Goal: Transaction & Acquisition: Purchase product/service

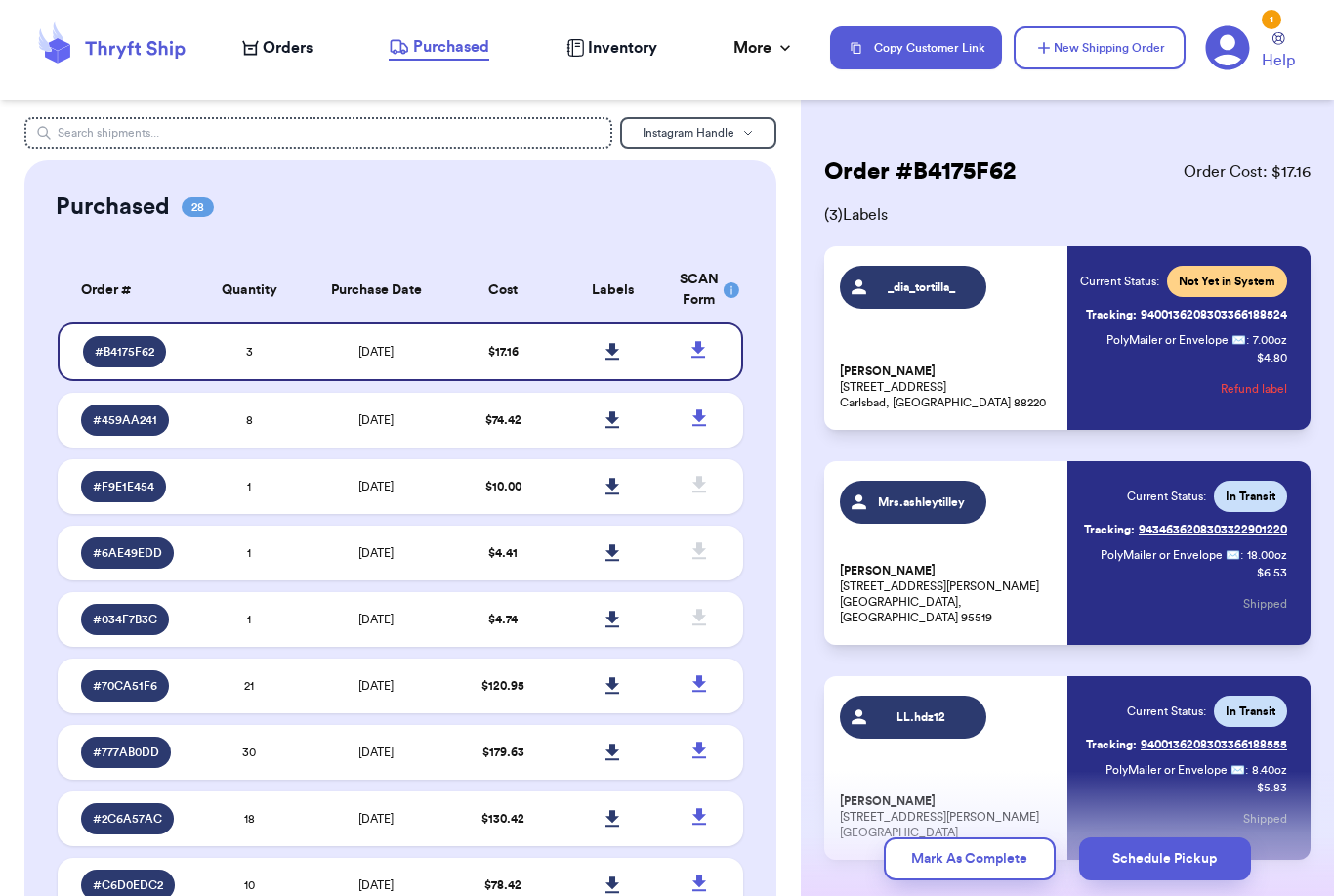
click at [286, 45] on span "Orders" at bounding box center [287, 48] width 50 height 24
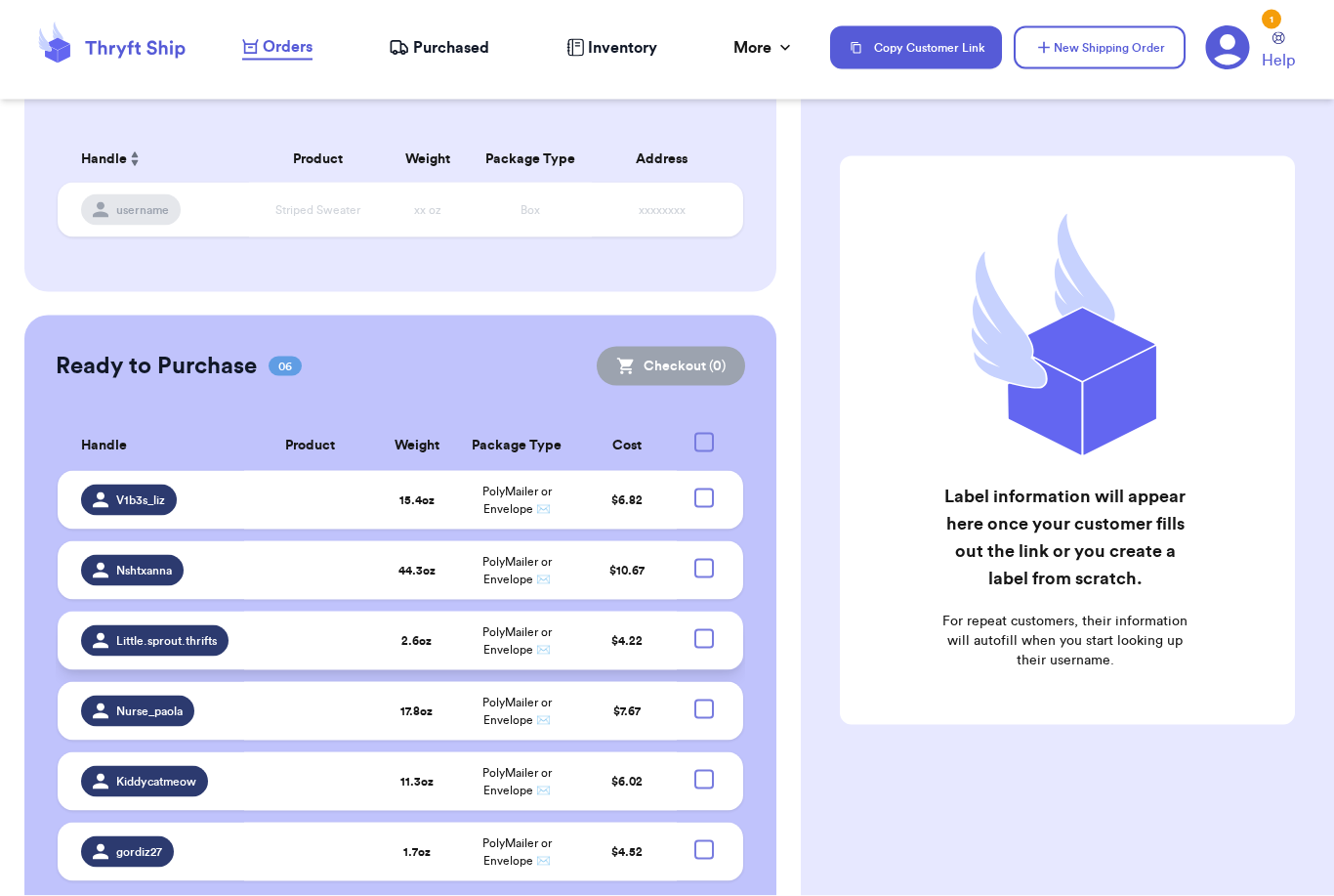
scroll to position [62, 0]
click at [301, 470] on td at bounding box center [311, 499] width 133 height 58
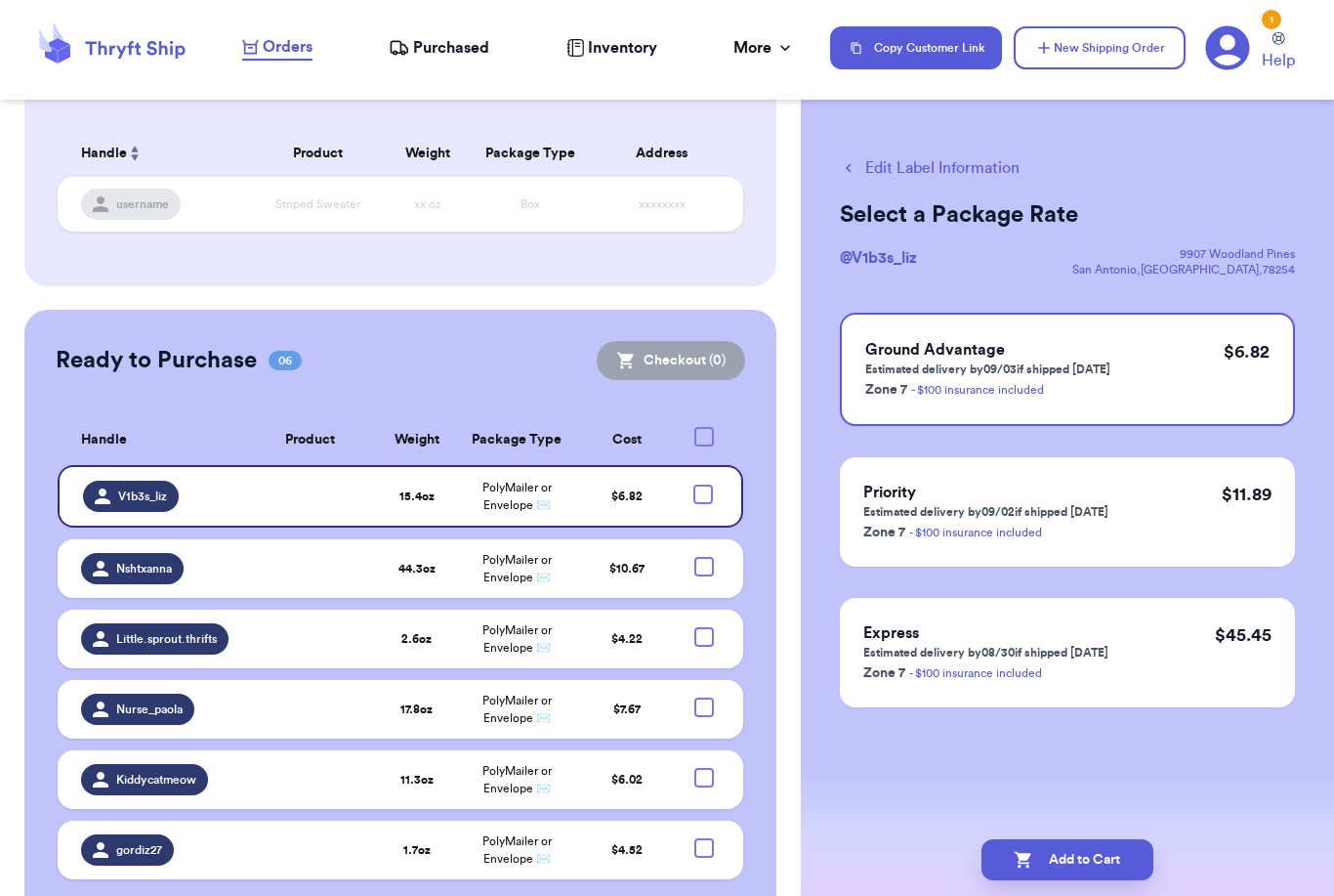
scroll to position [153, 0]
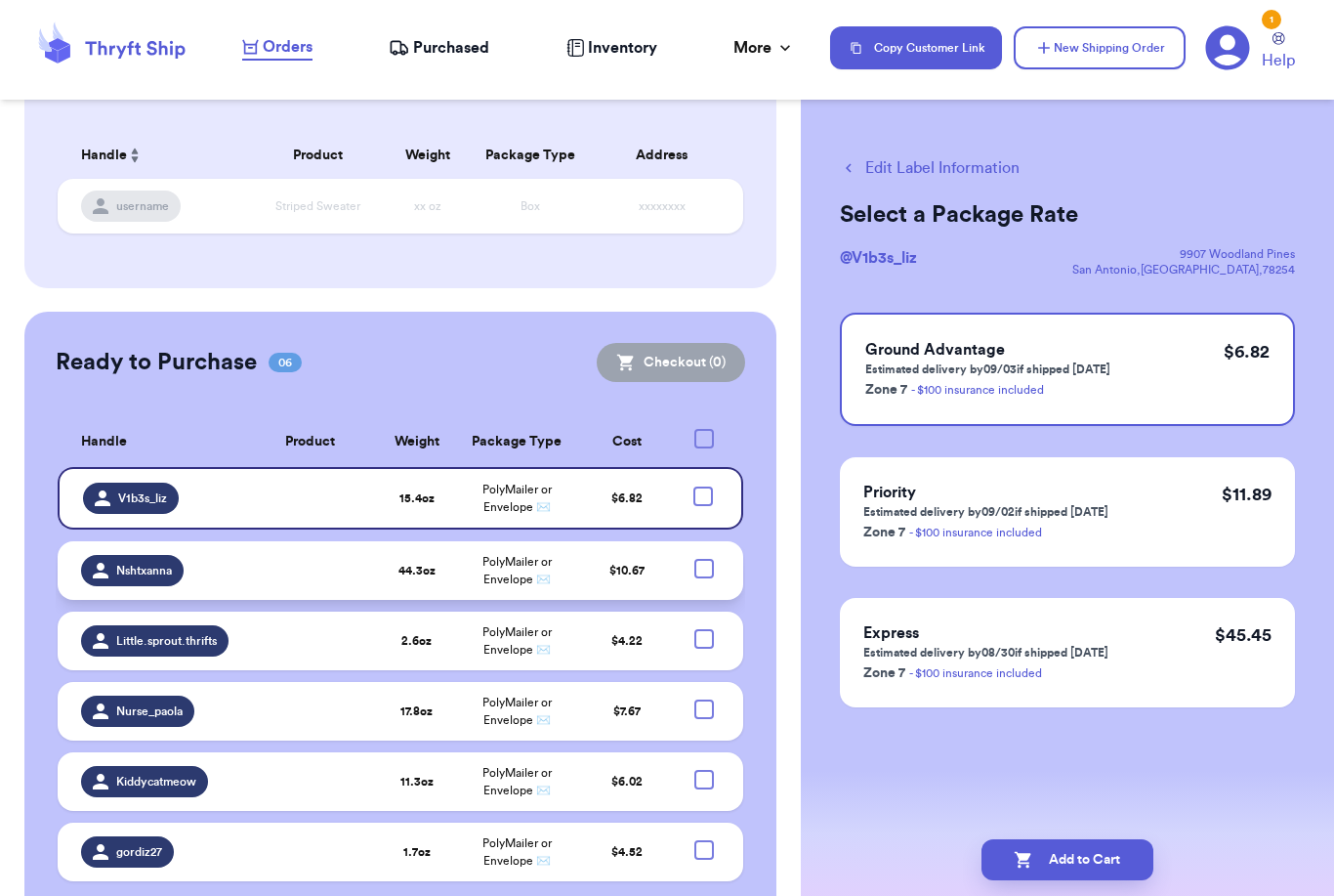
click at [704, 558] on div at bounding box center [704, 568] width 20 height 20
click at [704, 557] on input "checkbox" at bounding box center [703, 557] width 1 height 1
checkbox input "true"
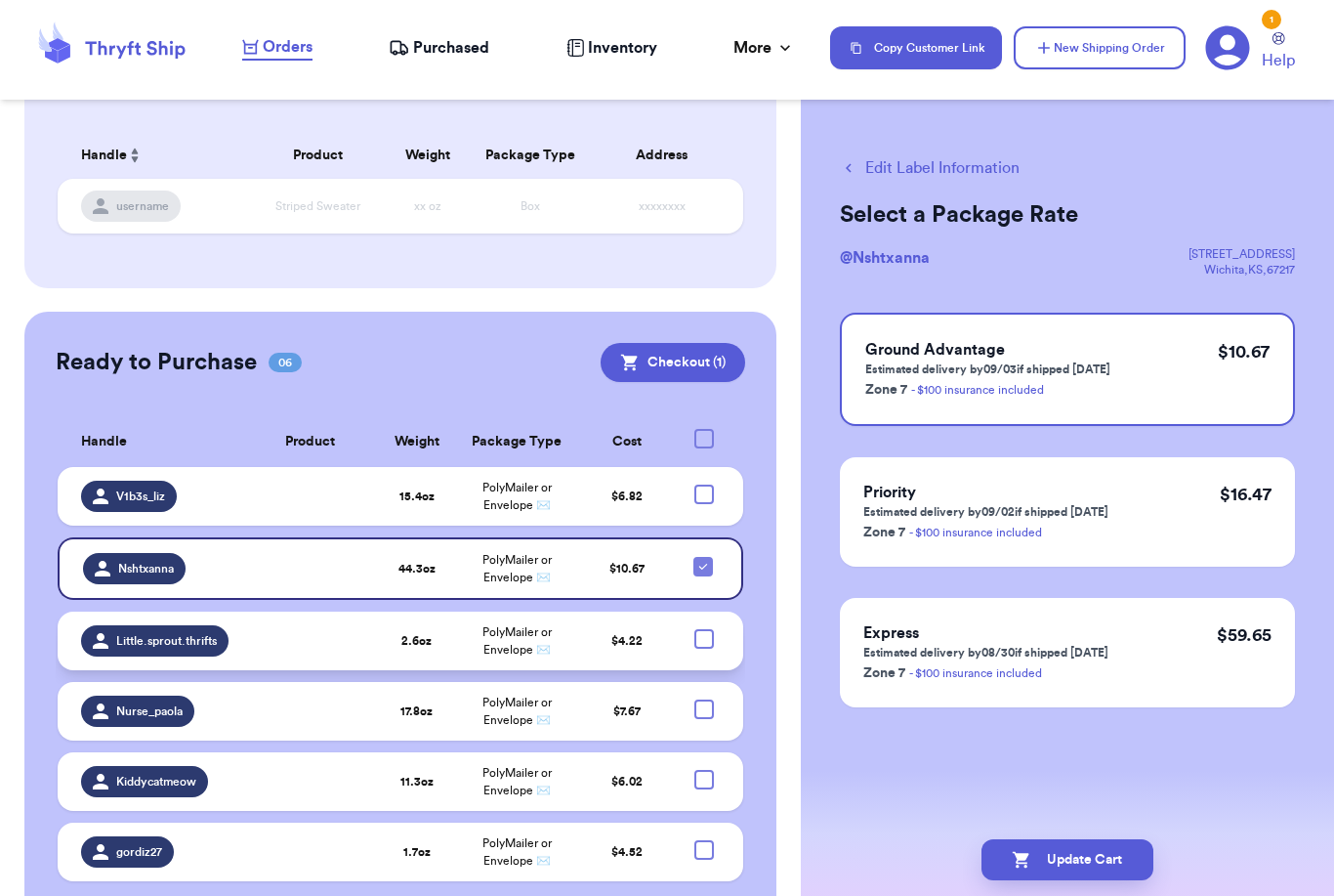
click at [707, 629] on div at bounding box center [704, 639] width 20 height 20
click at [704, 628] on input "checkbox" at bounding box center [703, 628] width 1 height 1
checkbox input "true"
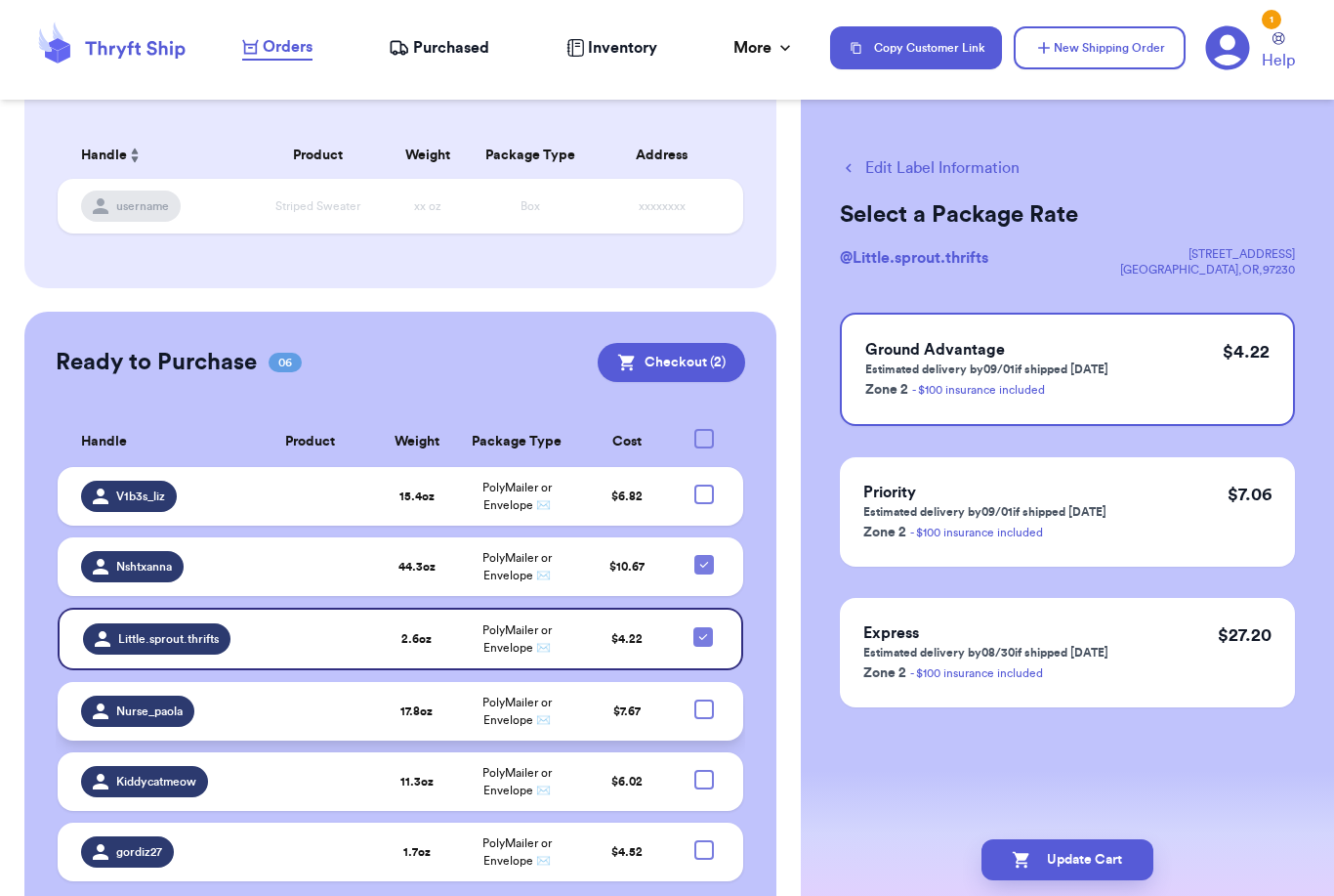
click at [705, 699] on div at bounding box center [704, 709] width 20 height 20
click at [704, 698] on input "checkbox" at bounding box center [703, 698] width 1 height 1
checkbox input "true"
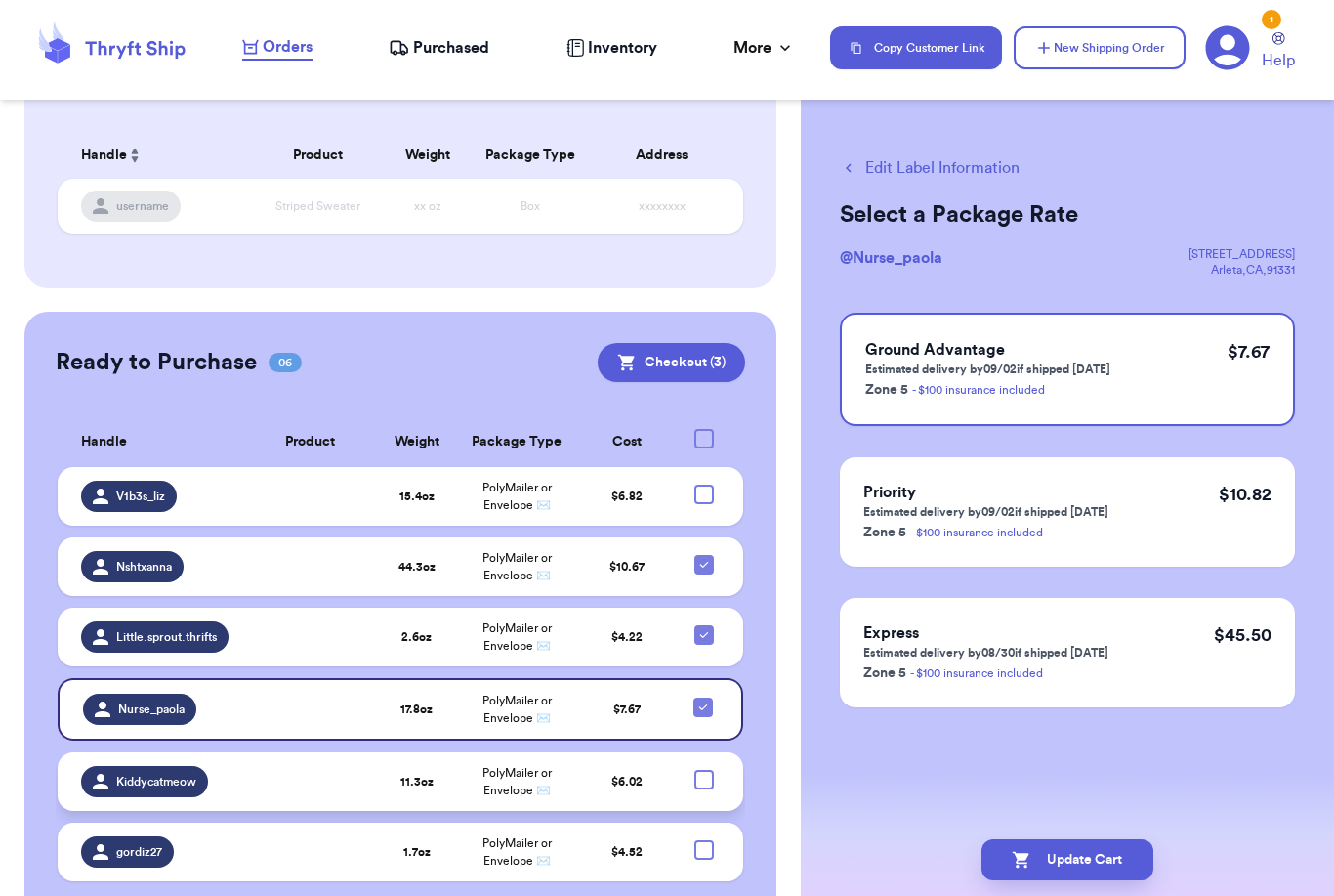
click at [701, 769] on div at bounding box center [704, 779] width 20 height 20
click at [703, 768] on input "checkbox" at bounding box center [703, 768] width 1 height 1
checkbox input "true"
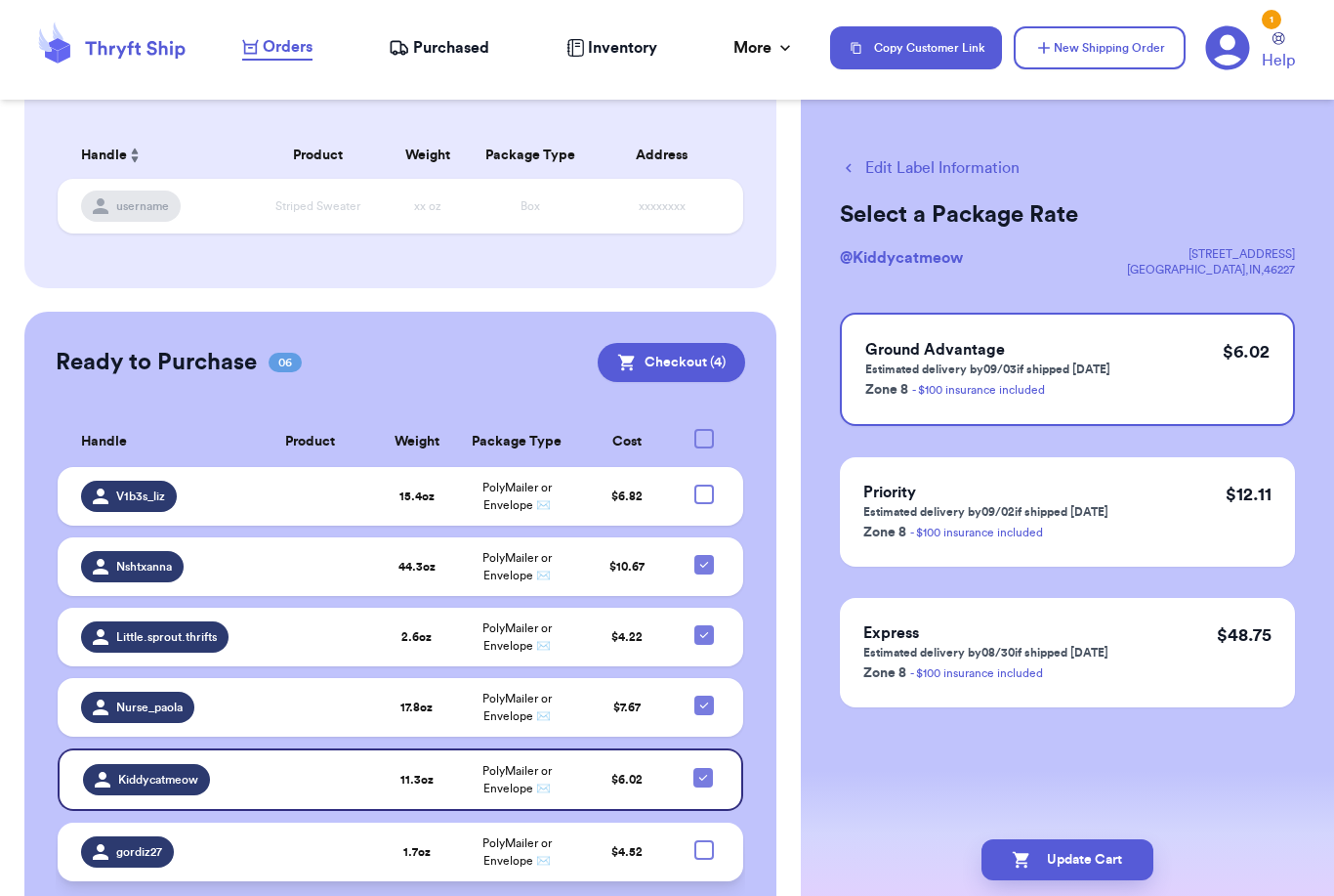
click at [706, 840] on div at bounding box center [704, 849] width 20 height 20
click at [704, 839] on input "checkbox" at bounding box center [703, 839] width 1 height 1
checkbox input "true"
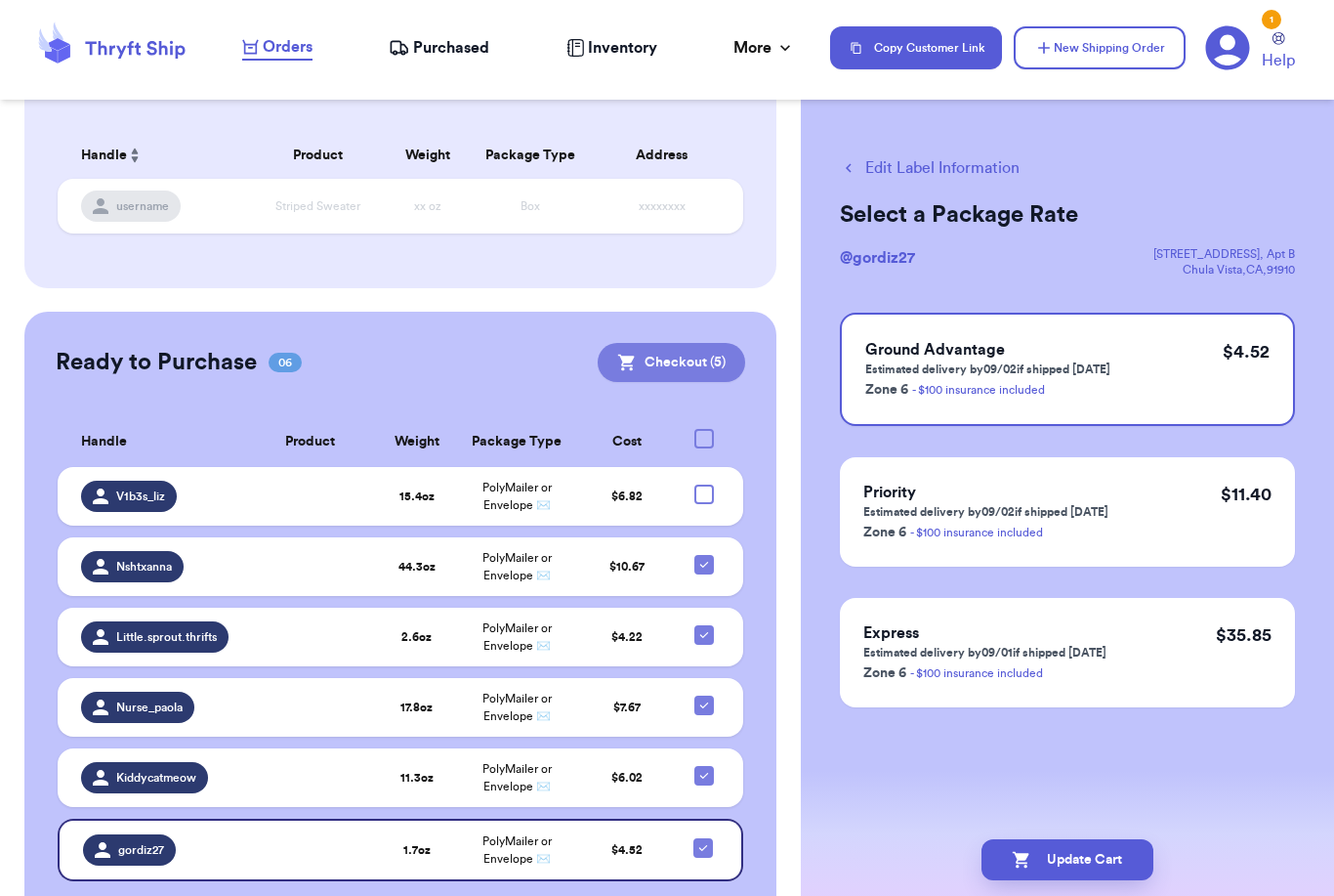
click at [690, 343] on button "Checkout ( 5 )" at bounding box center [671, 361] width 148 height 39
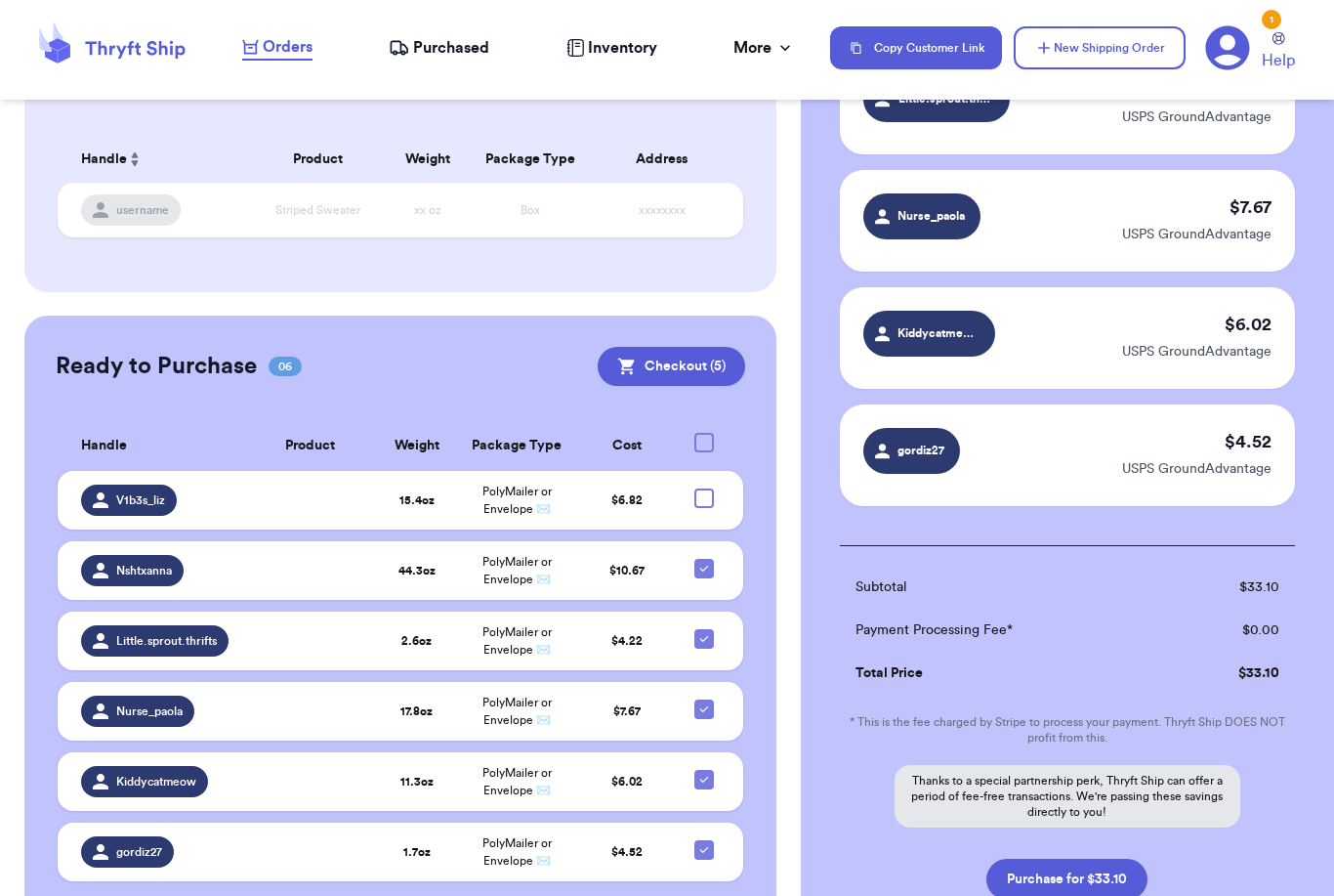
scroll to position [308, 0]
click at [1037, 876] on button "Purchase for $33.10" at bounding box center [1067, 877] width 161 height 41
checkbox input "false"
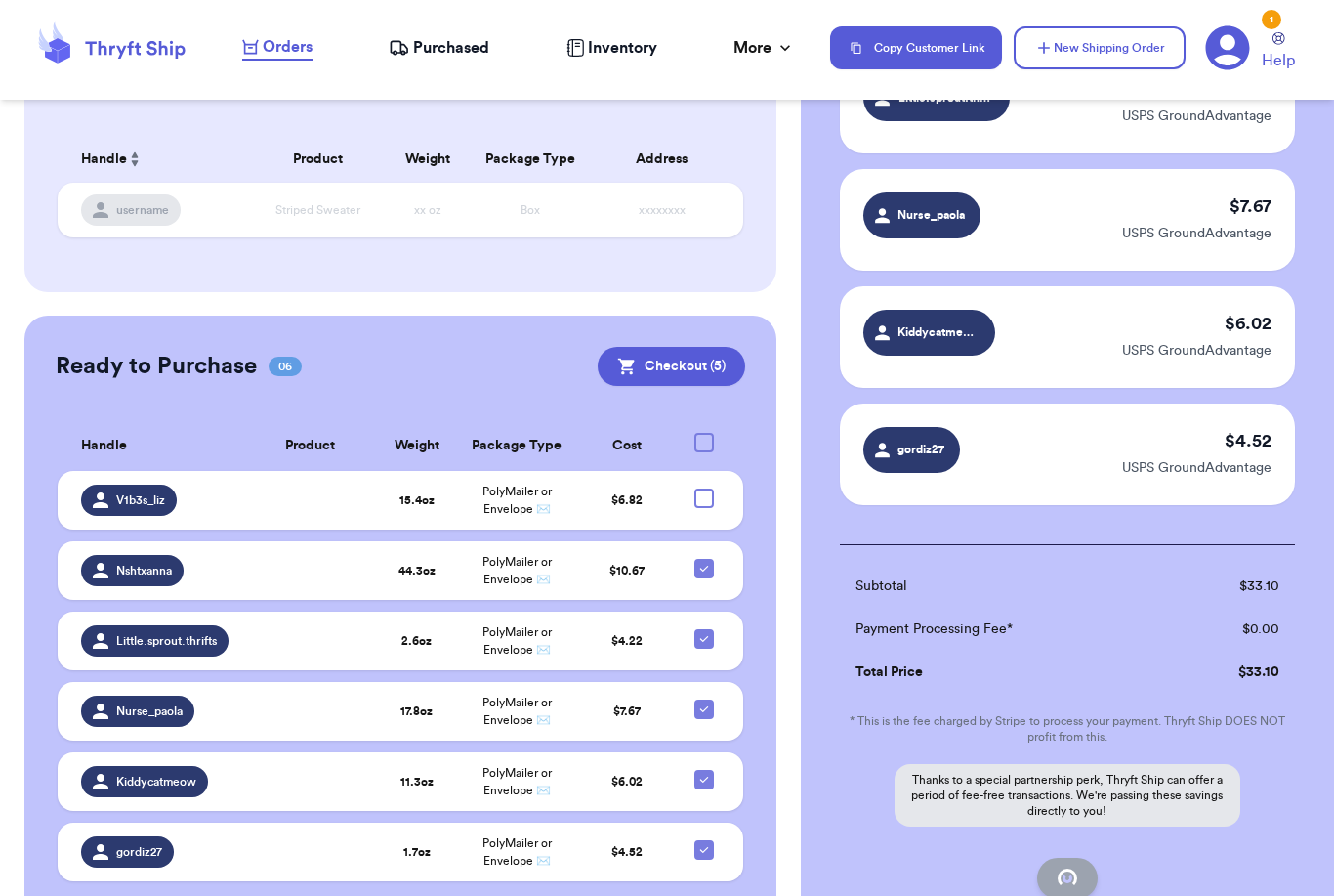
checkbox input "false"
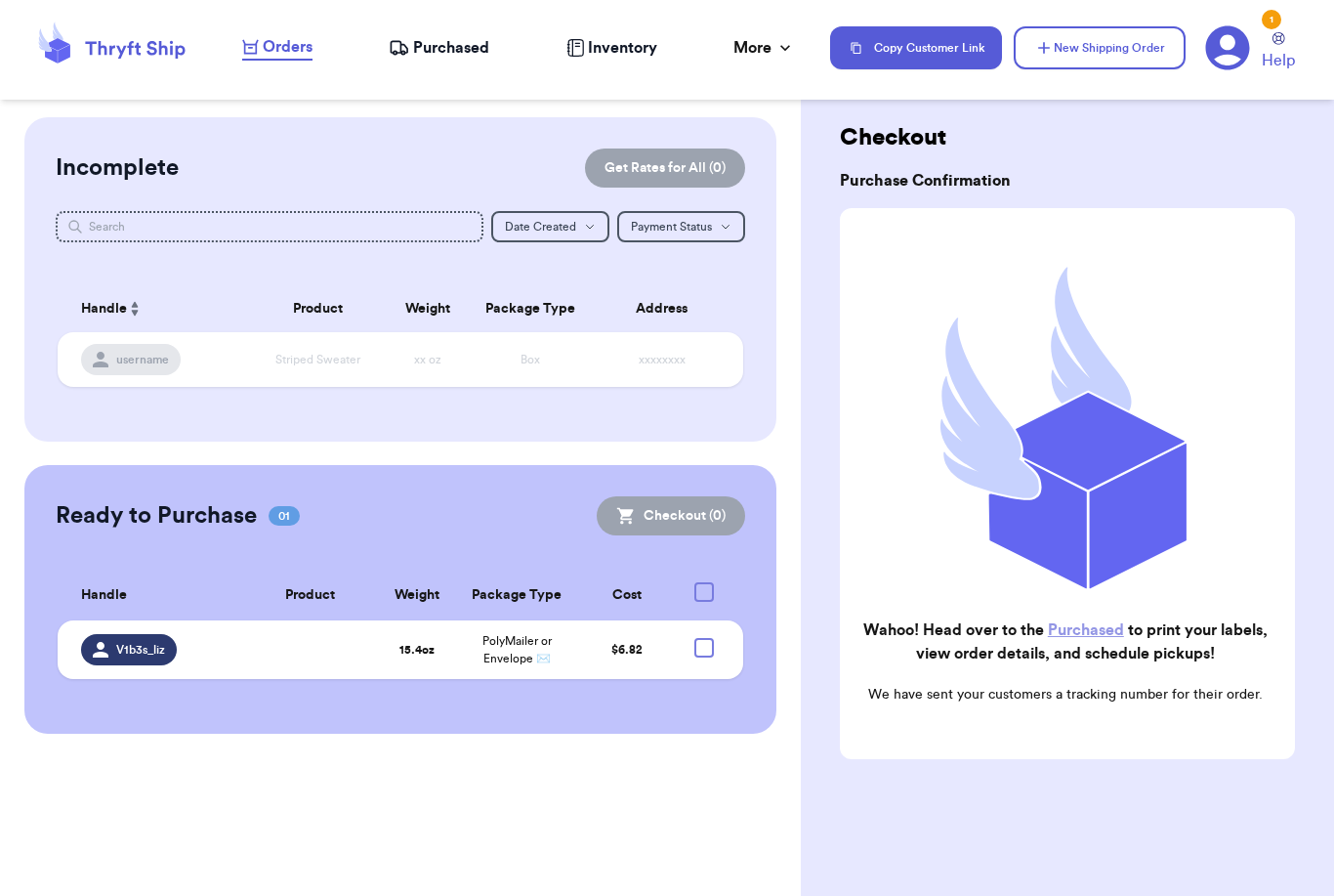
scroll to position [0, 0]
click at [1117, 54] on button "New Shipping Order" at bounding box center [1100, 48] width 172 height 43
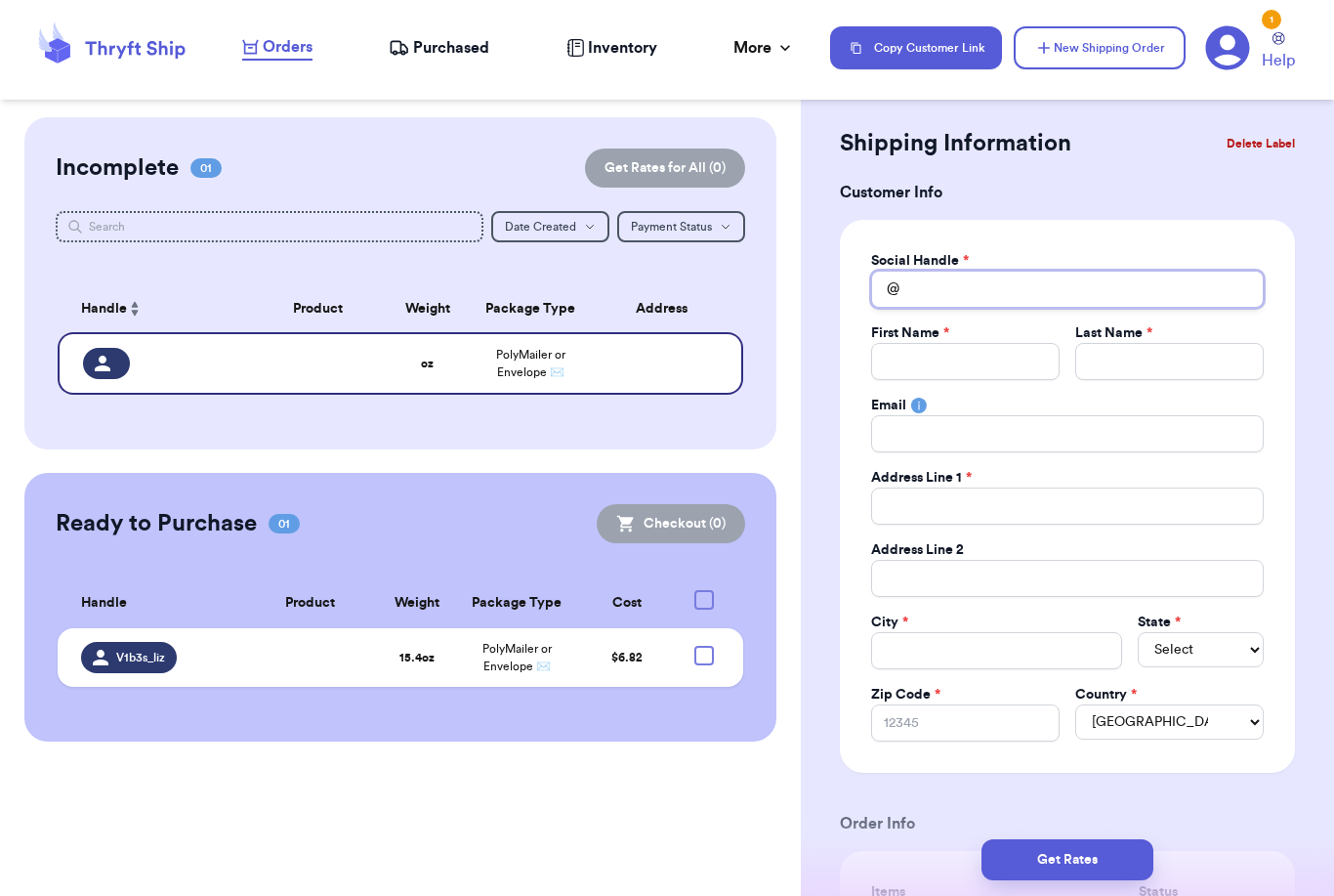
click at [991, 286] on input "Total Amount Paid" at bounding box center [1068, 288] width 393 height 37
type input "1"
type input "13"
type input "13a"
type input "13am"
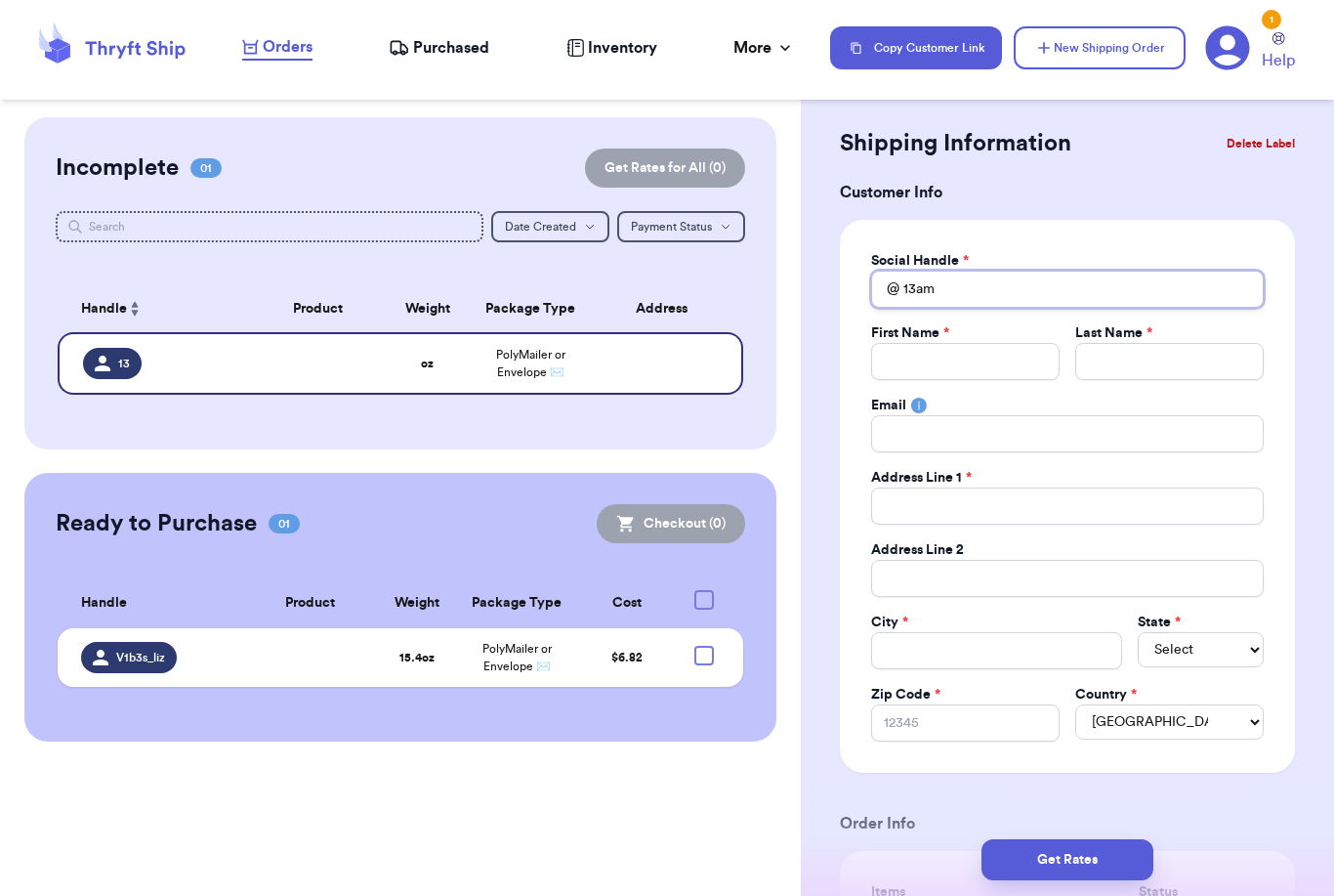
type input "13ame"
type input "13amen"
type input "13amend"
type input "13amendo"
type input "13amendoz"
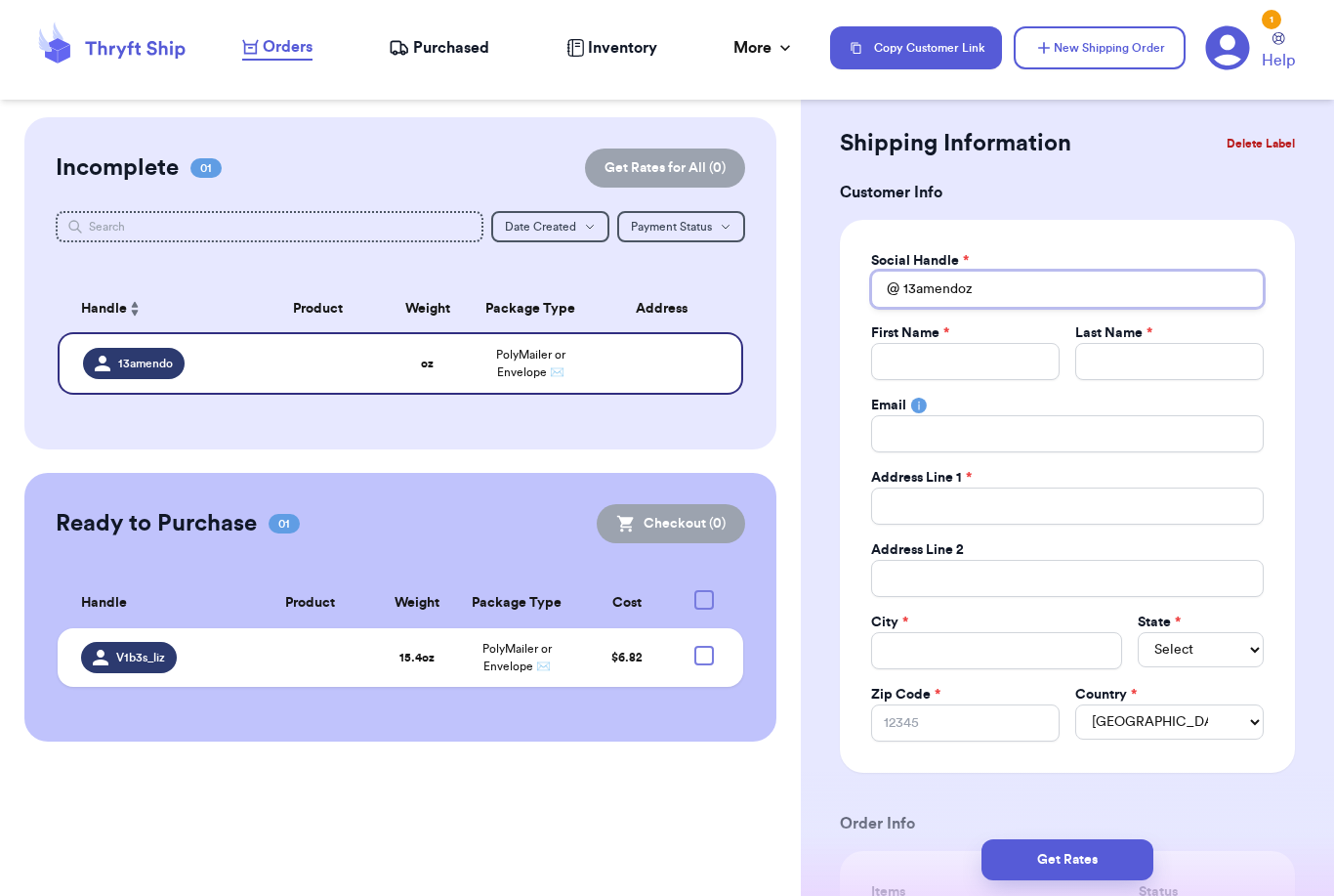
type input "13amendoza"
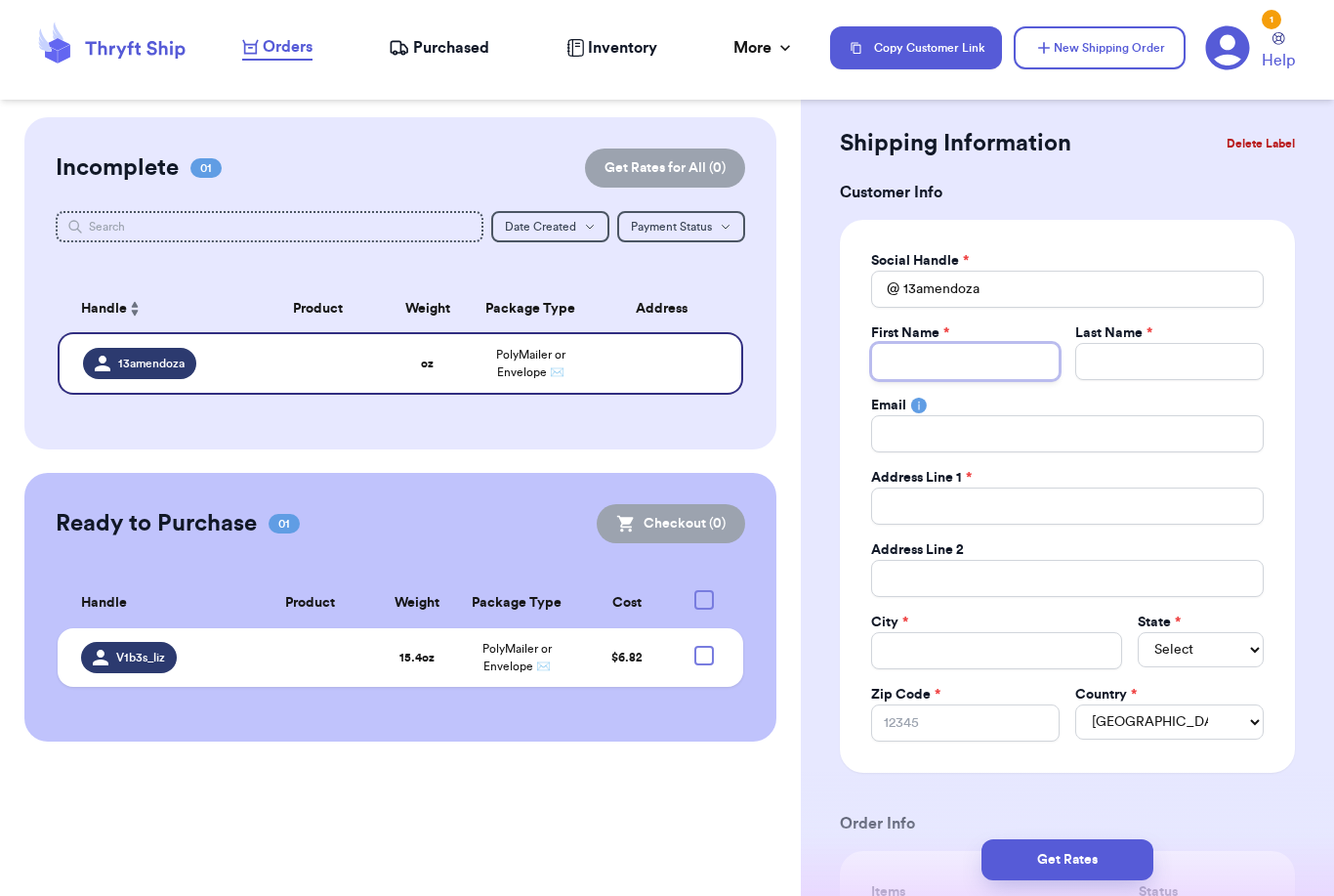
type input "A"
type input "Al"
type input "[PERSON_NAME]"
type input "Alici"
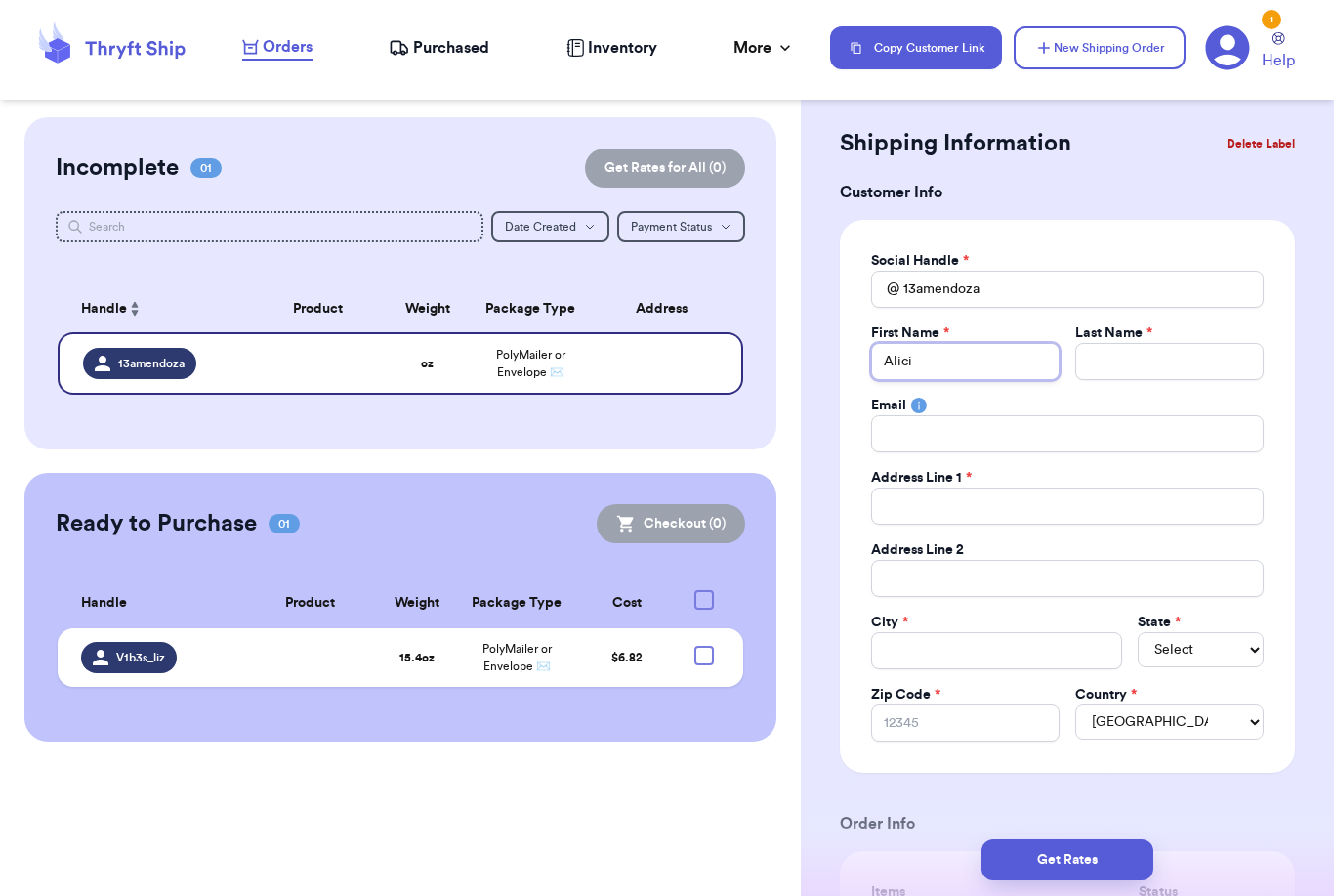
type input "[PERSON_NAME]"
type input "M"
type input "Me"
type input "Men"
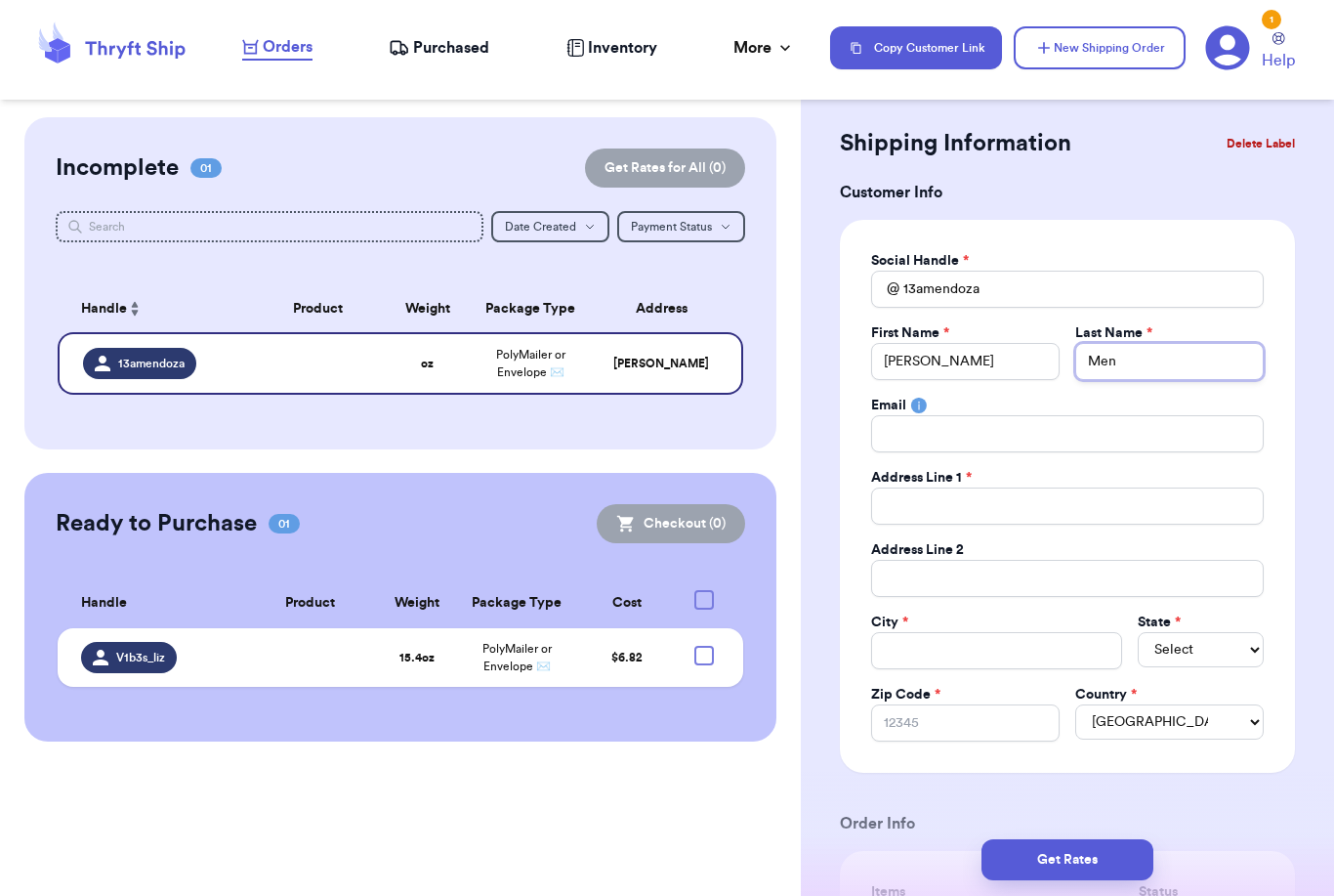
type input "Mend"
type input "Mendo"
type input "[PERSON_NAME]"
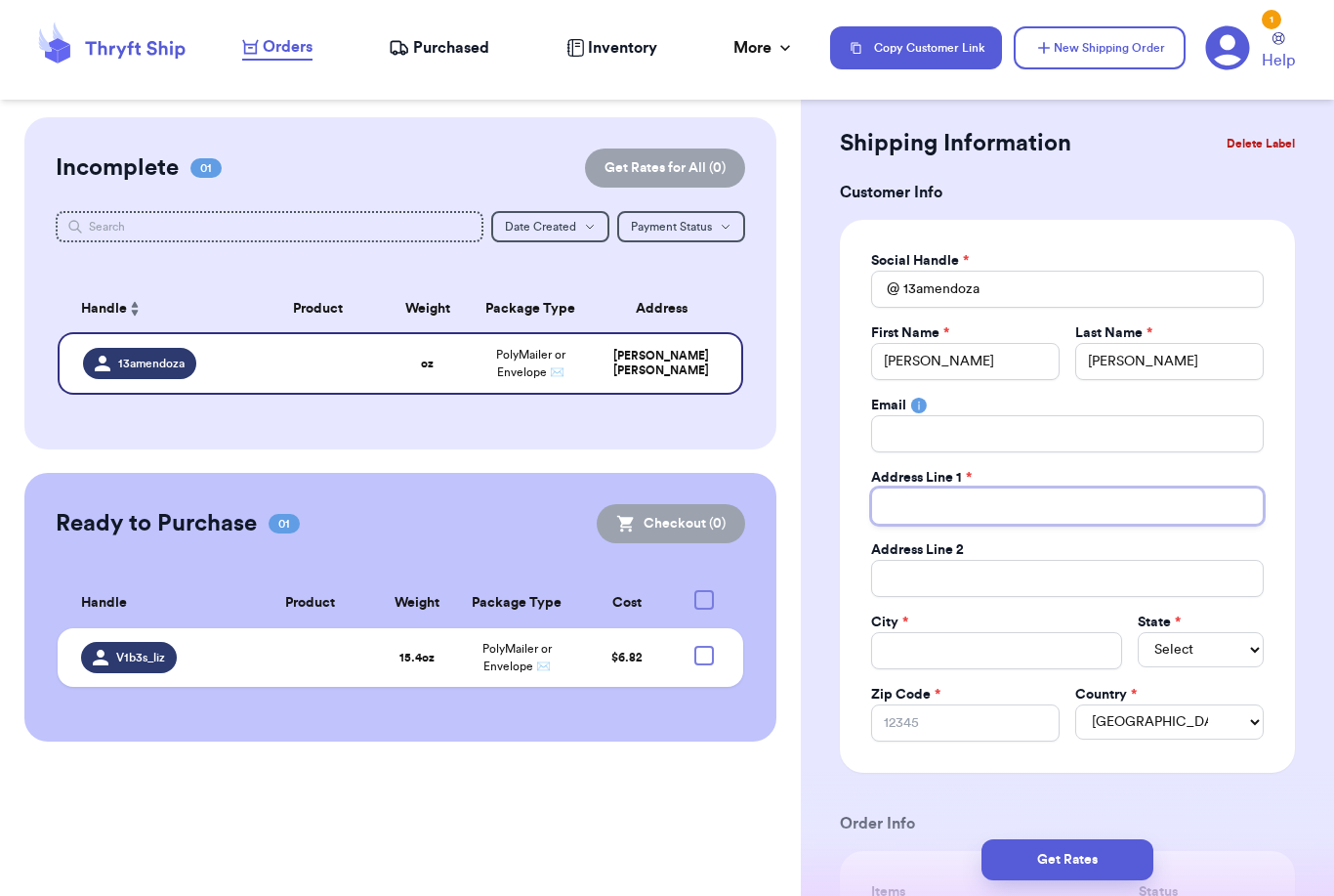
type input "1"
type input "11"
type input "112"
type input "112 G"
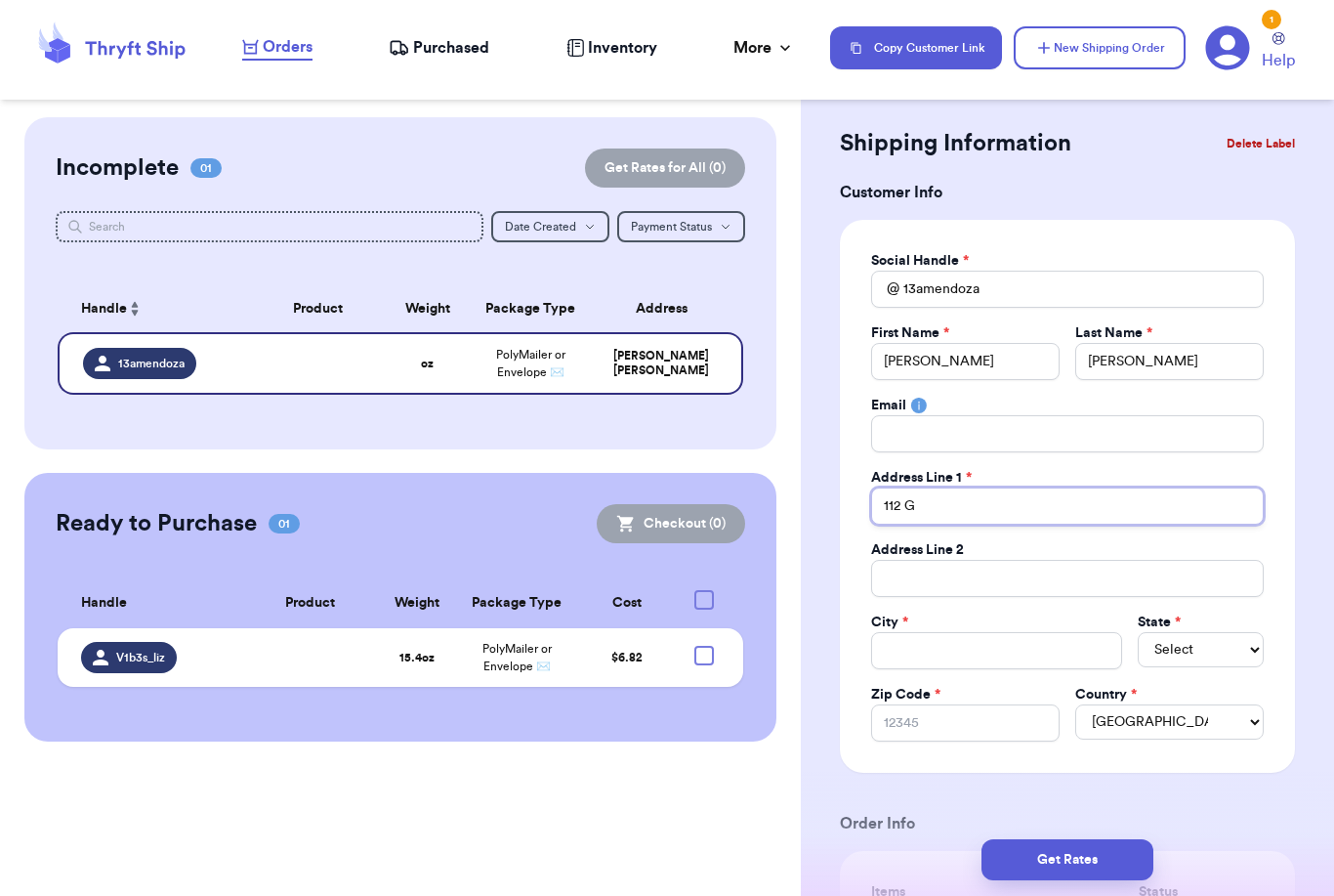
type input "112 Gi"
type input "112 [PERSON_NAME]"
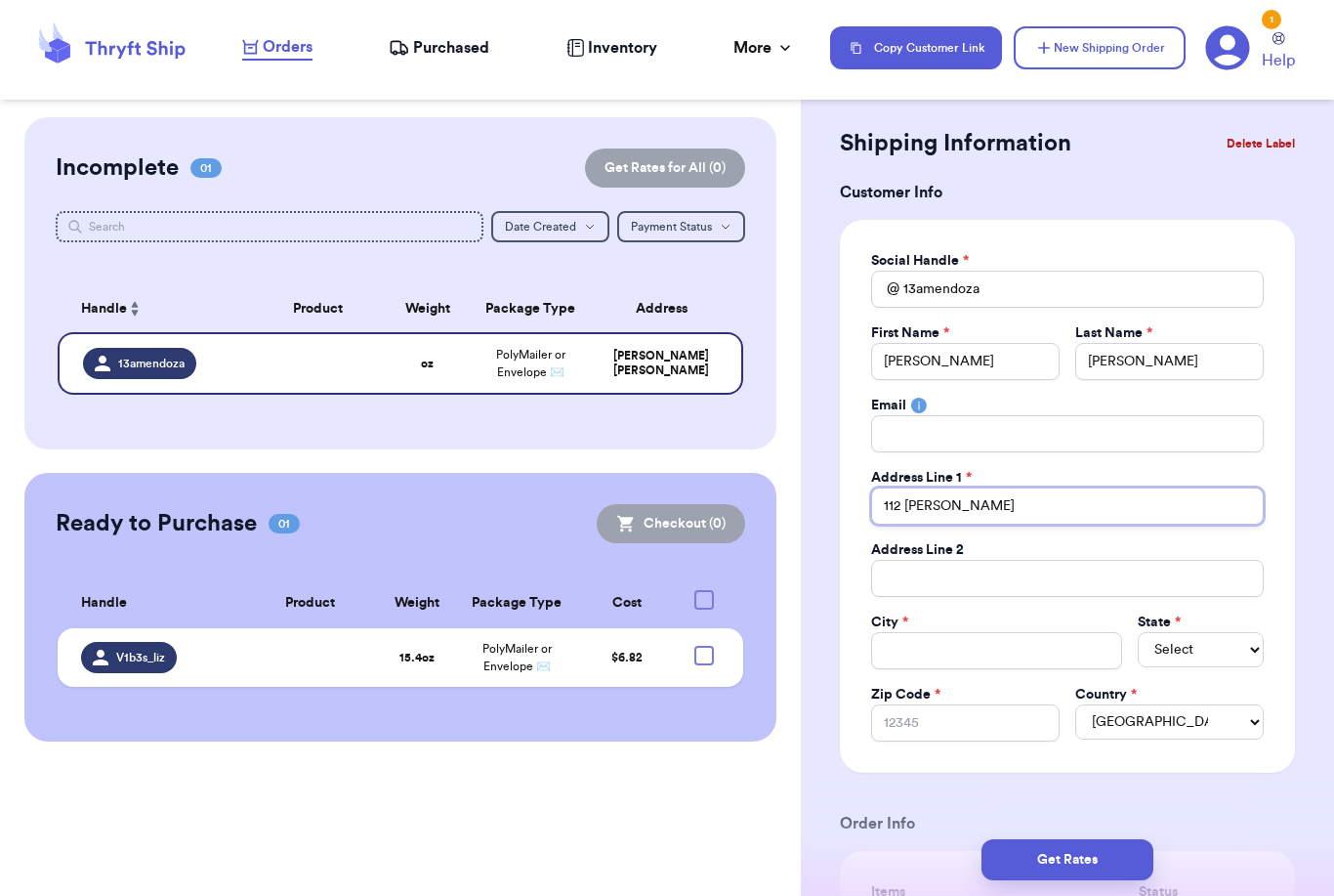
type input "112 [PERSON_NAME]"
type input "112 [PERSON_NAME] R"
type input "112 [PERSON_NAME]"
type input "112 [PERSON_NAME] [PERSON_NAME]"
type input "[STREET_ADDRESS][PERSON_NAME]"
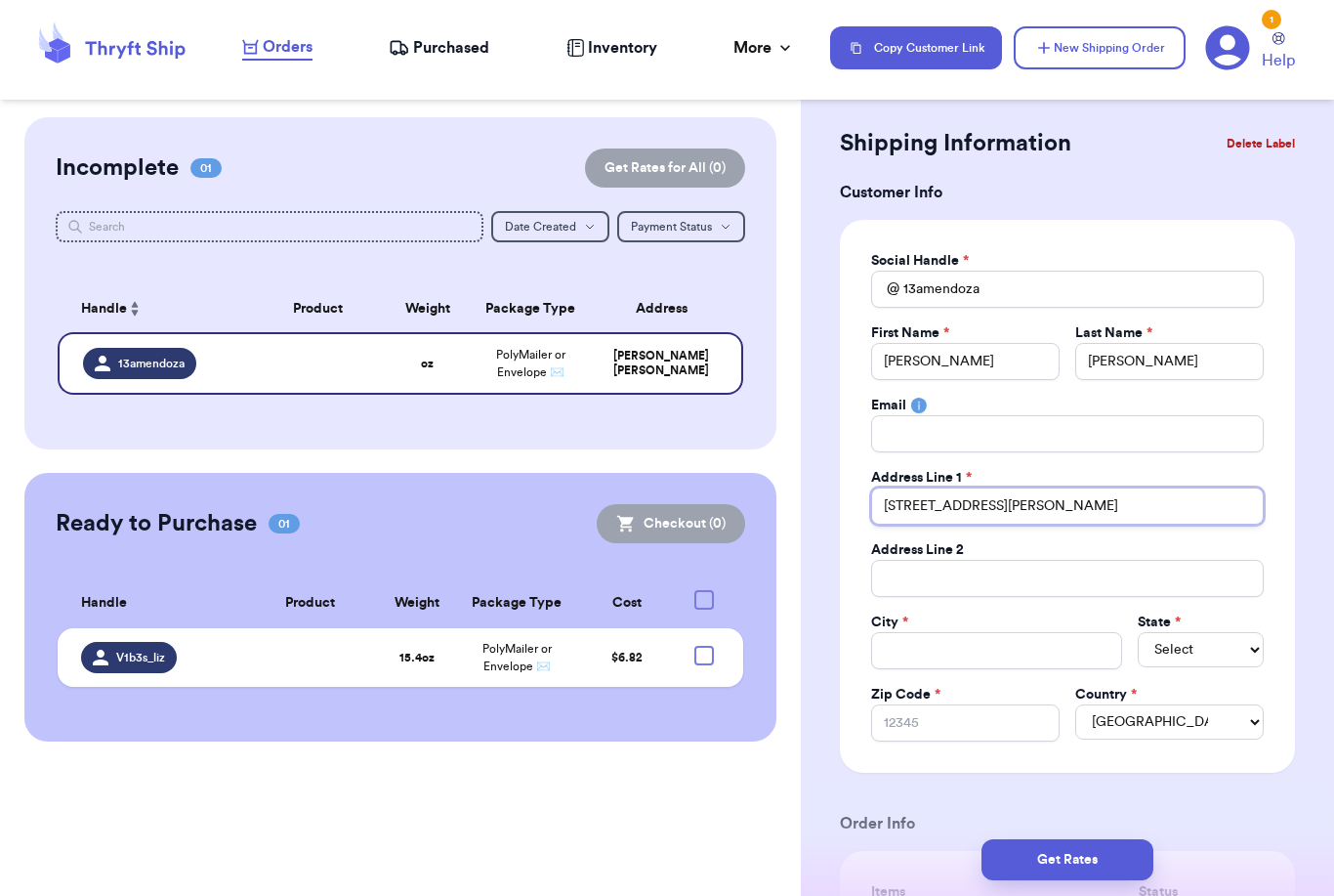
type input "[STREET_ADDRESS][PERSON_NAME]"
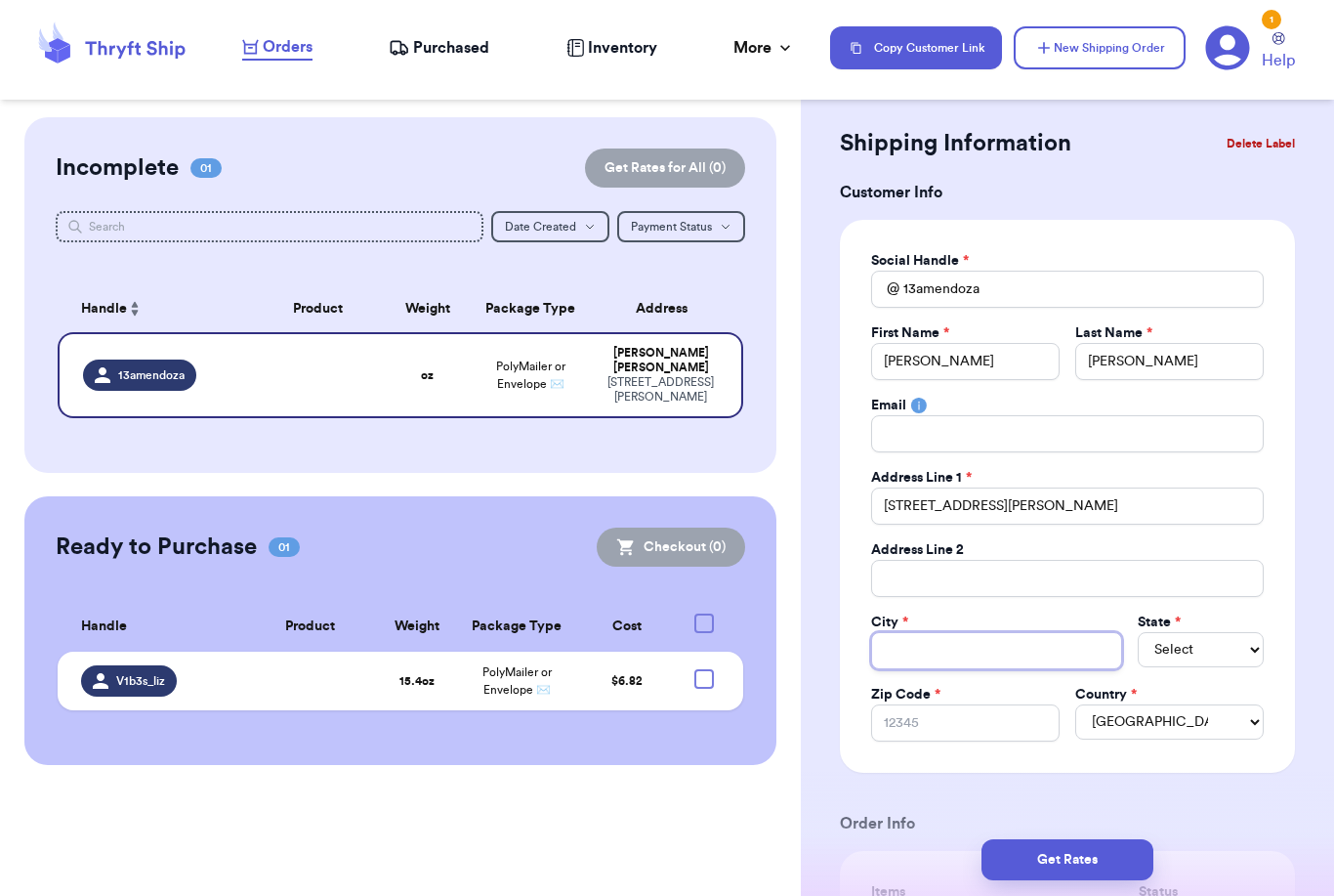
type input "B"
type input "Bu"
type input "Bur"
type input "[PERSON_NAME]"
type input "Burli"
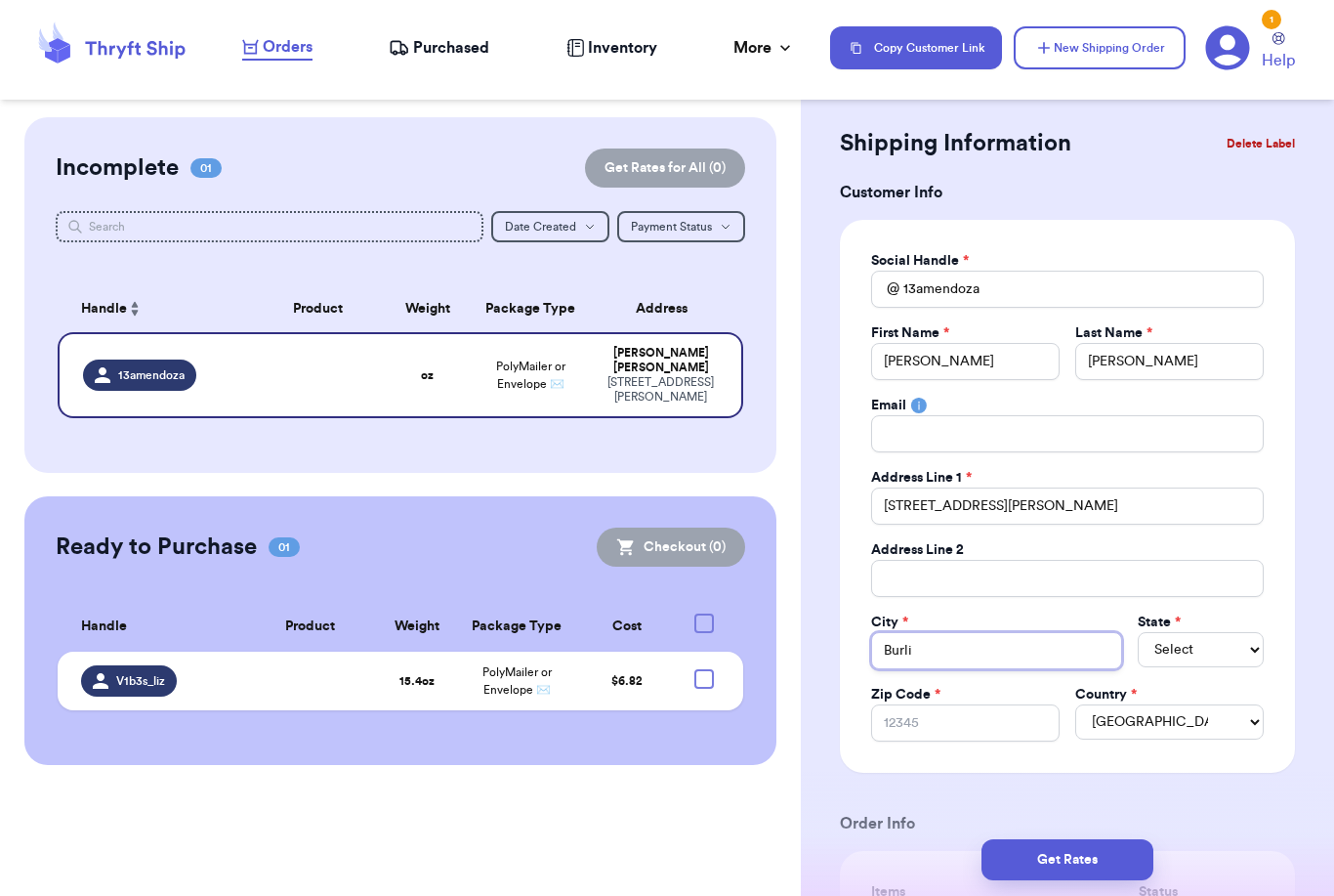
type input "[PERSON_NAME]"
type input "Burlingt"
type input "Burlingto"
type input "[GEOGRAPHIC_DATA]"
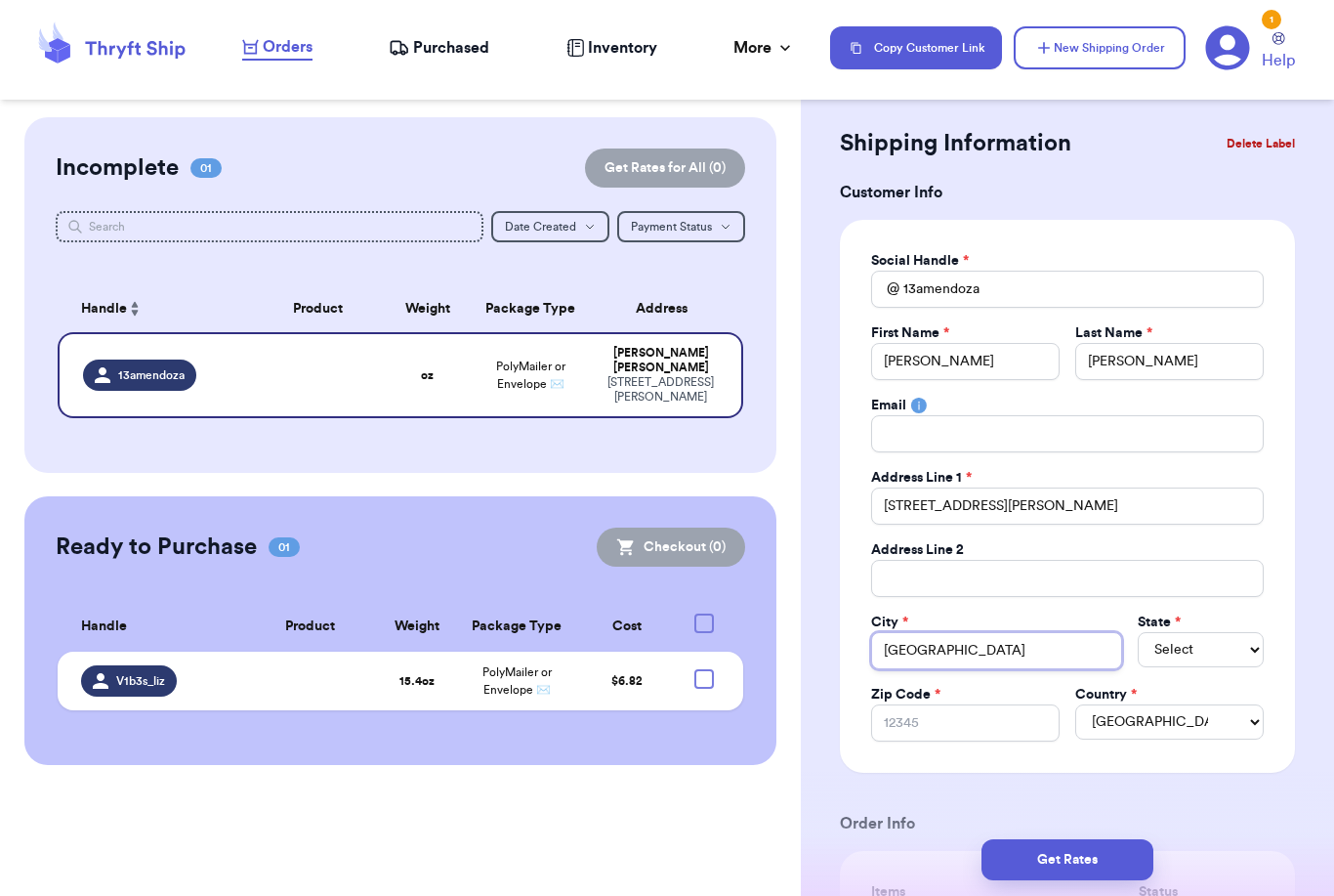
type input "[GEOGRAPHIC_DATA]"
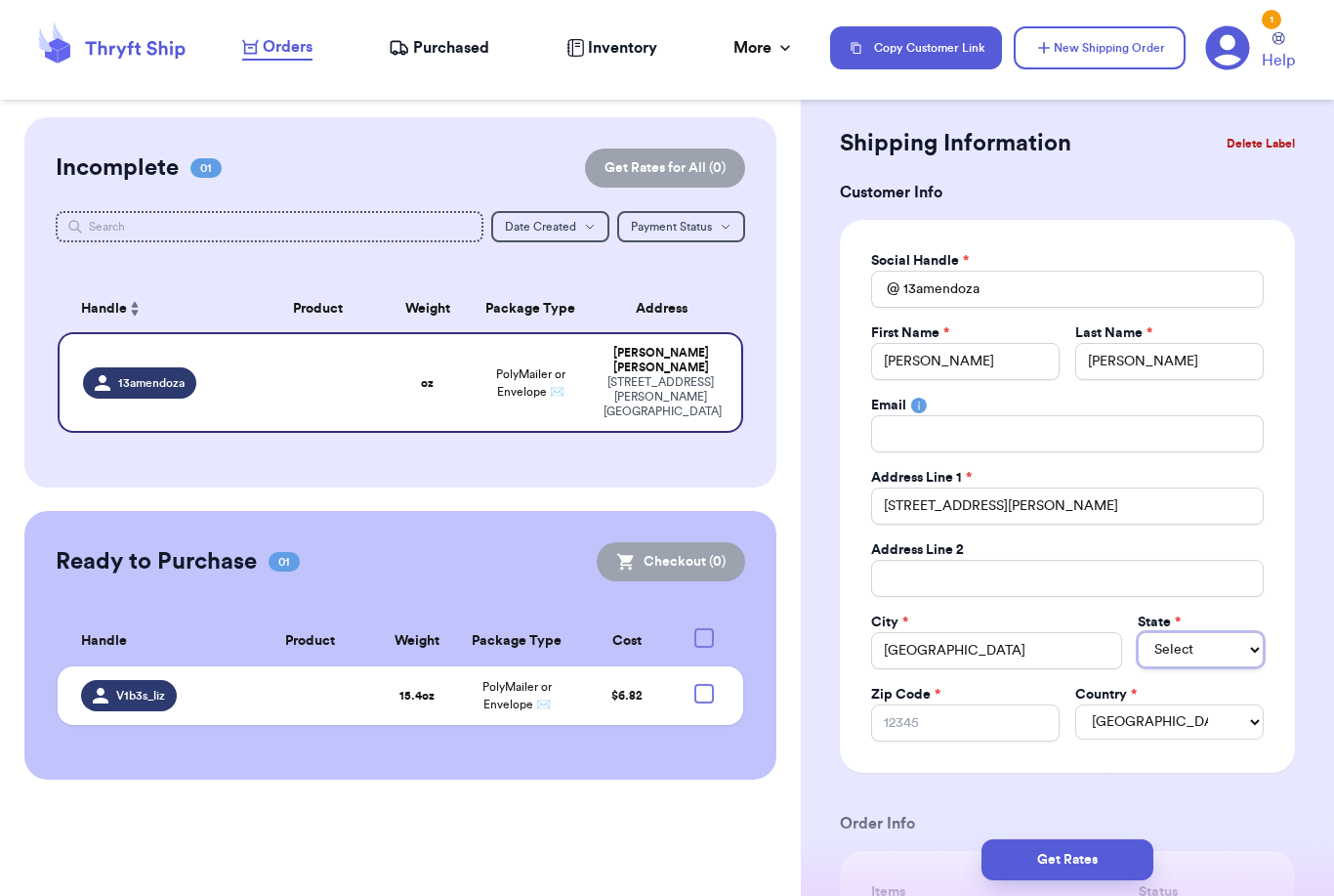
select select "WA"
click at [1010, 738] on input "Zip Code *" at bounding box center [966, 722] width 188 height 37
type input "9"
type input "98"
type input "982"
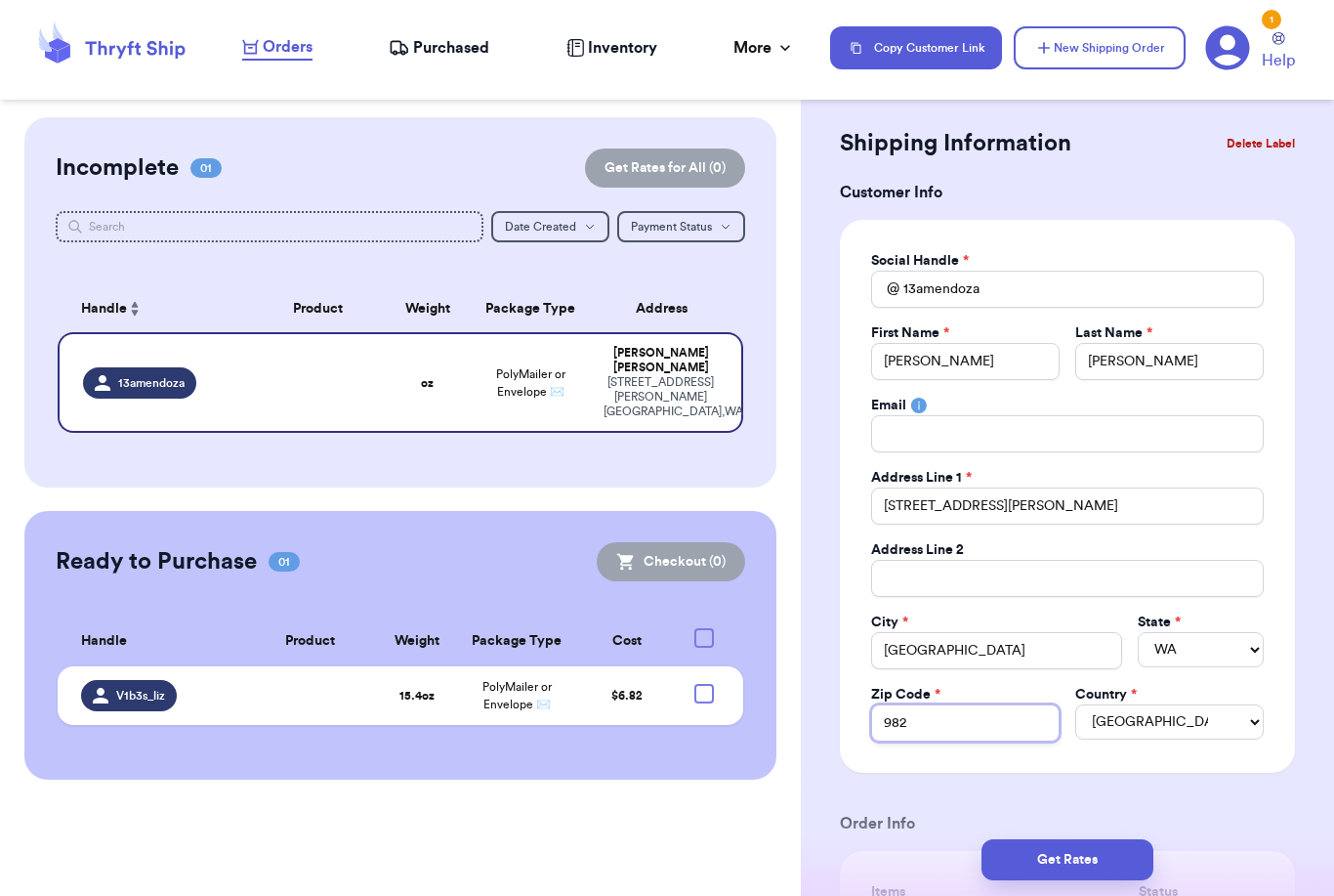
type input "9823"
type input "98233"
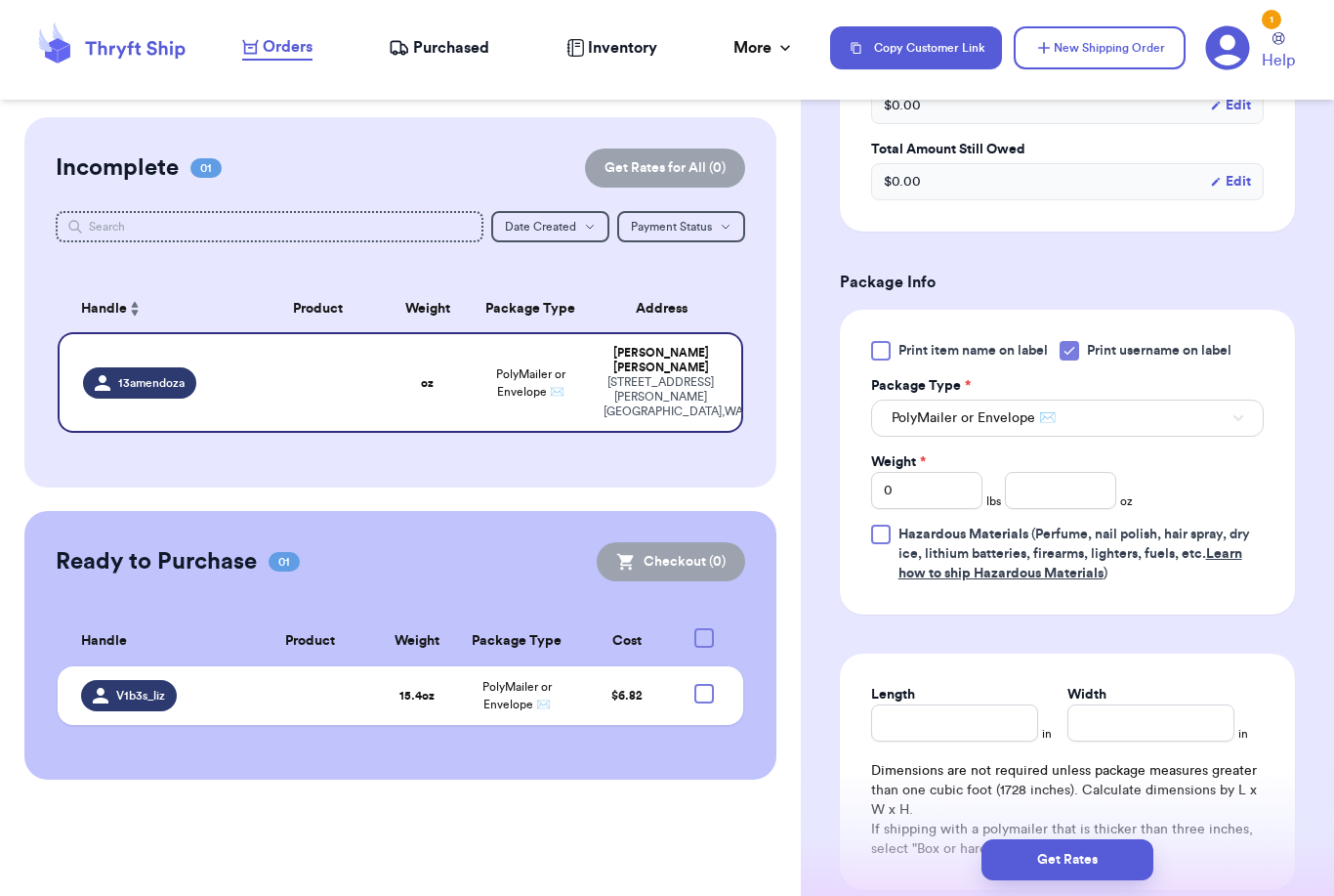
scroll to position [1064, 0]
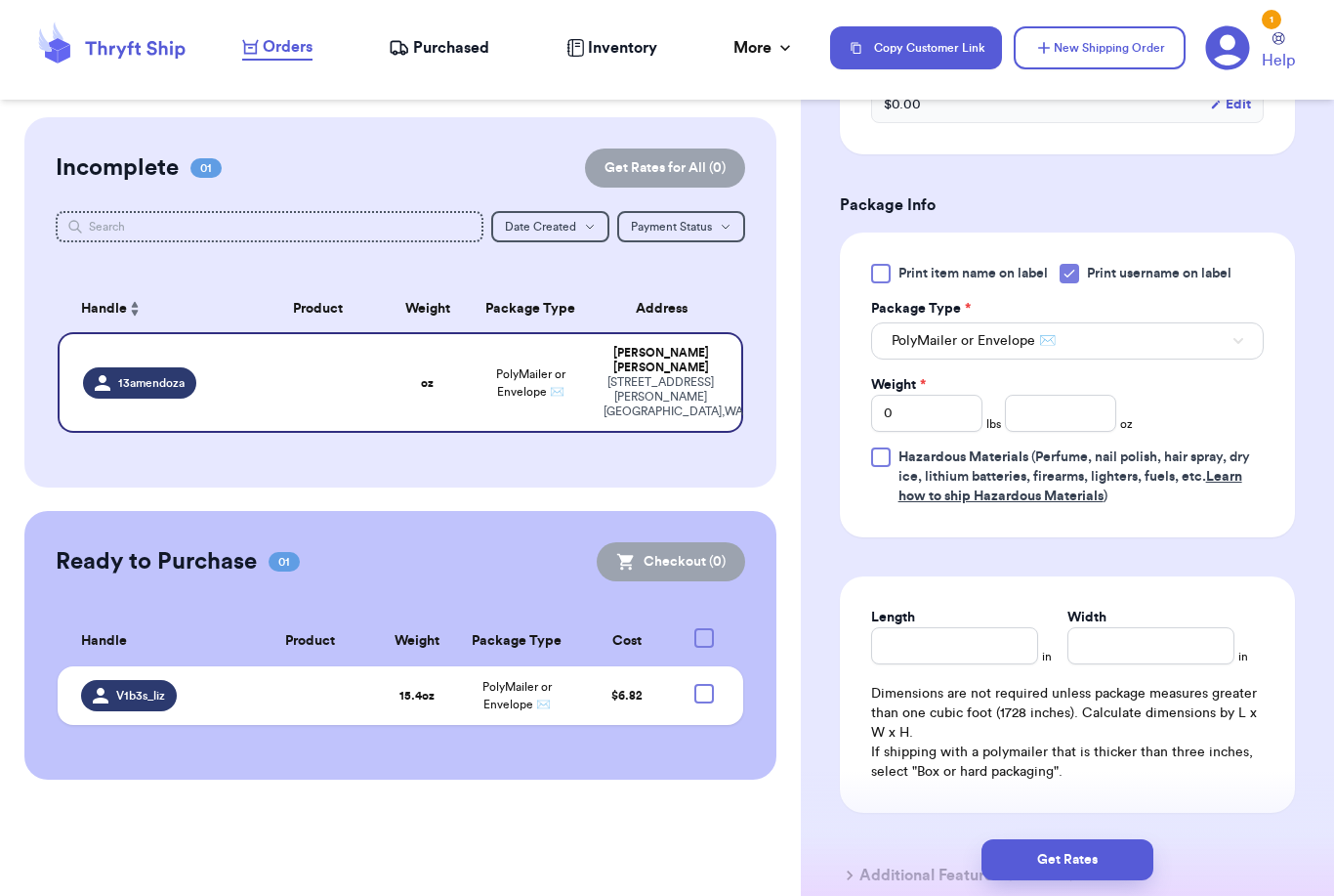
type input "98233"
click at [930, 411] on input "0" at bounding box center [927, 412] width 111 height 37
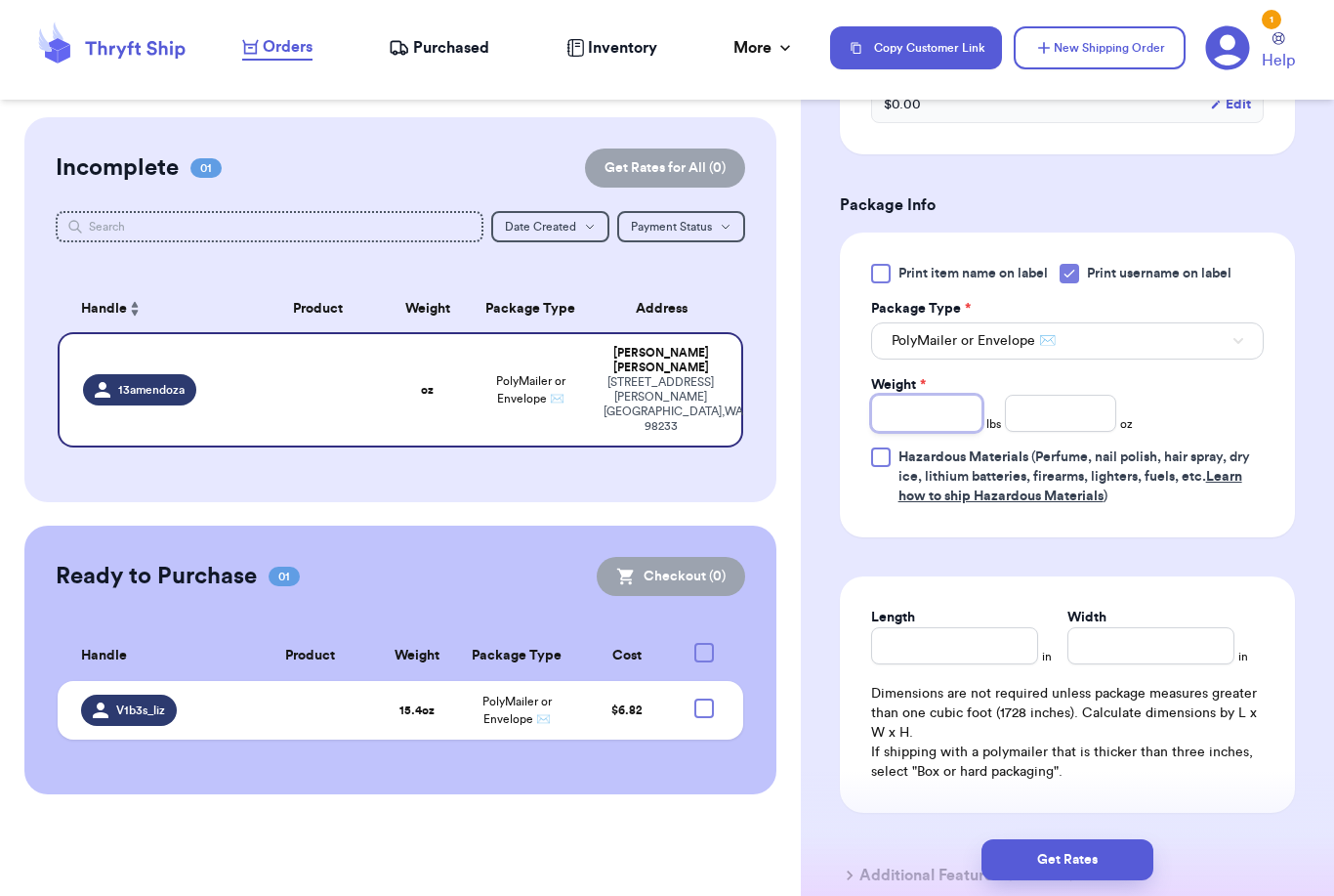
type input "3"
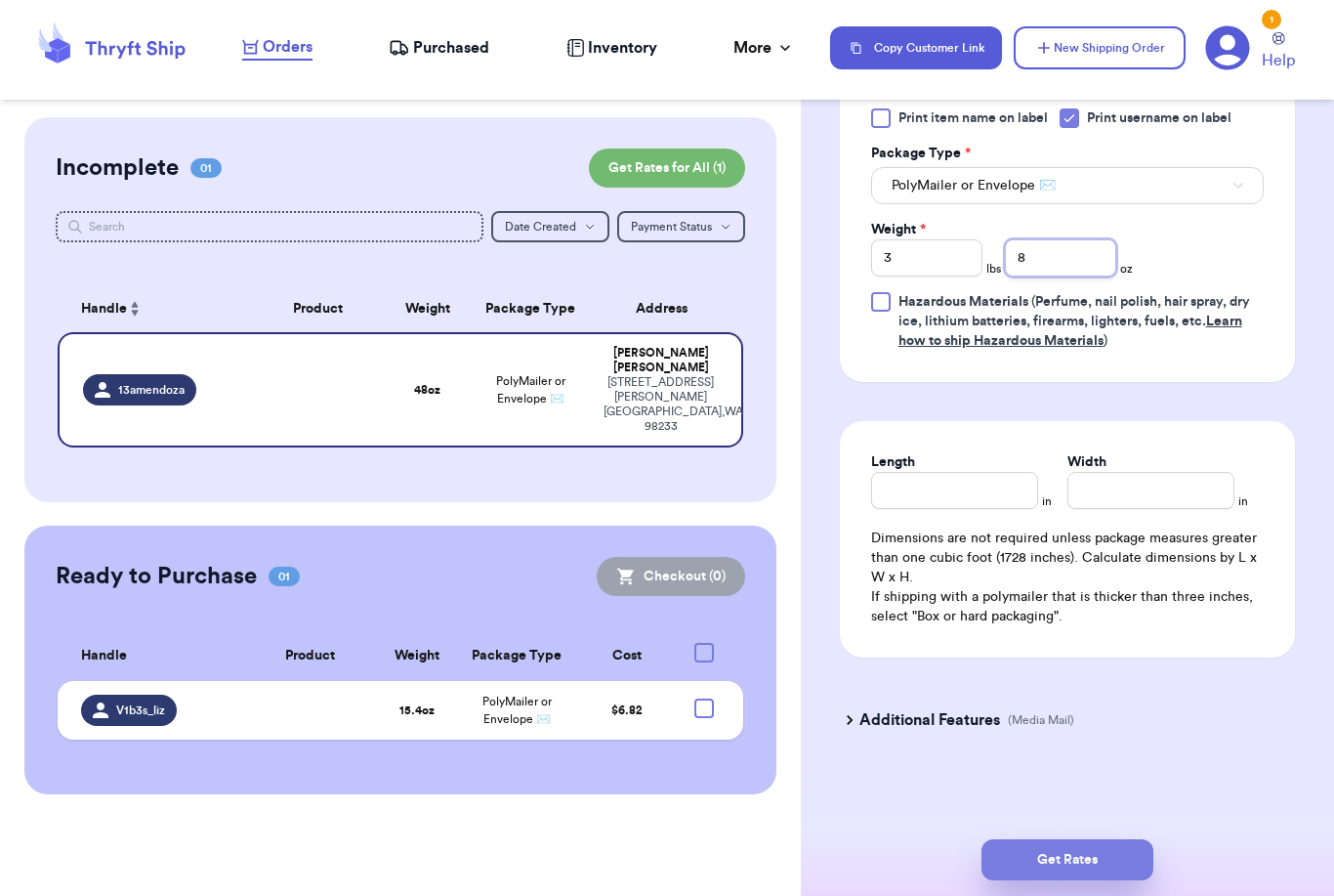
type input "8"
click at [1139, 842] on button "Get Rates" at bounding box center [1068, 858] width 172 height 41
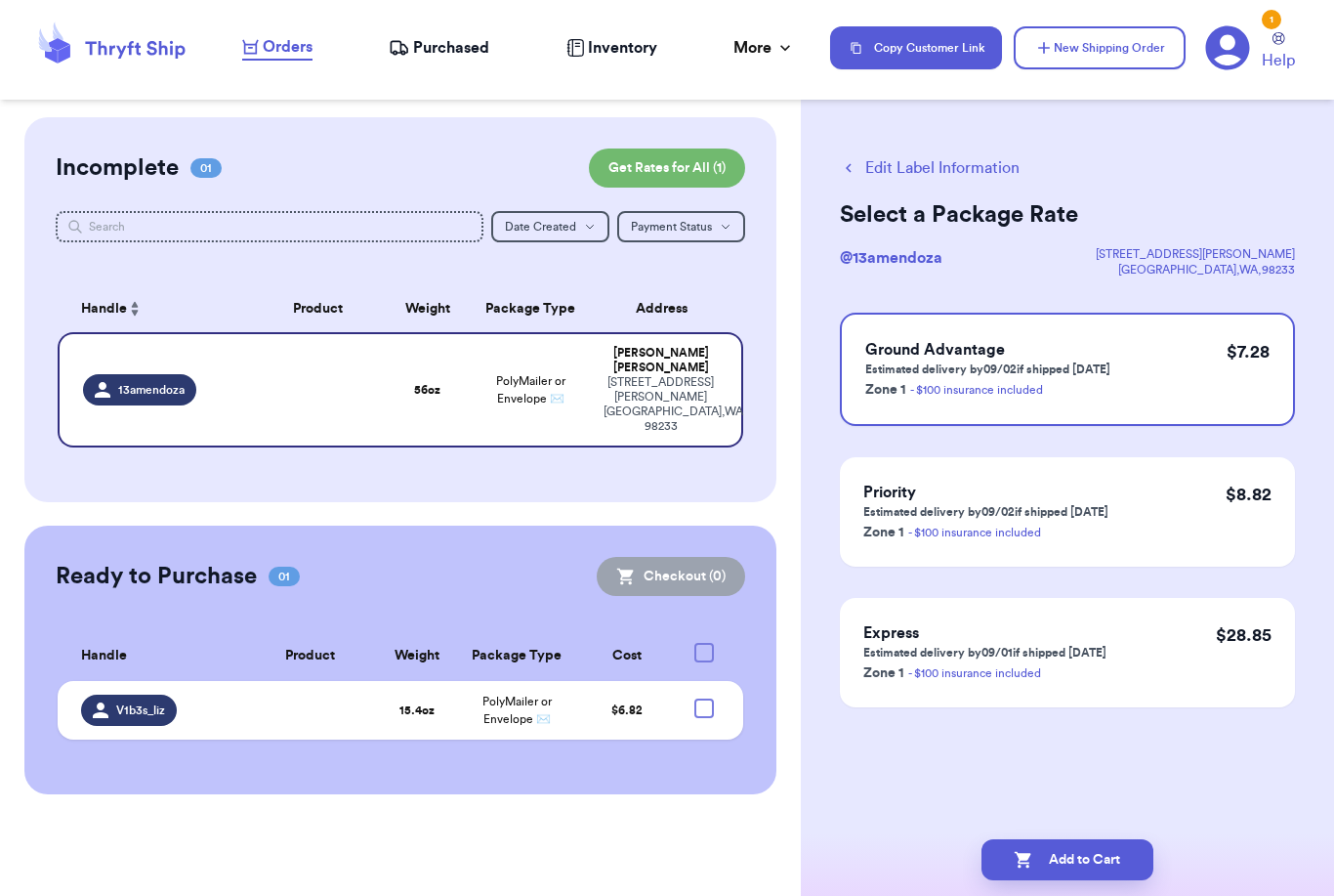
scroll to position [0, 0]
click at [1108, 839] on button "Add to Cart" at bounding box center [1068, 858] width 172 height 41
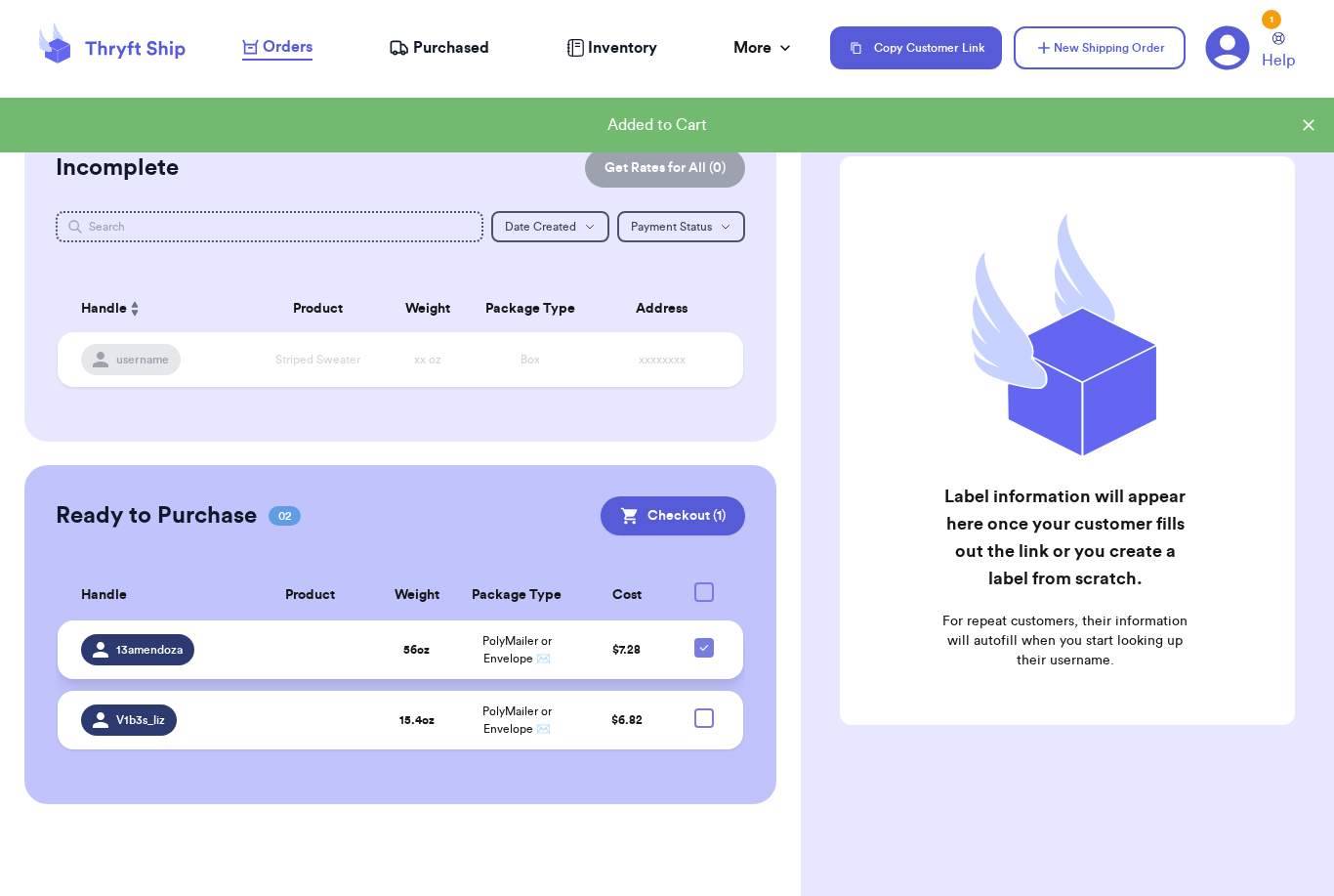
click at [707, 654] on icon at bounding box center [704, 647] width 16 height 16
click at [704, 638] on input "checkbox" at bounding box center [703, 637] width 1 height 1
checkbox input "false"
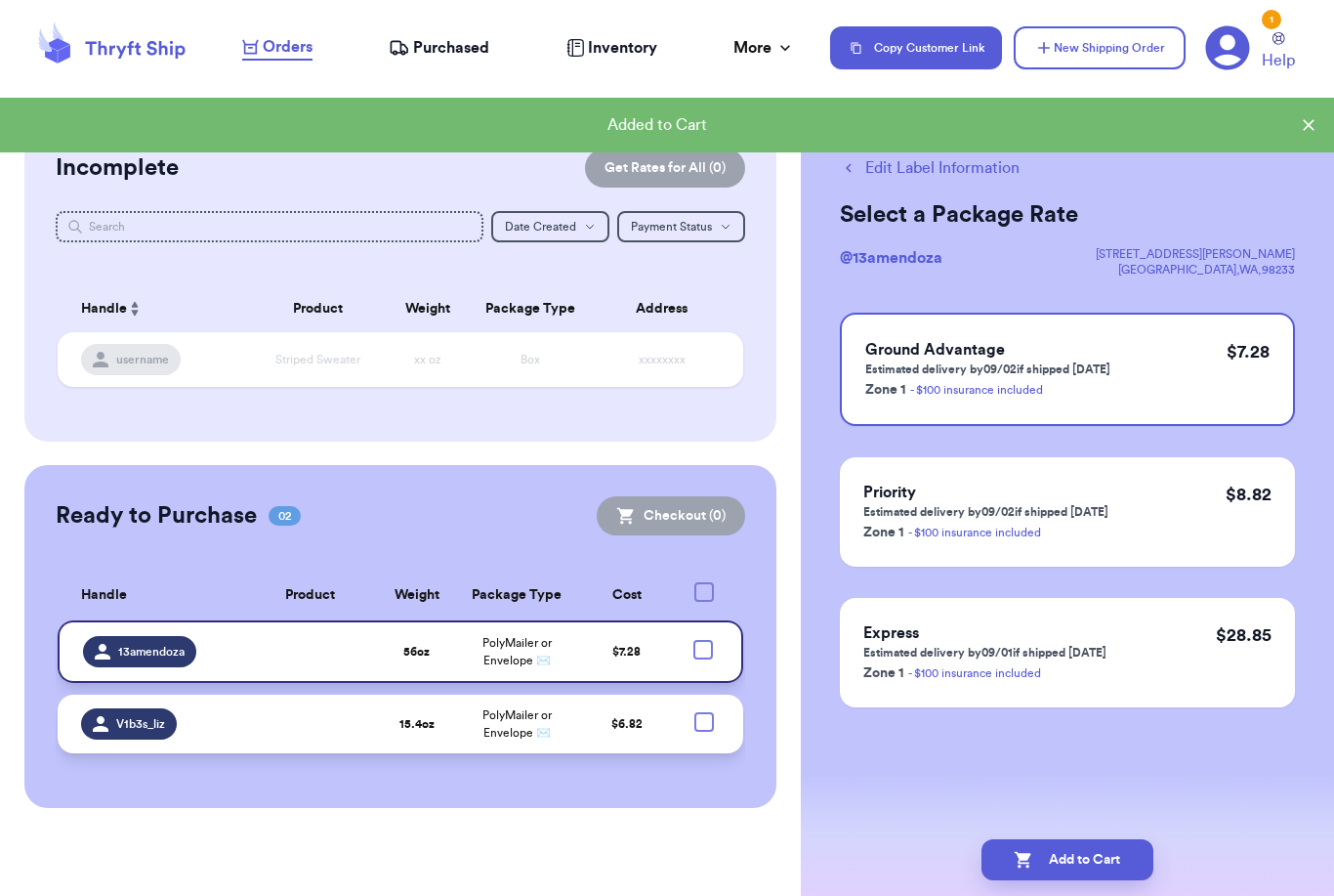
click at [702, 732] on div at bounding box center [704, 722] width 20 height 20
click at [703, 712] on input "checkbox" at bounding box center [703, 711] width 1 height 1
checkbox input "true"
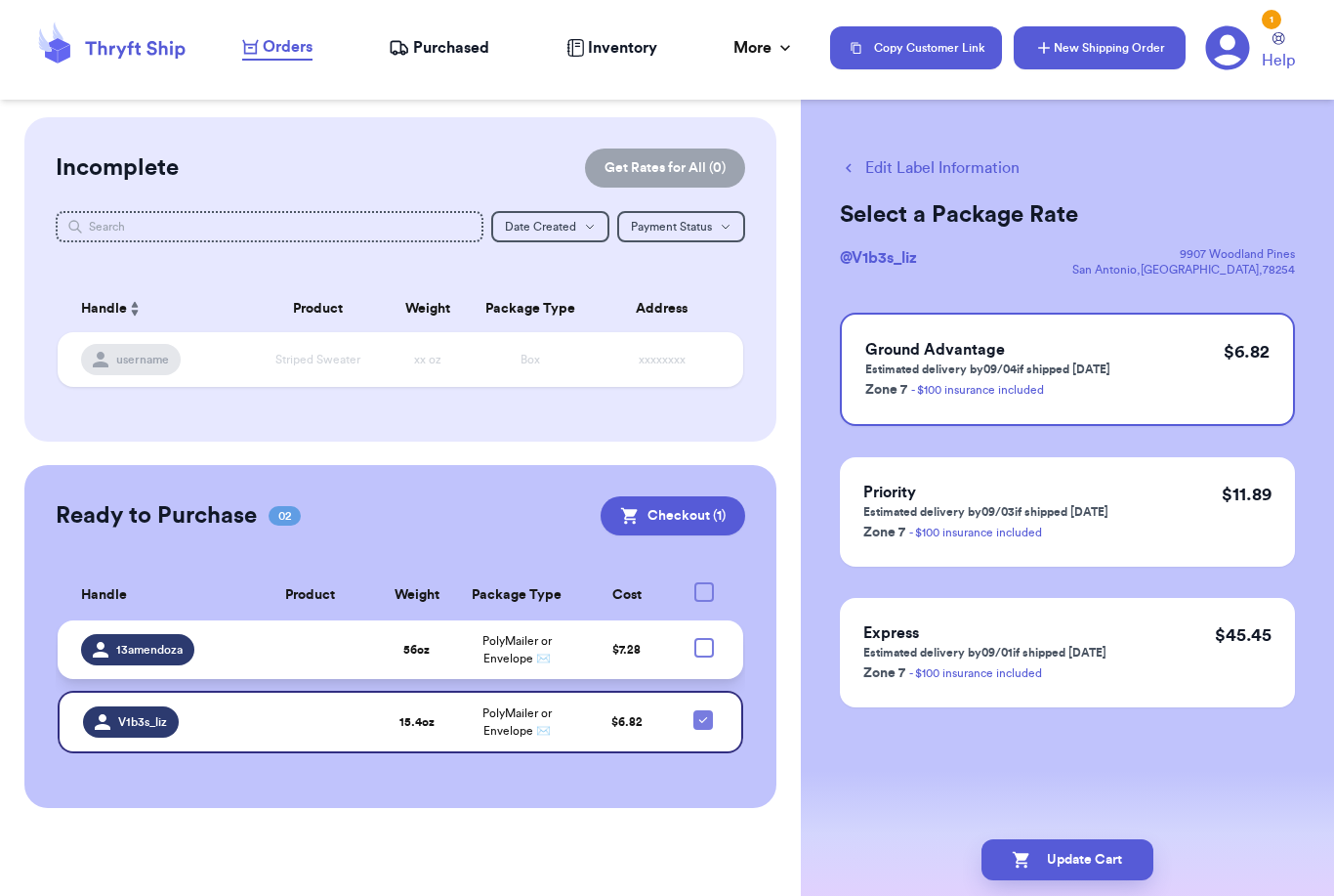
click at [1075, 49] on button "New Shipping Order" at bounding box center [1100, 48] width 172 height 43
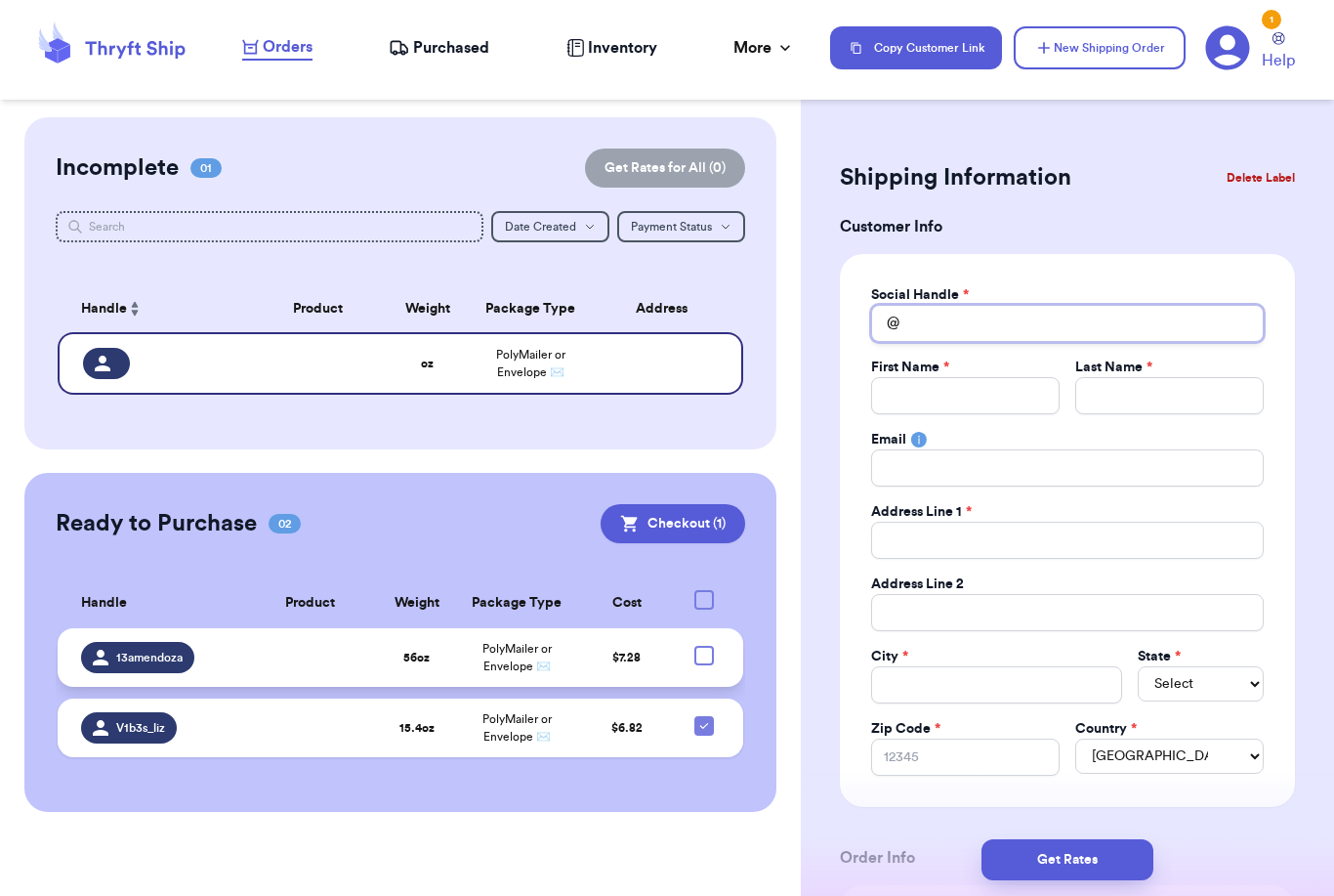
click at [953, 315] on input "Total Amount Paid" at bounding box center [1068, 323] width 393 height 37
type input "C"
type input "Ca"
type input "Cas"
type input "Casc"
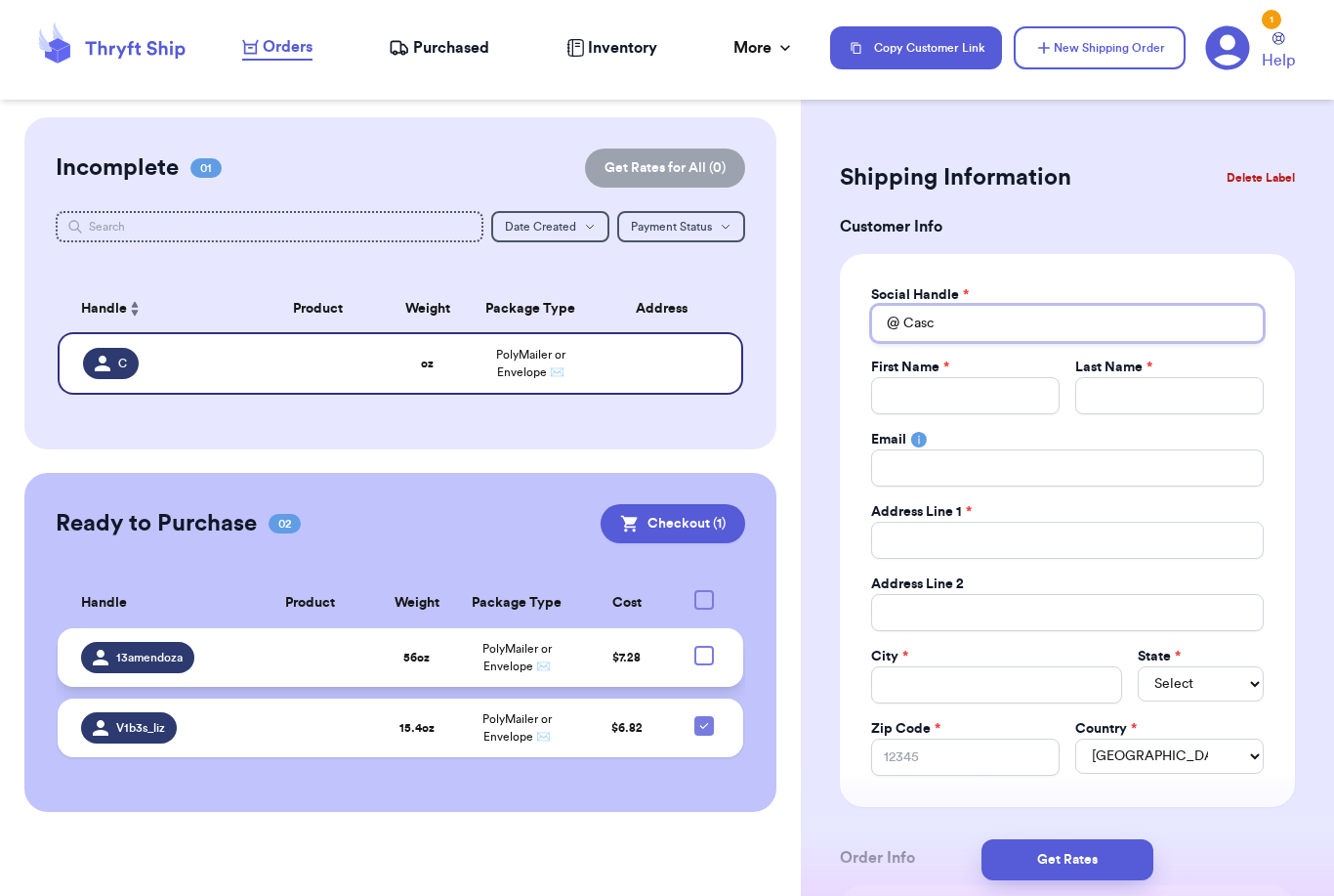
type input "Casca"
type input "Cascad"
type input "Cascadi"
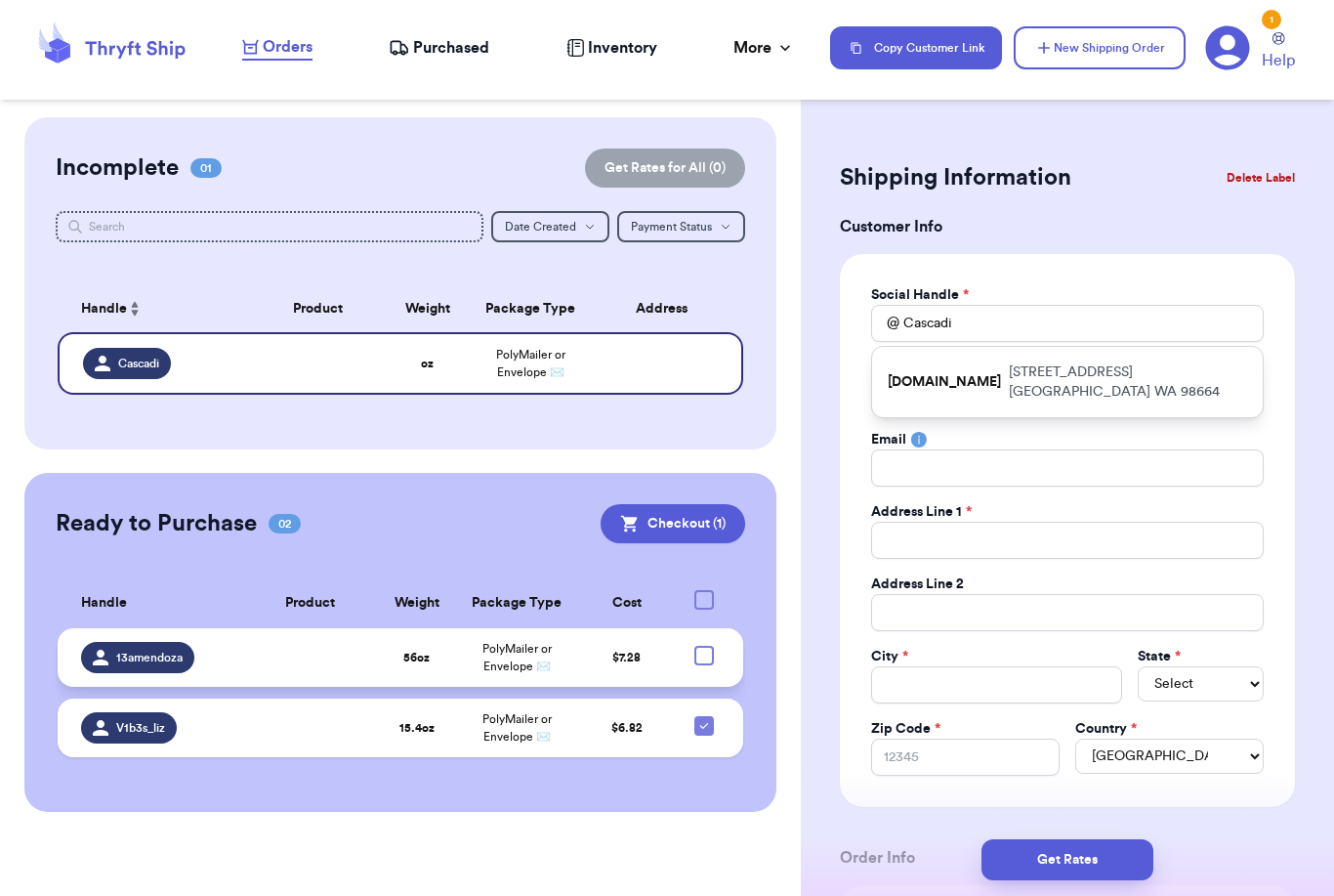
click at [968, 393] on div "[DOMAIN_NAME] [STREET_ADDRESS]" at bounding box center [1068, 381] width 391 height 70
type input "[DOMAIN_NAME]"
type input "[PERSON_NAME]"
type input "[STREET_ADDRESS]"
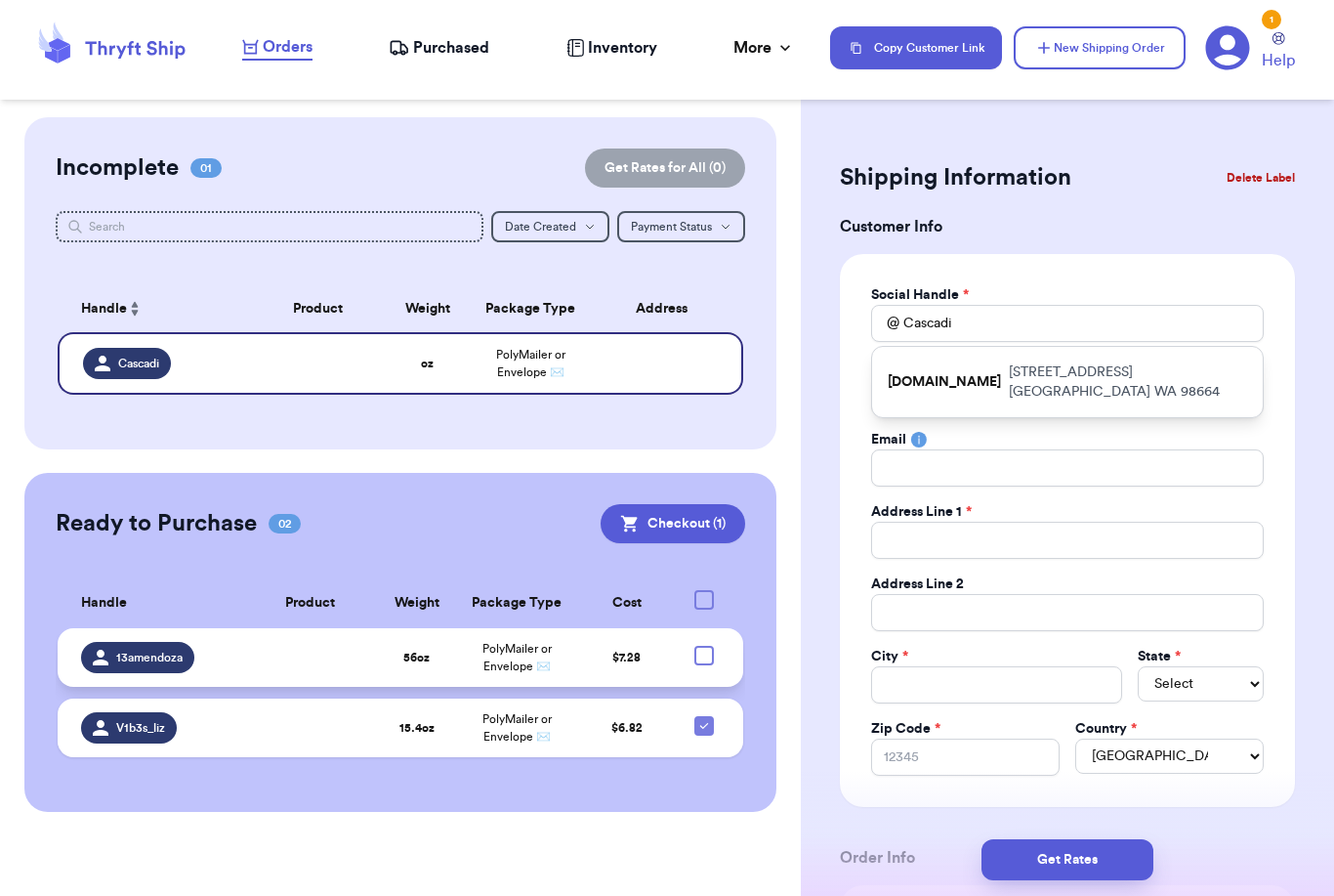
type input "[GEOGRAPHIC_DATA]"
select select "WA"
type input "98664"
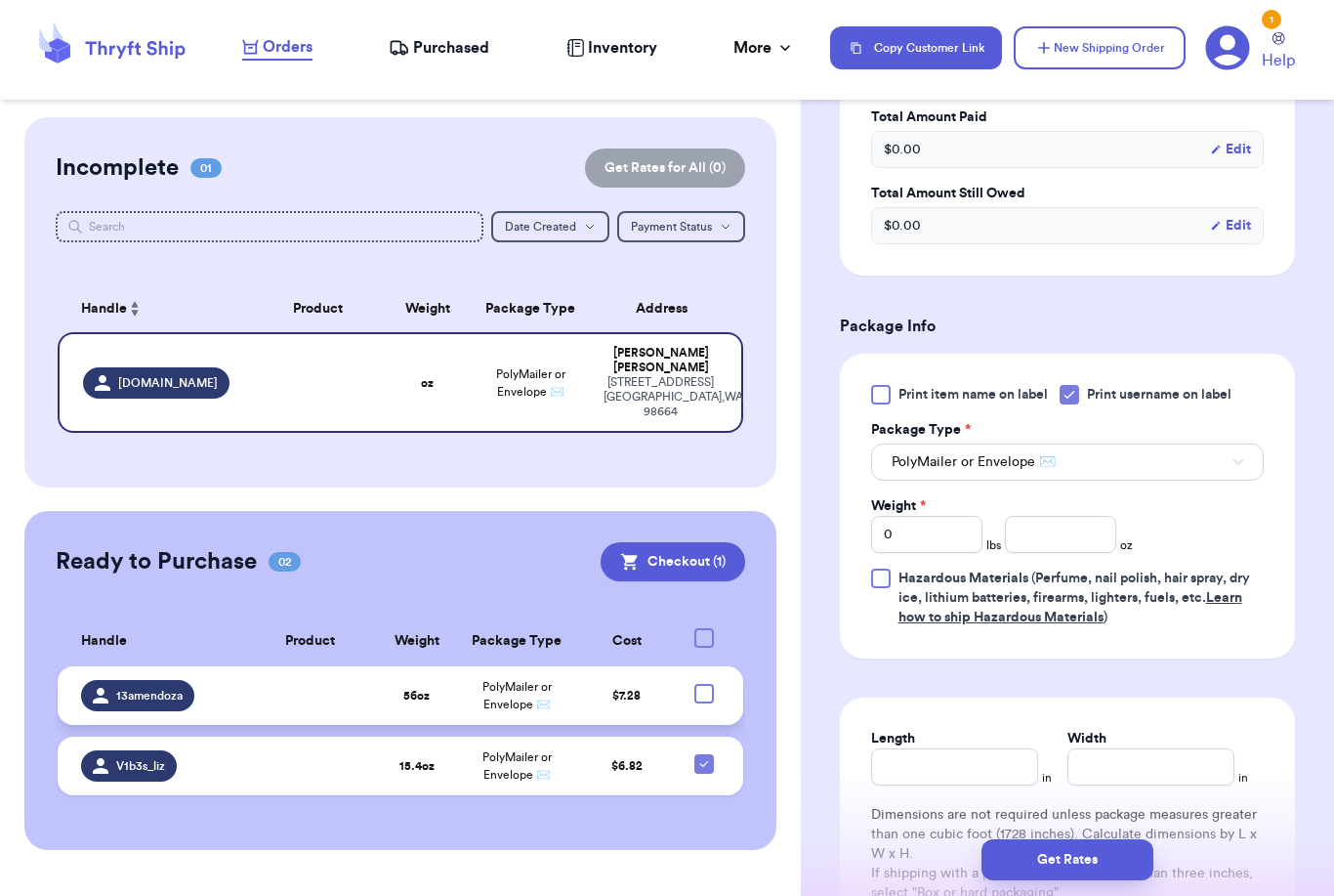
scroll to position [982, 0]
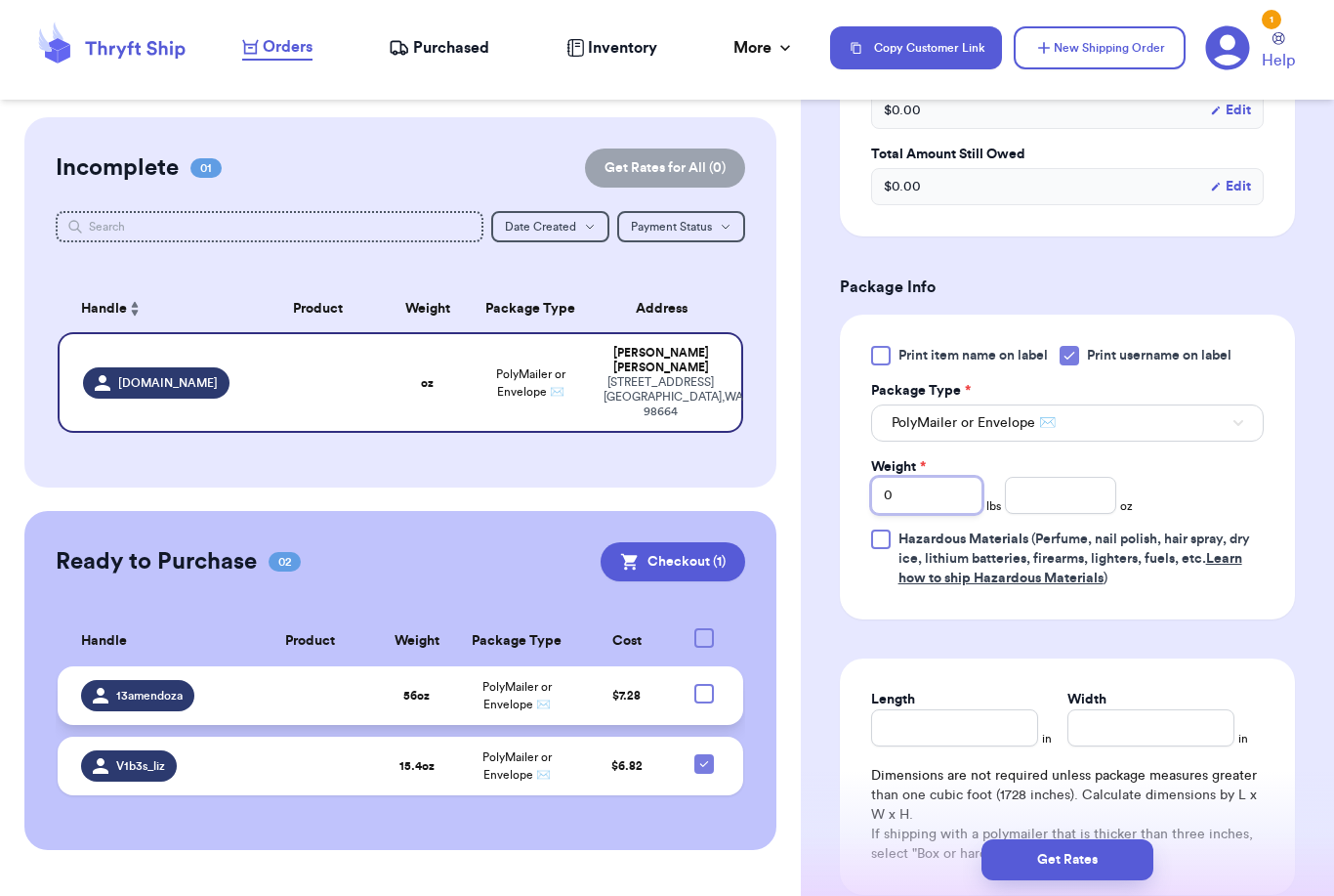
click at [962, 503] on input "0" at bounding box center [927, 494] width 111 height 37
type input "2"
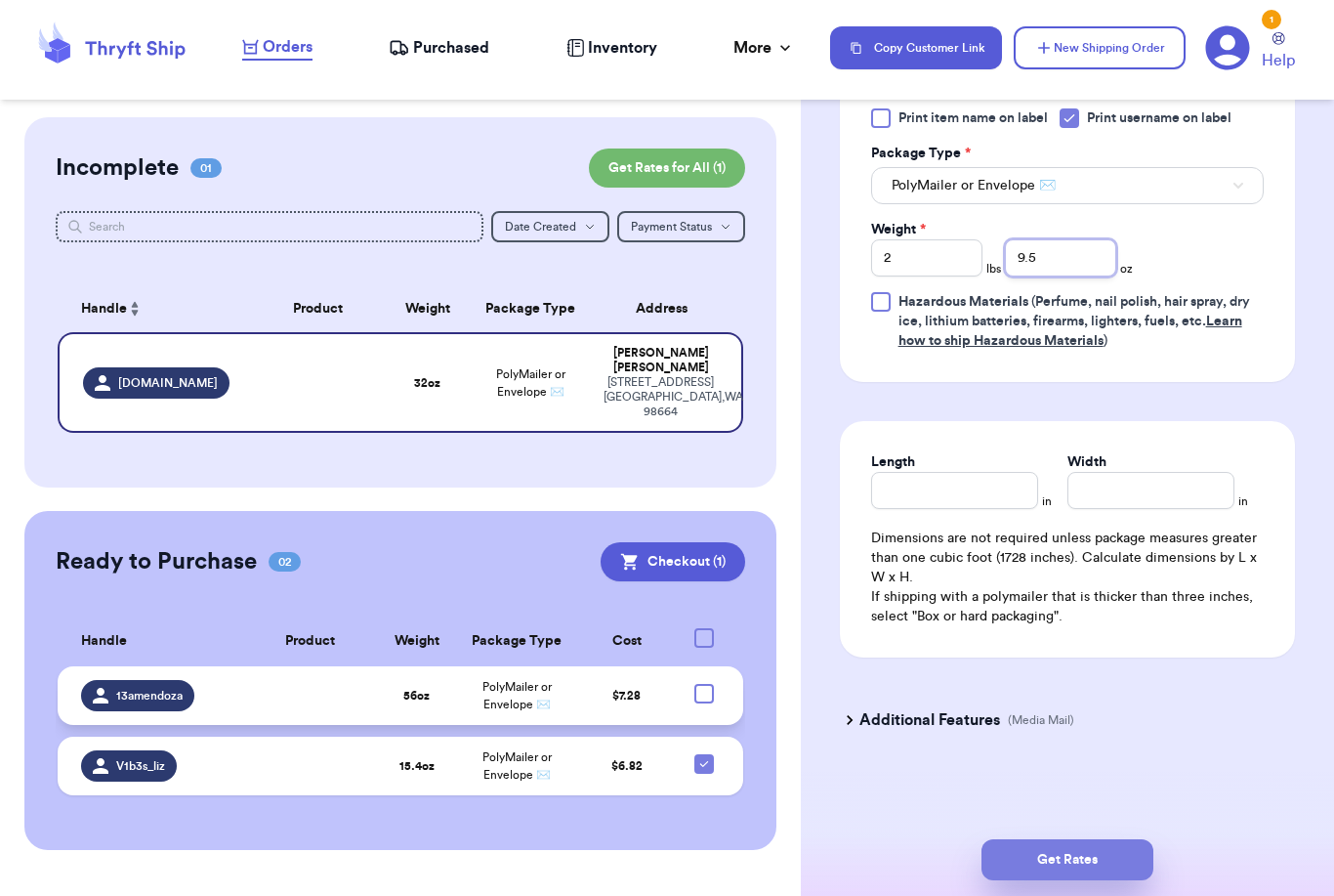
type input "9.5"
click at [1122, 839] on button "Get Rates" at bounding box center [1068, 858] width 172 height 41
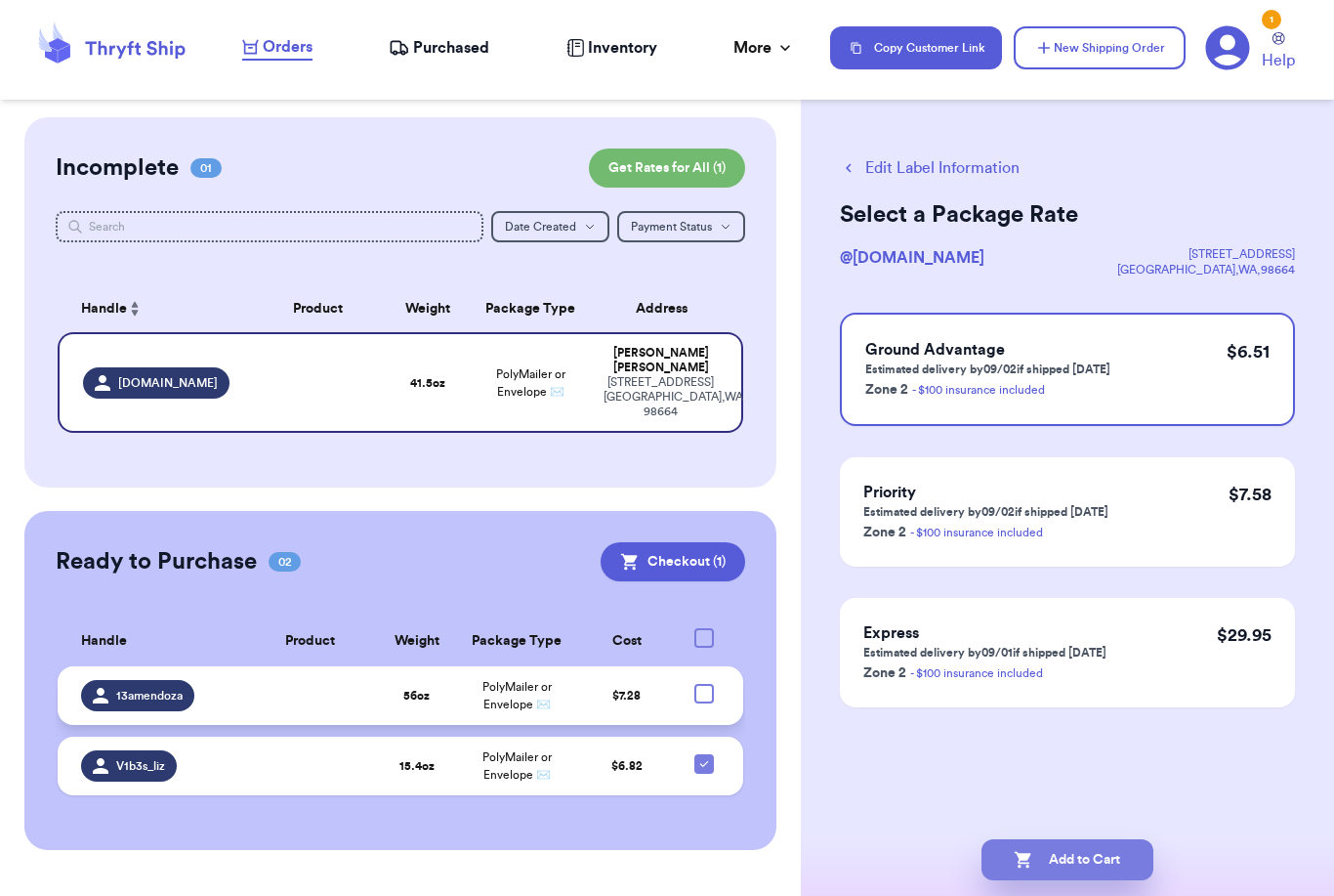
click at [1087, 839] on button "Add to Cart" at bounding box center [1068, 858] width 172 height 41
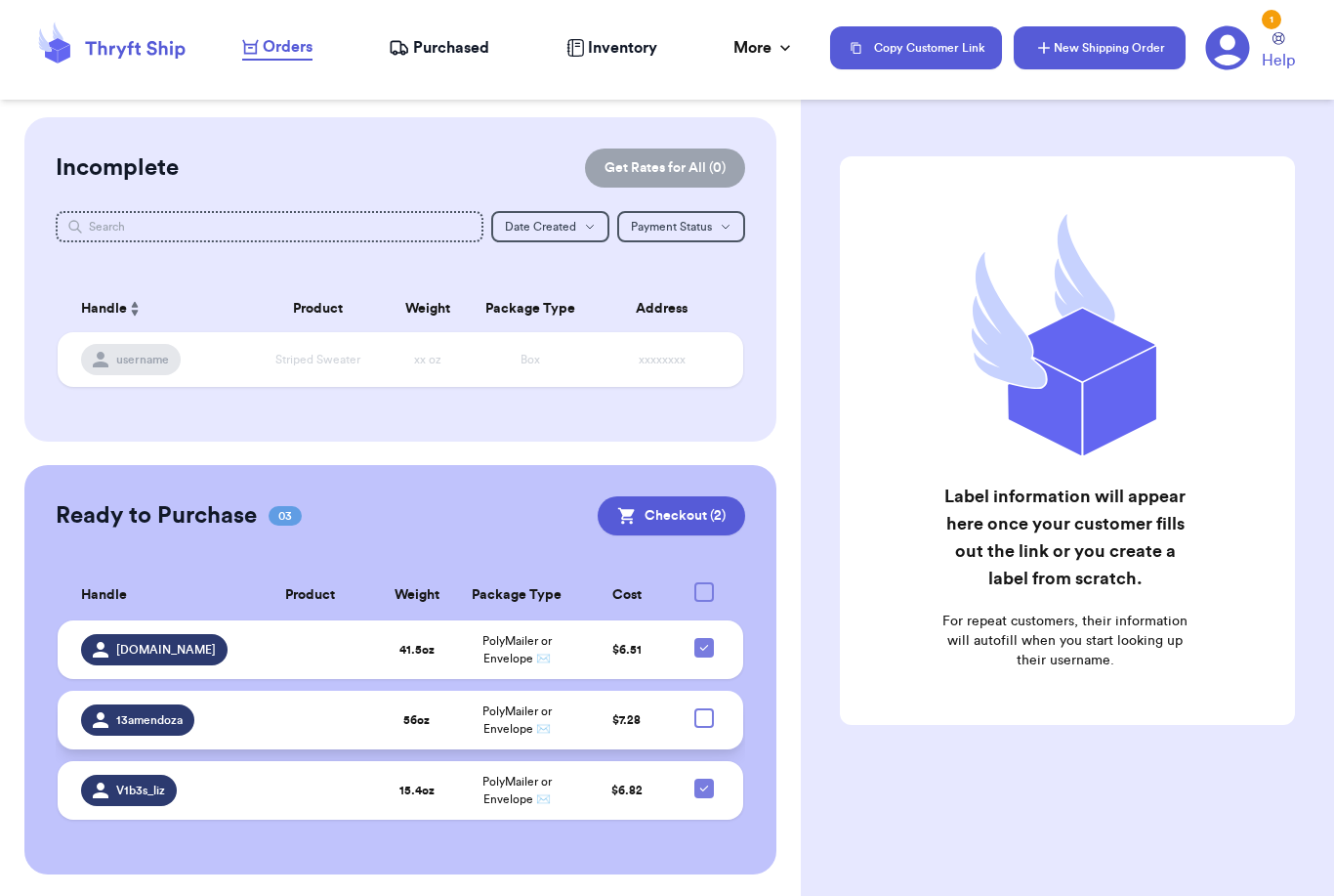
click at [1076, 48] on button "New Shipping Order" at bounding box center [1100, 48] width 172 height 43
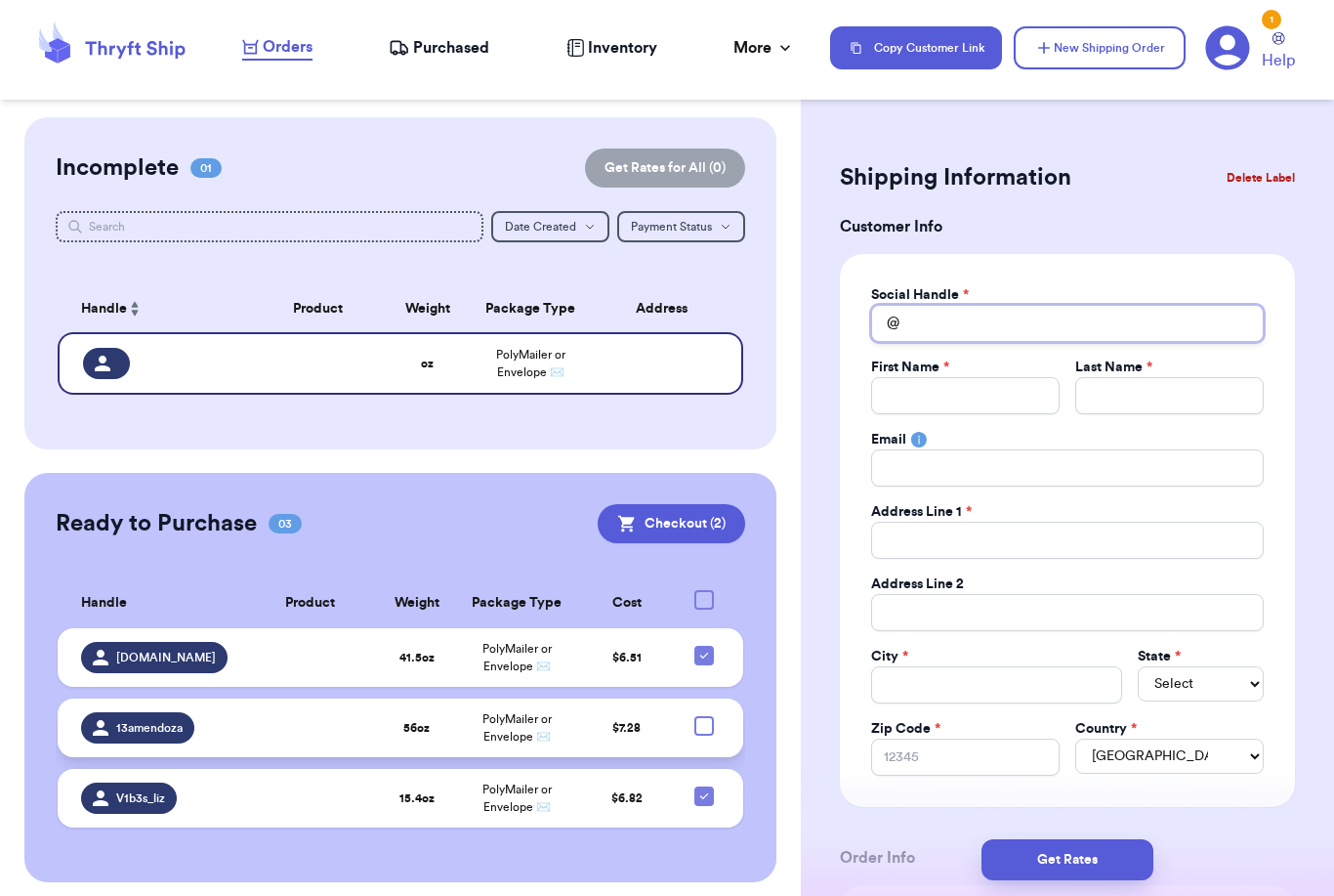
click at [1056, 322] on input "Total Amount Paid" at bounding box center [1068, 323] width 393 height 37
type input "R"
type input "Ri"
type input "Ris"
type input "Riss"
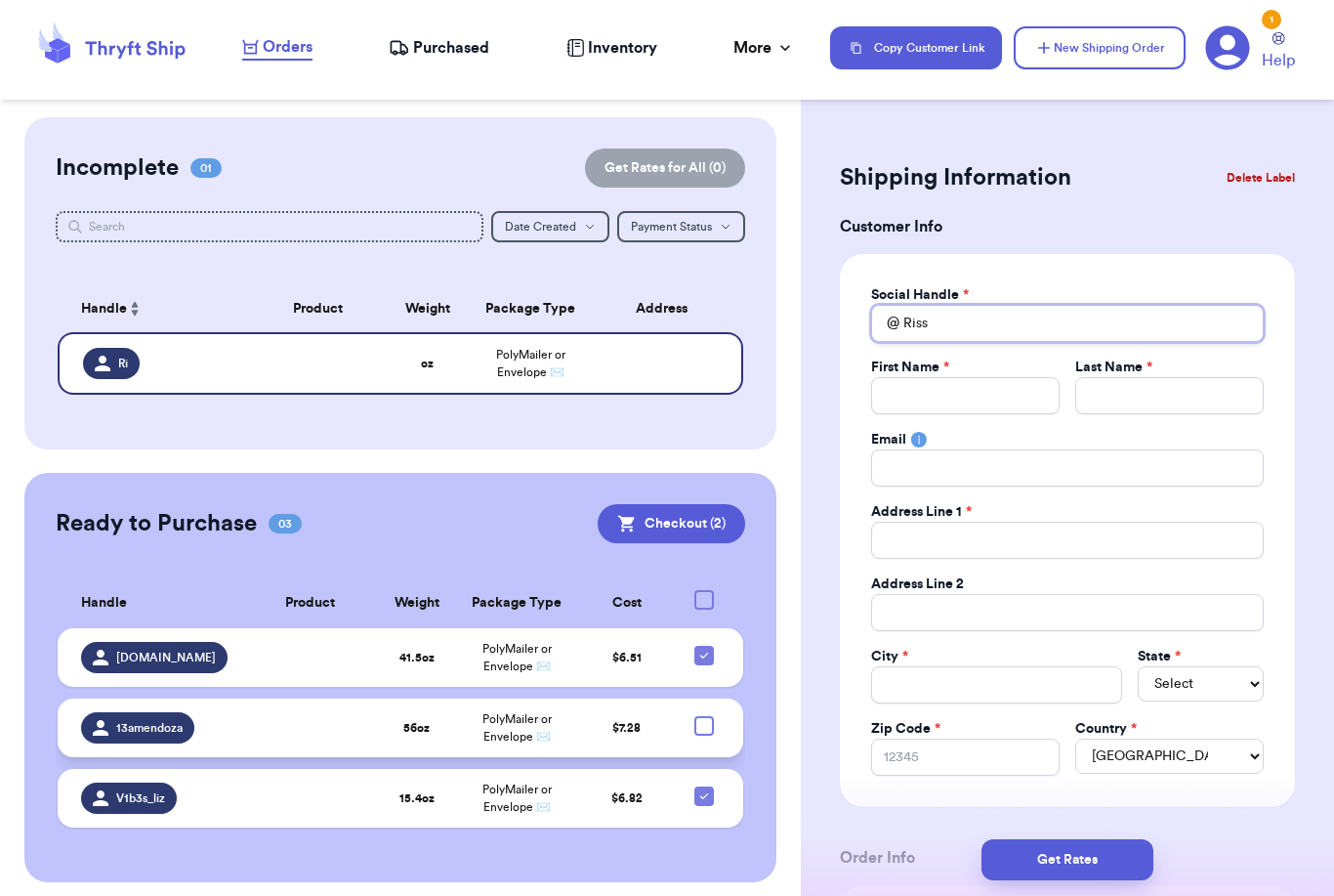
type input "Rissv"
type input "Rissvi"
type input "Rissvib"
type input "Rissvibe"
type input "Rissvibes"
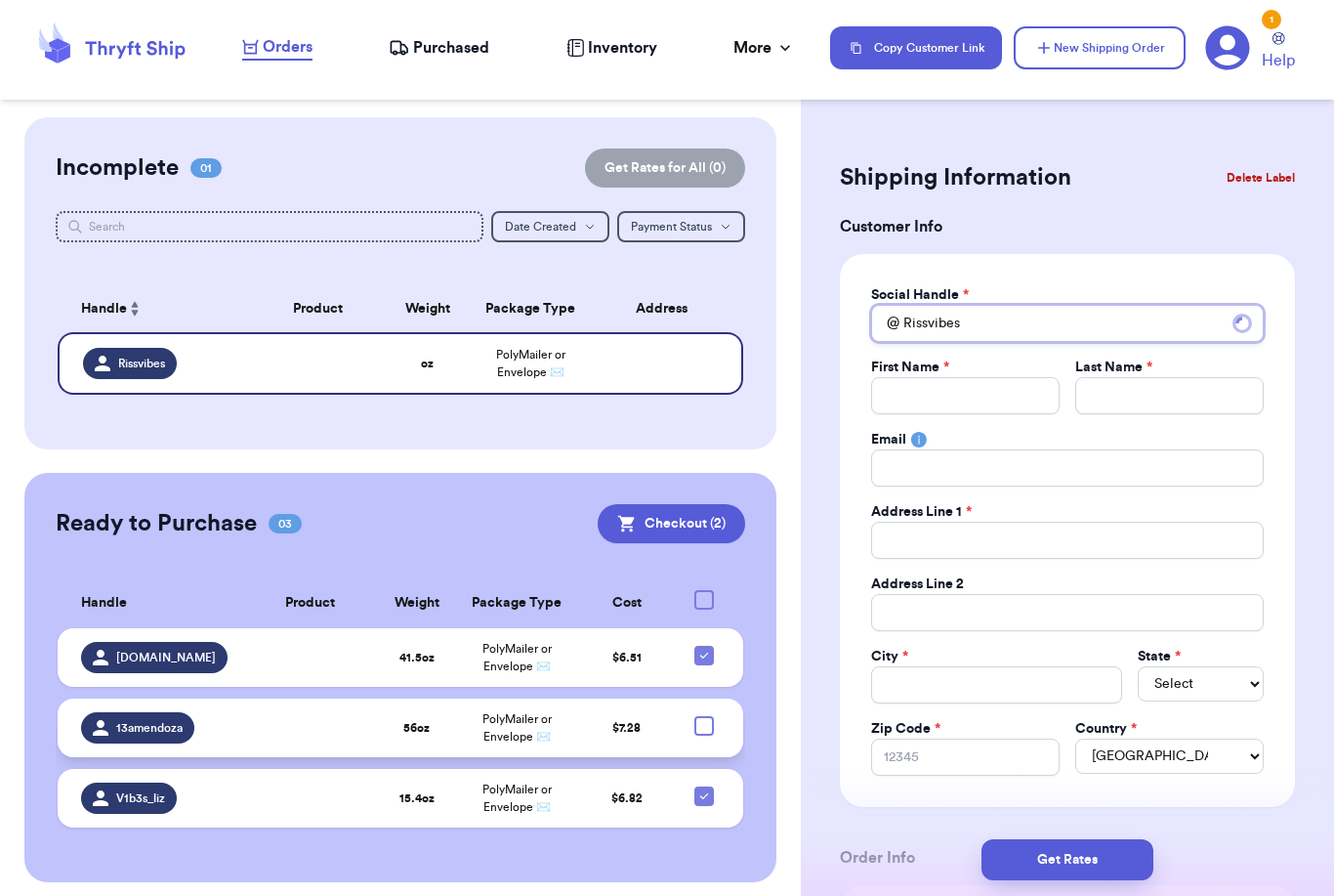
type input "Rissvibes"
type input "M"
type input "Ma"
type input "Mar"
type input "Mari"
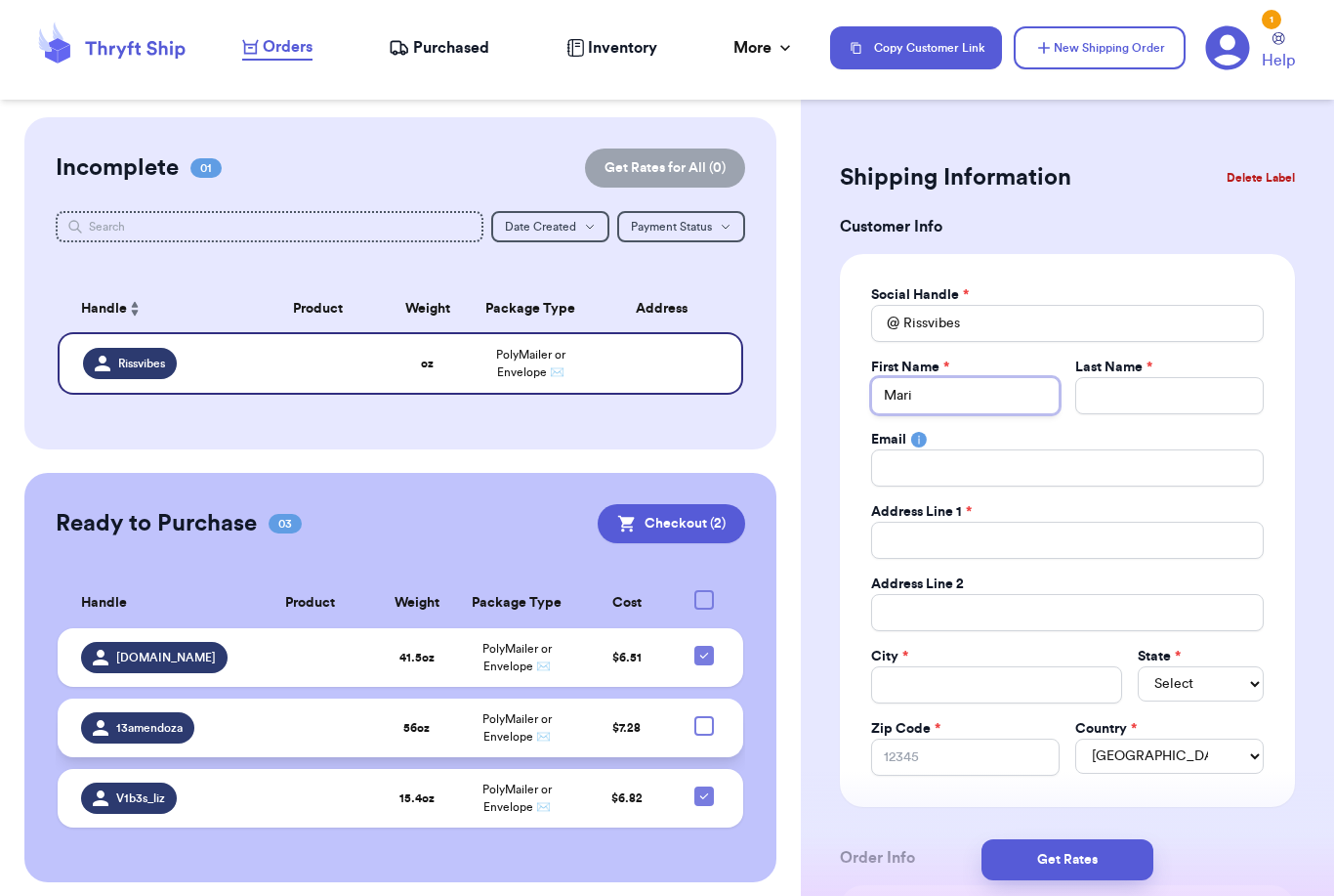
type input "Maris"
type input "Mariss"
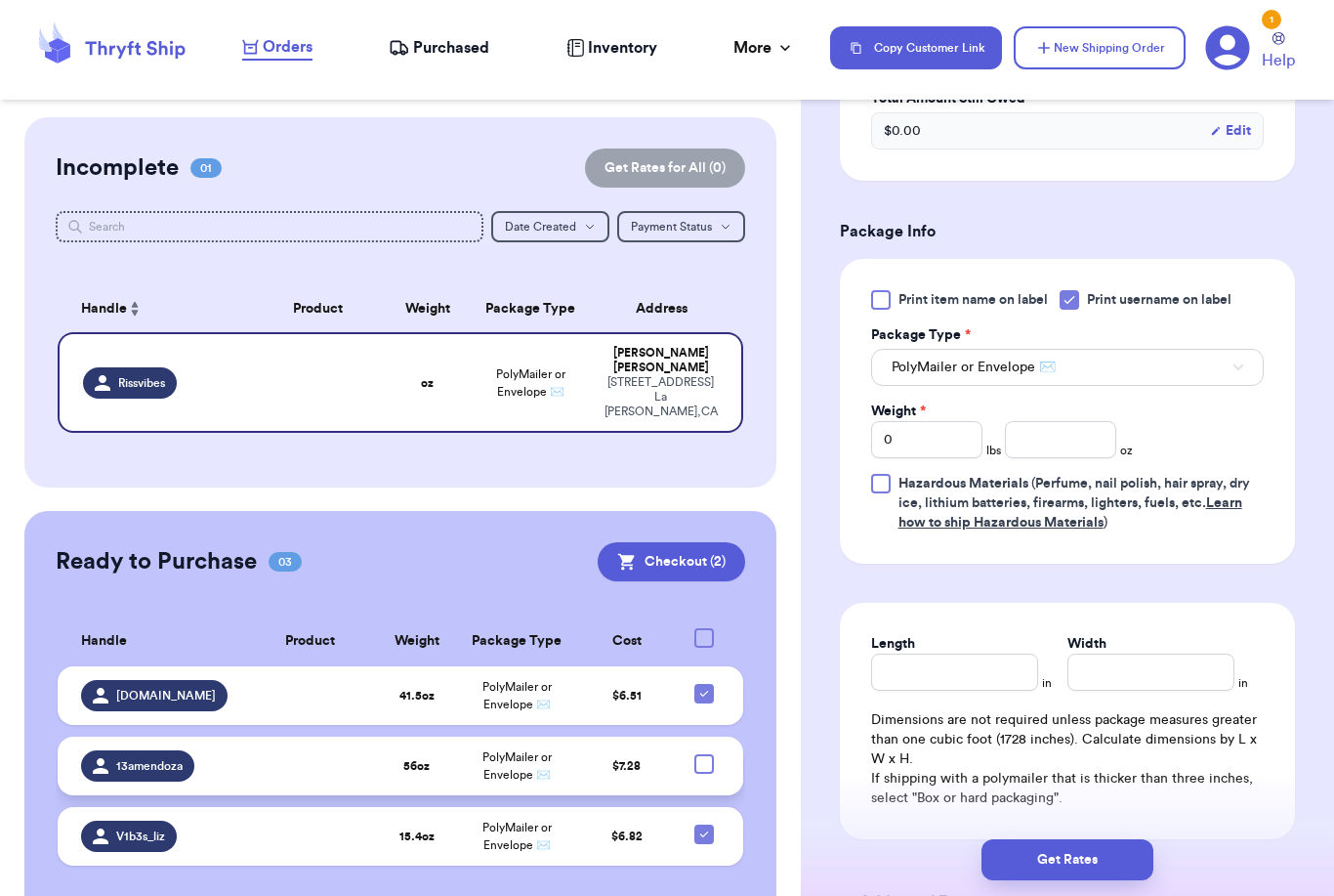
scroll to position [1117, 0]
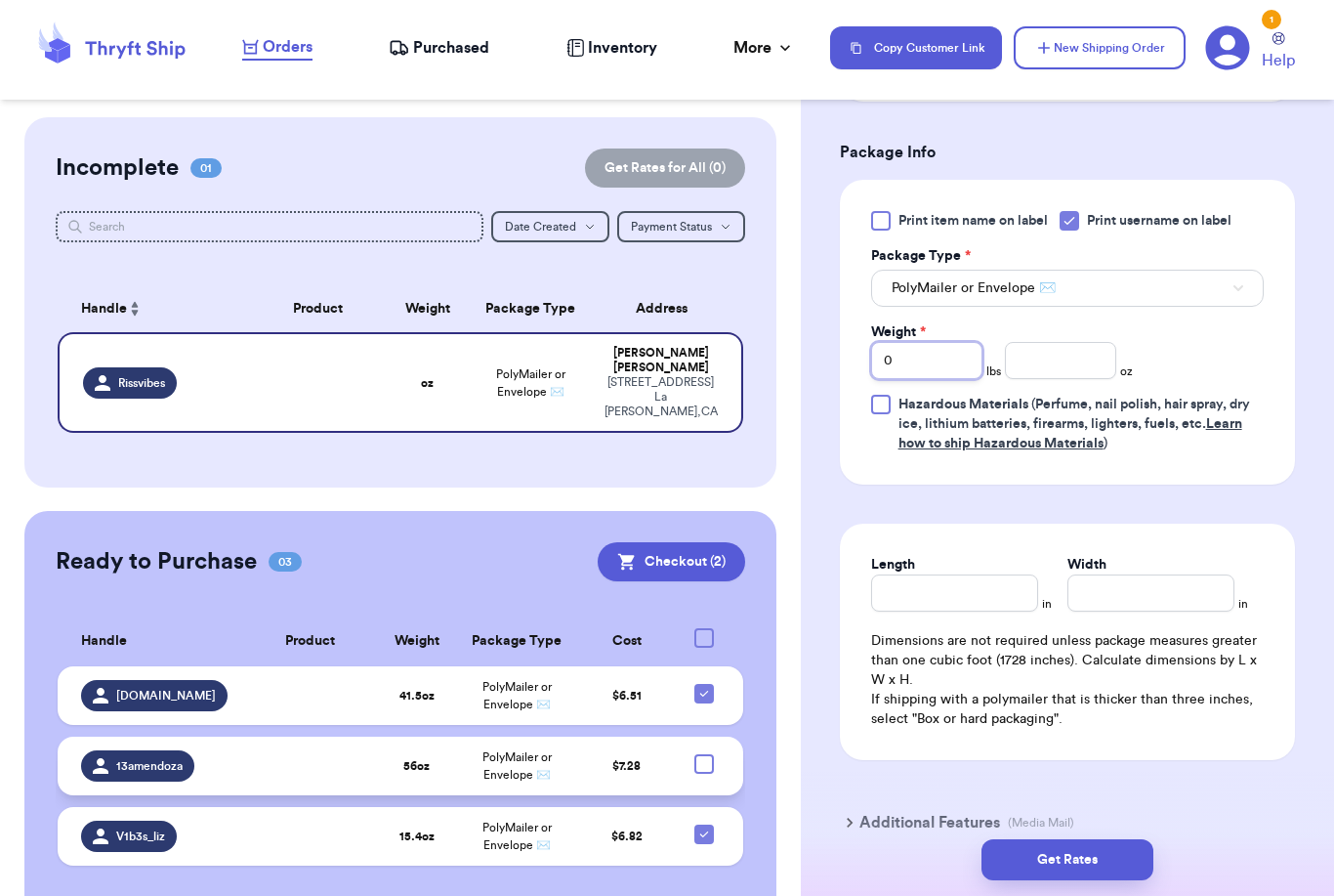
click at [959, 366] on input "0" at bounding box center [927, 359] width 111 height 37
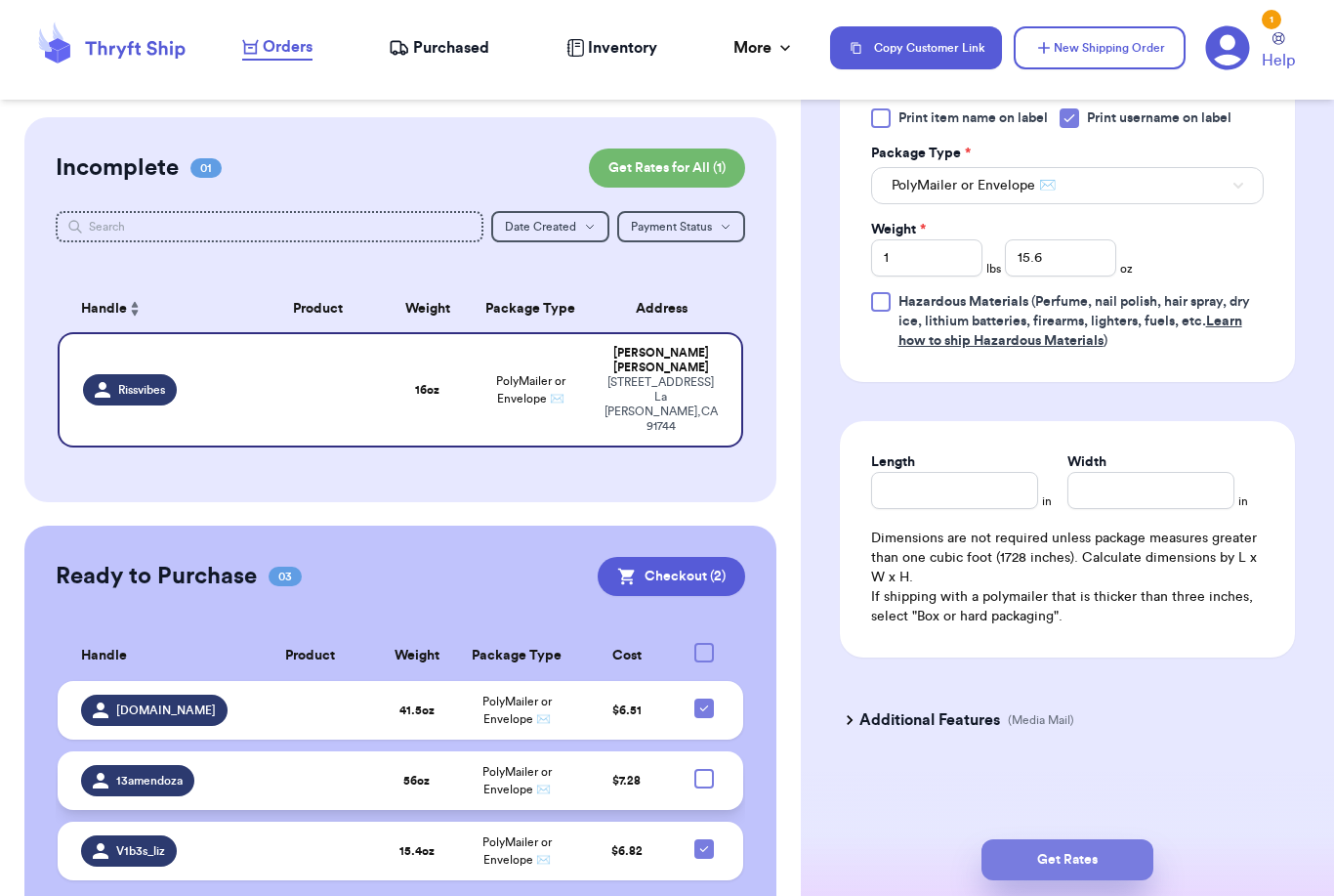
click at [1142, 841] on button "Get Rates" at bounding box center [1068, 858] width 172 height 41
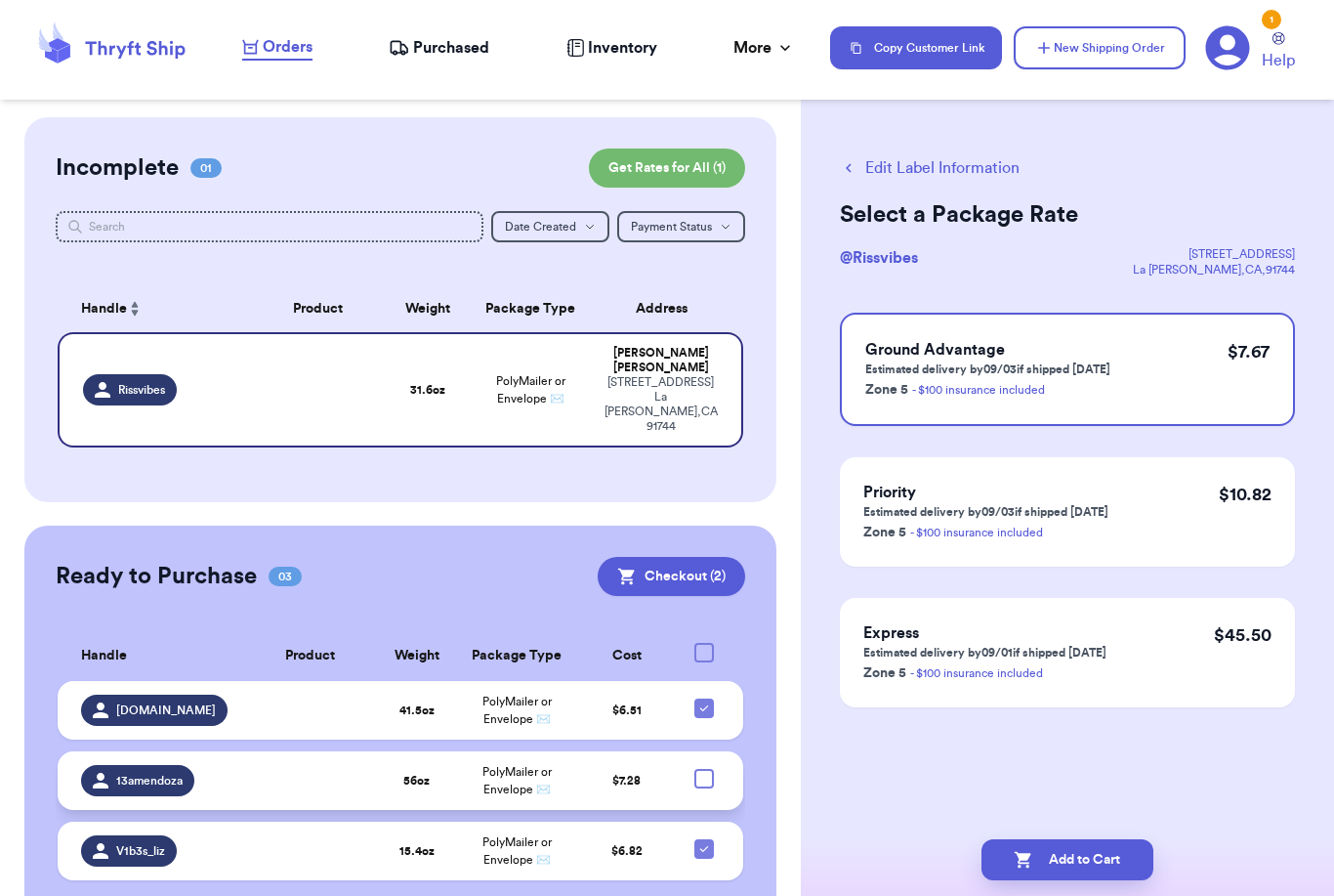
scroll to position [0, 0]
click at [1054, 841] on button "Add to Cart" at bounding box center [1068, 858] width 172 height 41
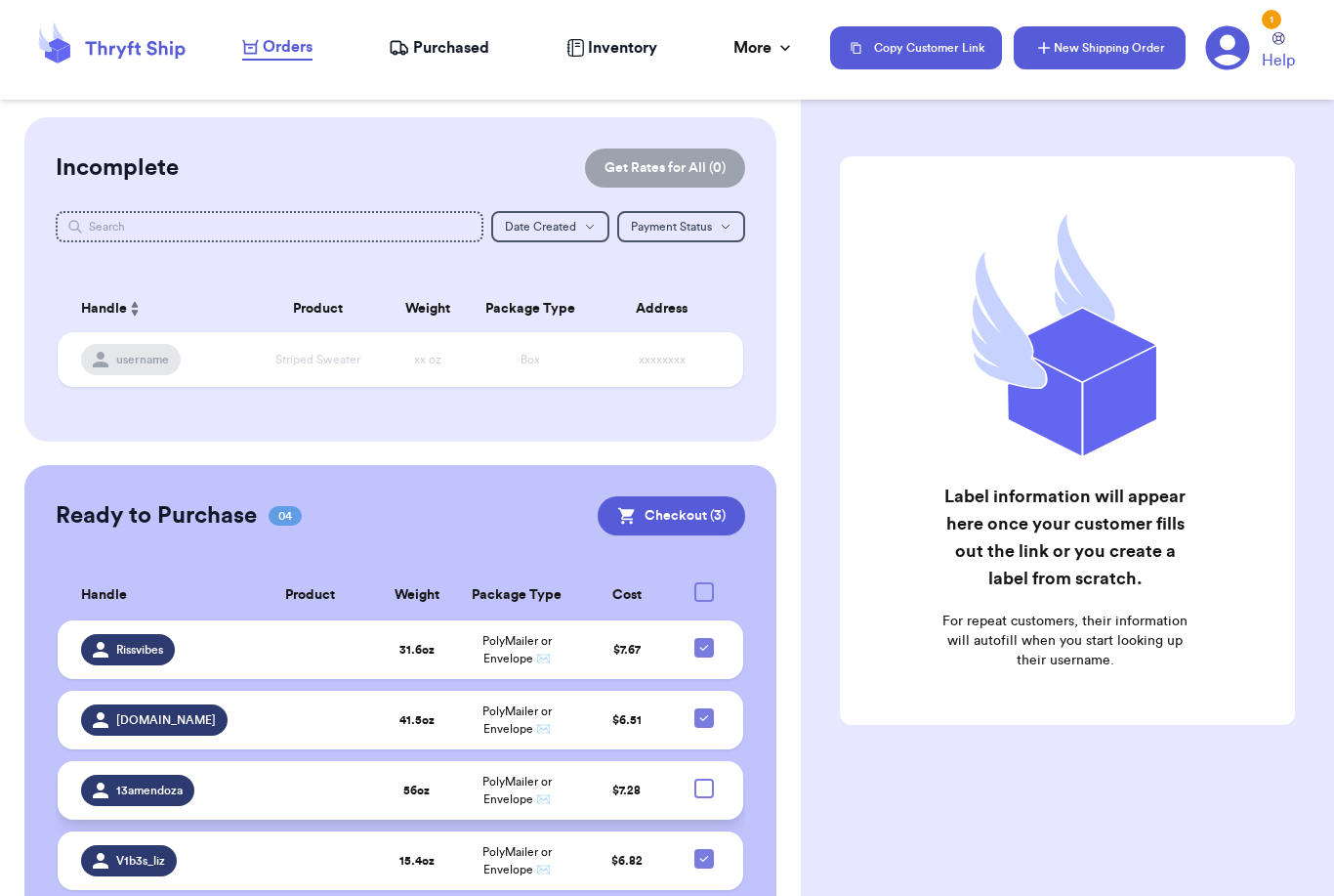
click at [1133, 45] on button "New Shipping Order" at bounding box center [1100, 48] width 172 height 43
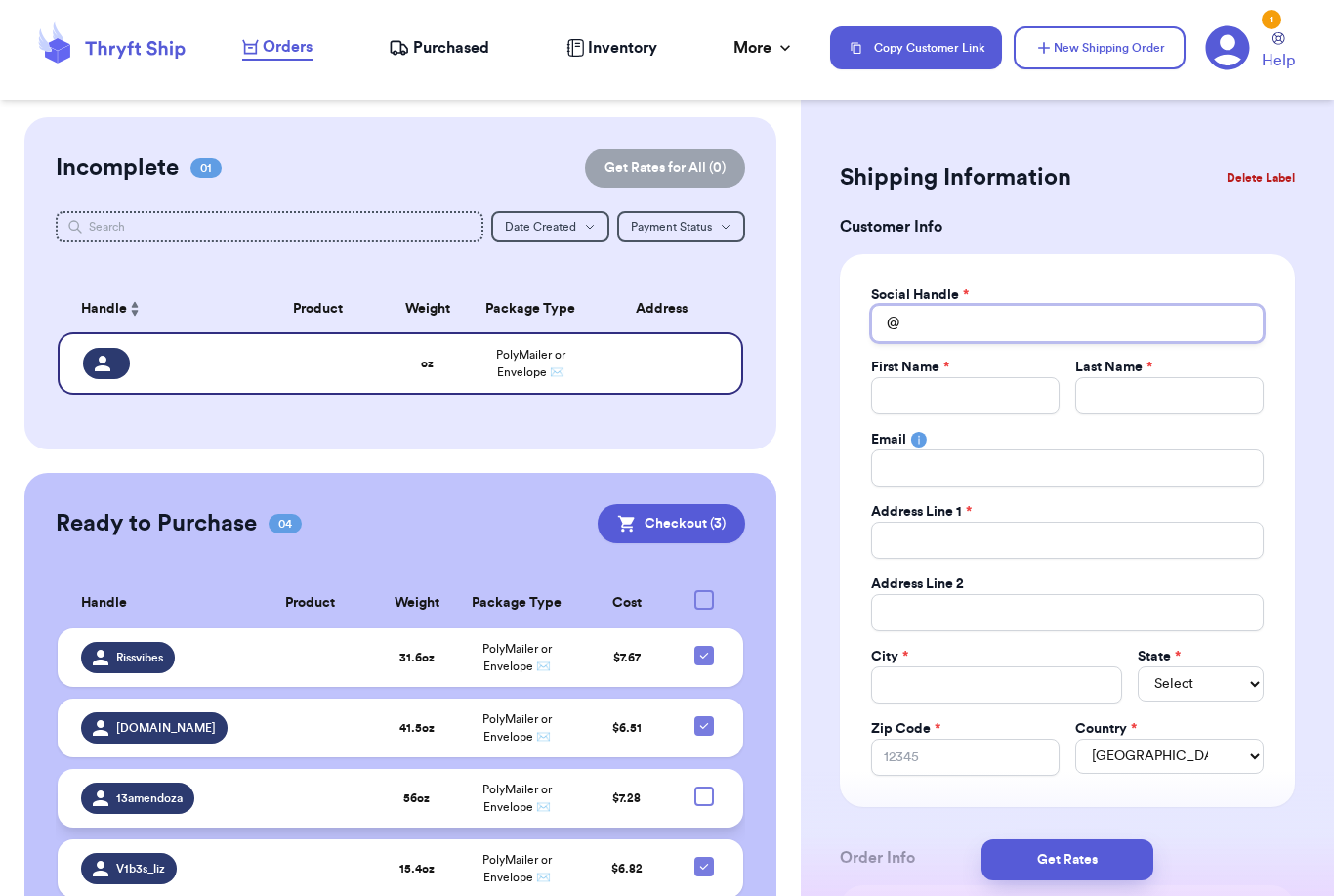
click at [963, 312] on input "Total Amount Paid" at bounding box center [1068, 323] width 393 height 37
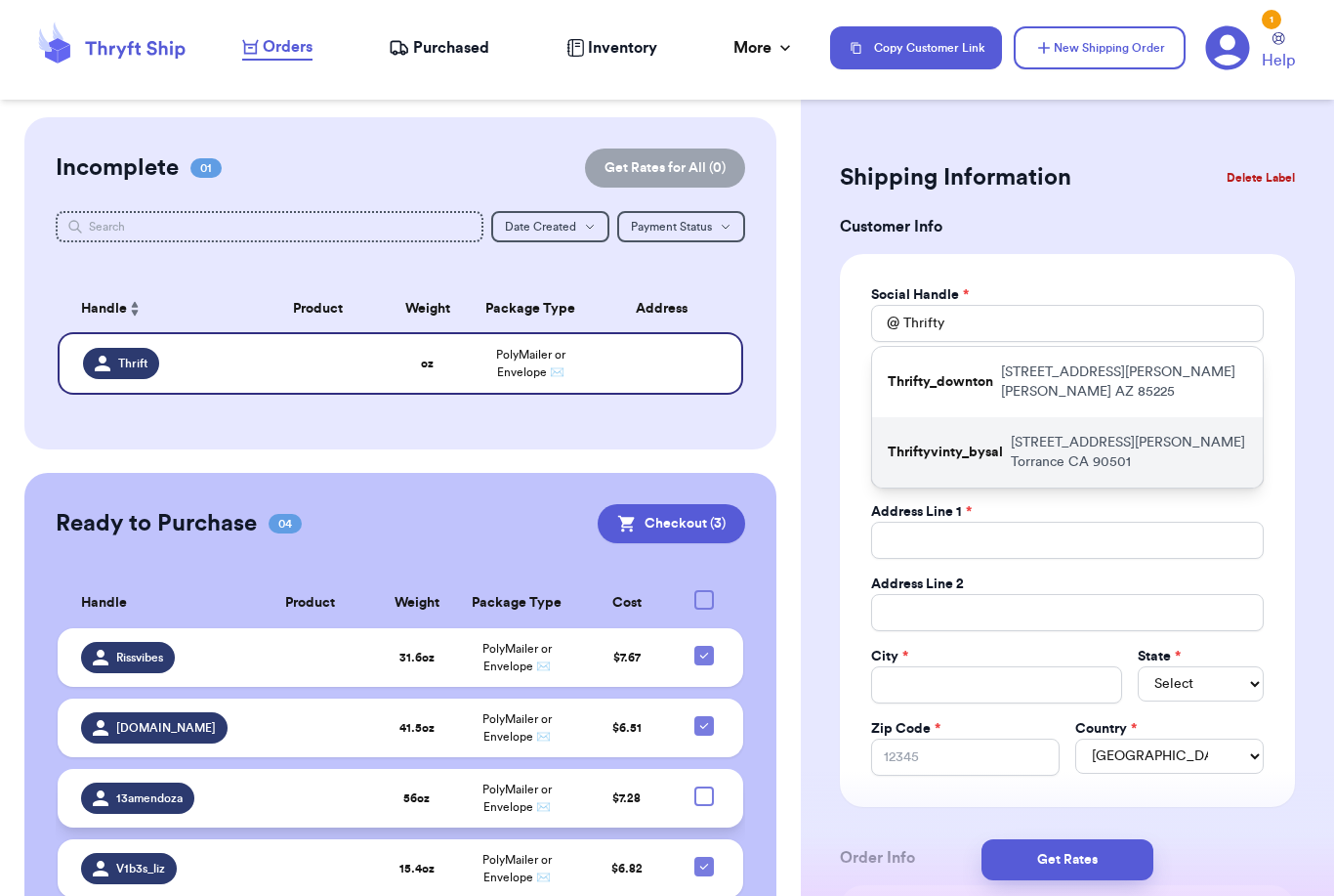
click at [971, 443] on p "Thriftyvinty_bysal" at bounding box center [946, 452] width 115 height 20
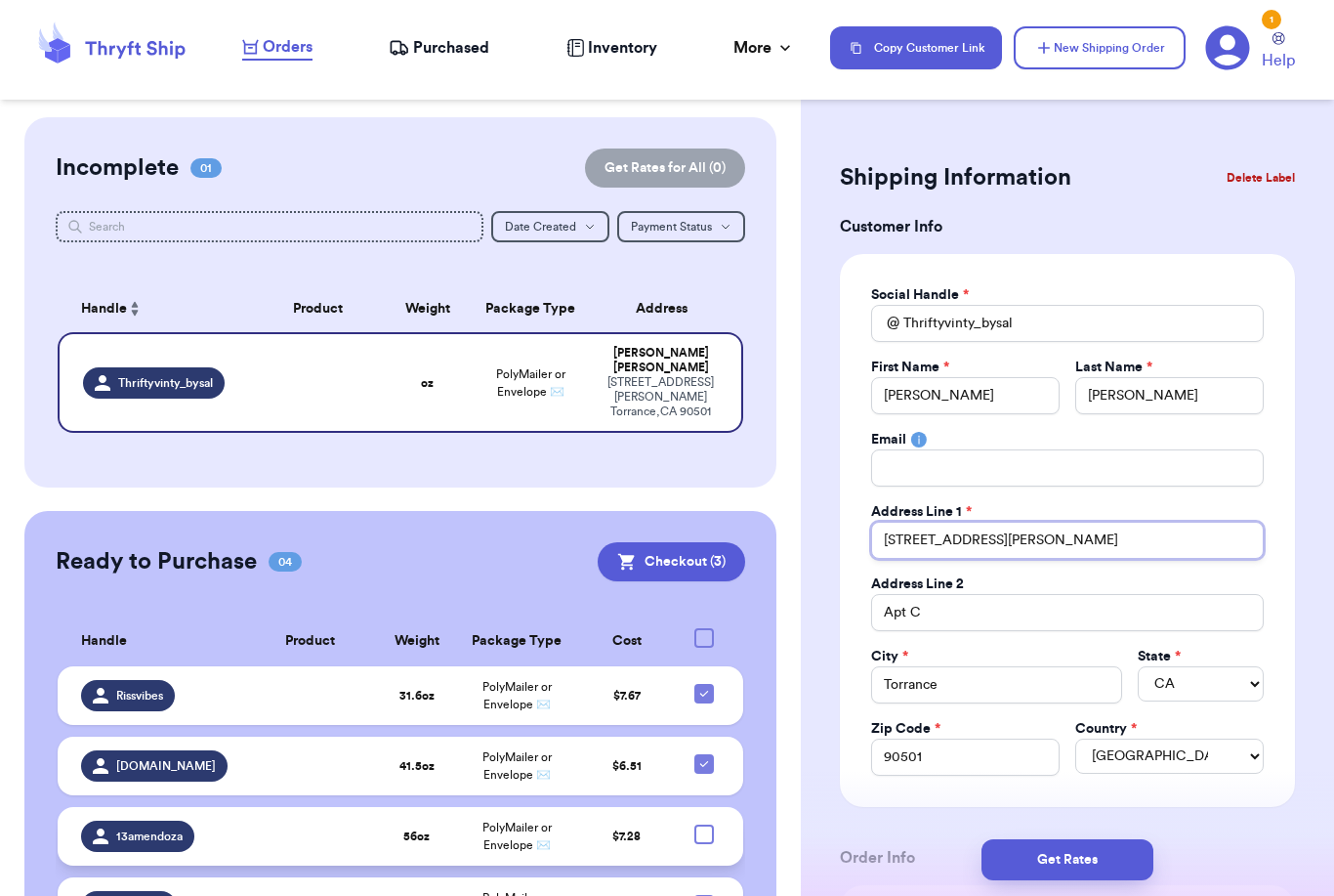
click at [1009, 555] on input "[STREET_ADDRESS][PERSON_NAME]" at bounding box center [1068, 540] width 393 height 37
drag, startPoint x: 1061, startPoint y: 535, endPoint x: 800, endPoint y: 535, distance: 261.0
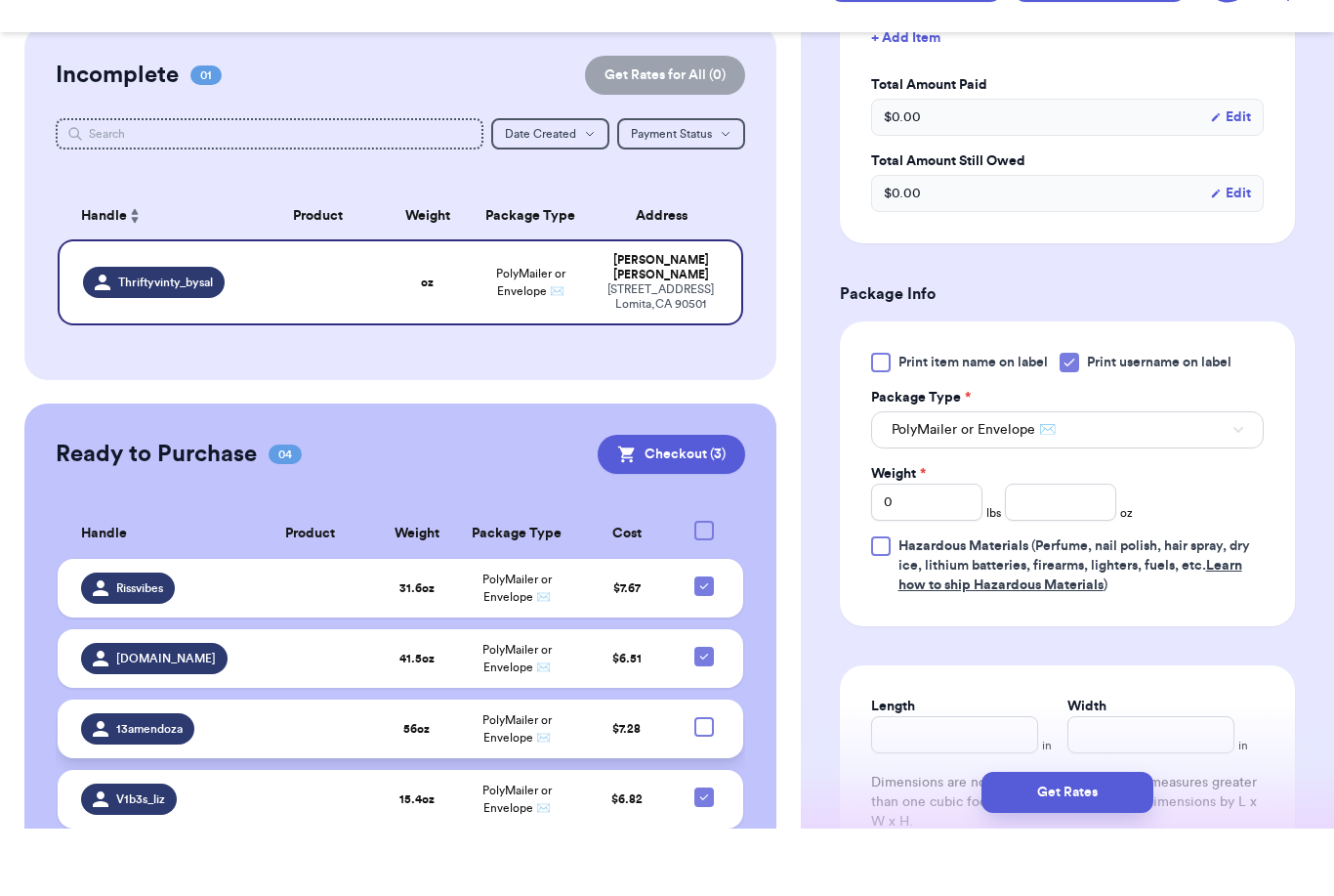
scroll to position [909, 0]
click at [1012, 477] on button "PolyMailer or Envelope ✉️" at bounding box center [1068, 495] width 393 height 37
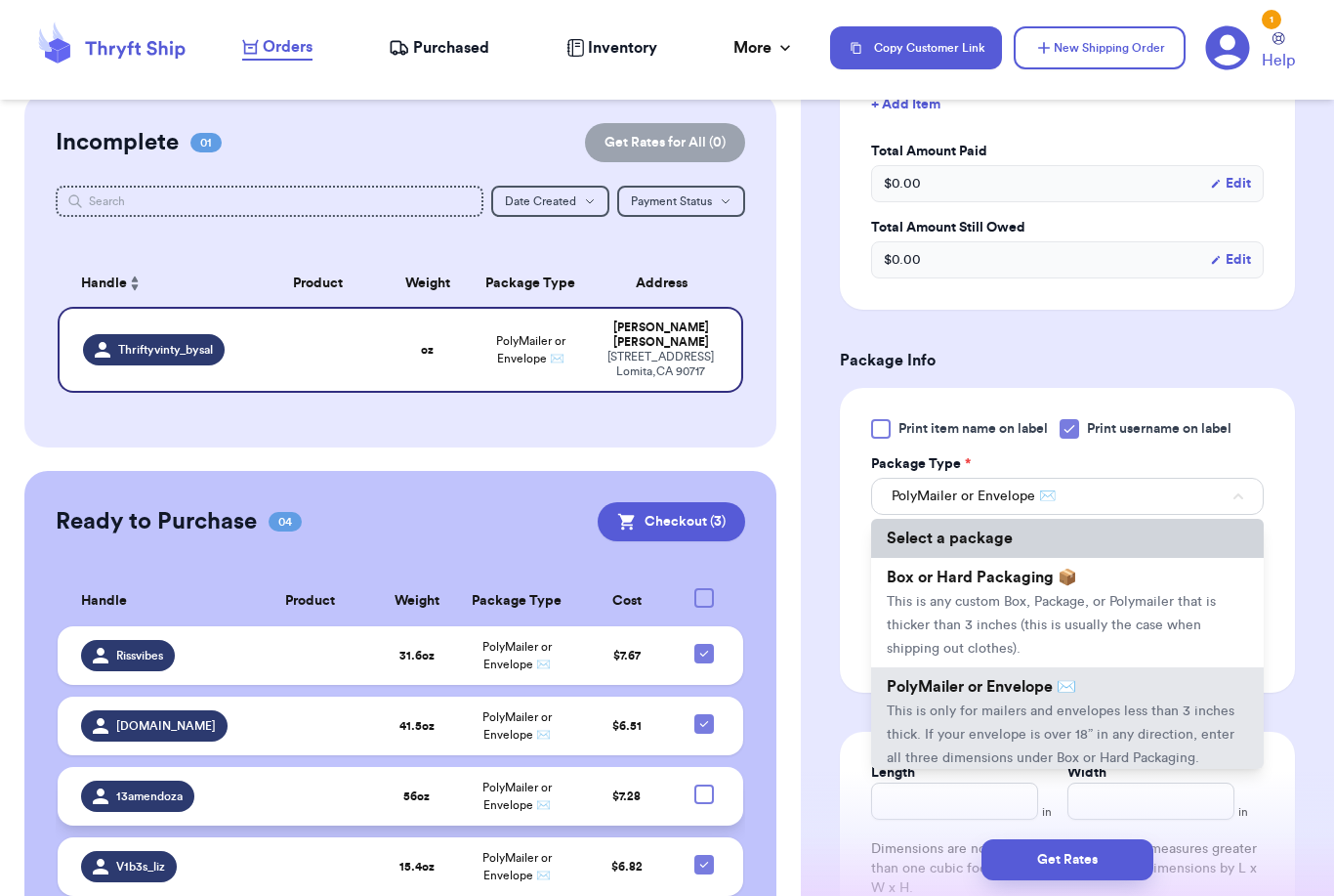
click at [946, 550] on li "Select a package" at bounding box center [1068, 538] width 393 height 39
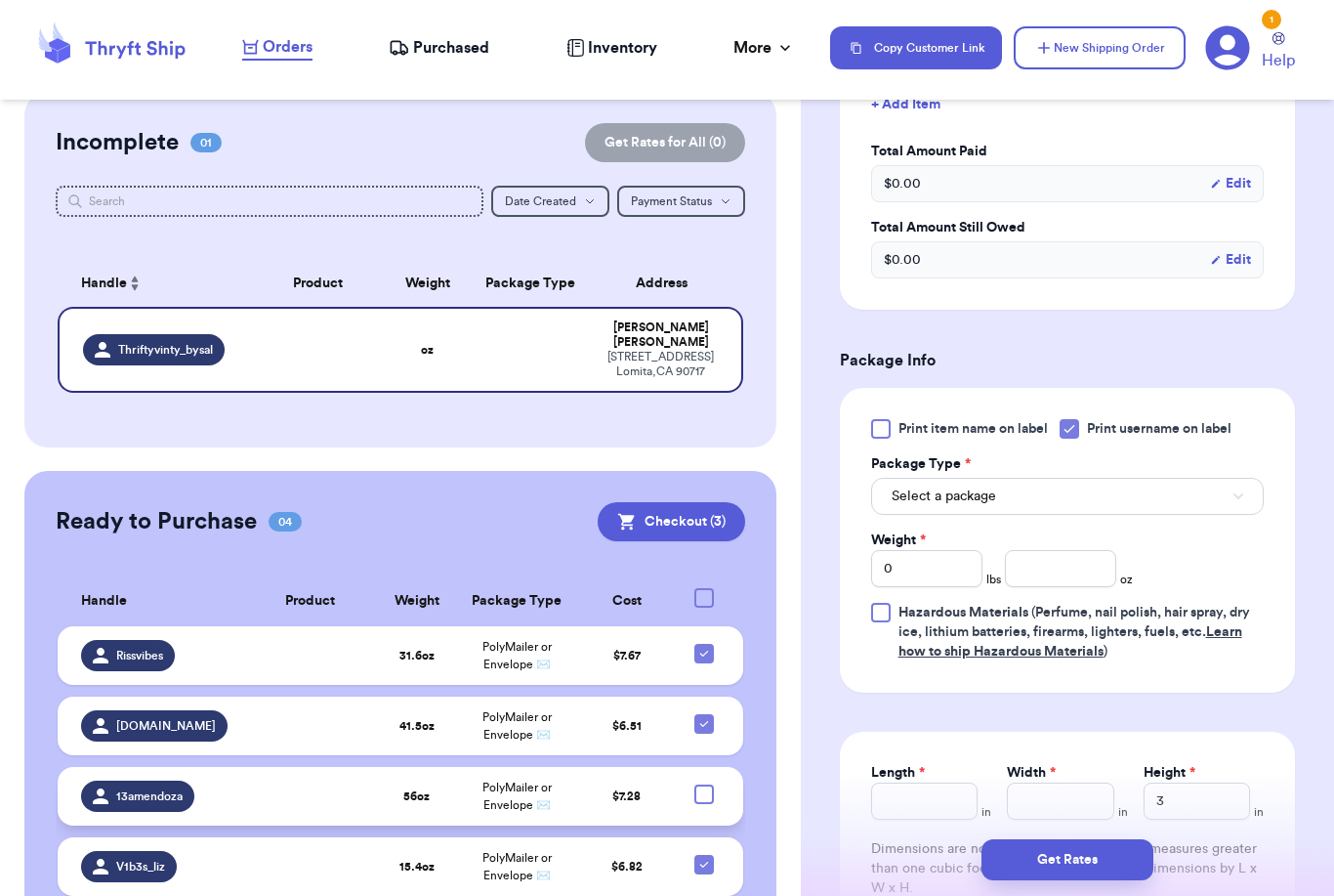
click at [961, 510] on button "Select a package" at bounding box center [1068, 495] width 393 height 37
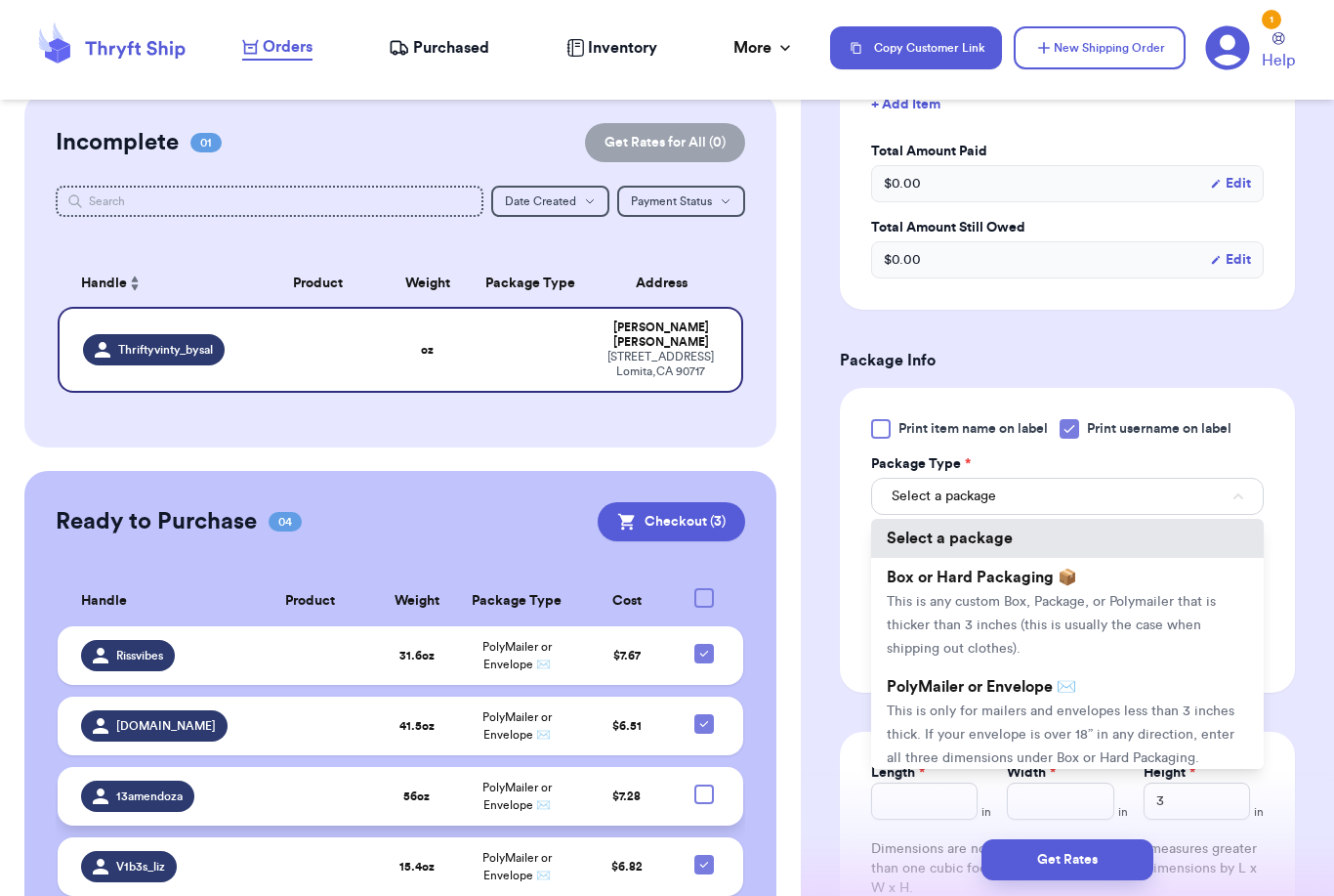
click at [936, 603] on span "This is any custom Box, Package, or Polymailer that is thicker than 3 inches (t…" at bounding box center [1052, 625] width 329 height 60
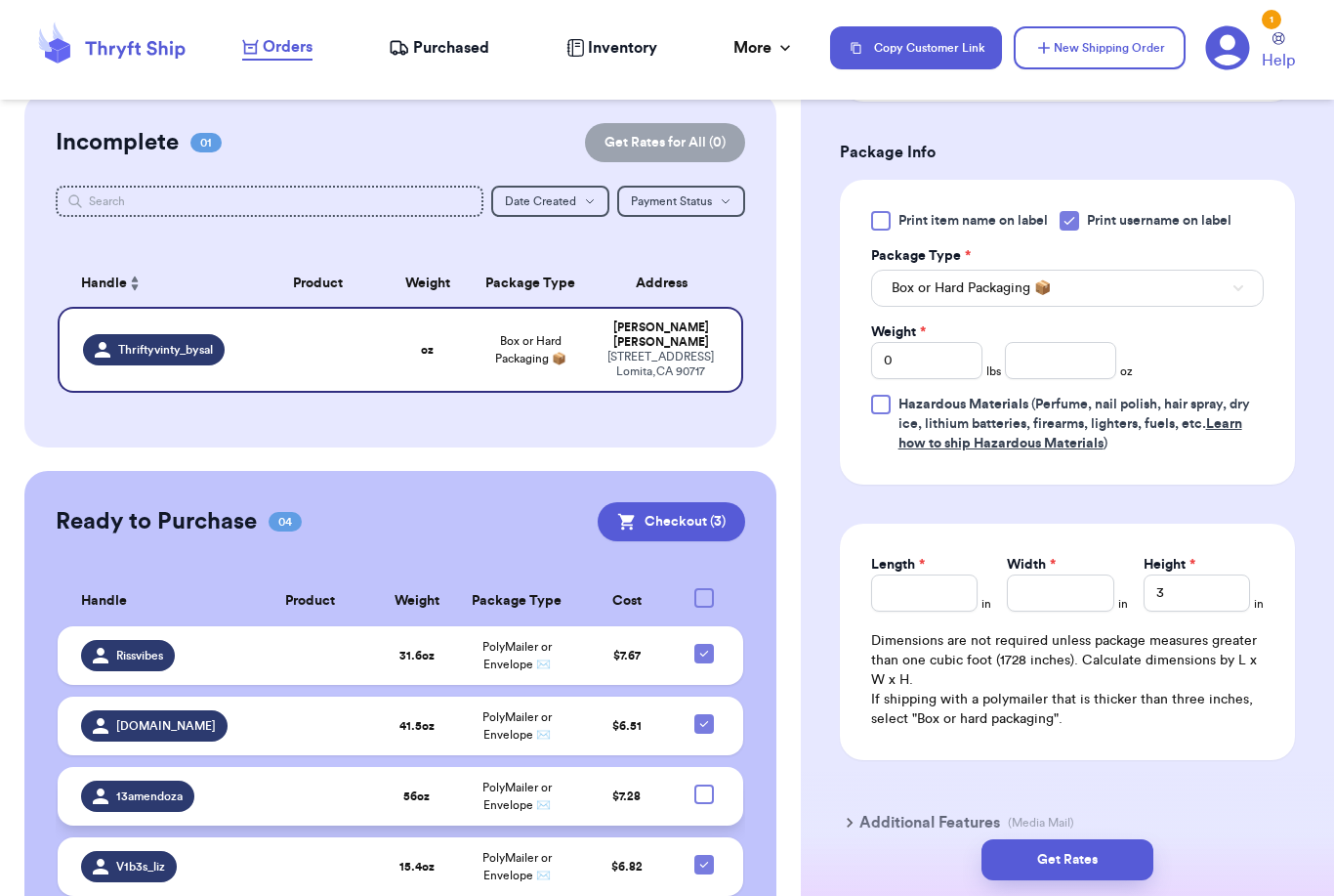
scroll to position [1212, 0]
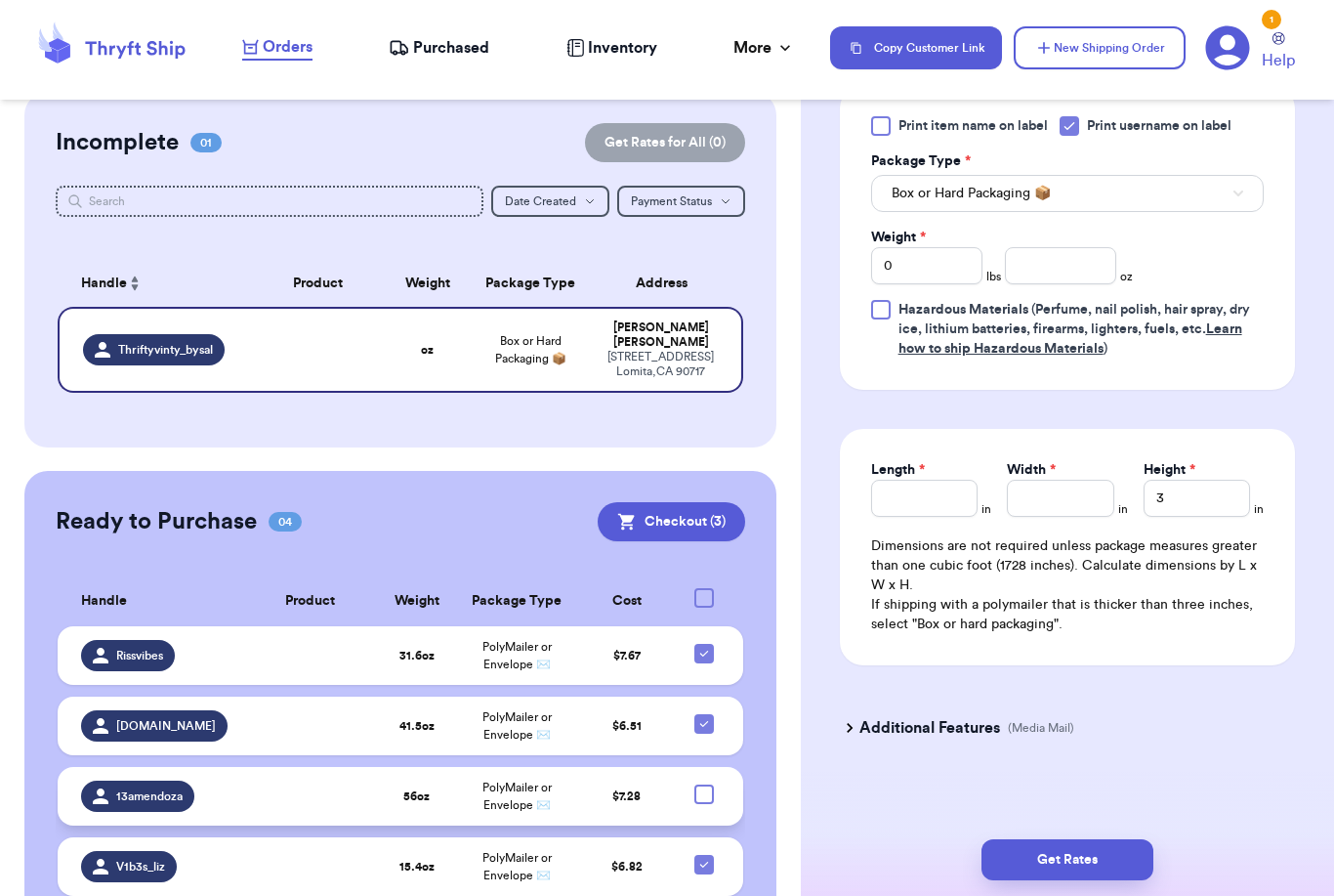
click at [915, 286] on div "Print item name on label Print username on label Package Type * Box or Hard Pac…" at bounding box center [1068, 237] width 393 height 243
click at [924, 260] on input "0" at bounding box center [927, 265] width 111 height 37
click at [932, 493] on input "Length *" at bounding box center [925, 497] width 107 height 37
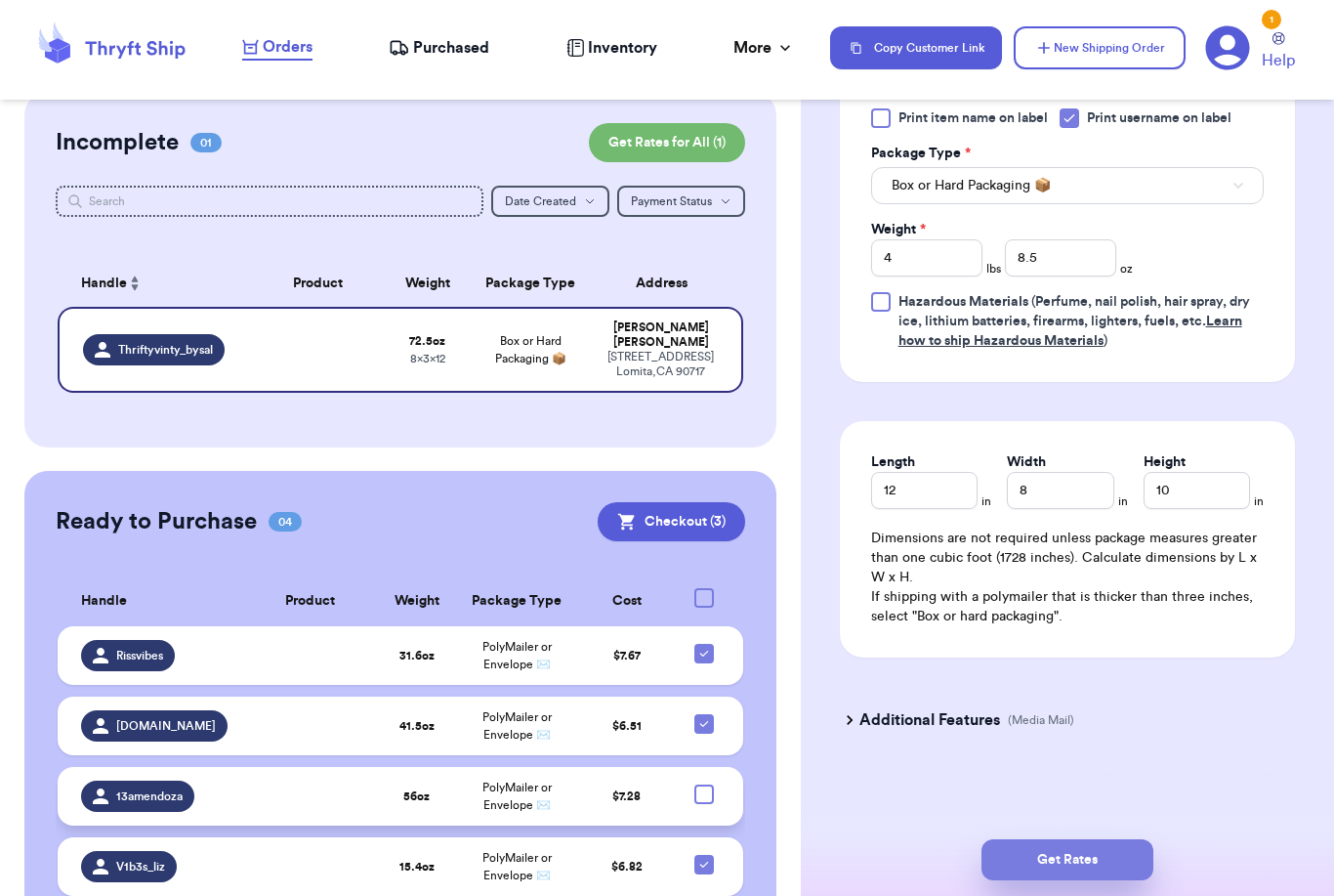
click at [1126, 847] on button "Get Rates" at bounding box center [1068, 858] width 172 height 41
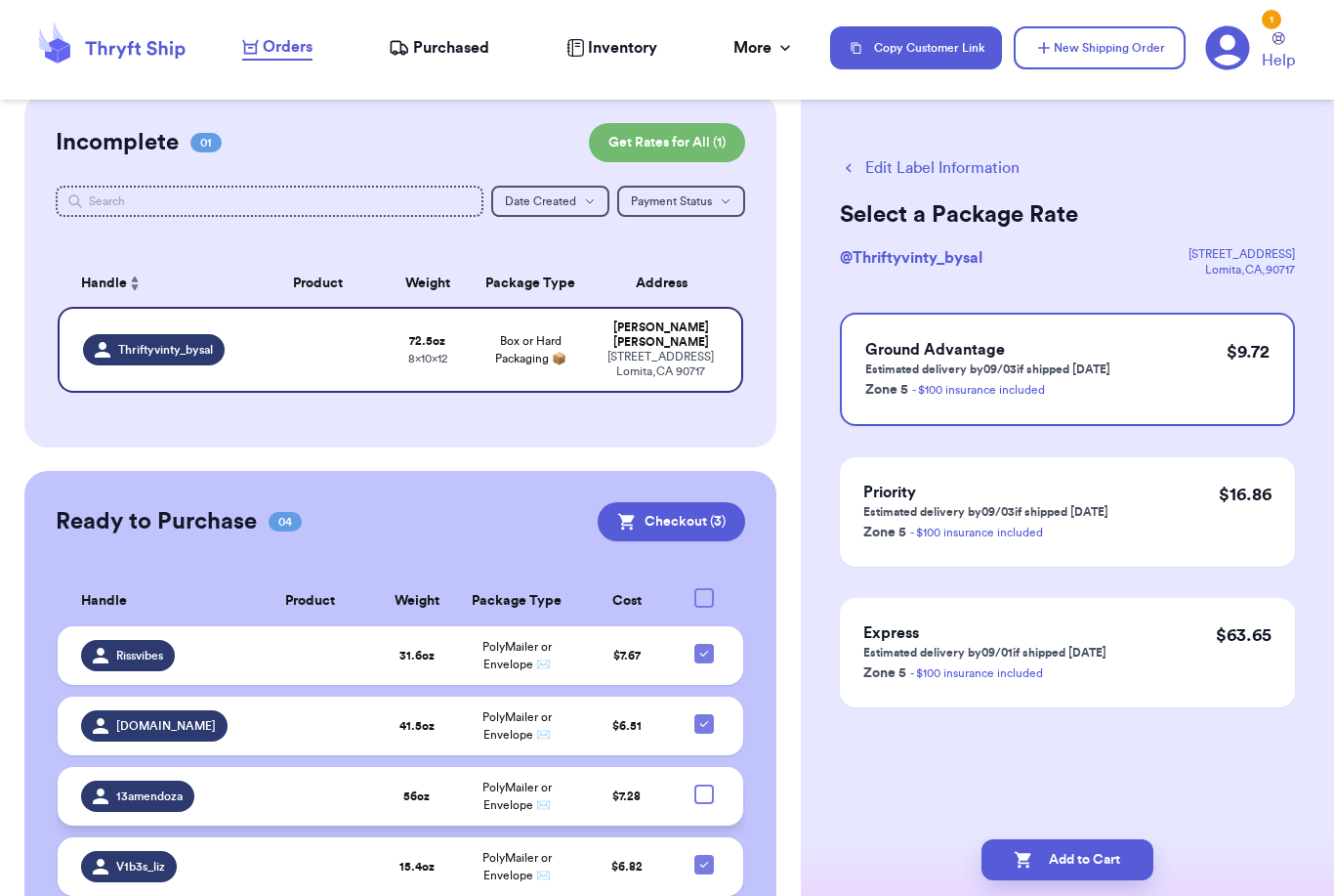
scroll to position [0, 0]
click at [1068, 843] on button "Add to Cart" at bounding box center [1068, 858] width 172 height 41
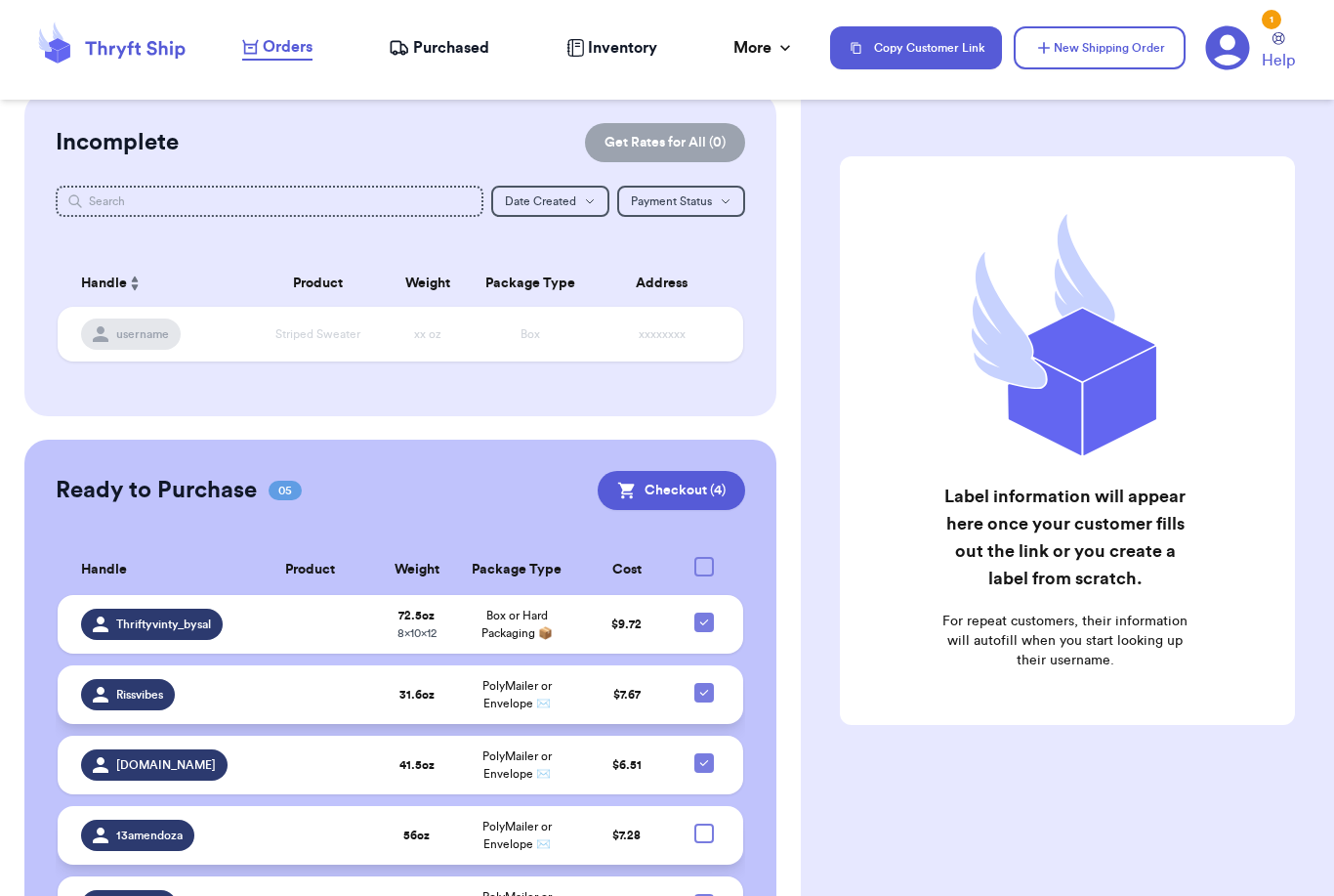
click at [705, 684] on icon at bounding box center [704, 692] width 16 height 16
click at [704, 681] on input "checkbox" at bounding box center [703, 681] width 1 height 1
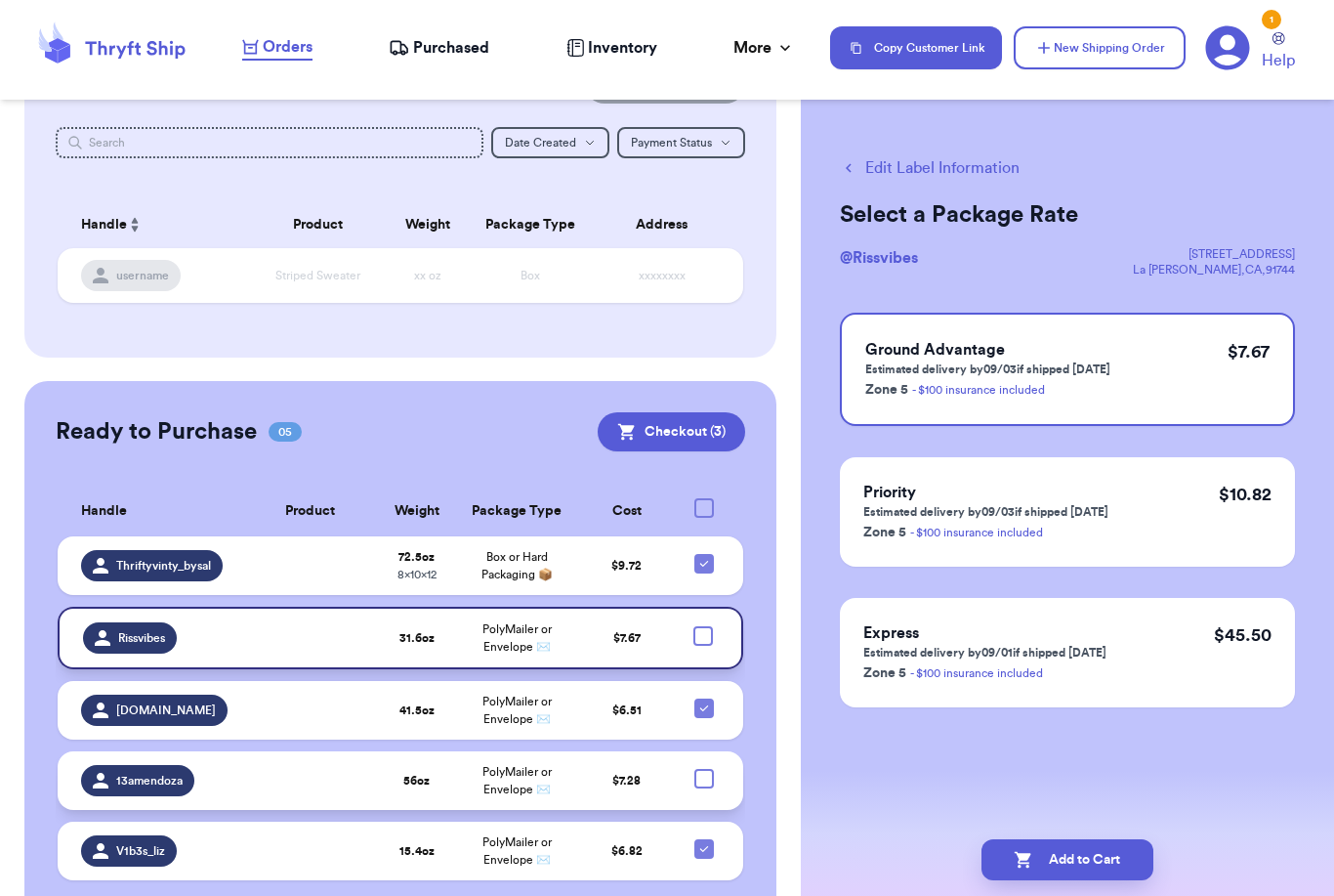
scroll to position [83, 0]
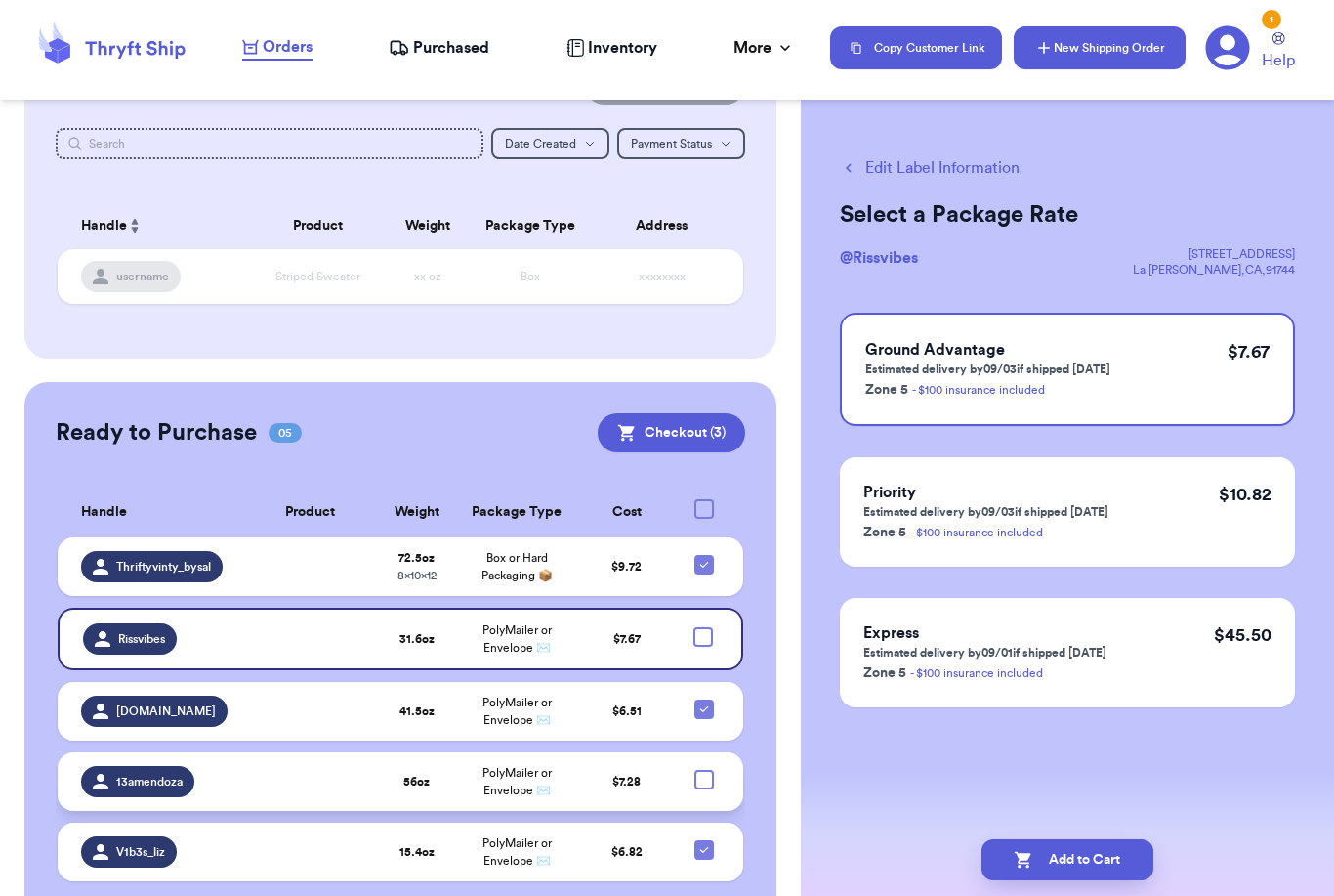
click at [1089, 56] on button "New Shipping Order" at bounding box center [1100, 48] width 172 height 43
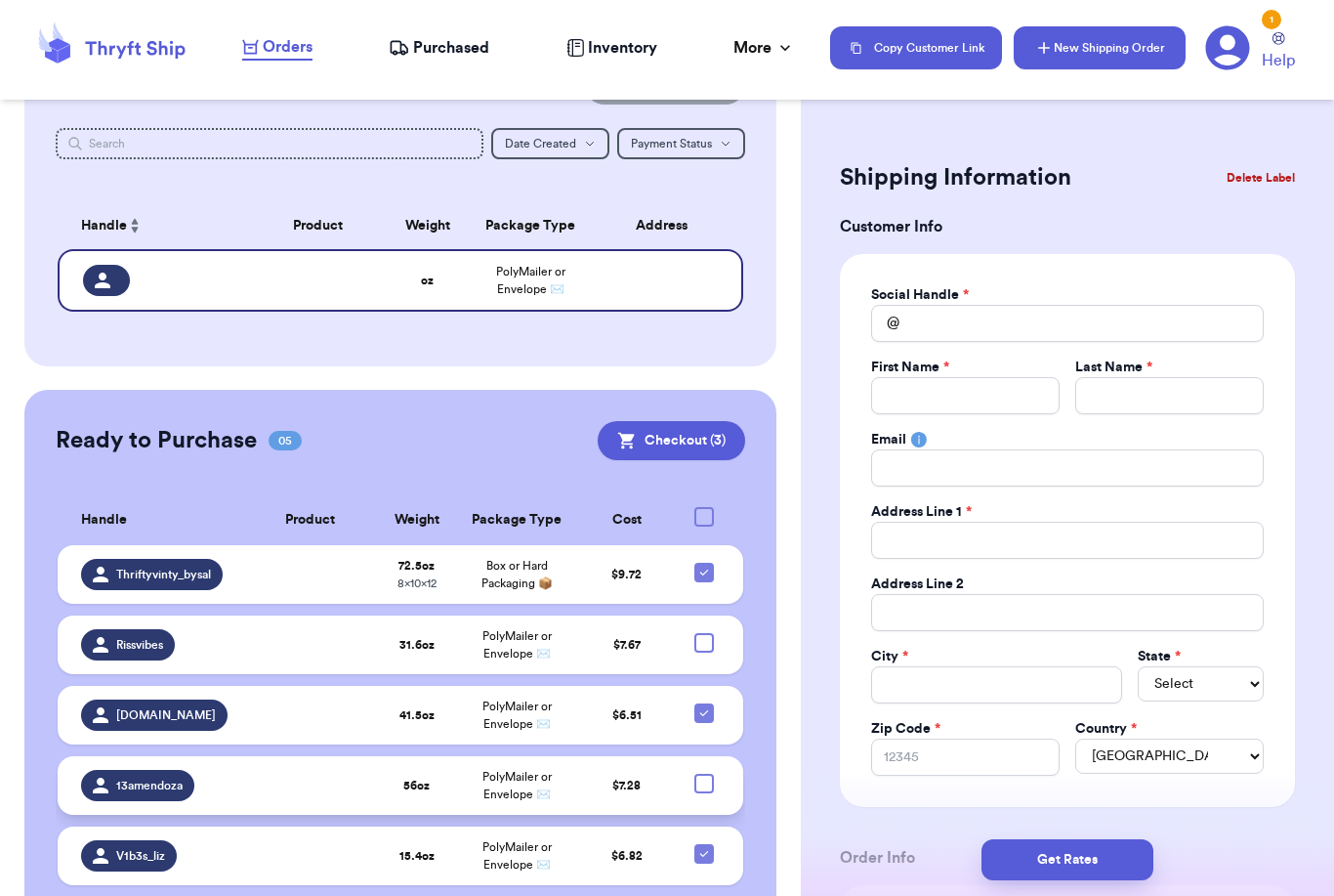
scroll to position [0, 0]
click at [1024, 340] on div "Social Handle * @ First Name * Last Name * Email Address Line 1 * Address Line …" at bounding box center [1068, 530] width 393 height 490
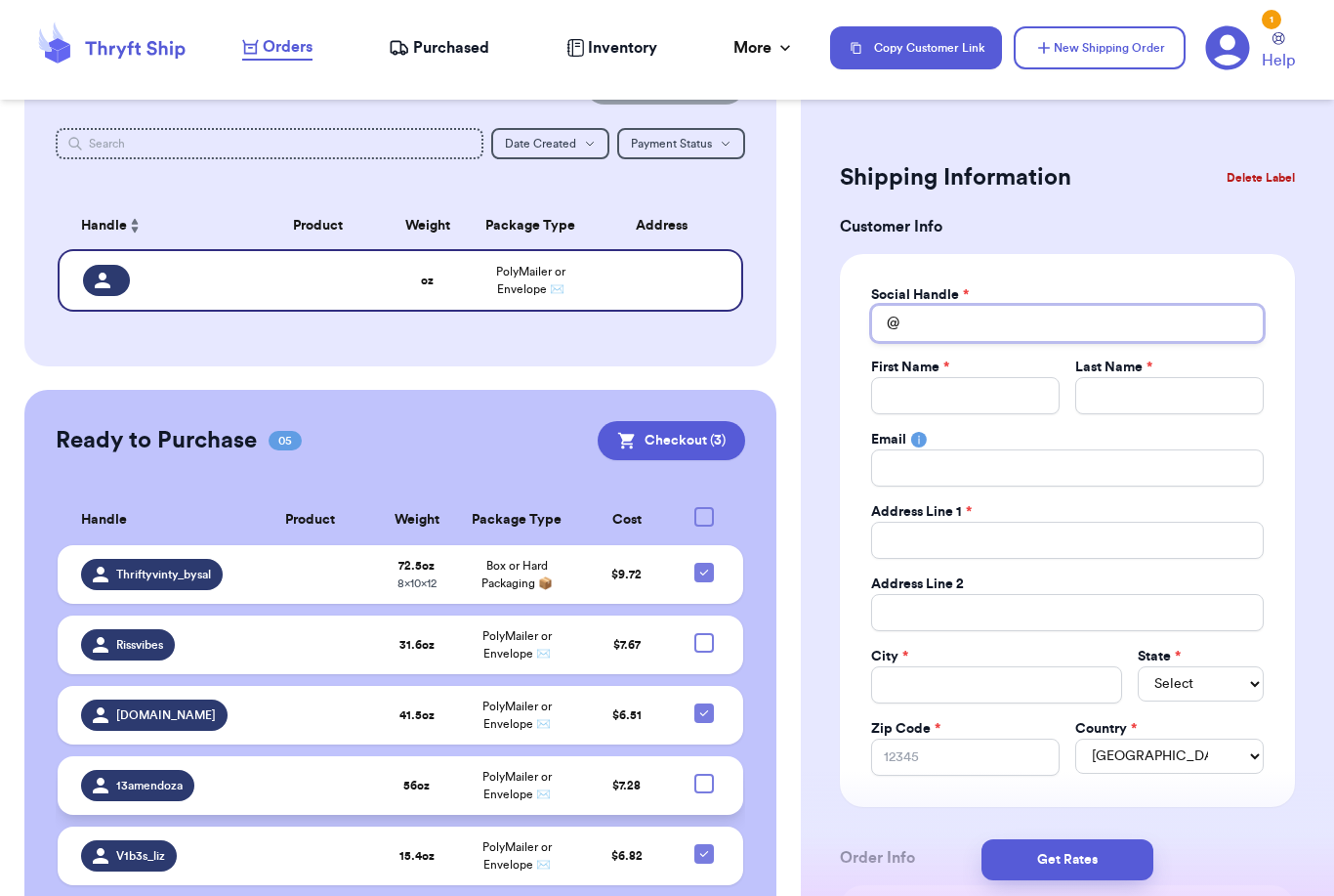
click at [1024, 333] on input "Total Amount Paid" at bounding box center [1068, 323] width 393 height 37
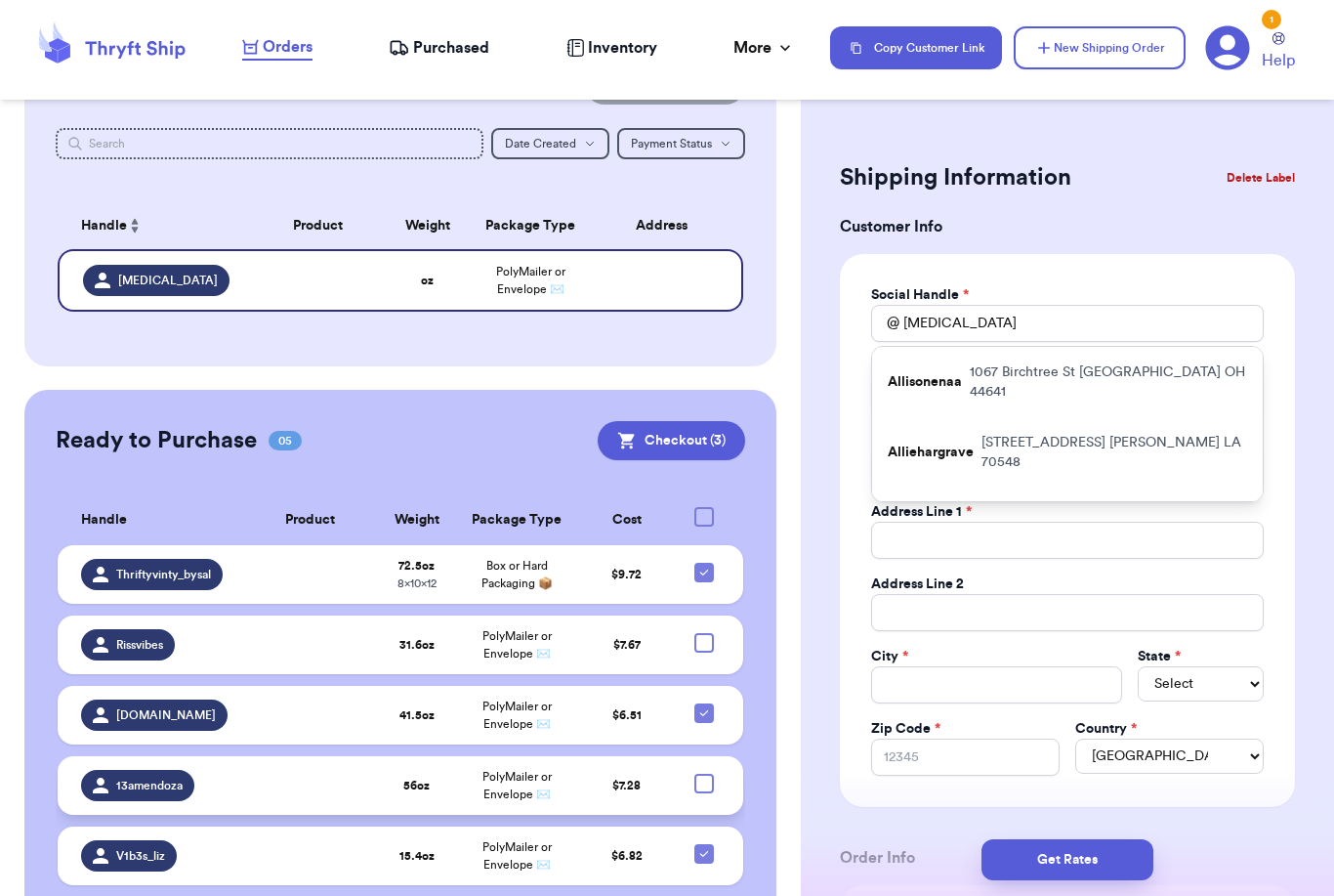
click at [0, 0] on html "Orders Purchased Inventory More Stats Completed Orders Copy Customer Link New S…" at bounding box center [667, 448] width 1334 height 896
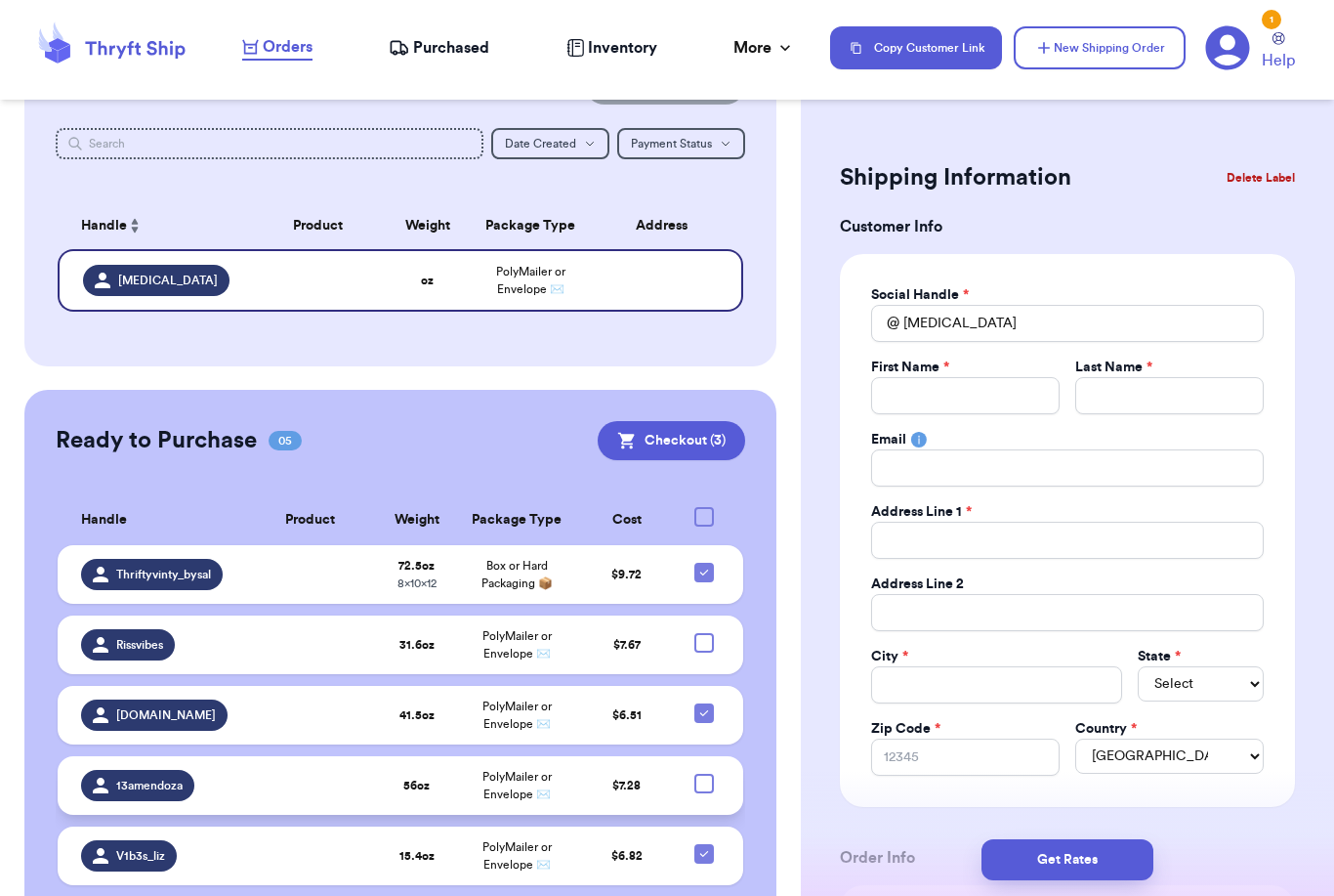
click at [1010, 433] on div "Email" at bounding box center [1068, 440] width 393 height 20
click at [969, 323] on input "[MEDICAL_DATA]" at bounding box center [1068, 323] width 393 height 37
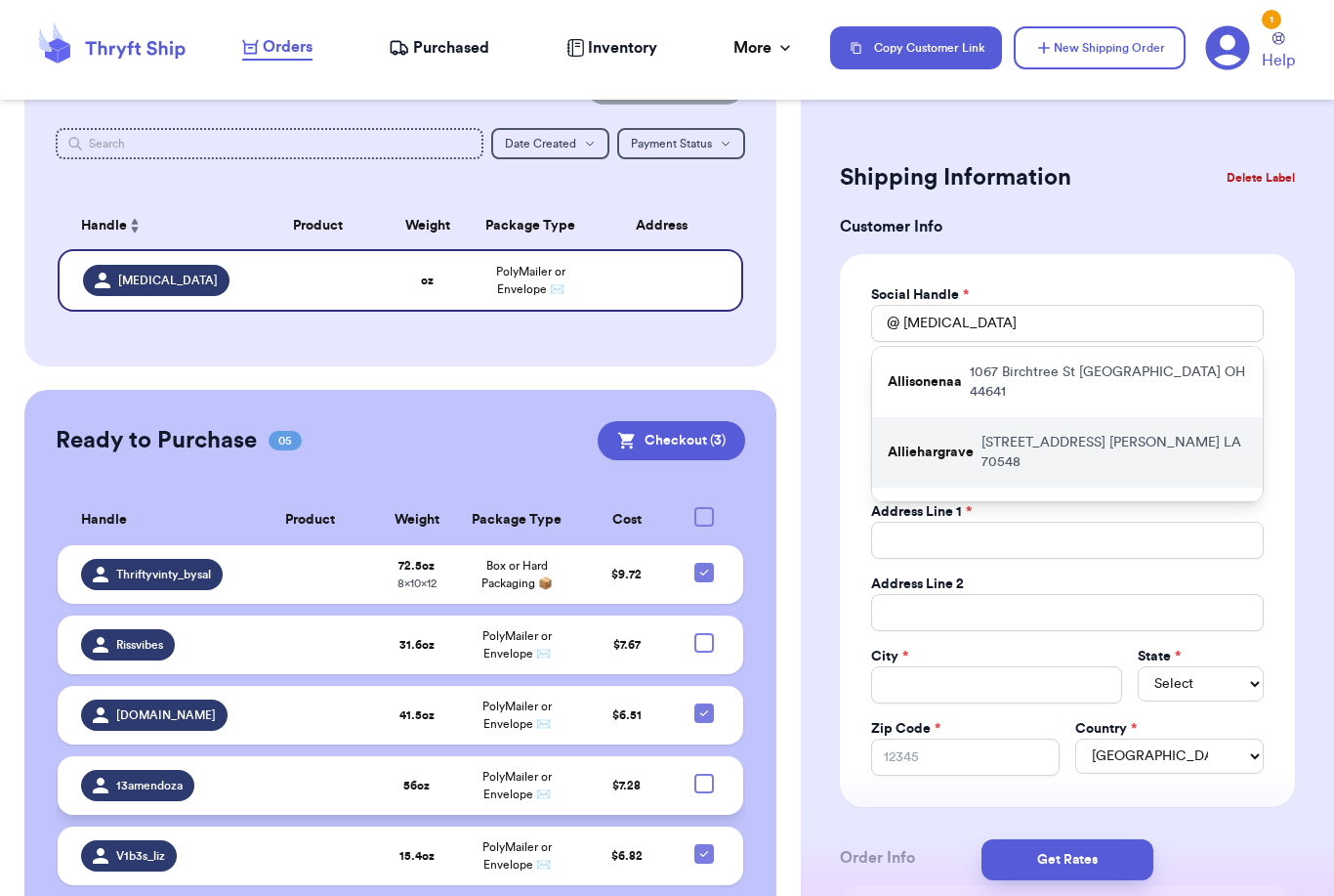
click at [967, 443] on p "Alliehargrave" at bounding box center [931, 452] width 86 height 20
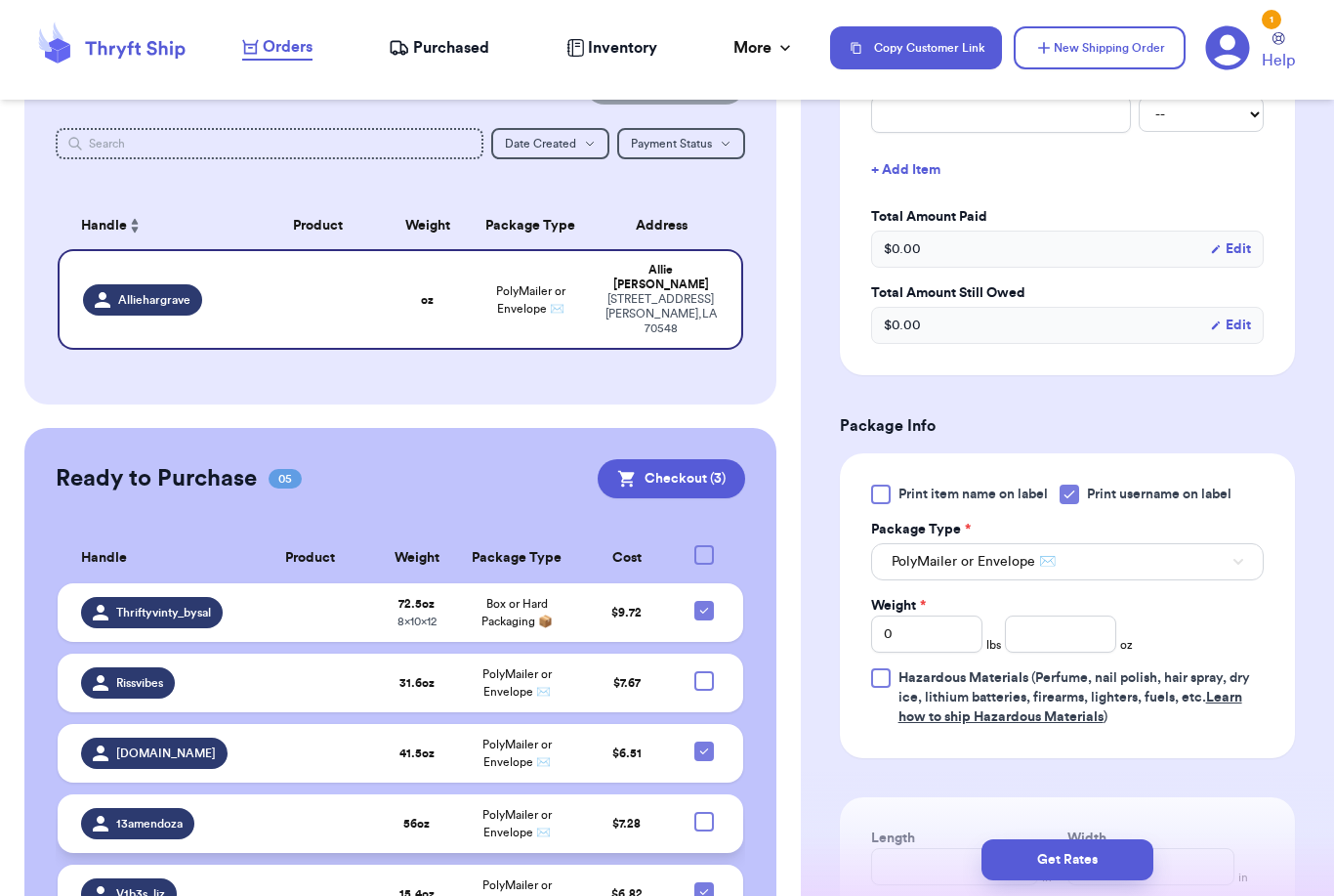
scroll to position [897, 0]
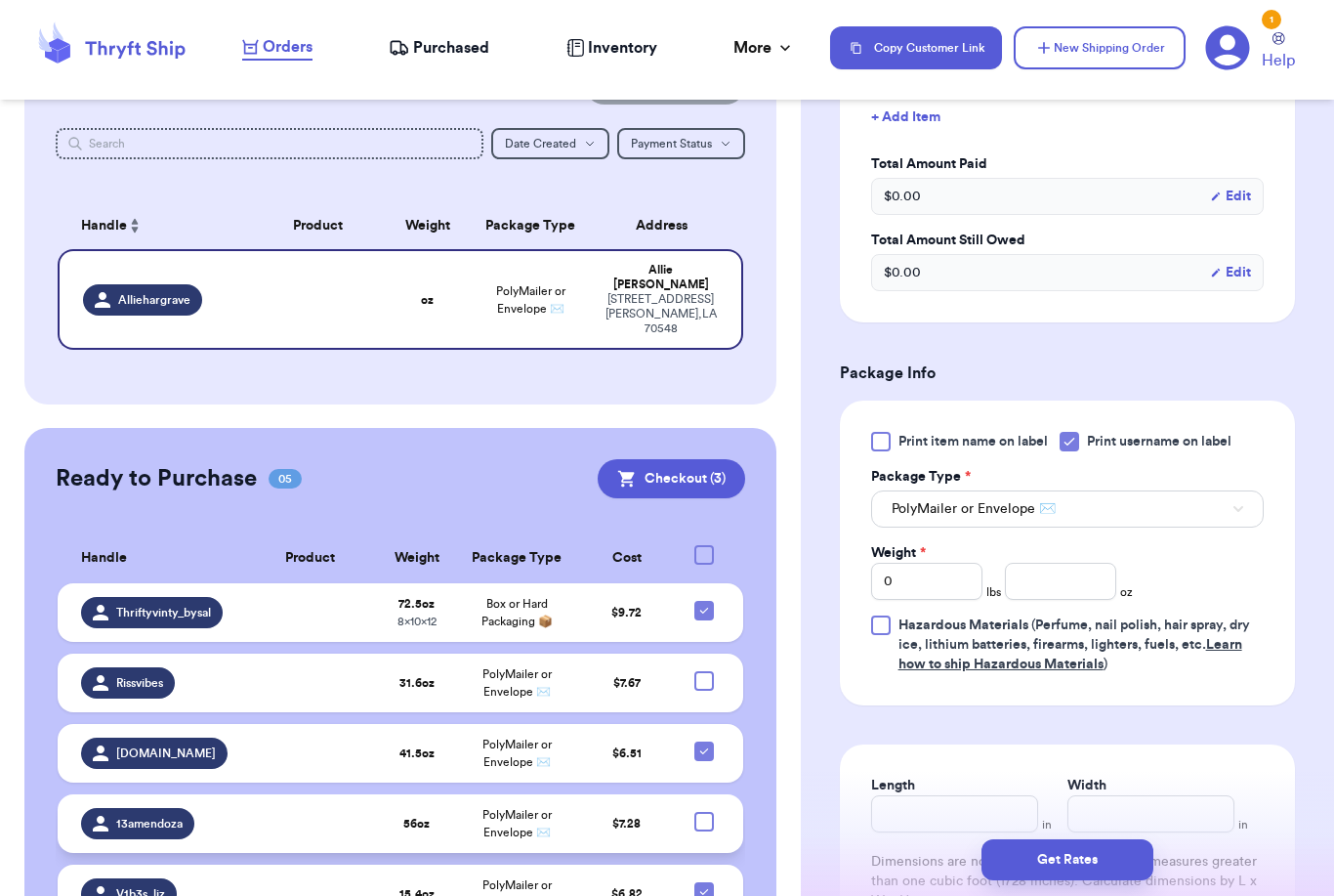
click at [1048, 515] on span "PolyMailer or Envelope ✉️" at bounding box center [975, 509] width 164 height 20
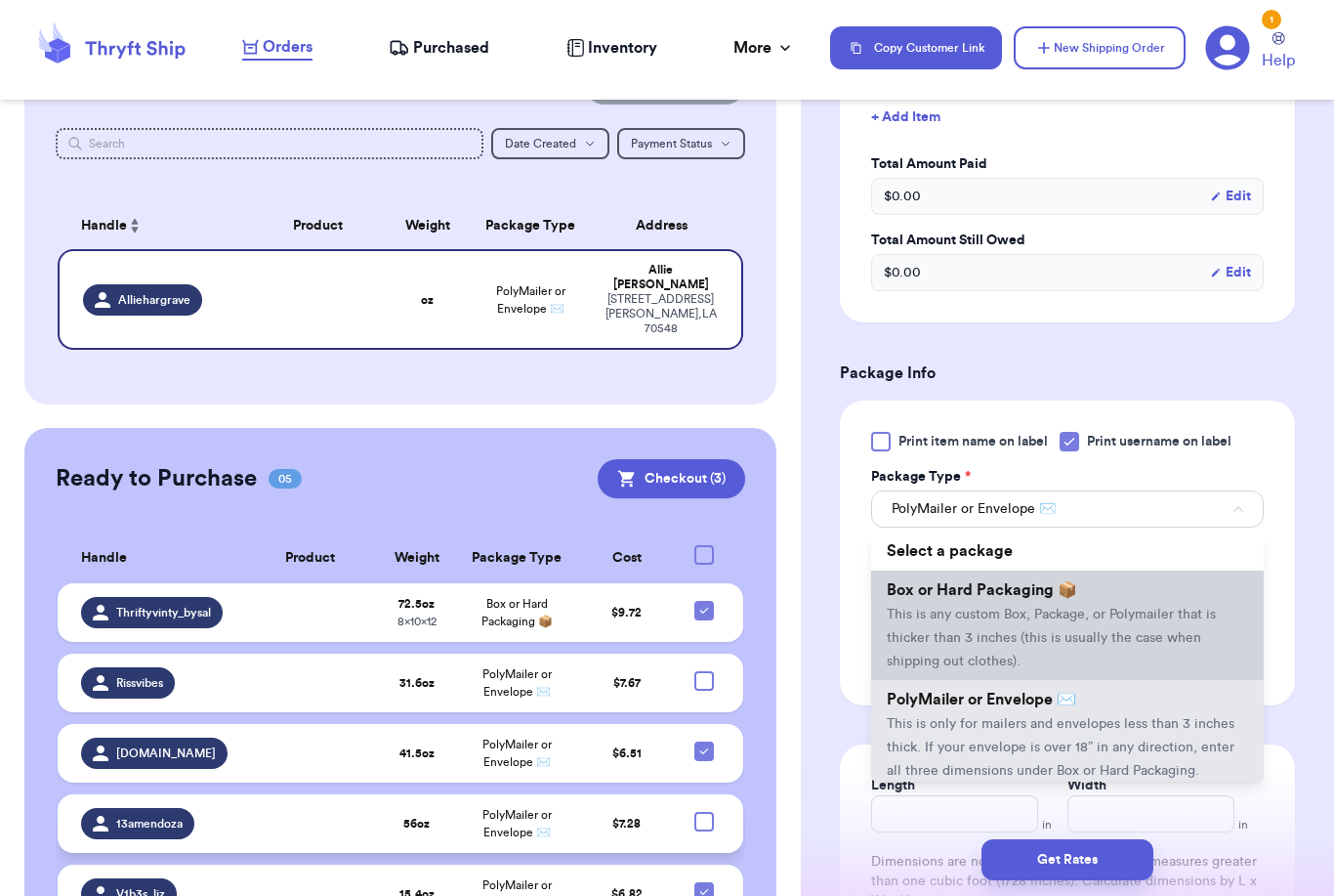
click at [1085, 612] on span "This is any custom Box, Package, or Polymailer that is thicker than 3 inches (t…" at bounding box center [1052, 638] width 329 height 60
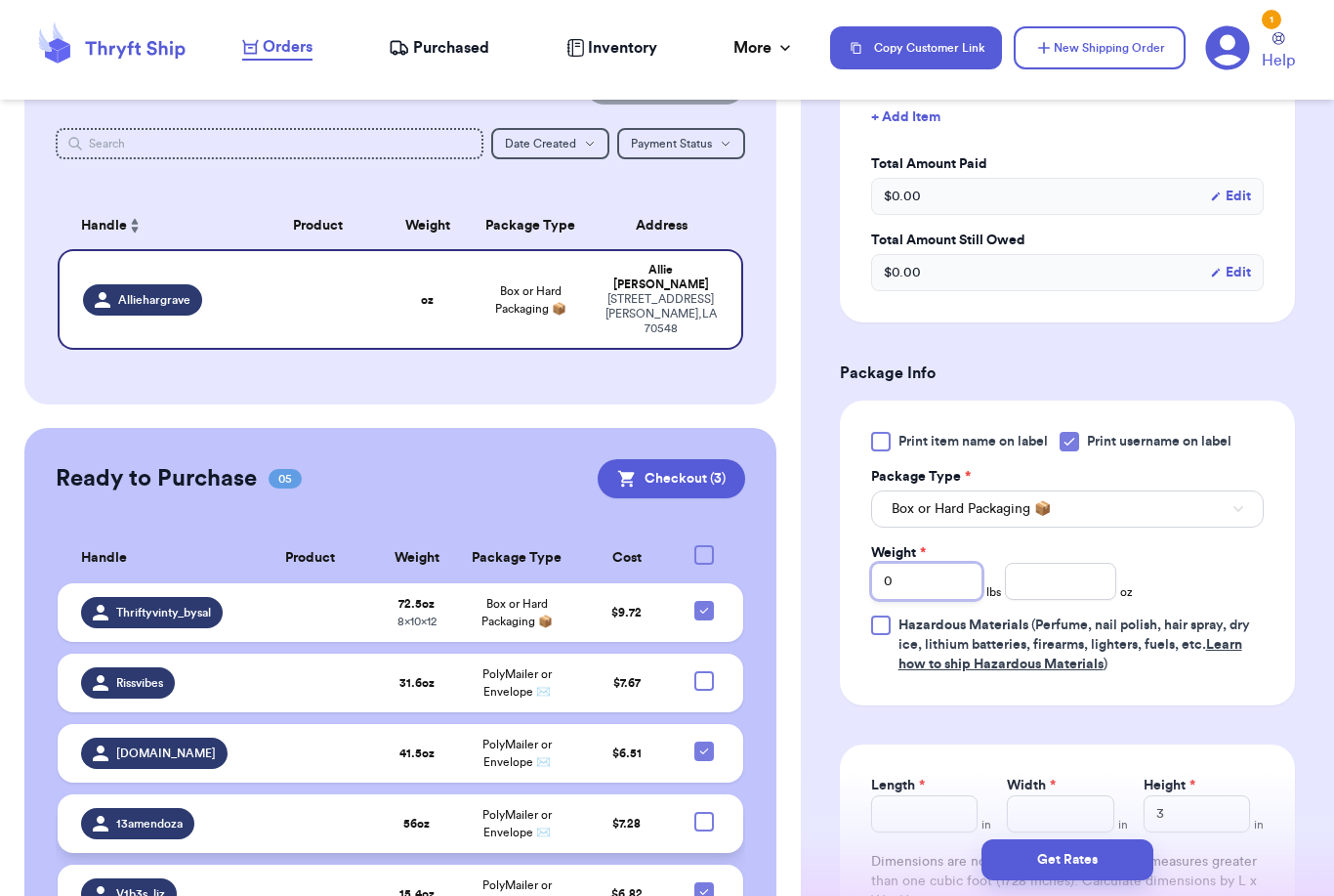
click at [948, 592] on input "0" at bounding box center [927, 580] width 111 height 37
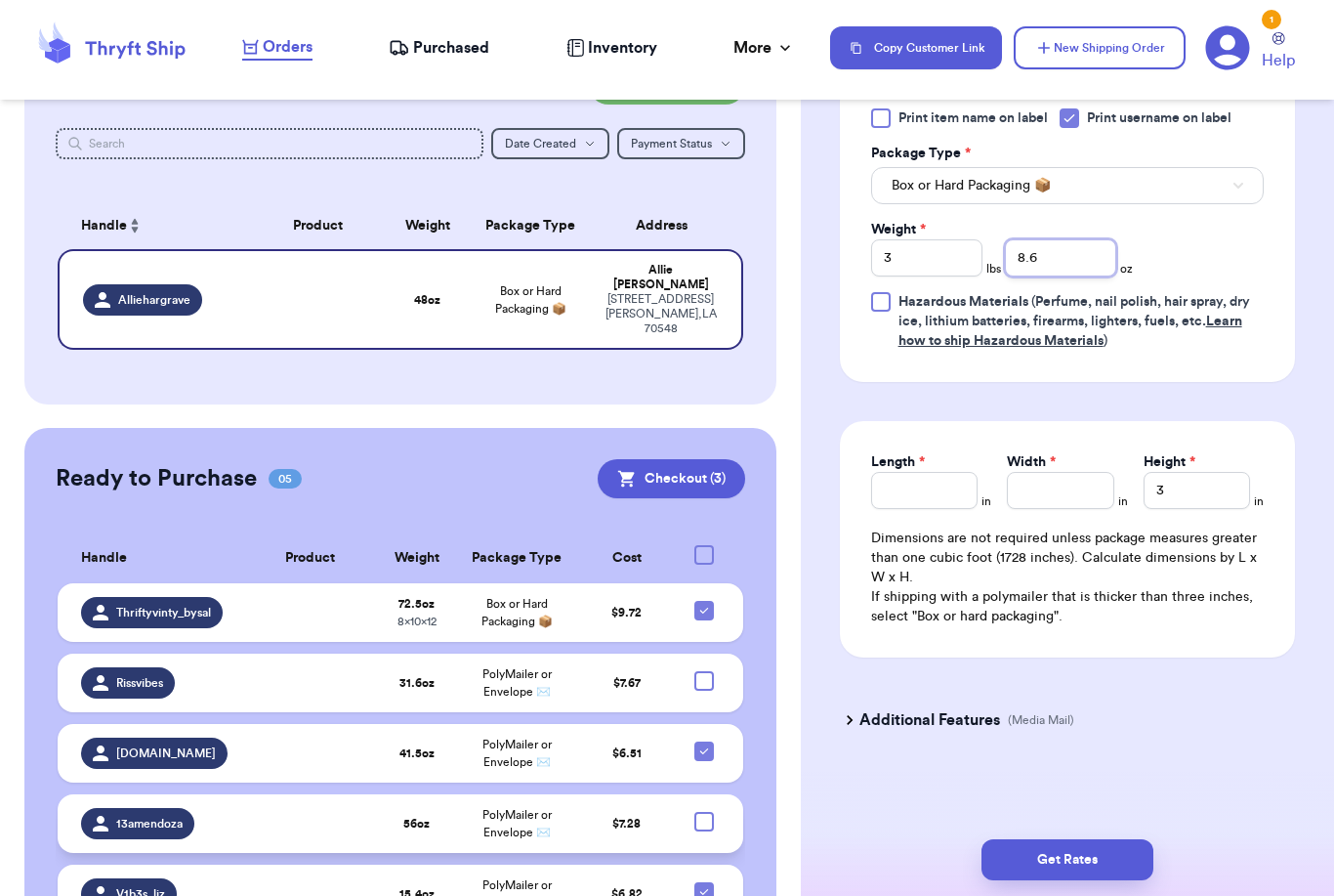
scroll to position [1220, 0]
click at [937, 487] on input "Length *" at bounding box center [925, 489] width 107 height 37
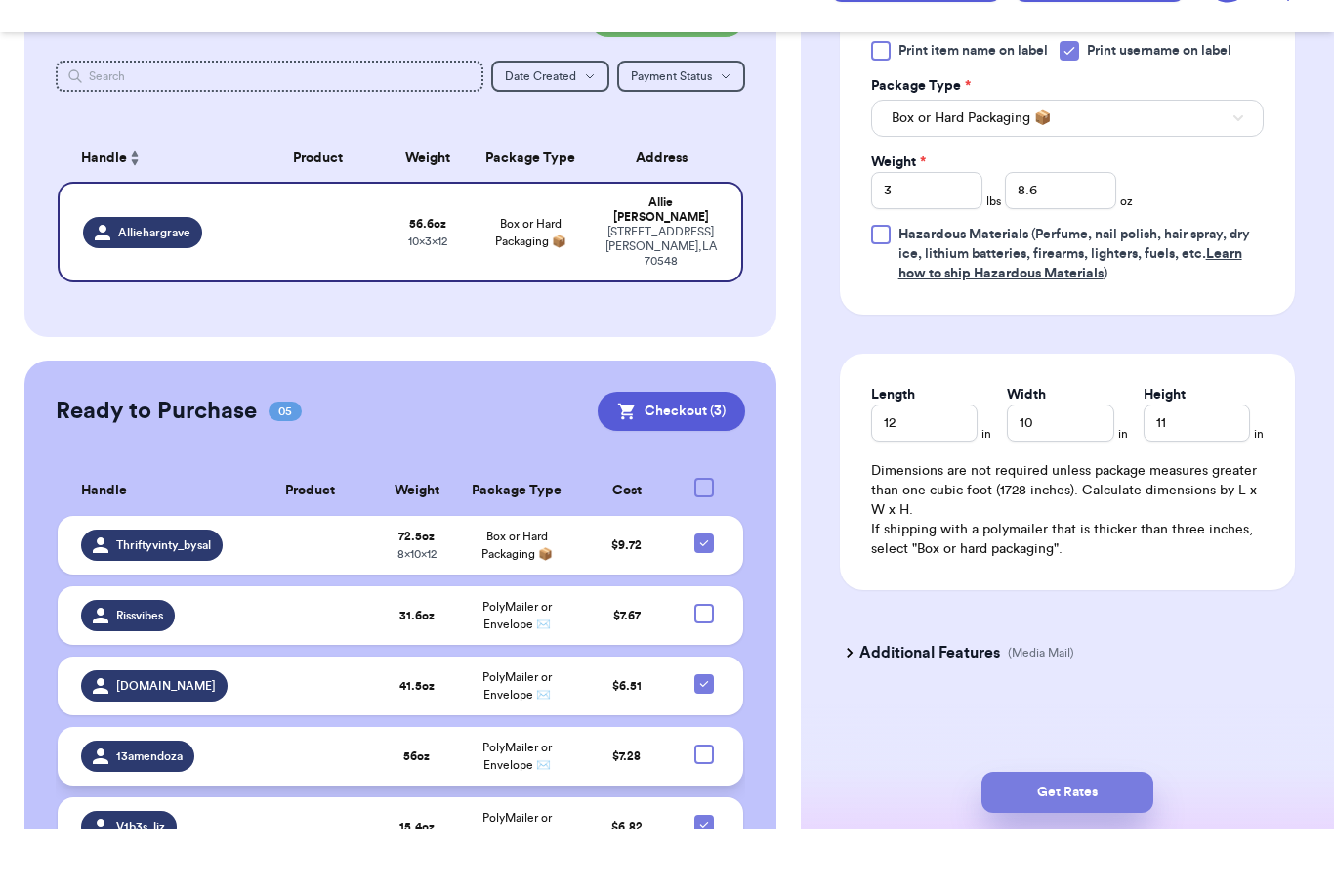
click at [1115, 839] on button "Get Rates" at bounding box center [1068, 858] width 172 height 41
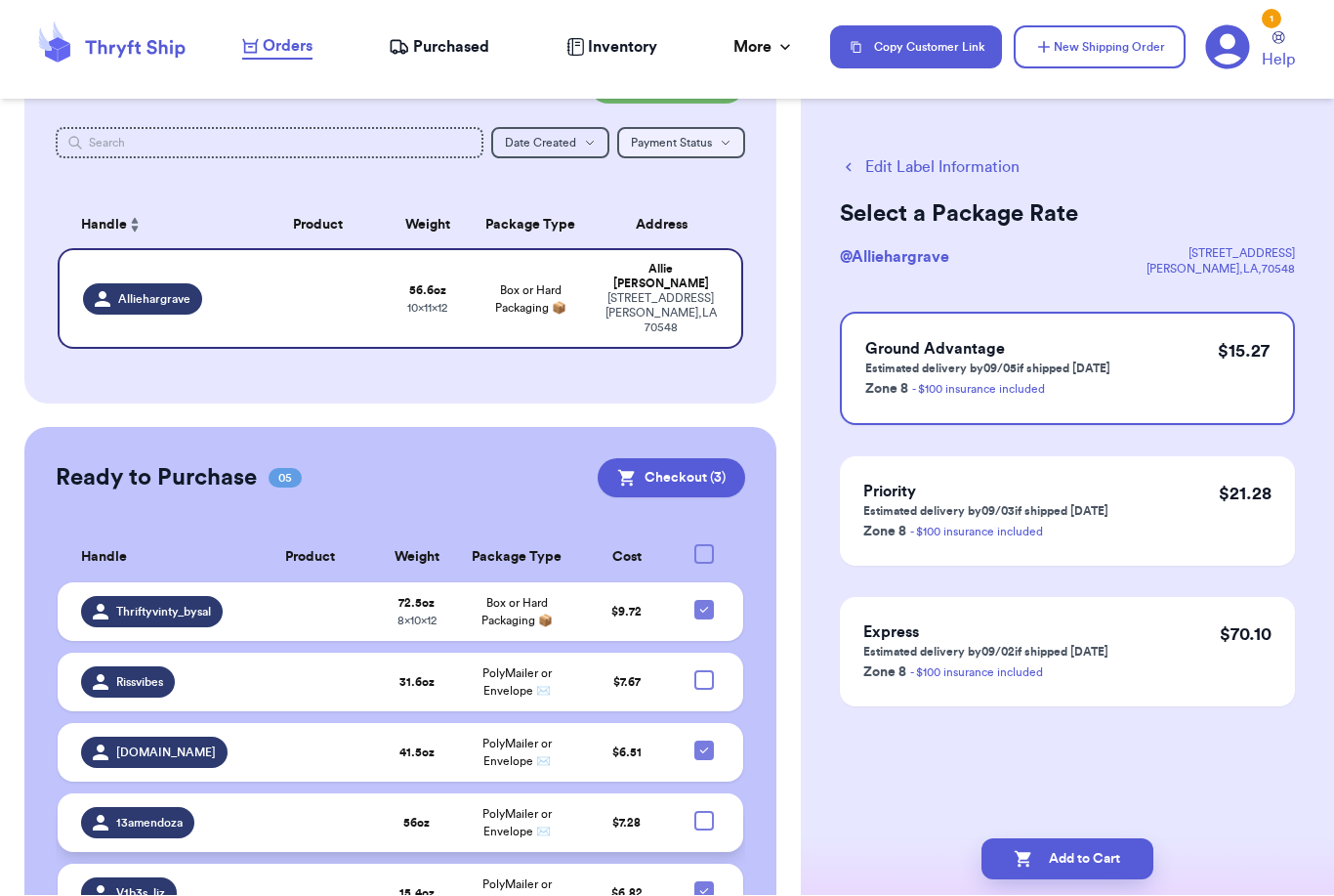
scroll to position [0, 0]
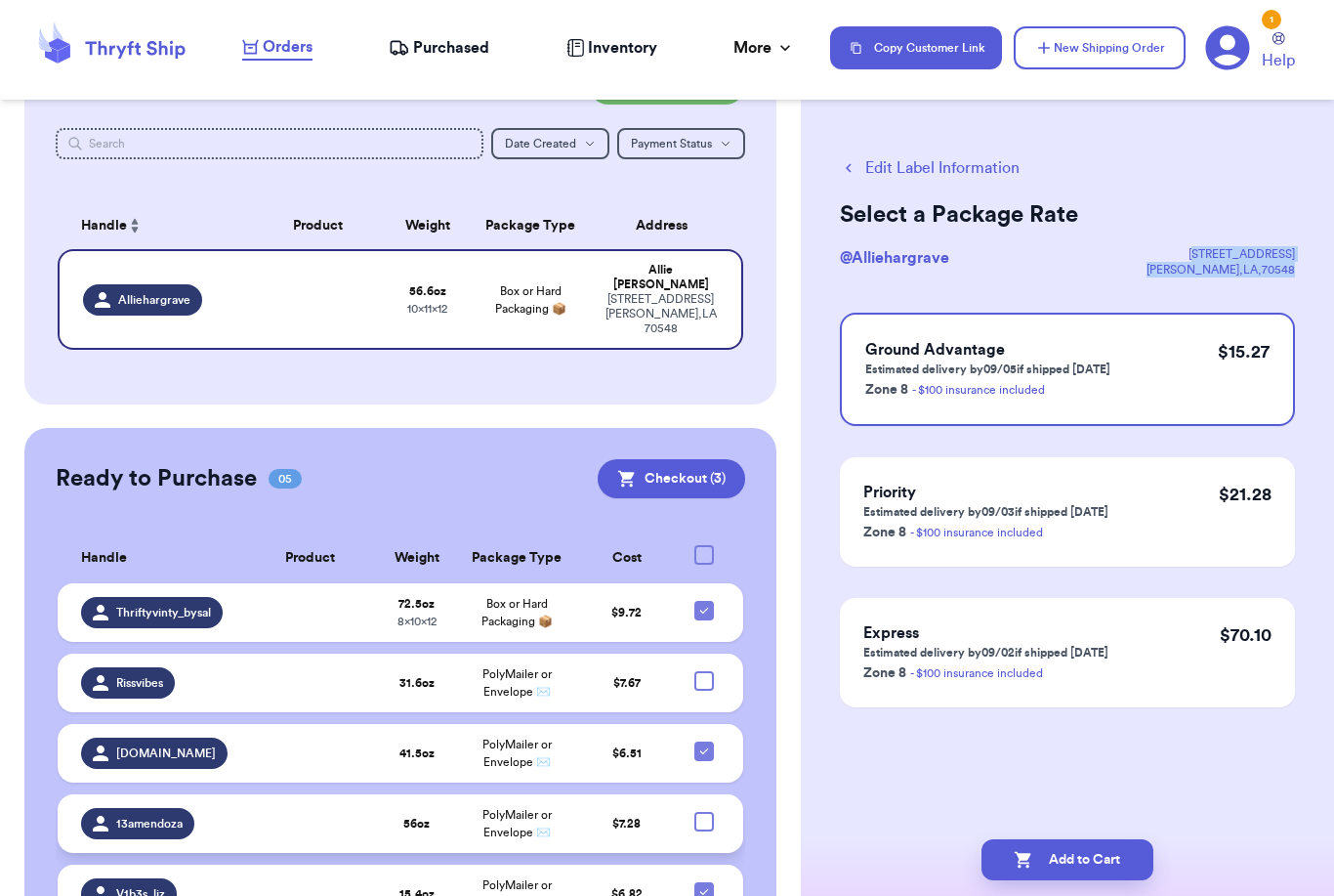
drag, startPoint x: 1206, startPoint y: 255, endPoint x: 1309, endPoint y: 272, distance: 104.4
click at [1309, 272] on div "Edit Label Information Select a Package Rate @ Alliehargrave [STREET_ADDRESS][P…" at bounding box center [1068, 480] width 534 height 727
click at [1288, 273] on div "[PERSON_NAME] , [GEOGRAPHIC_DATA] , 70548" at bounding box center [1221, 269] width 149 height 16
drag, startPoint x: 1294, startPoint y: 268, endPoint x: 1160, endPoint y: 238, distance: 137.3
click at [1160, 238] on div "Select a Package Rate @ Alliehargrave [STREET_ADDRESS][PERSON_NAME] Ground Adva…" at bounding box center [1068, 452] width 456 height 508
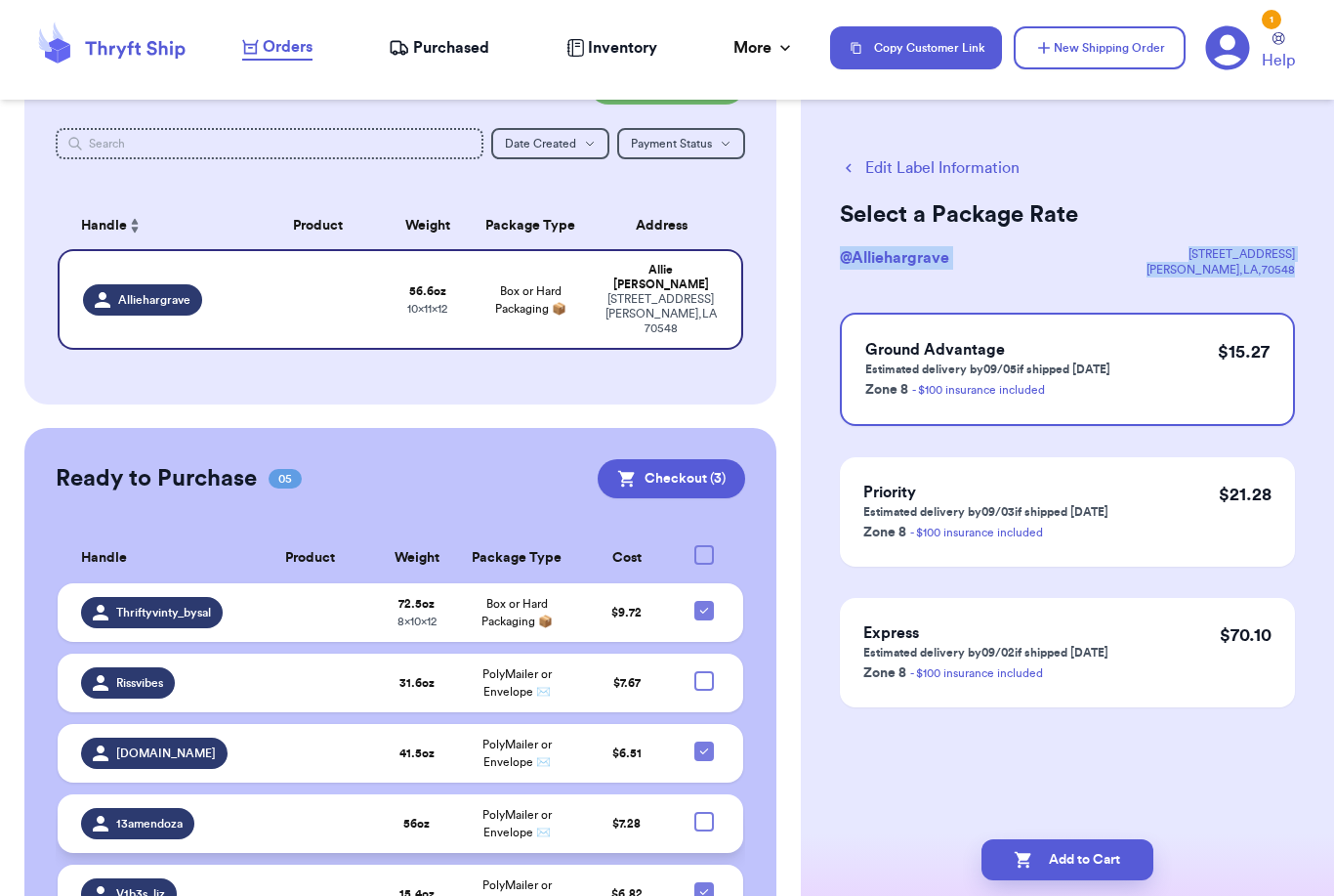
copy div "@ Alliehargrave [STREET_ADDRESS][PERSON_NAME]"
click at [1061, 848] on button "Add to Cart" at bounding box center [1068, 858] width 172 height 41
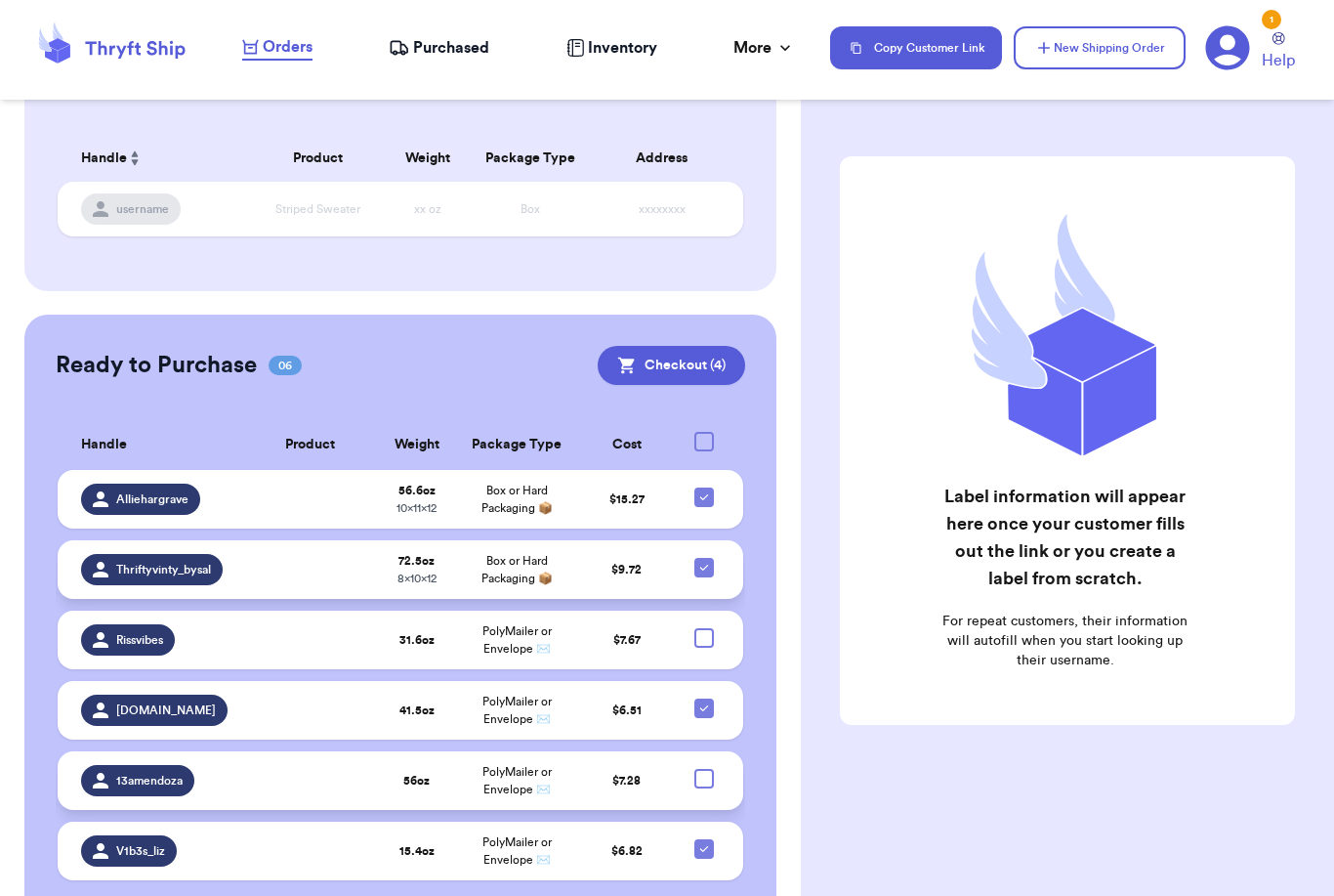
scroll to position [149, 0]
click at [709, 490] on icon at bounding box center [704, 498] width 16 height 16
click at [704, 487] on input "checkbox" at bounding box center [703, 487] width 1 height 1
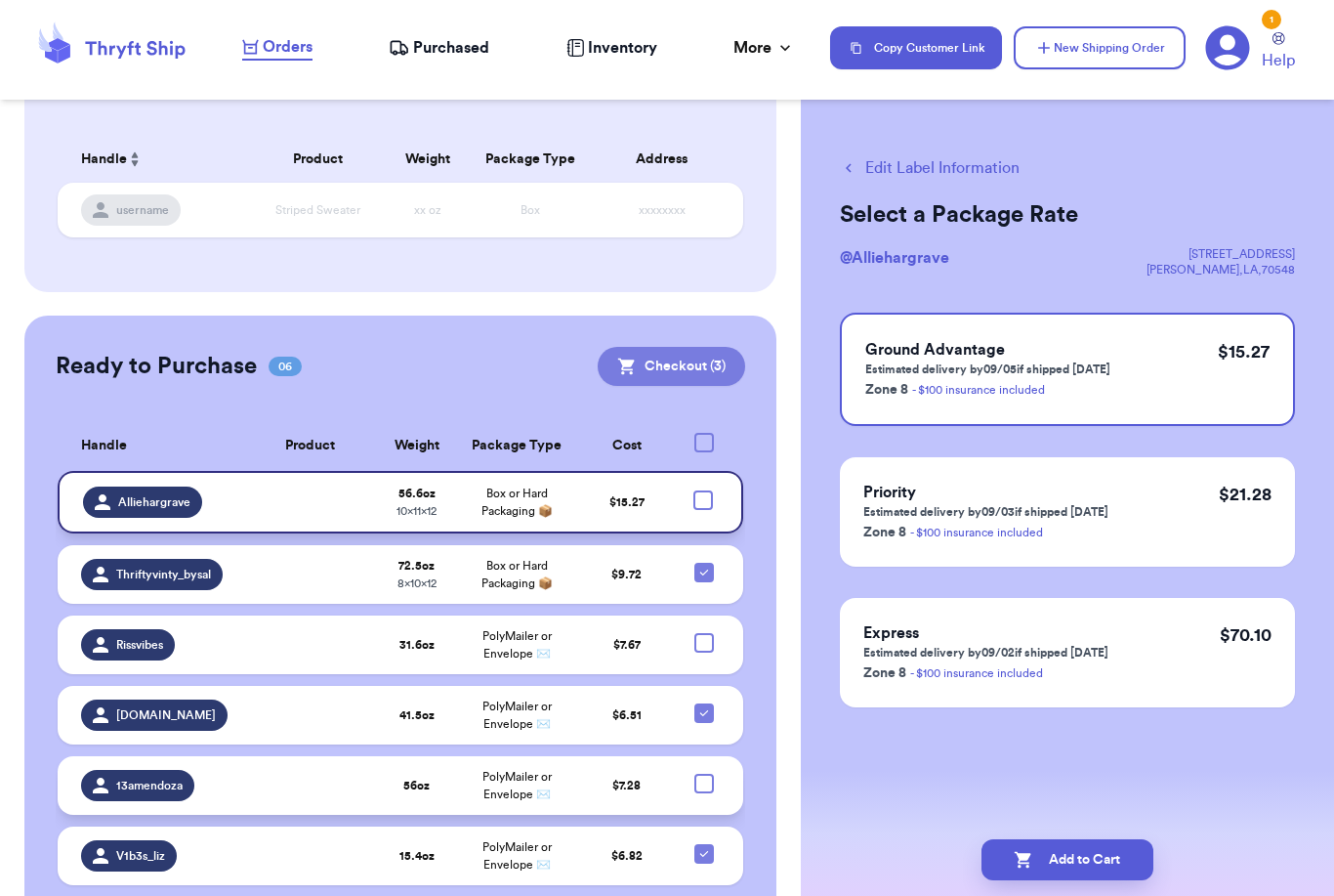
click at [700, 347] on button "Checkout ( 3 )" at bounding box center [671, 365] width 148 height 39
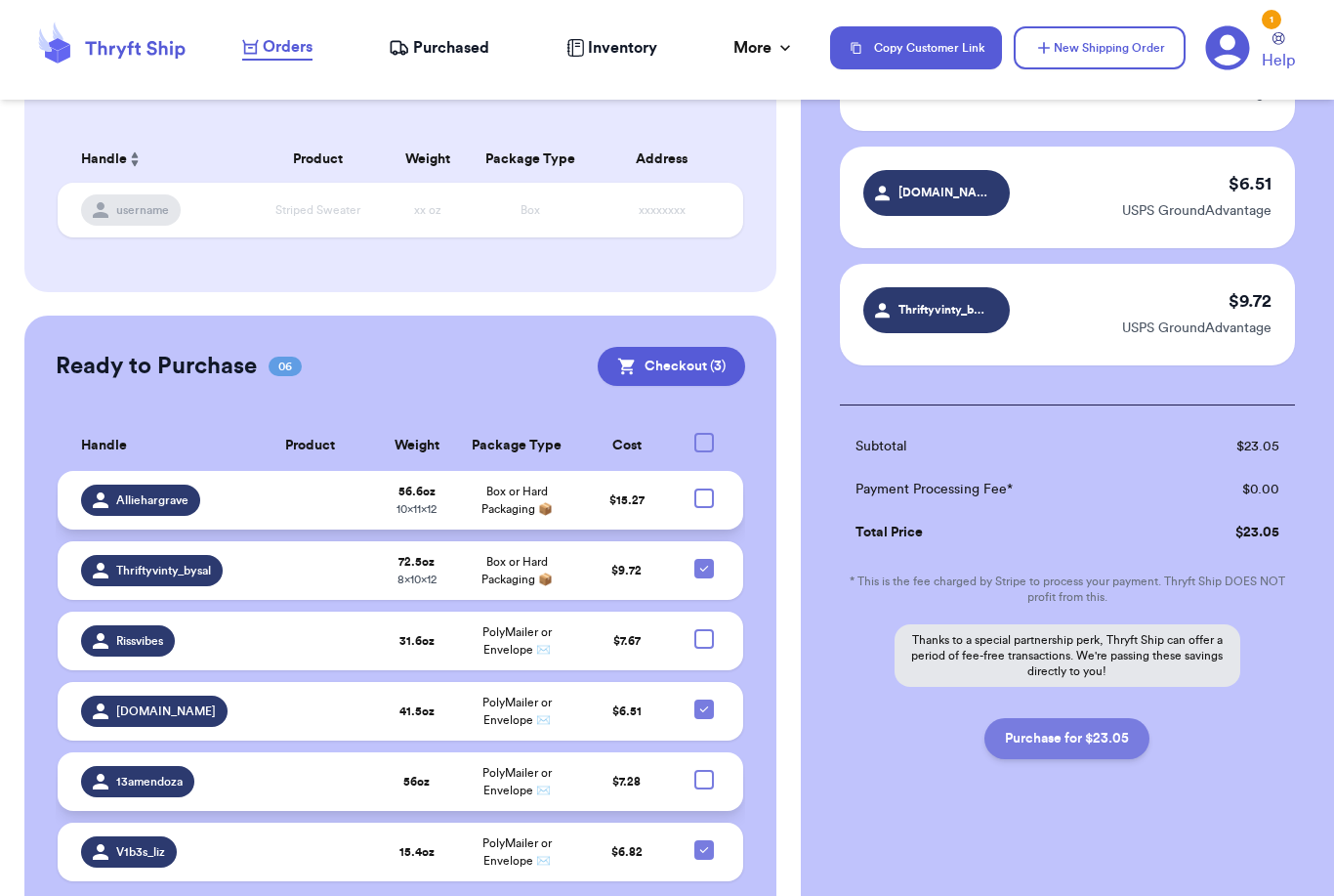
scroll to position [213, 0]
click at [1053, 739] on button "Purchase for $23.05" at bounding box center [1067, 738] width 165 height 41
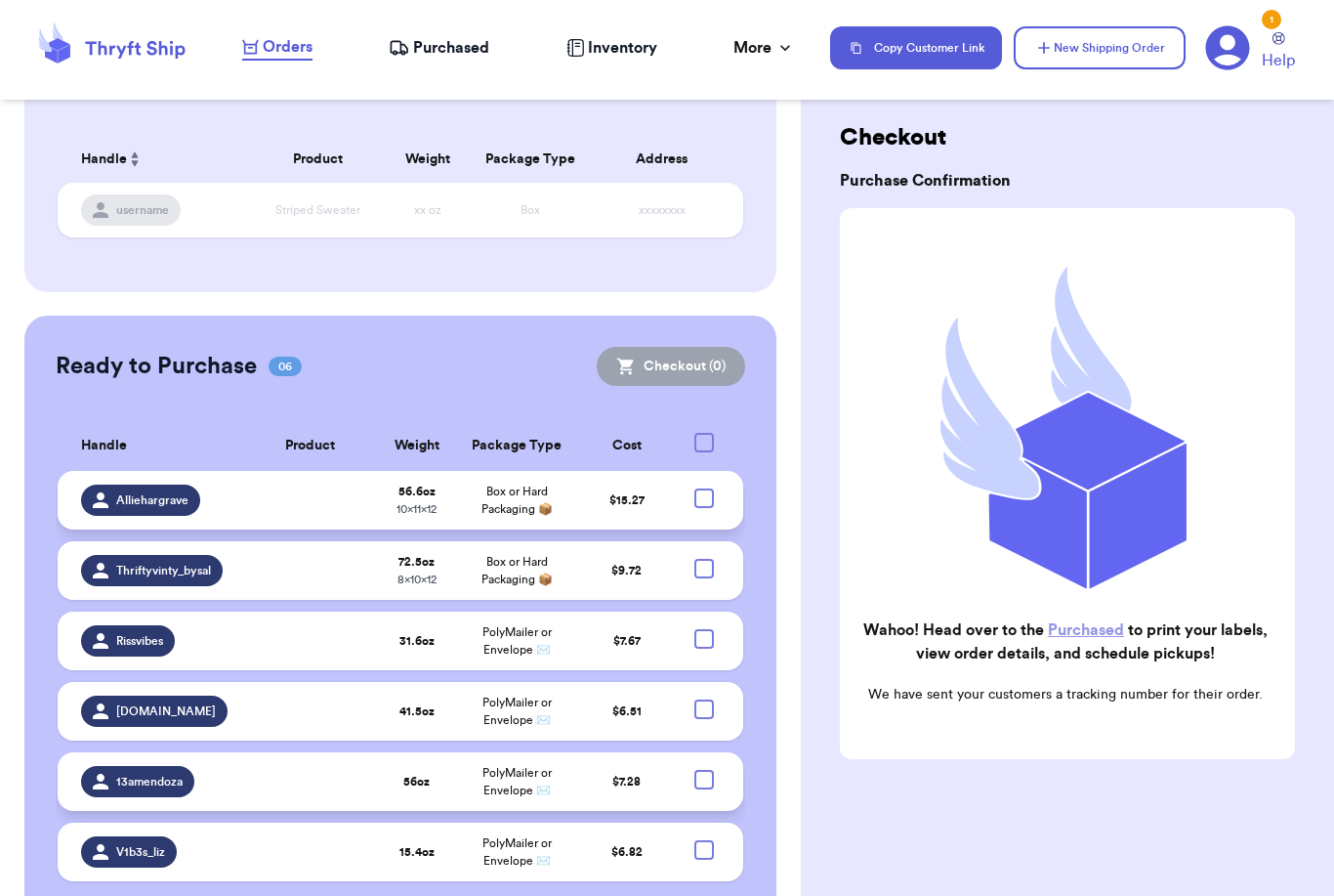
scroll to position [0, 0]
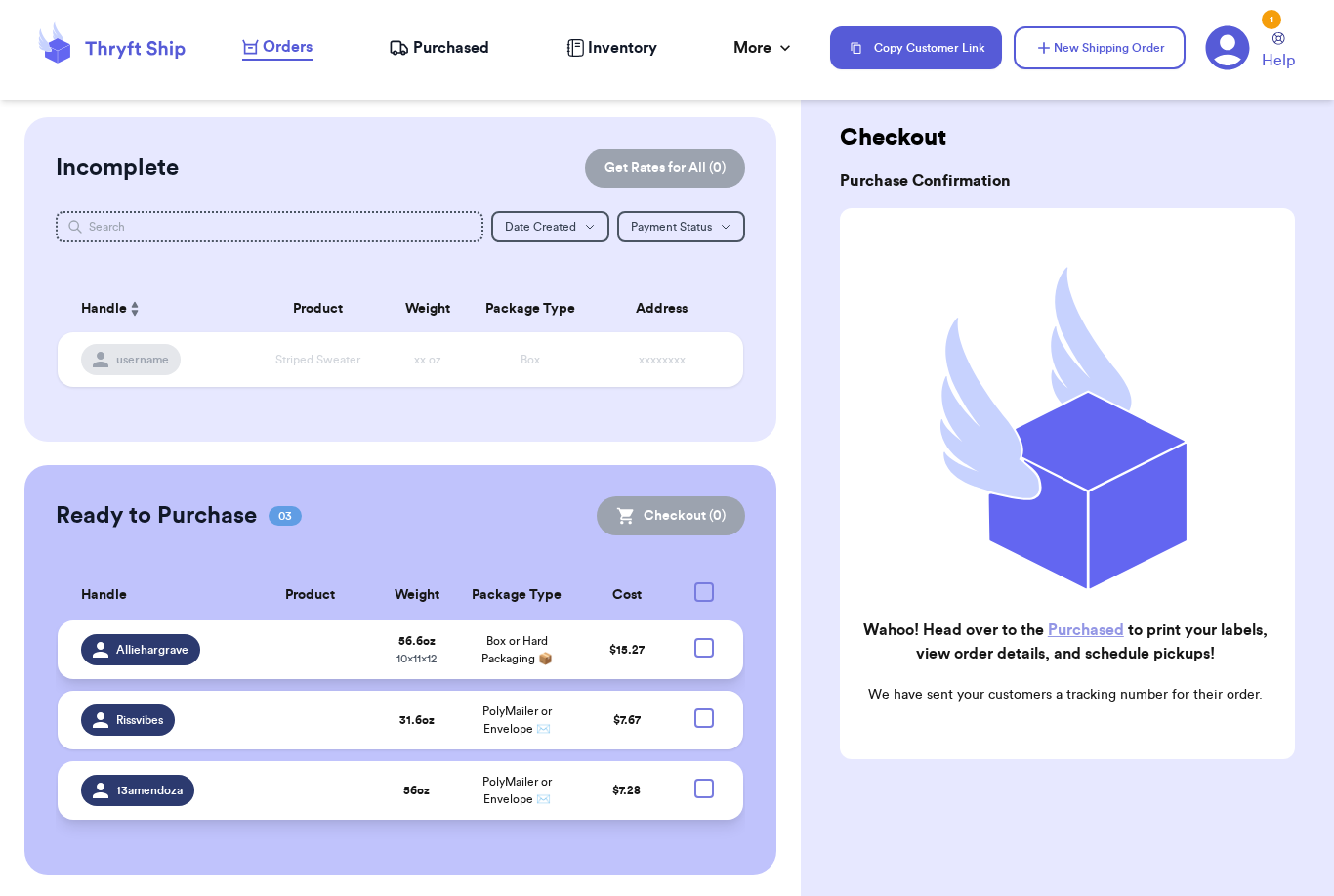
click at [429, 48] on span "Purchased" at bounding box center [451, 48] width 76 height 24
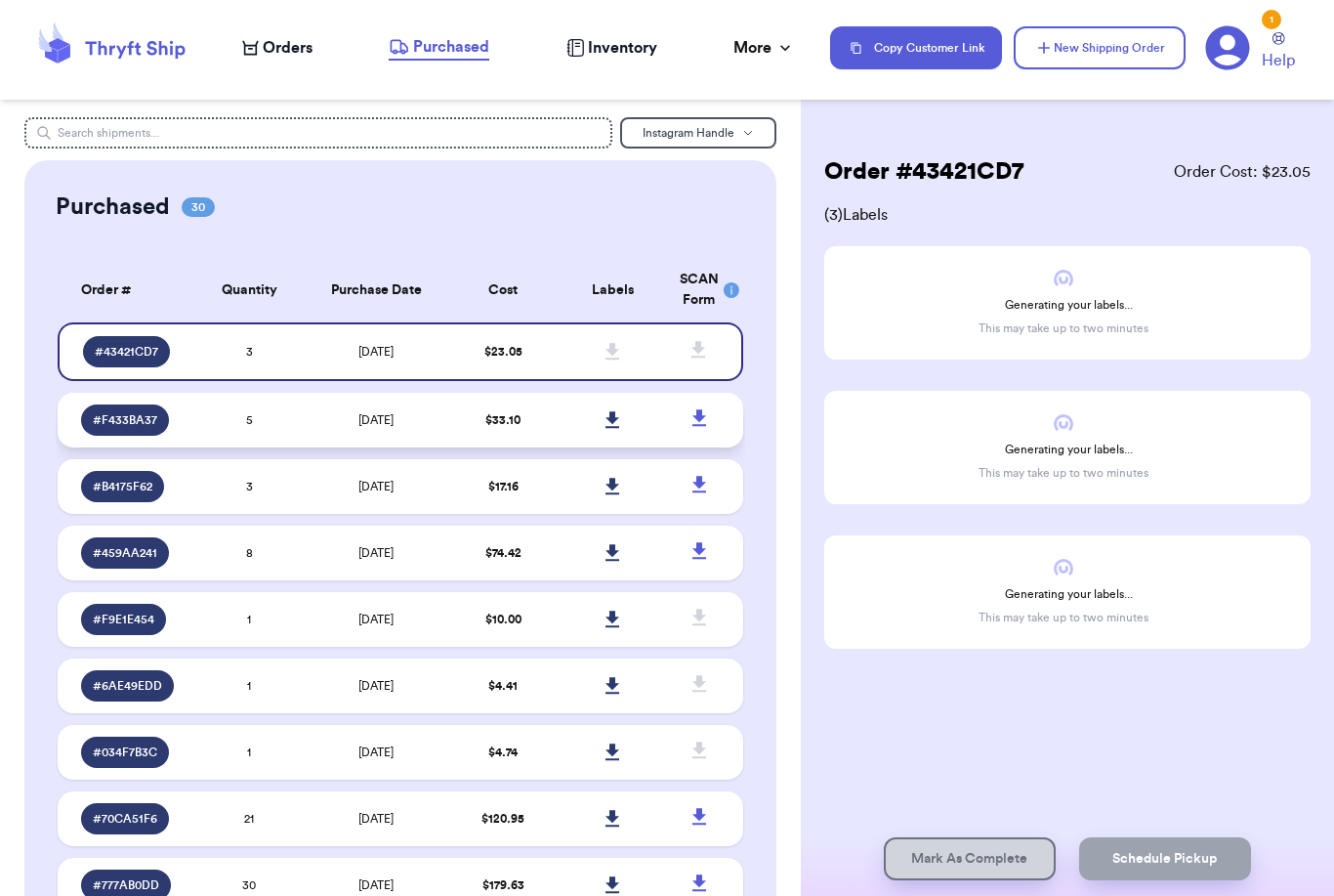
click at [613, 428] on icon at bounding box center [613, 419] width 14 height 17
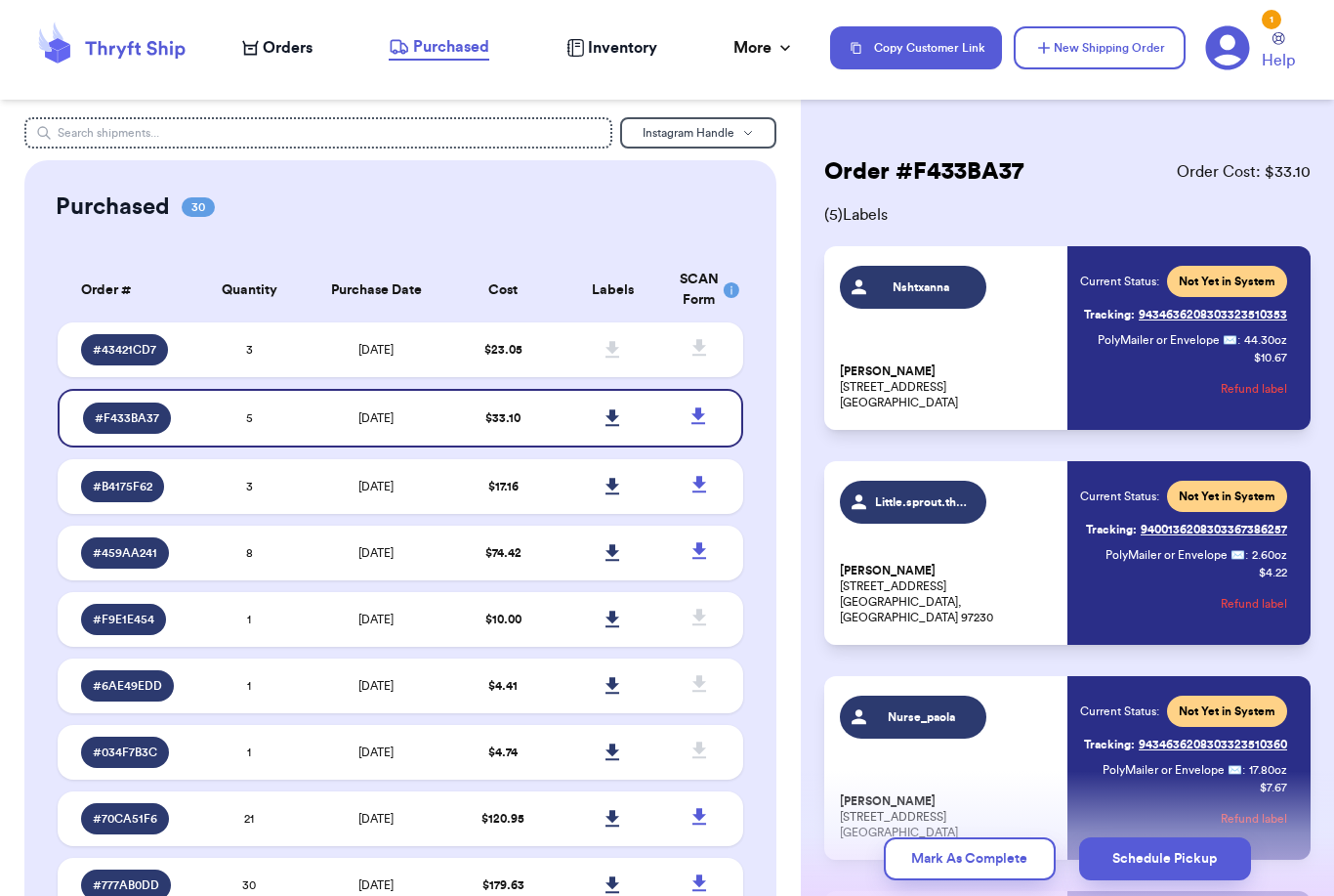
drag, startPoint x: 1086, startPoint y: 65, endPoint x: -1, endPoint y: -1, distance: 1089.0
click at [0, 0] on html "Orders Purchased Inventory More Stats Completed Orders Copy Customer Link New S…" at bounding box center [667, 448] width 1334 height 896
click at [315, 374] on td "[DATE]" at bounding box center [376, 349] width 145 height 54
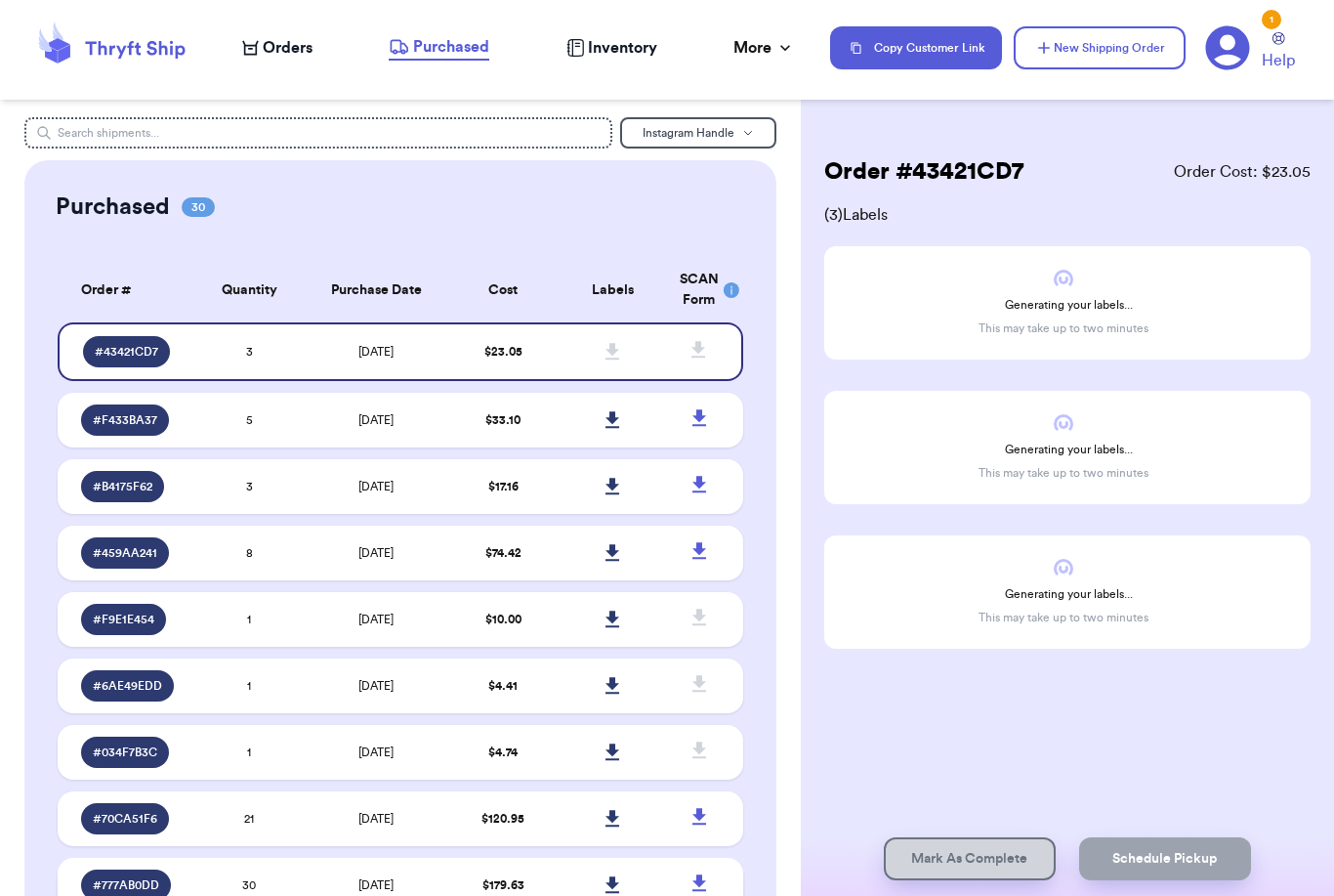
click at [640, 895] on td at bounding box center [612, 884] width 109 height 54
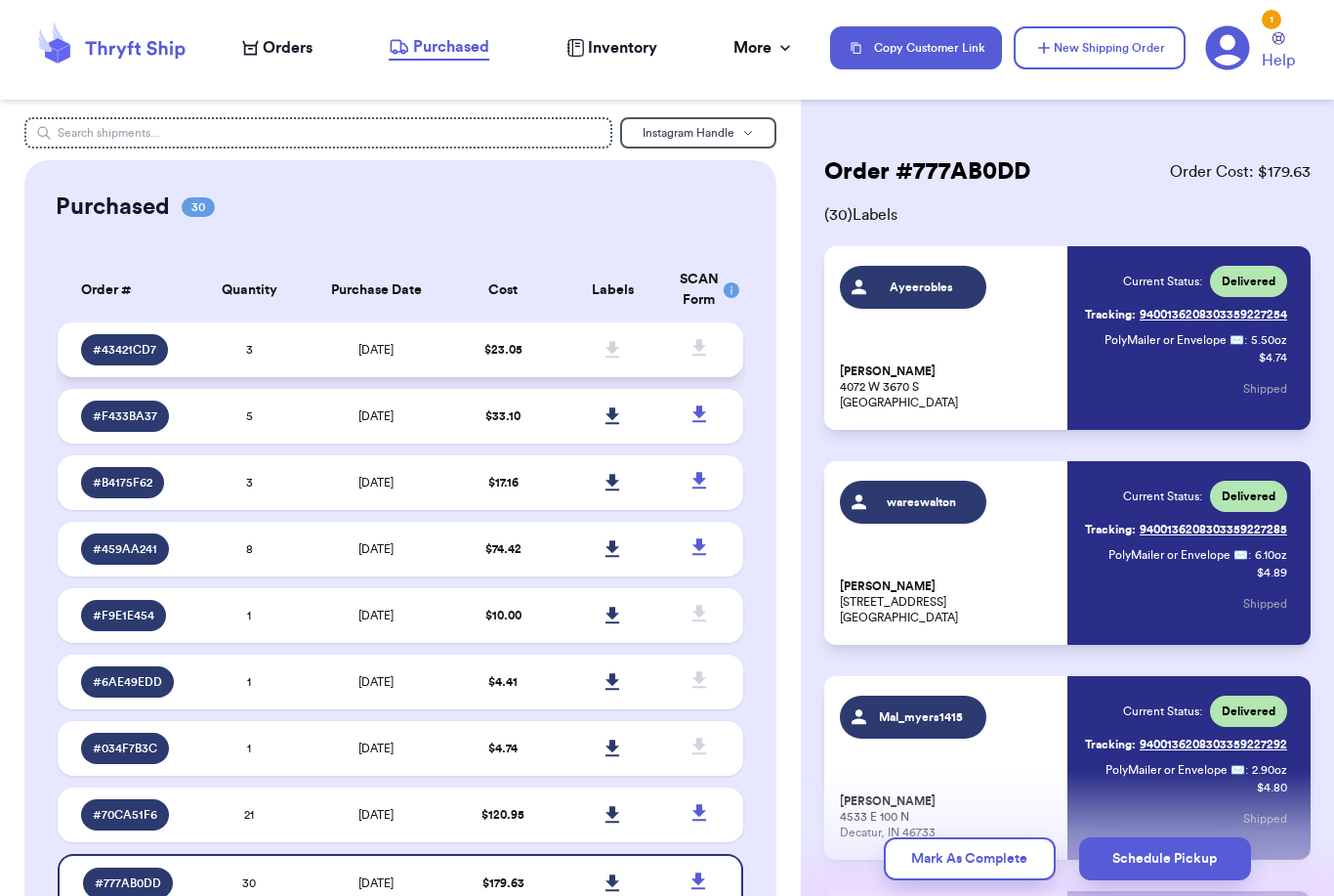
click at [428, 362] on td "[DATE]" at bounding box center [376, 349] width 145 height 54
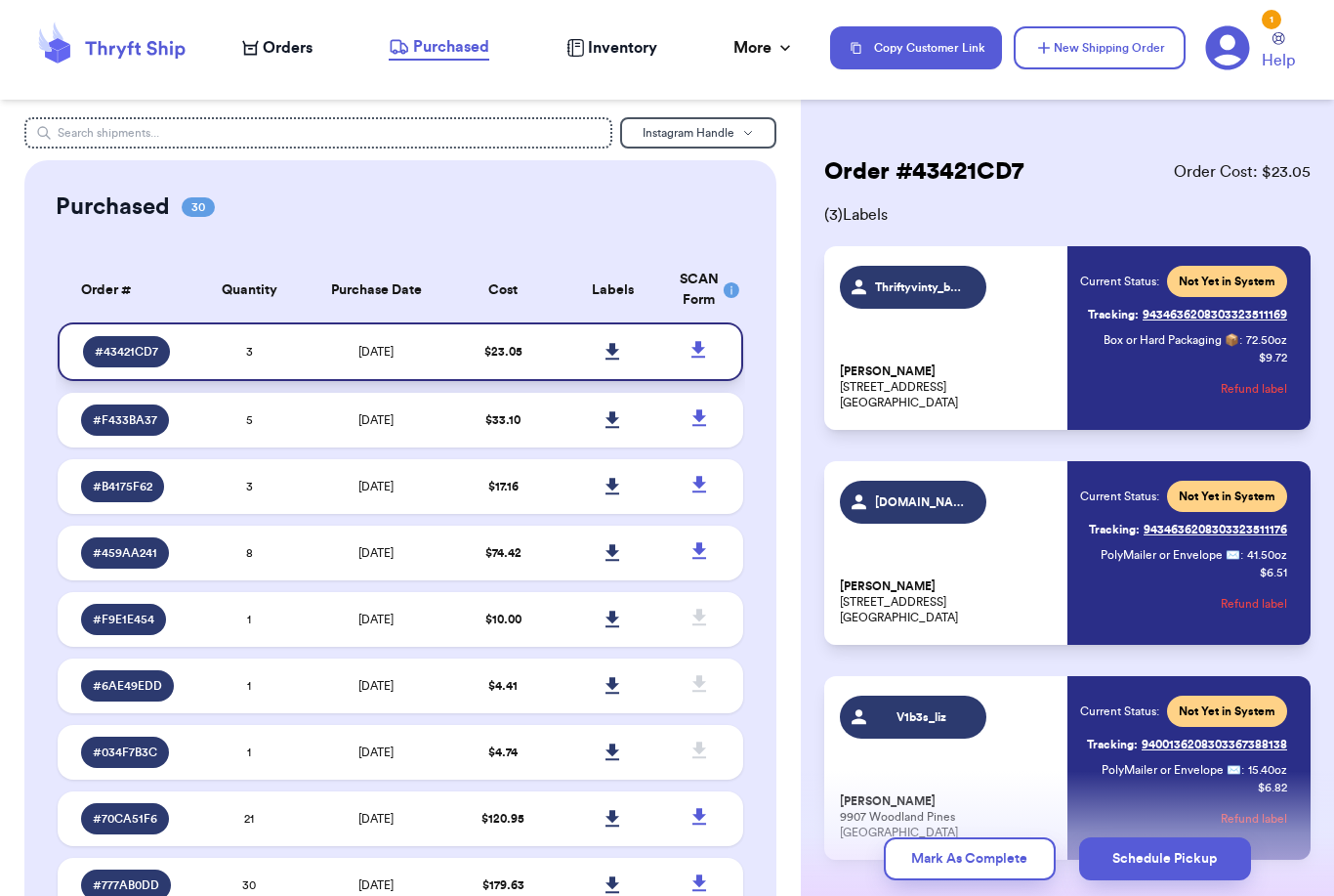
click at [607, 360] on icon at bounding box center [613, 351] width 15 height 18
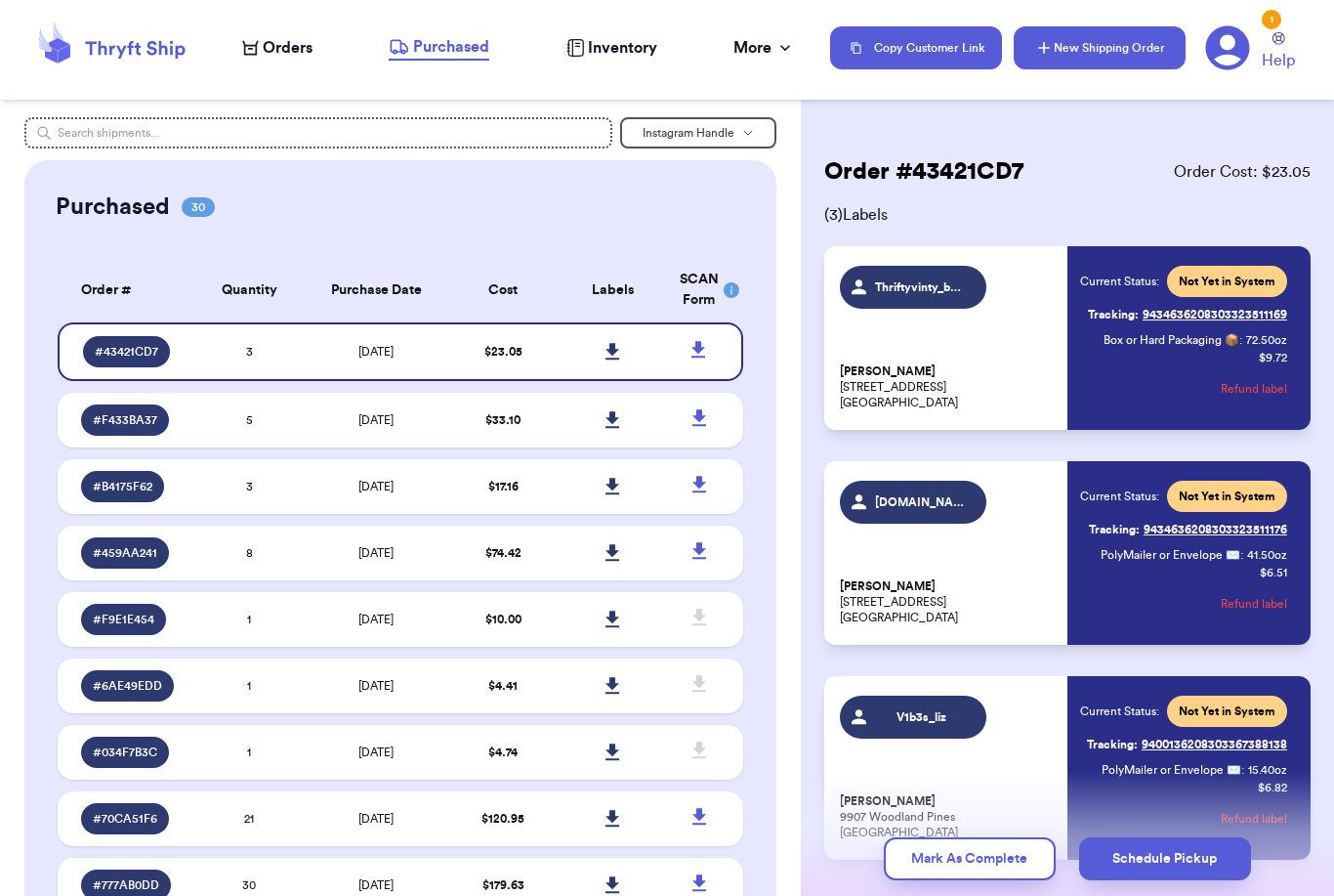
click at [1129, 42] on button "New Shipping Order" at bounding box center [1100, 48] width 172 height 43
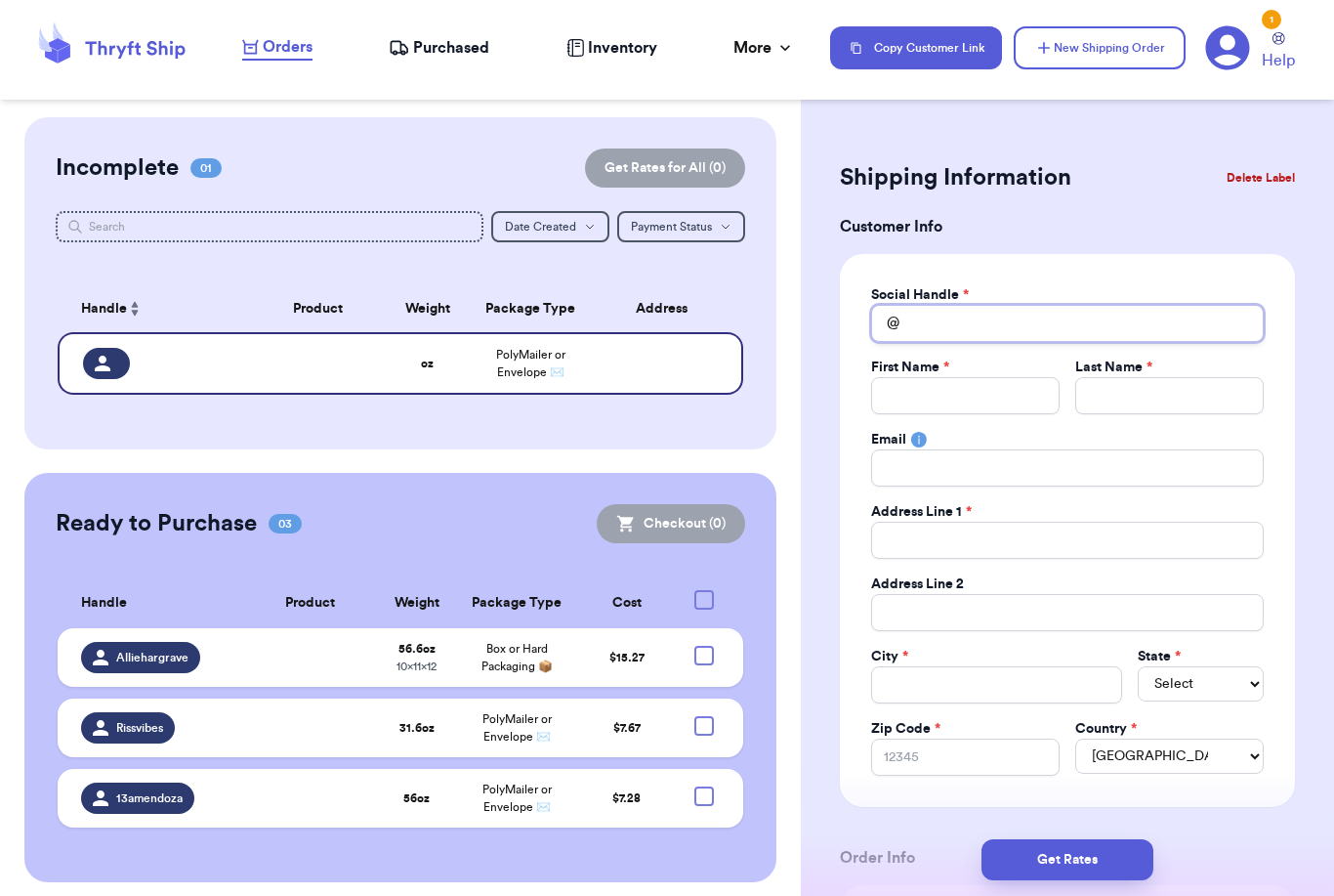
click at [928, 322] on input "Total Amount Paid" at bounding box center [1068, 323] width 393 height 37
type input "K"
type input "Ka"
type input "Kai"
type input "Kai."
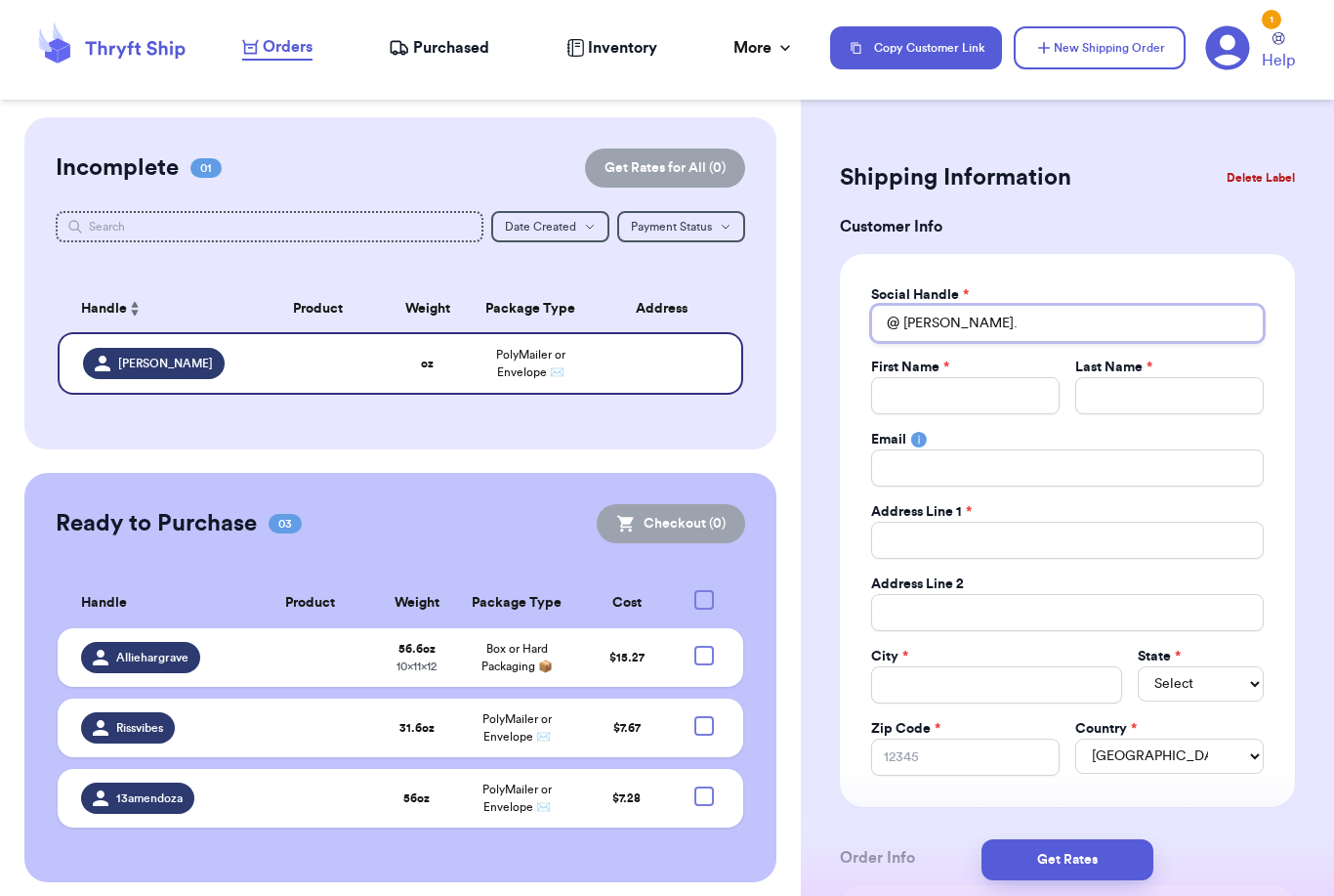
type input "Kai.,"
type input "Kai."
type input "Kai.a"
type input "Kai.an"
type input "Kai.and"
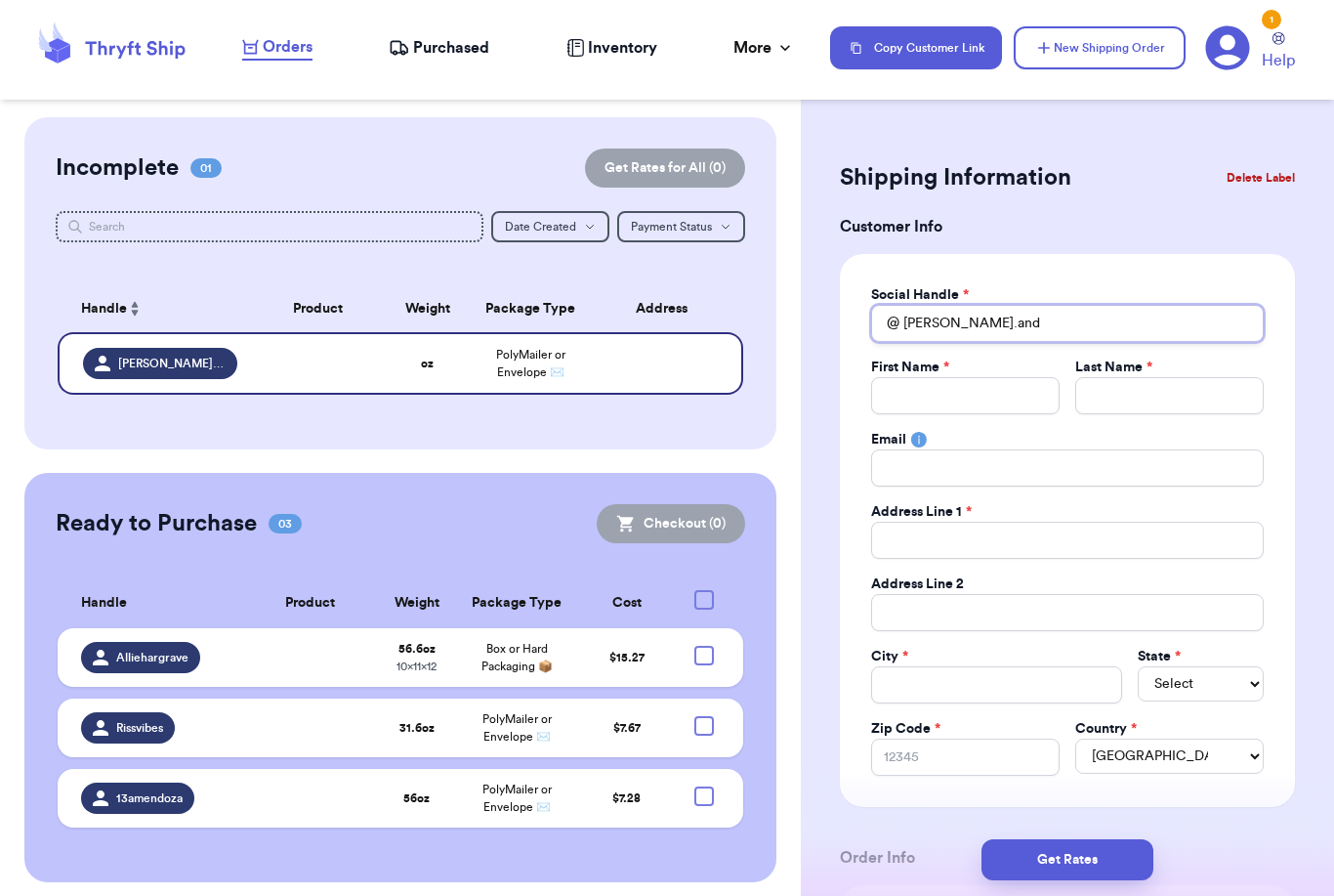
type input "Kai.and."
type input "Kai.and.c"
type input "Kai.and.co"
type input "Kai.and.co_"
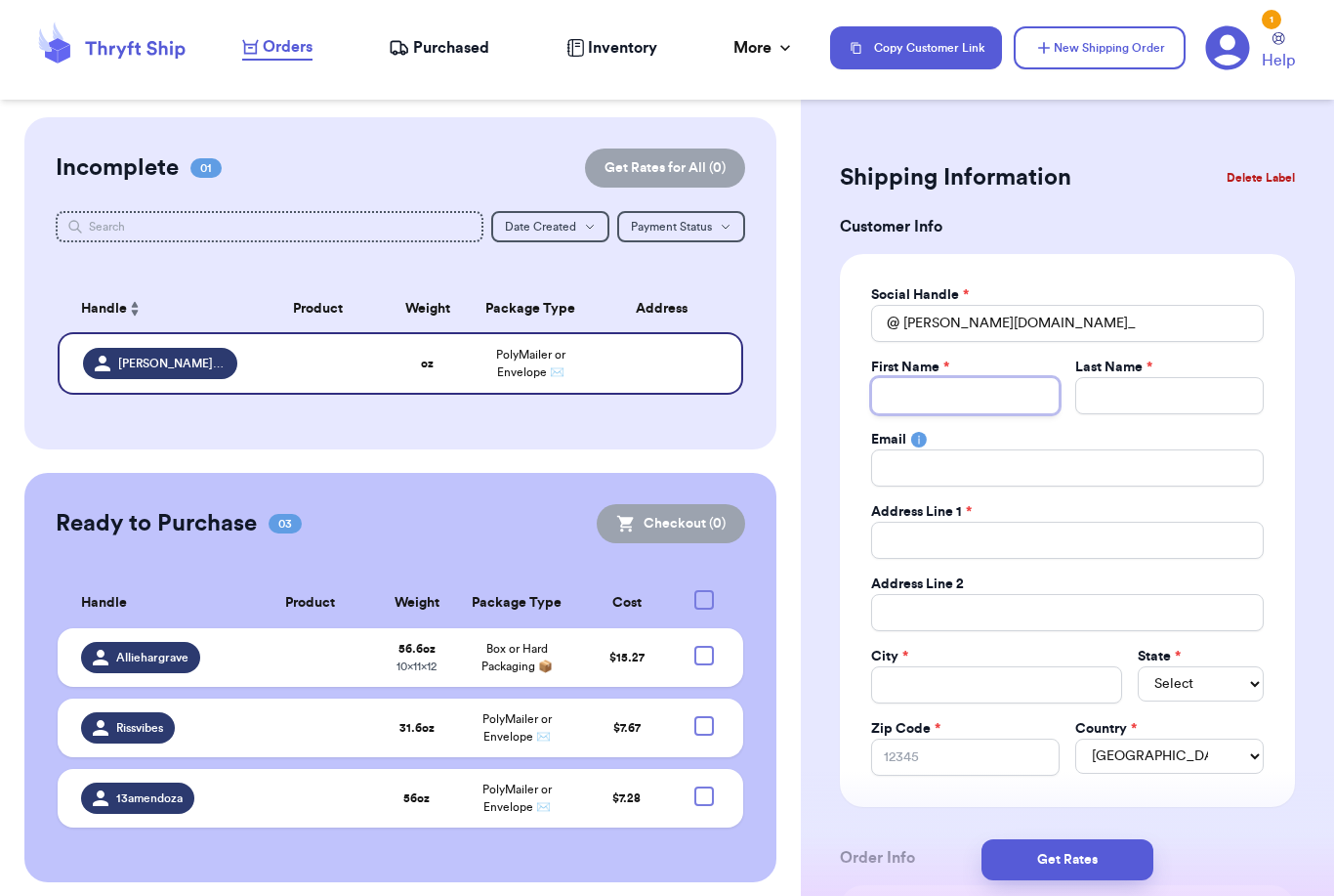
type input "M"
type input "Mo"
type input "Mor"
type input "Morg"
type input "Morga"
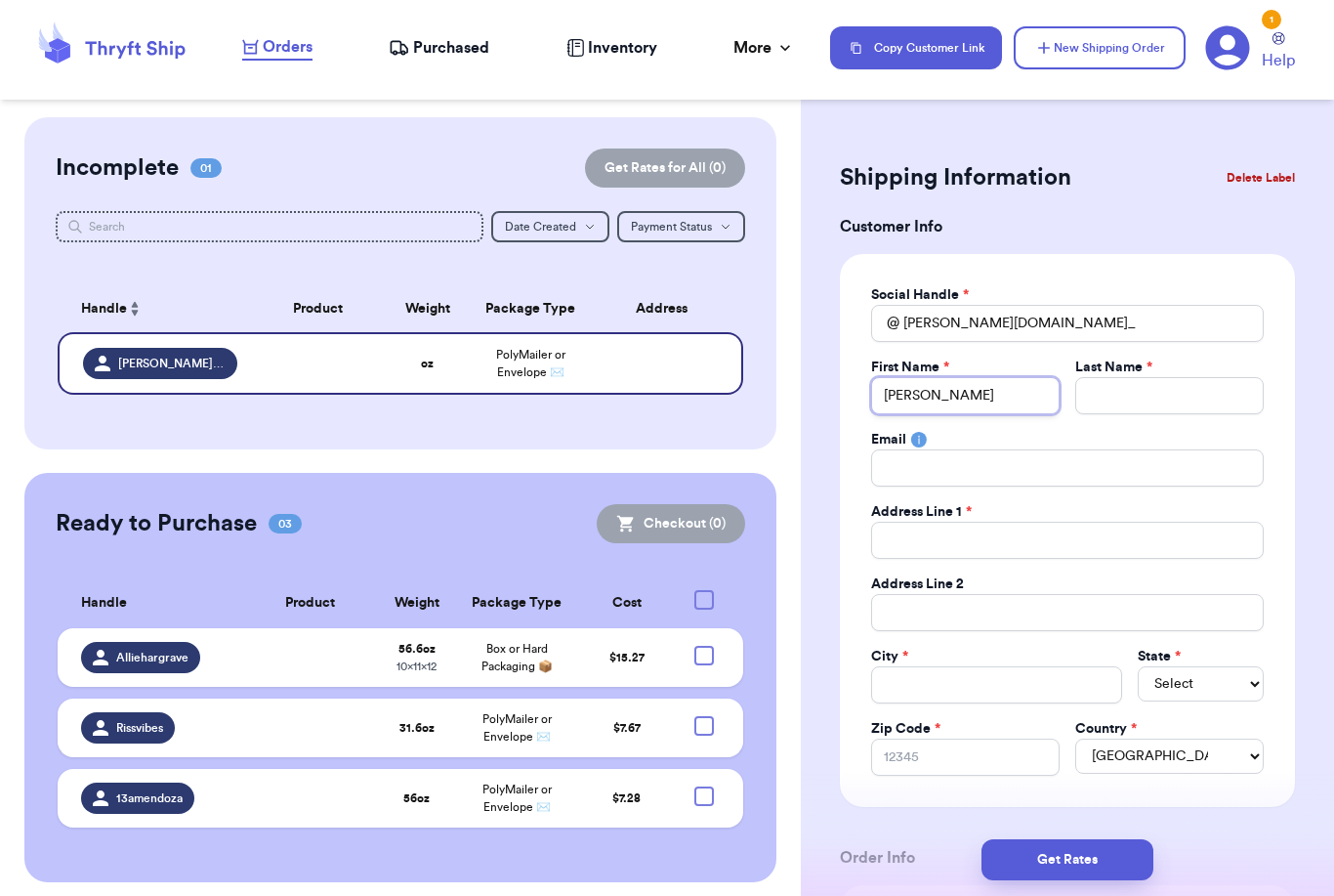
type input "Morgan"
type input "B"
type input "Bo"
type input "Bor"
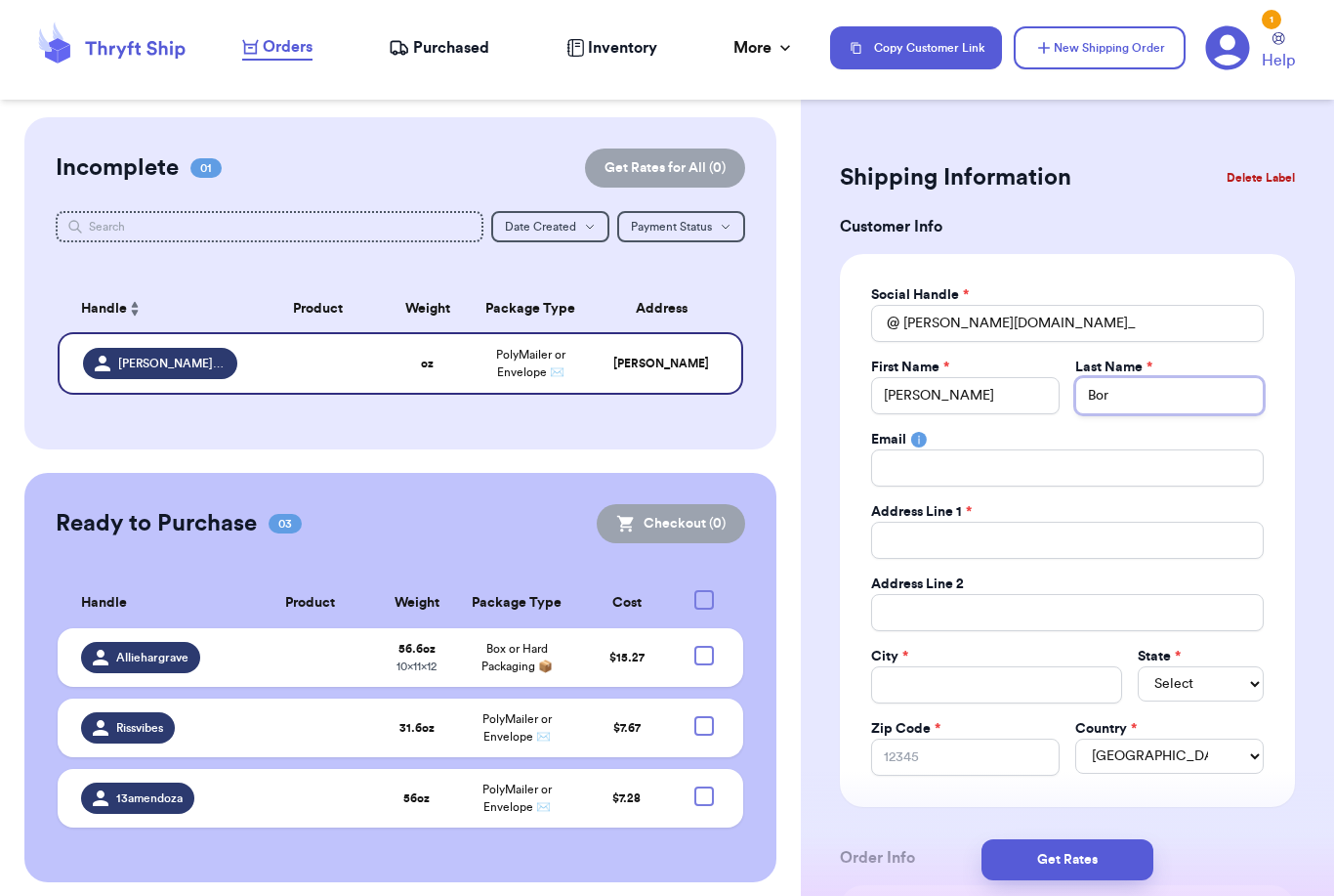
type input "Bora"
type input "Borab"
type input "Borabo"
type input "Borabor"
type input "Borabora"
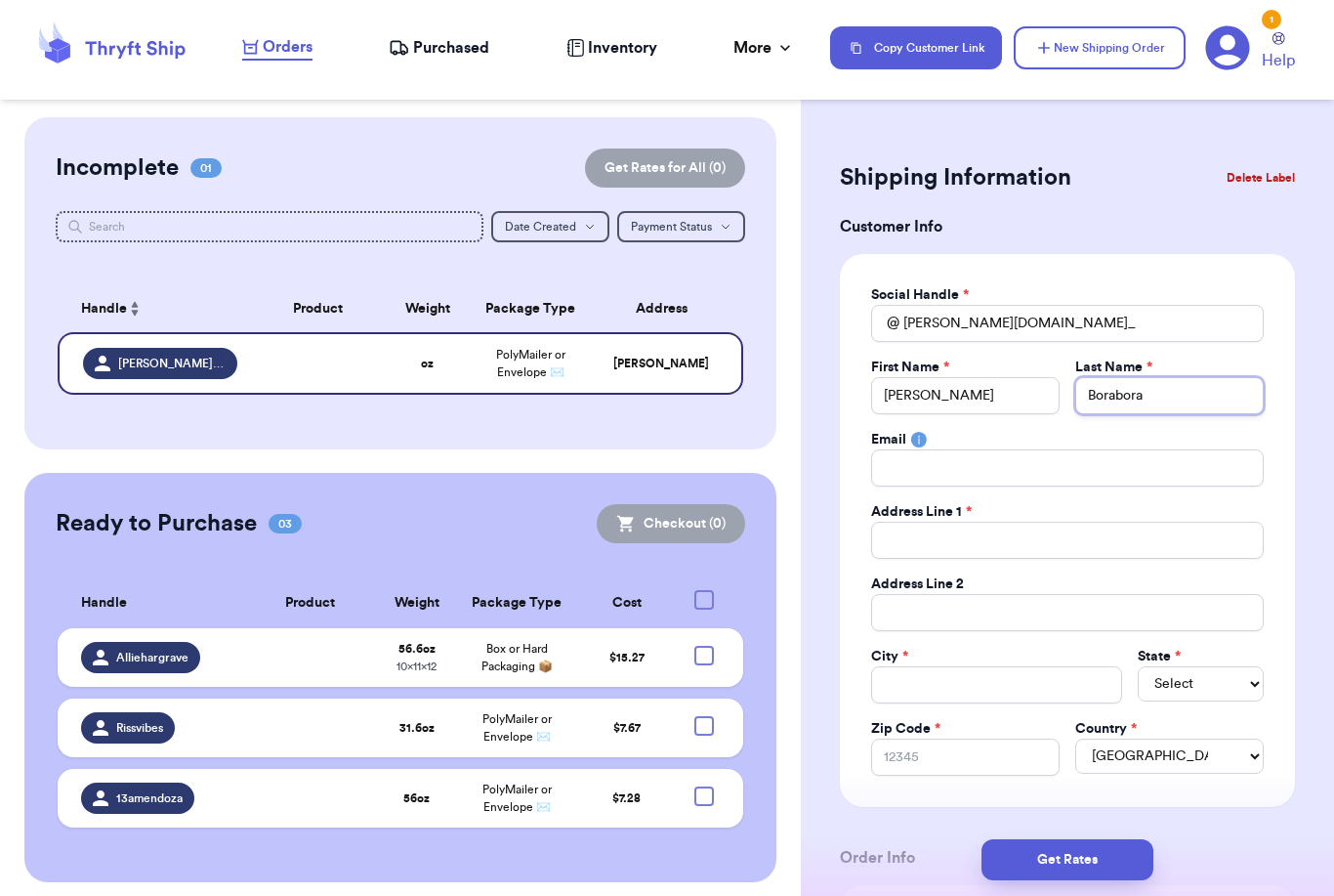
type input "Borabora"
type input "4"
type input "46"
type input "467"
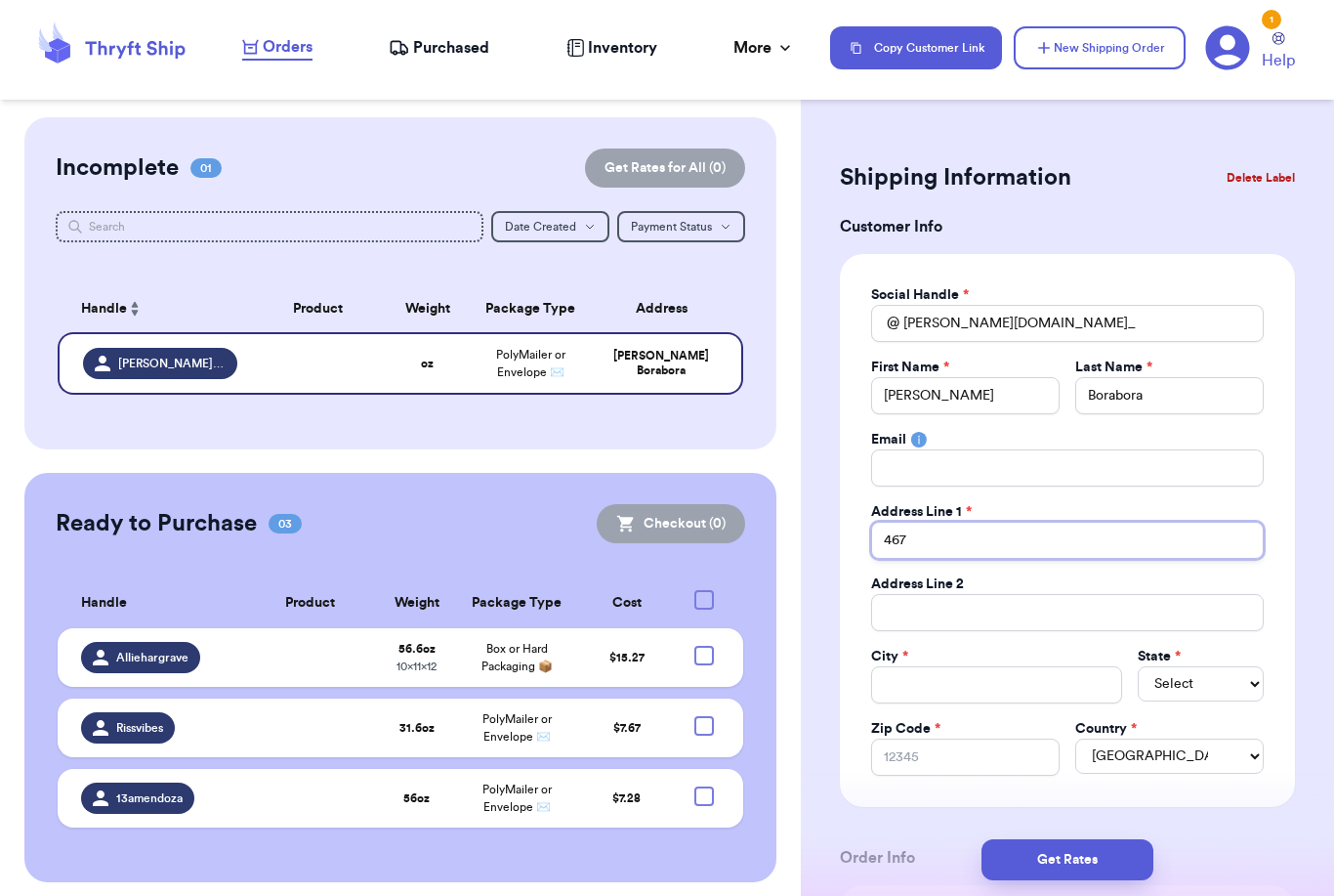
type input "467 E"
type input "467 E L"
type input "467 E Li"
type input "467 E Lin"
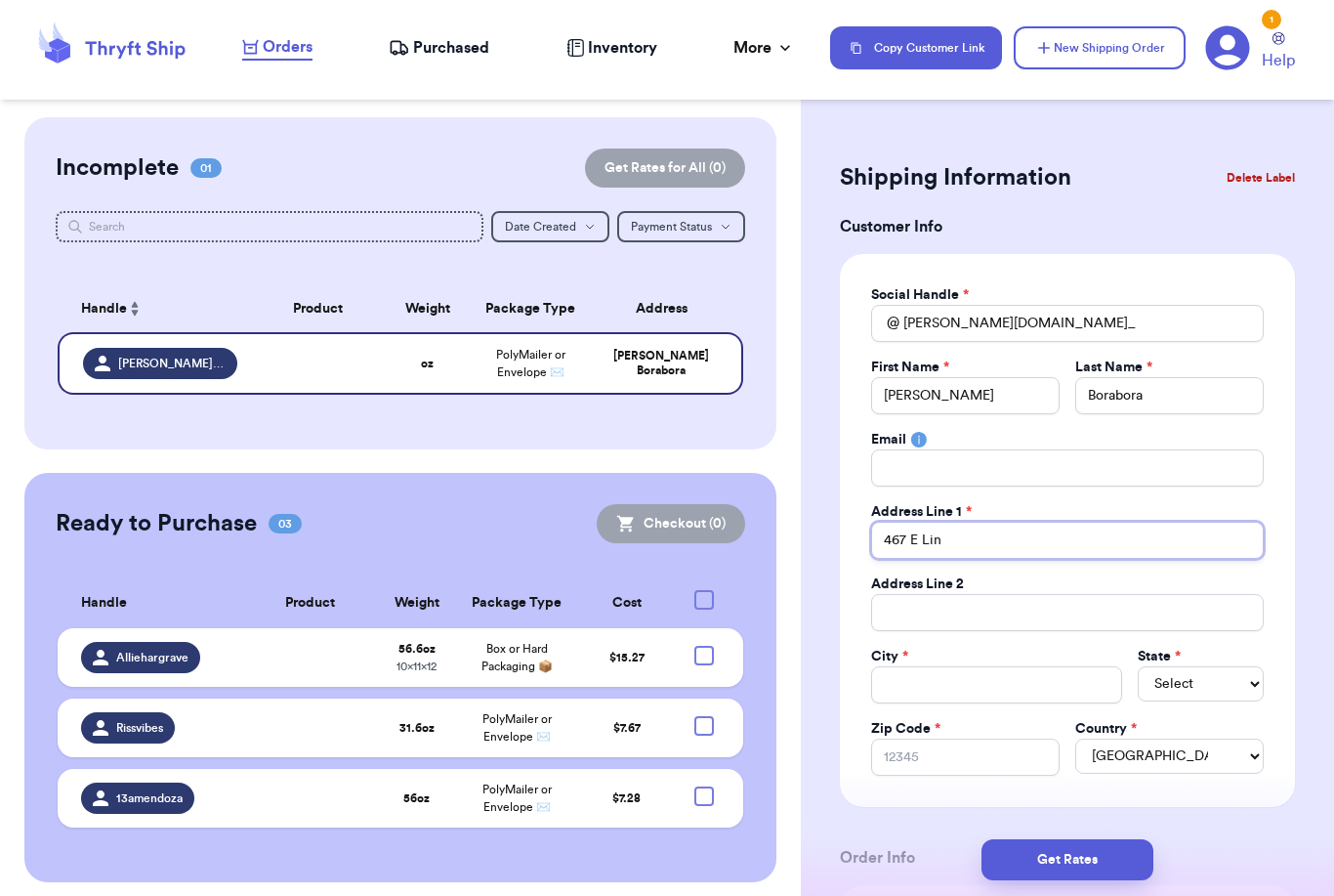
type input "467 E Linc"
type input "467 E Linco"
type input "467 E Lincol"
type input "467 E Lincoln"
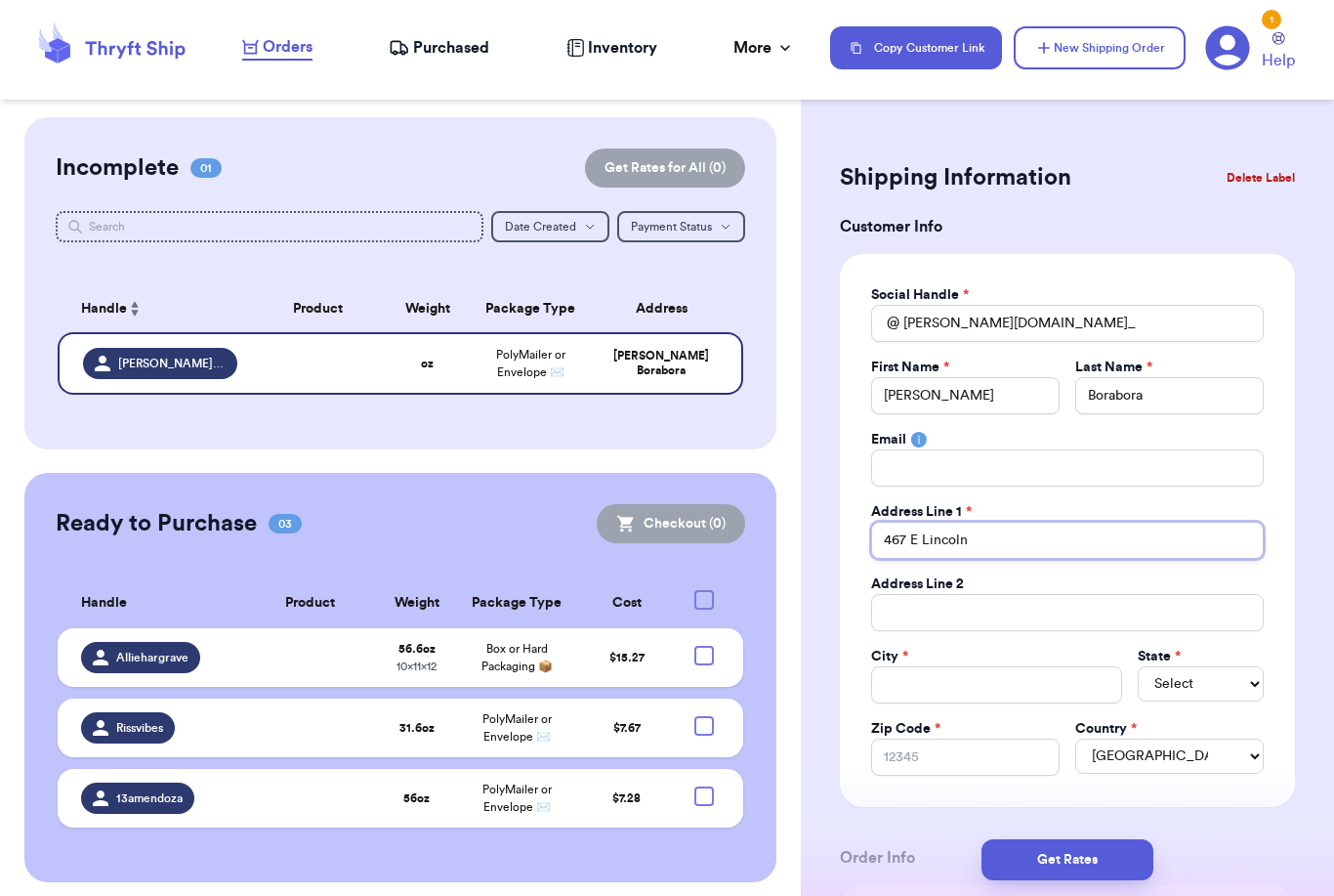
type input "467 E Lincoln S"
type input "467 E Lincoln St"
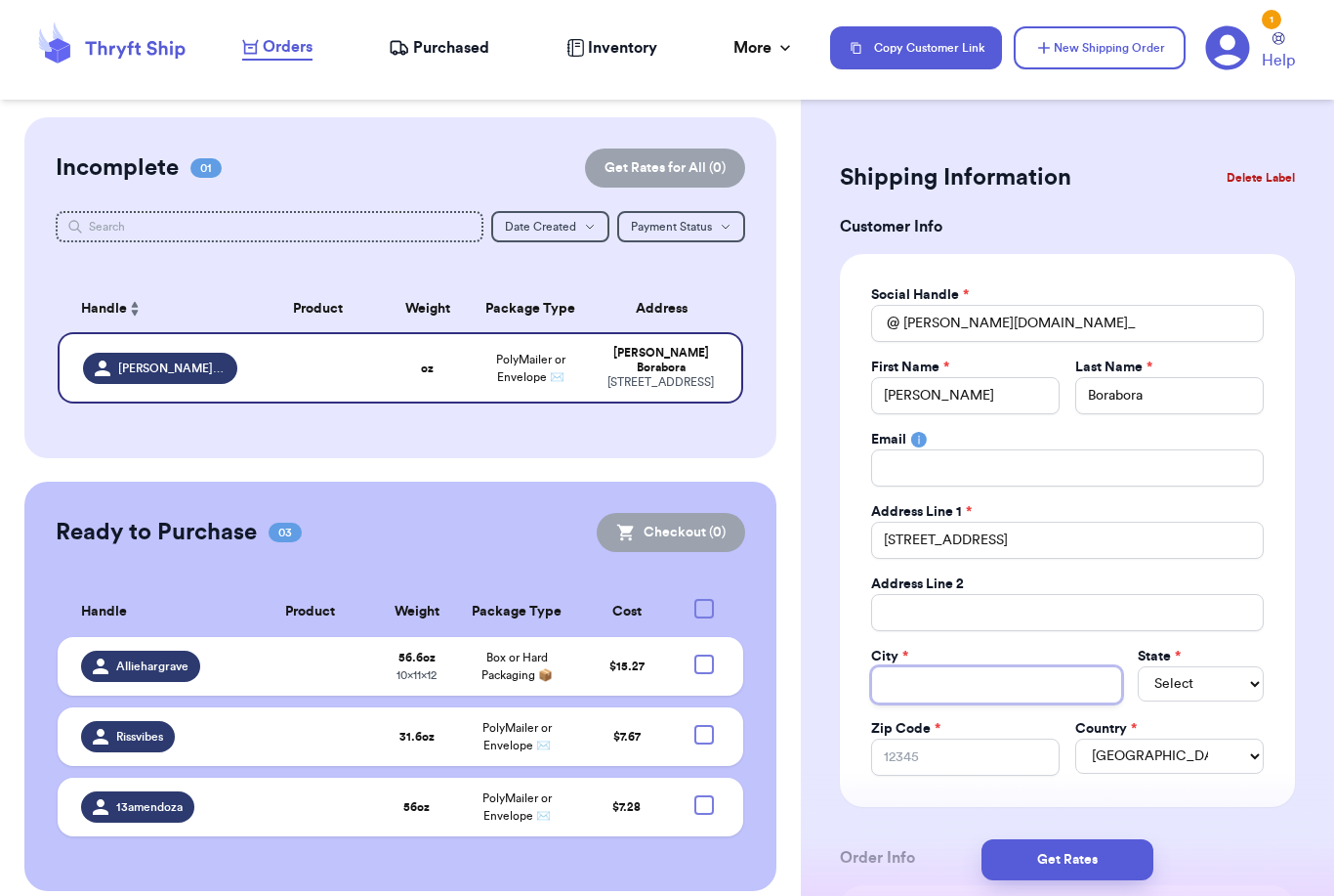
type input "C"
type input "Ca"
type input "Car"
type input "Carl"
type input "Carlt"
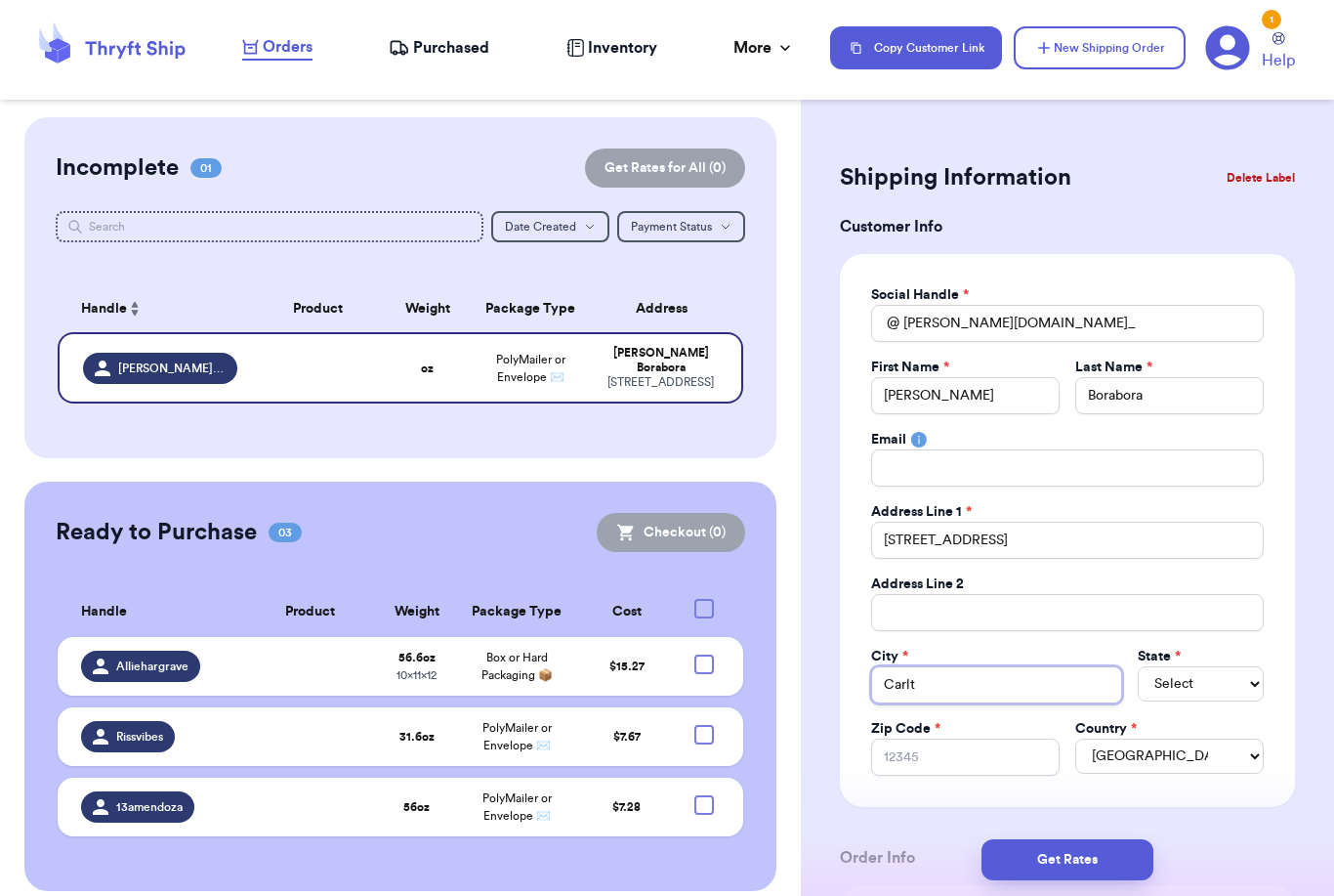
type input "Carlto"
type input "Carlton"
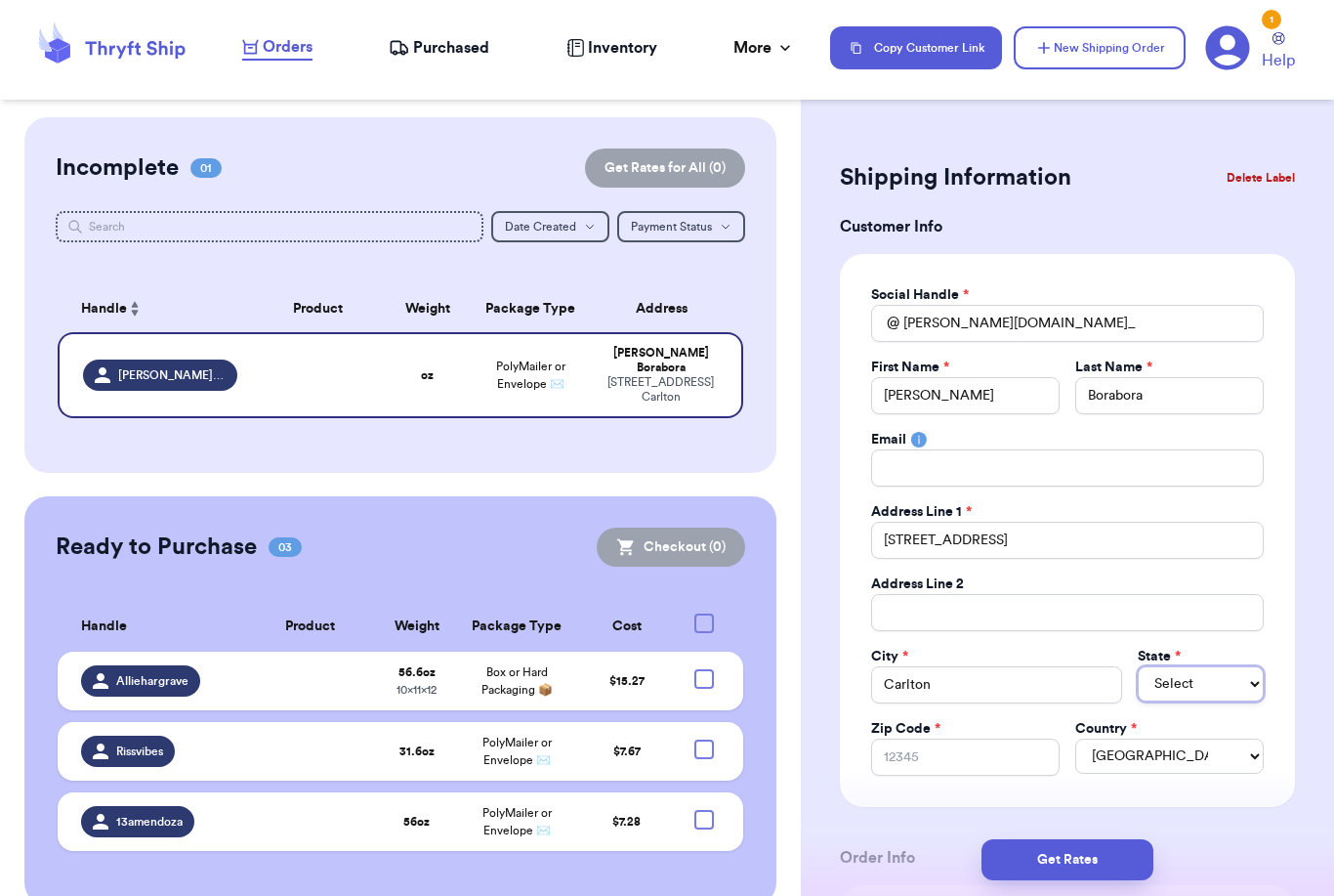
select select "OR"
click at [1020, 767] on input "Zip Code *" at bounding box center [966, 756] width 188 height 37
type input "9"
type input "97"
type input "971"
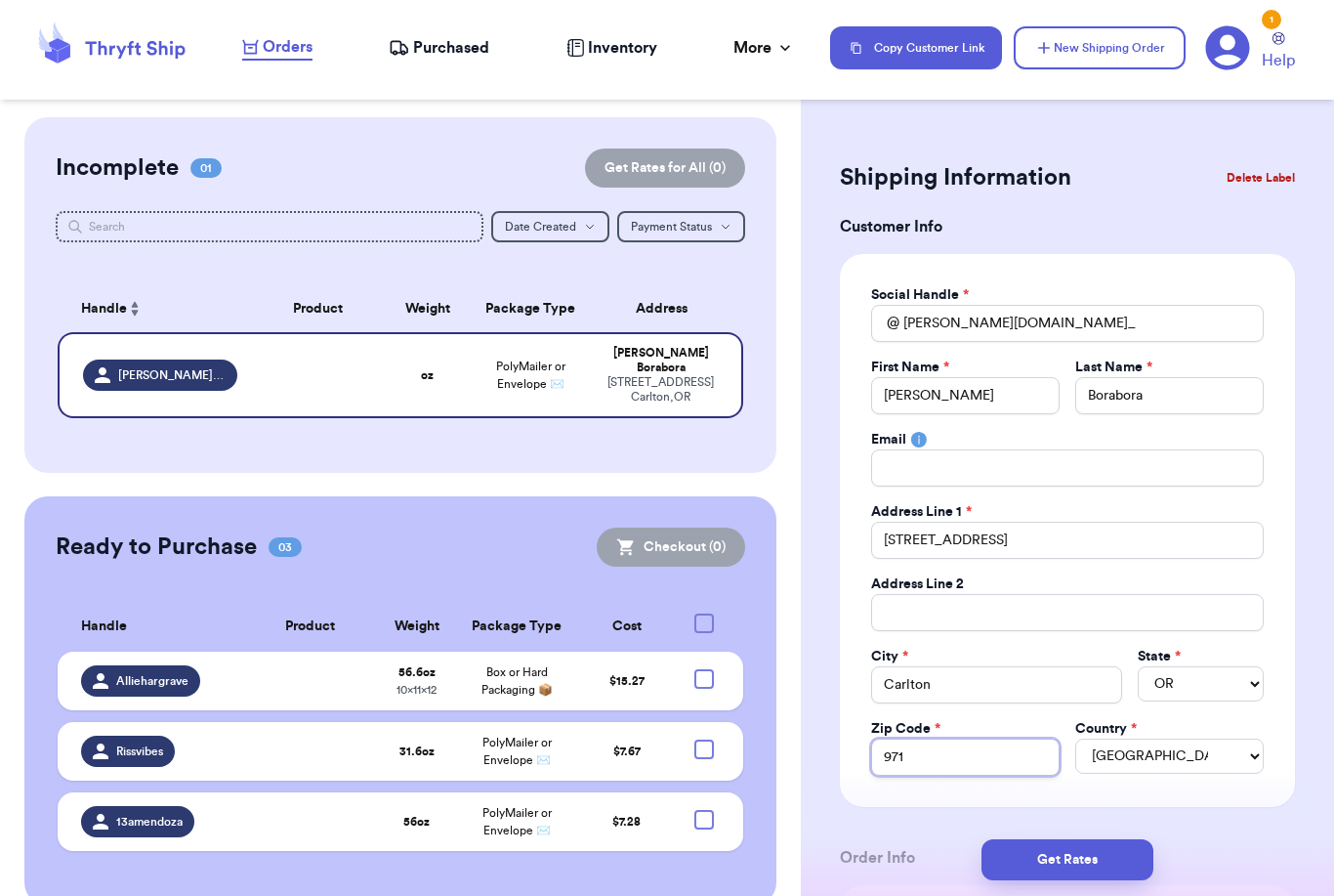
type input "9711"
type input "97111"
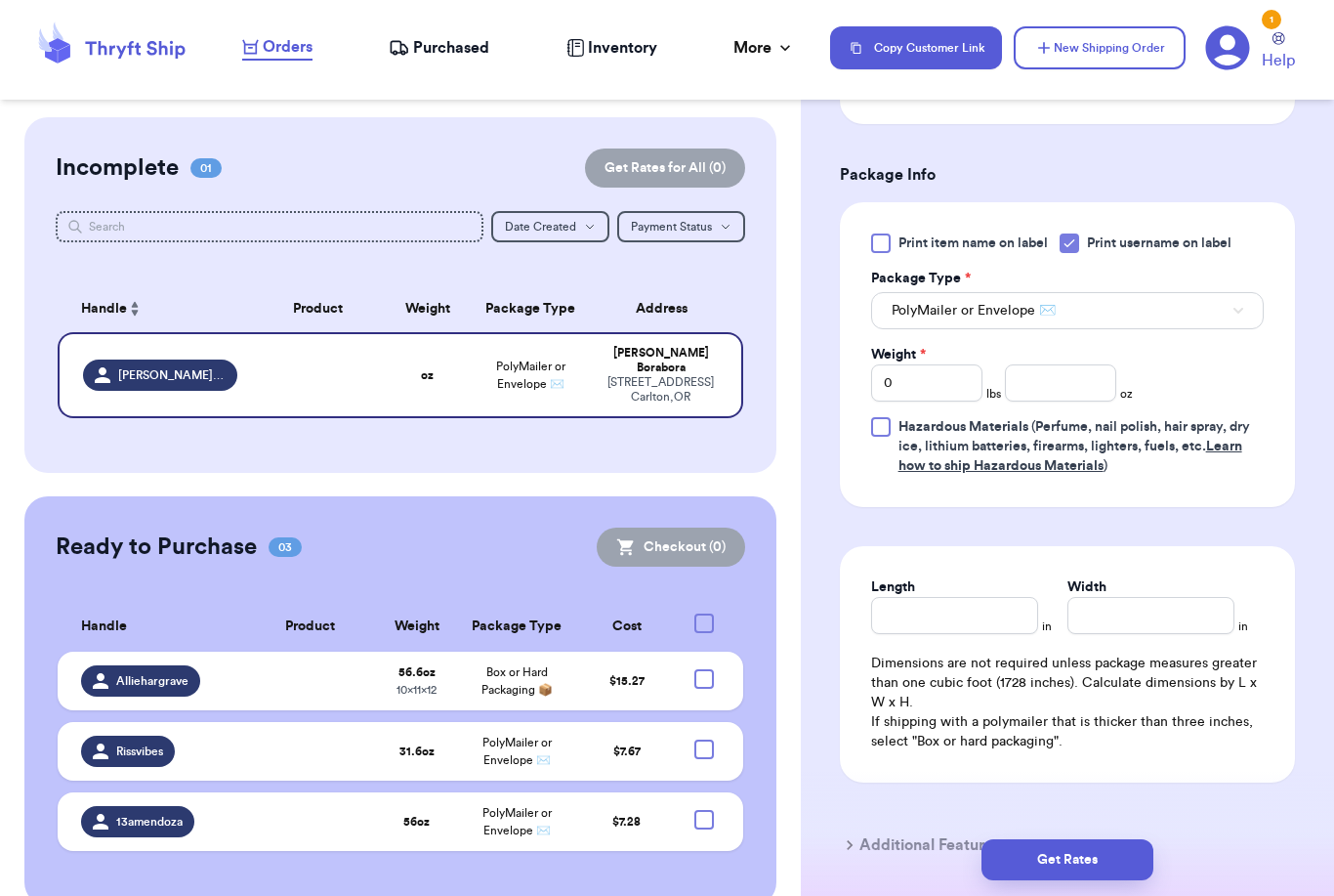
scroll to position [1107, 0]
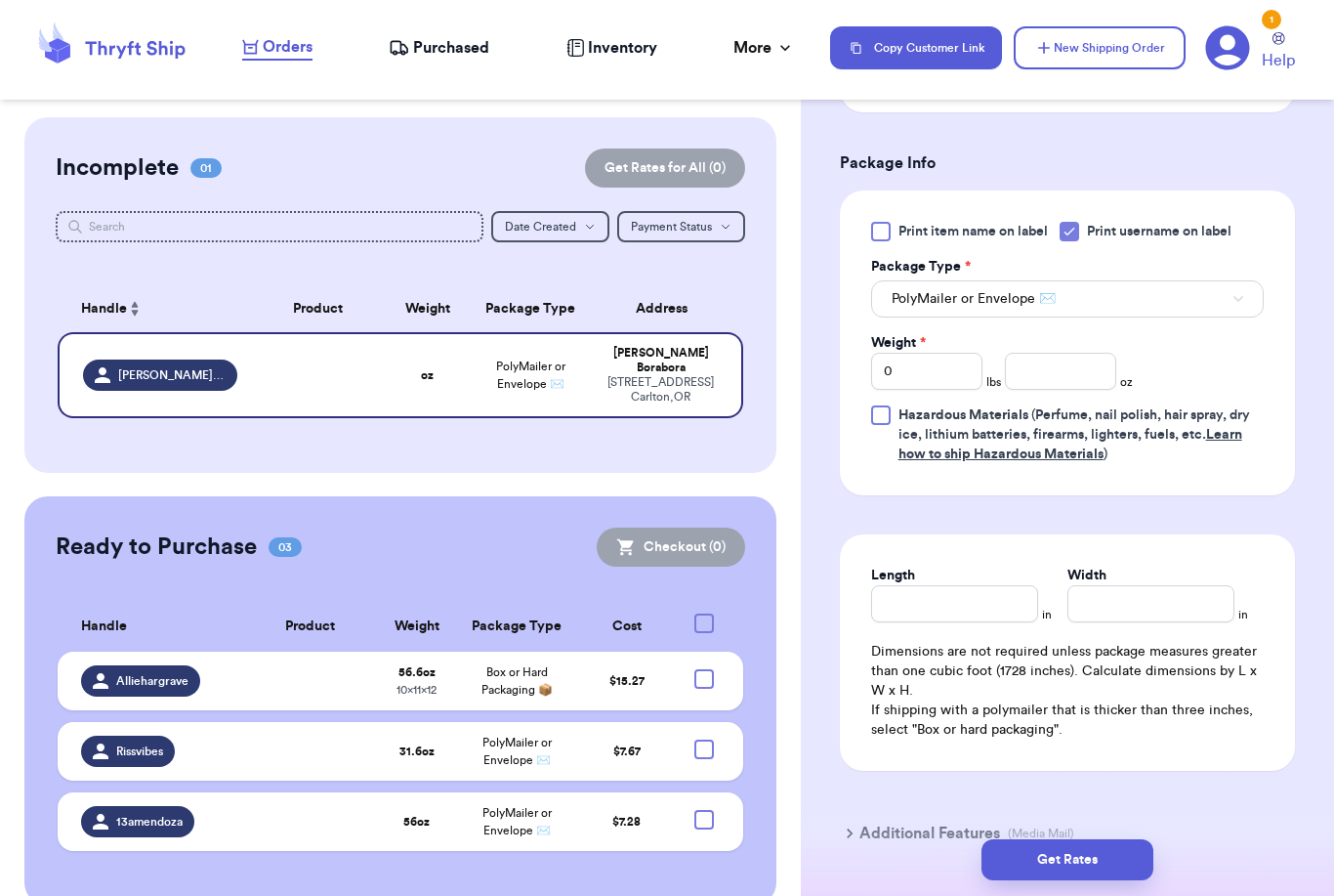
type input "97111"
click at [962, 372] on input "0" at bounding box center [927, 370] width 111 height 37
type input "2"
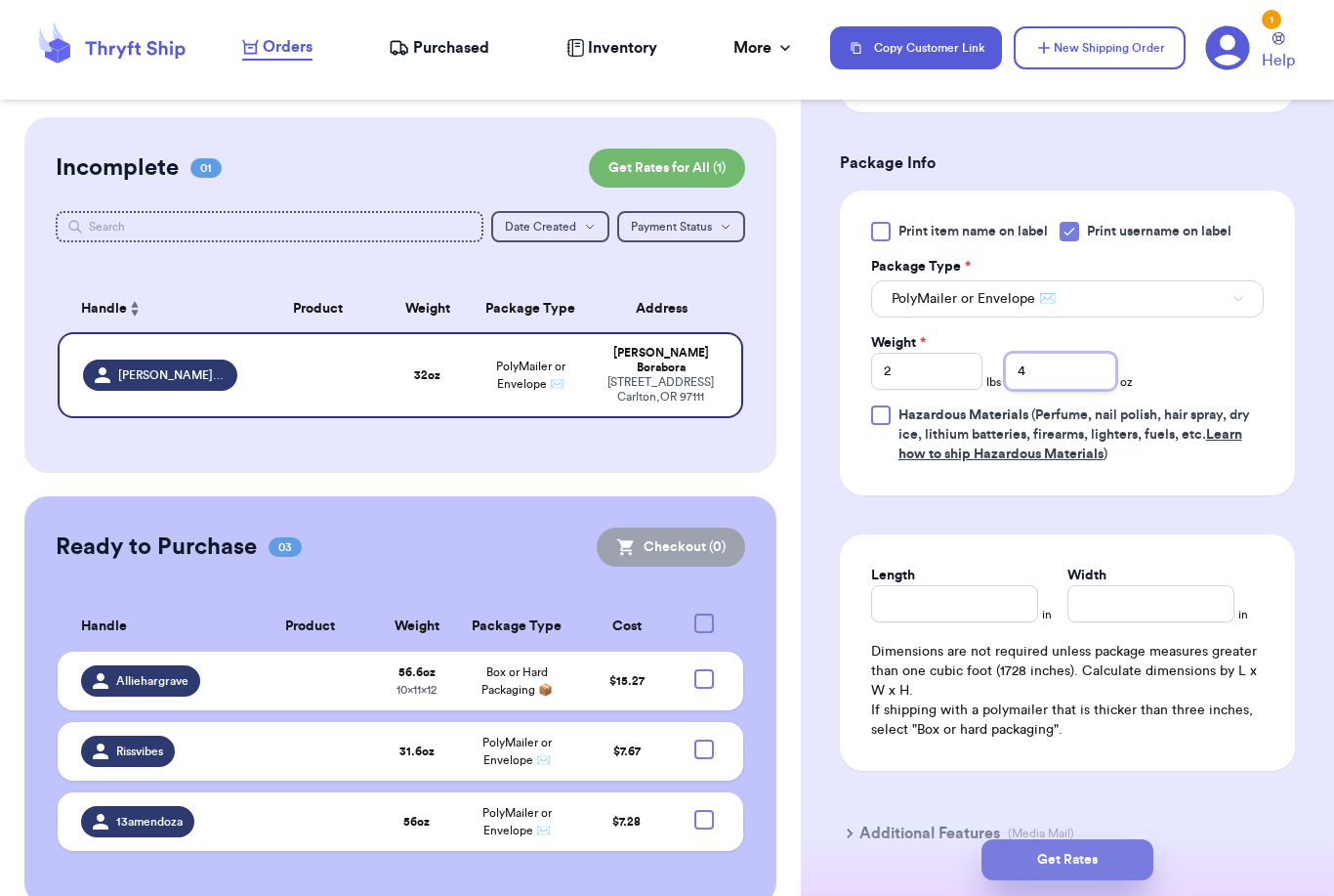
type input "4"
click at [1139, 839] on button "Get Rates" at bounding box center [1068, 858] width 172 height 41
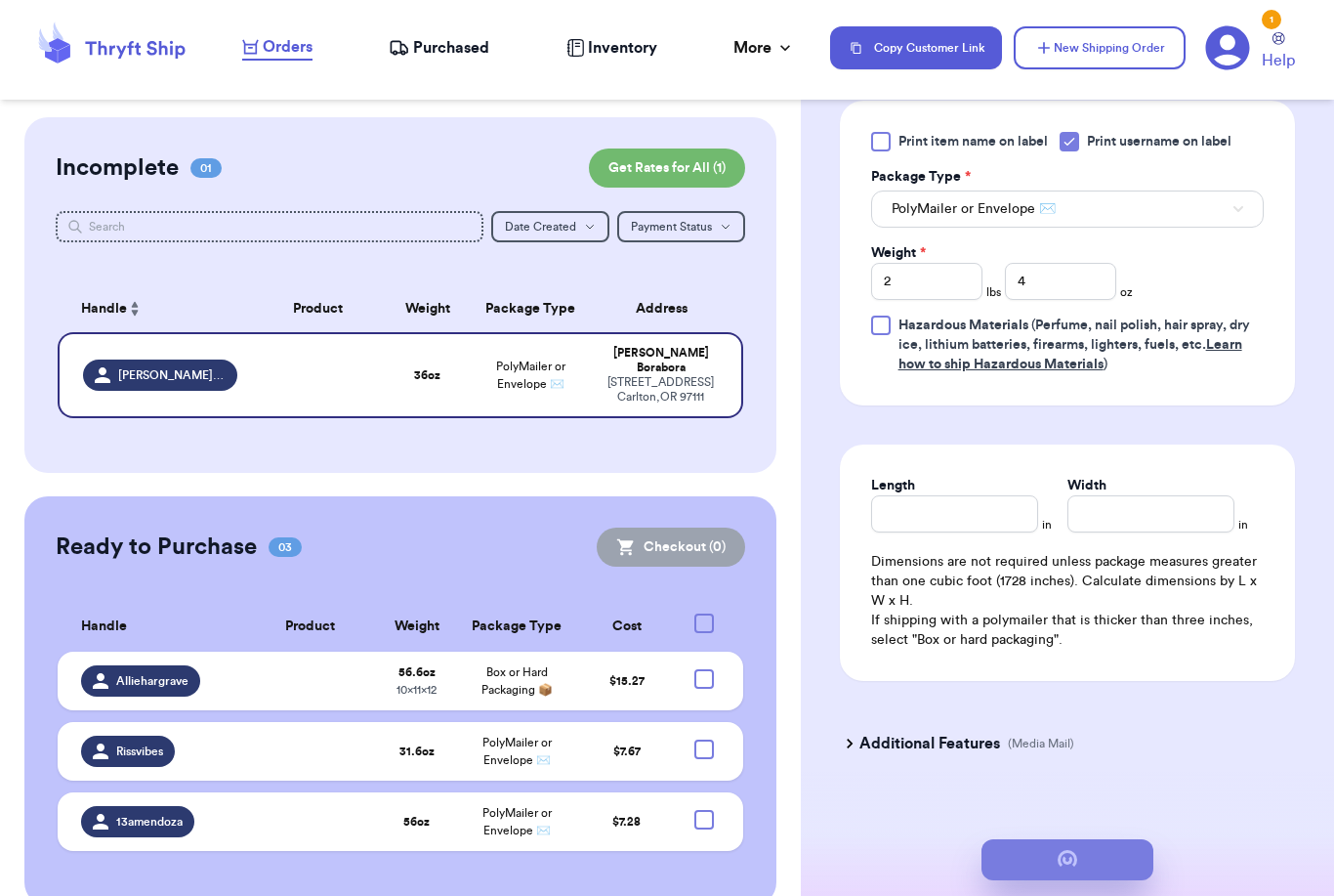
scroll to position [0, 0]
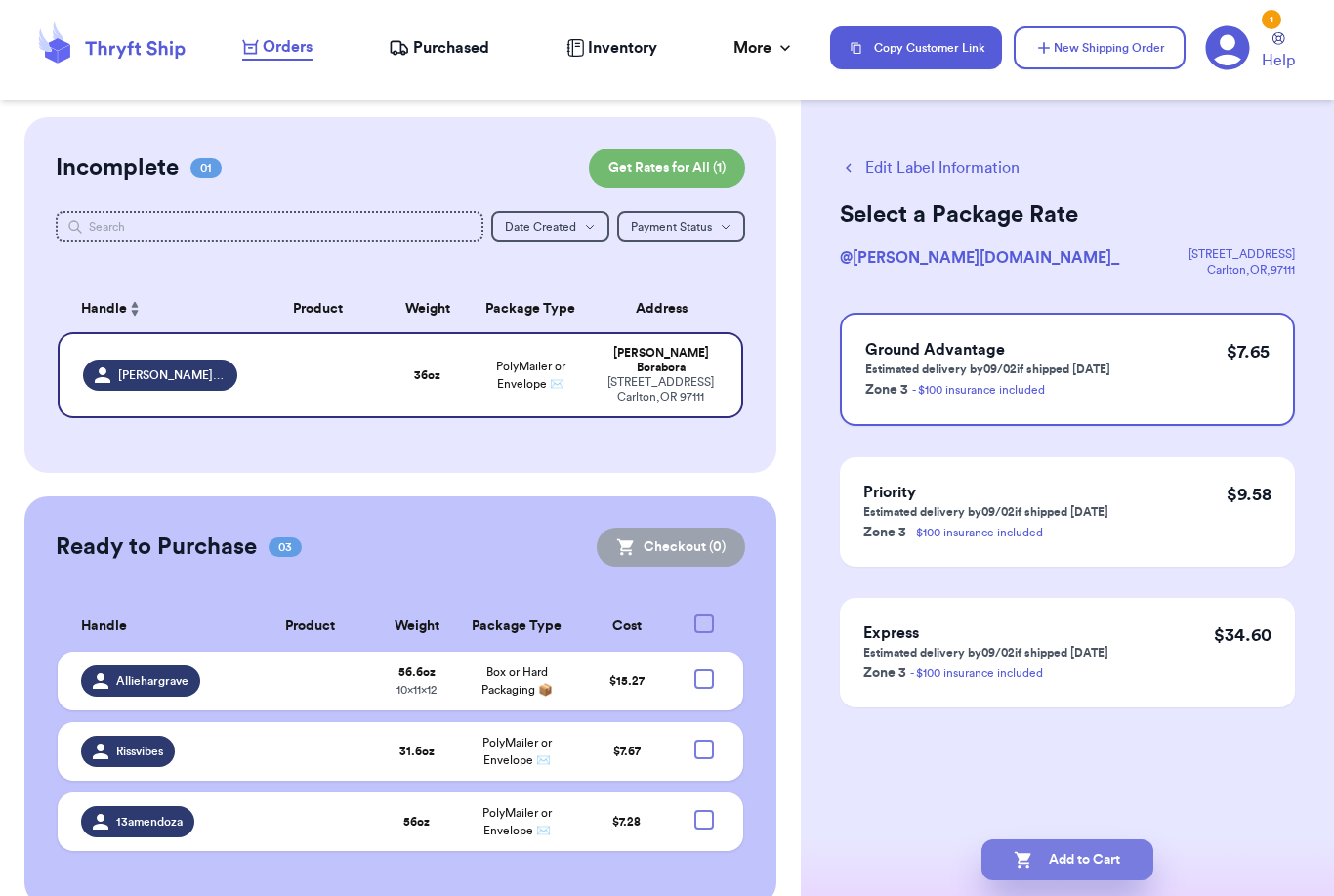
click at [1080, 840] on button "Add to Cart" at bounding box center [1068, 858] width 172 height 41
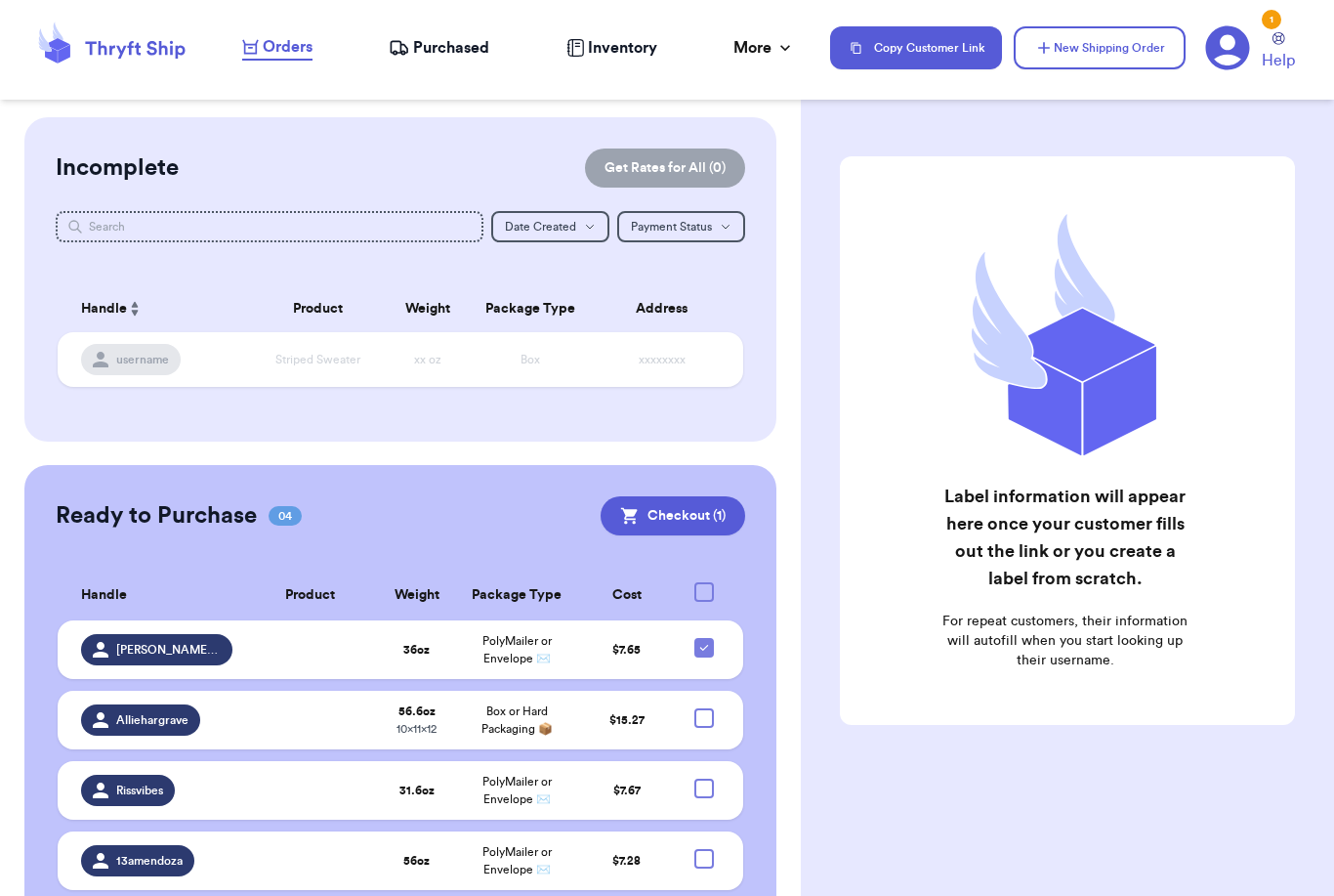
click at [761, 895] on div "Ready to Purchase 04 Checkout ( 1 ) Checkout ( 1 ) Handle Product Weight Packag…" at bounding box center [401, 705] width 753 height 479
click at [1113, 48] on button "New Shipping Order" at bounding box center [1100, 48] width 172 height 43
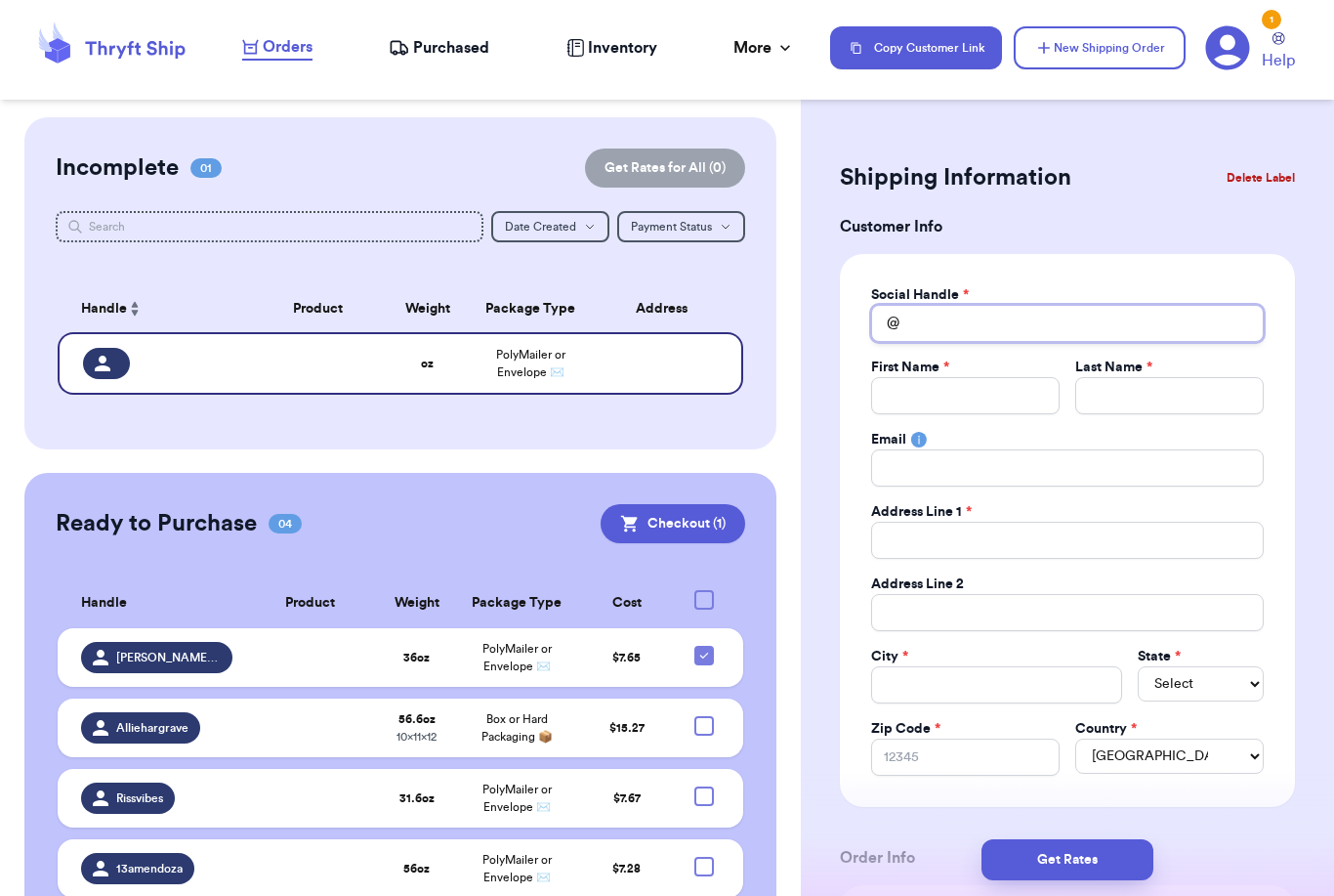
click at [978, 316] on input "Total Amount Paid" at bounding box center [1068, 323] width 393 height 37
type input "C"
type input "Ca"
type input "Cam"
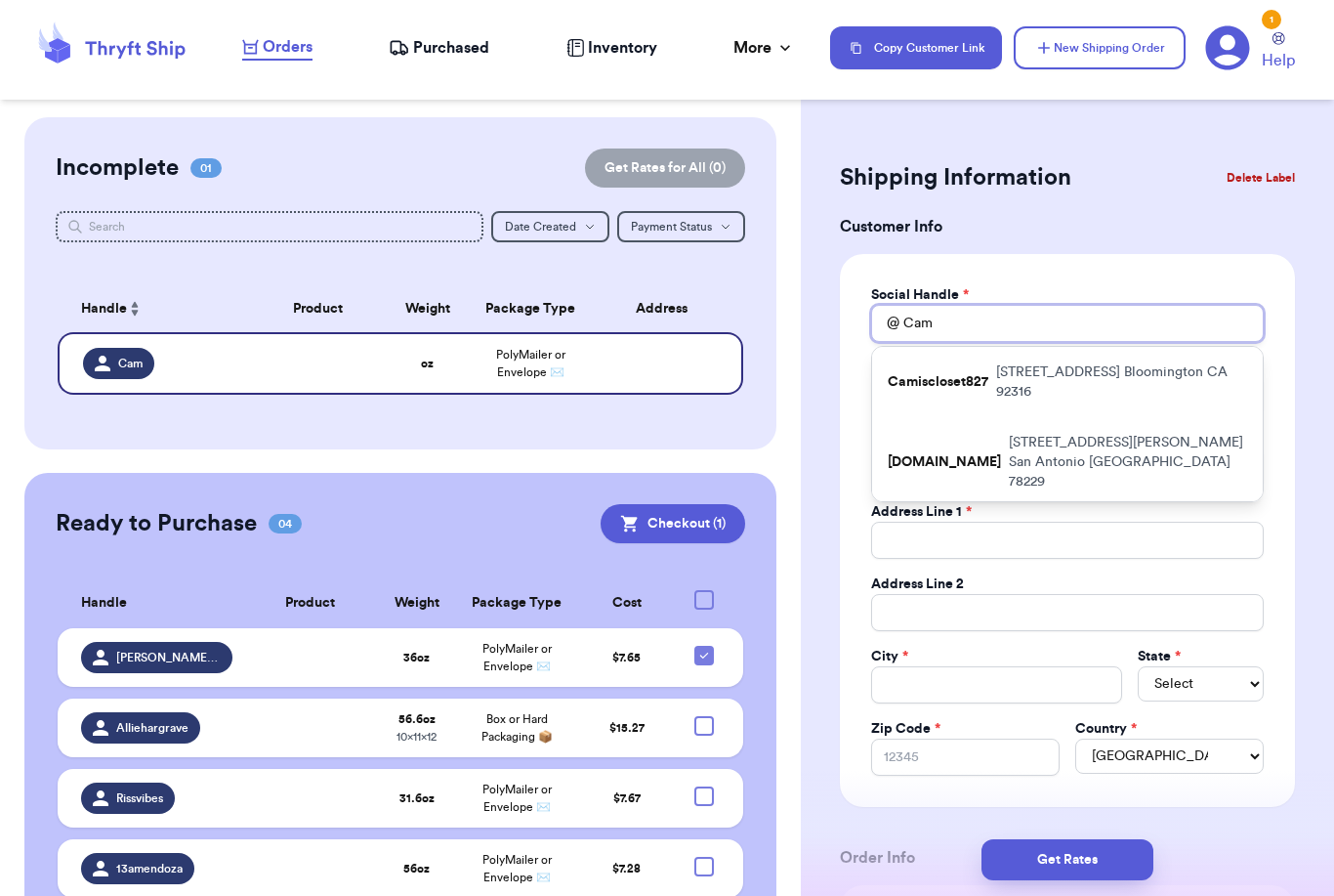
type input "Camf"
type input "Camfl"
type input "Camflo"
type input "Camflor"
type input "Camflora"
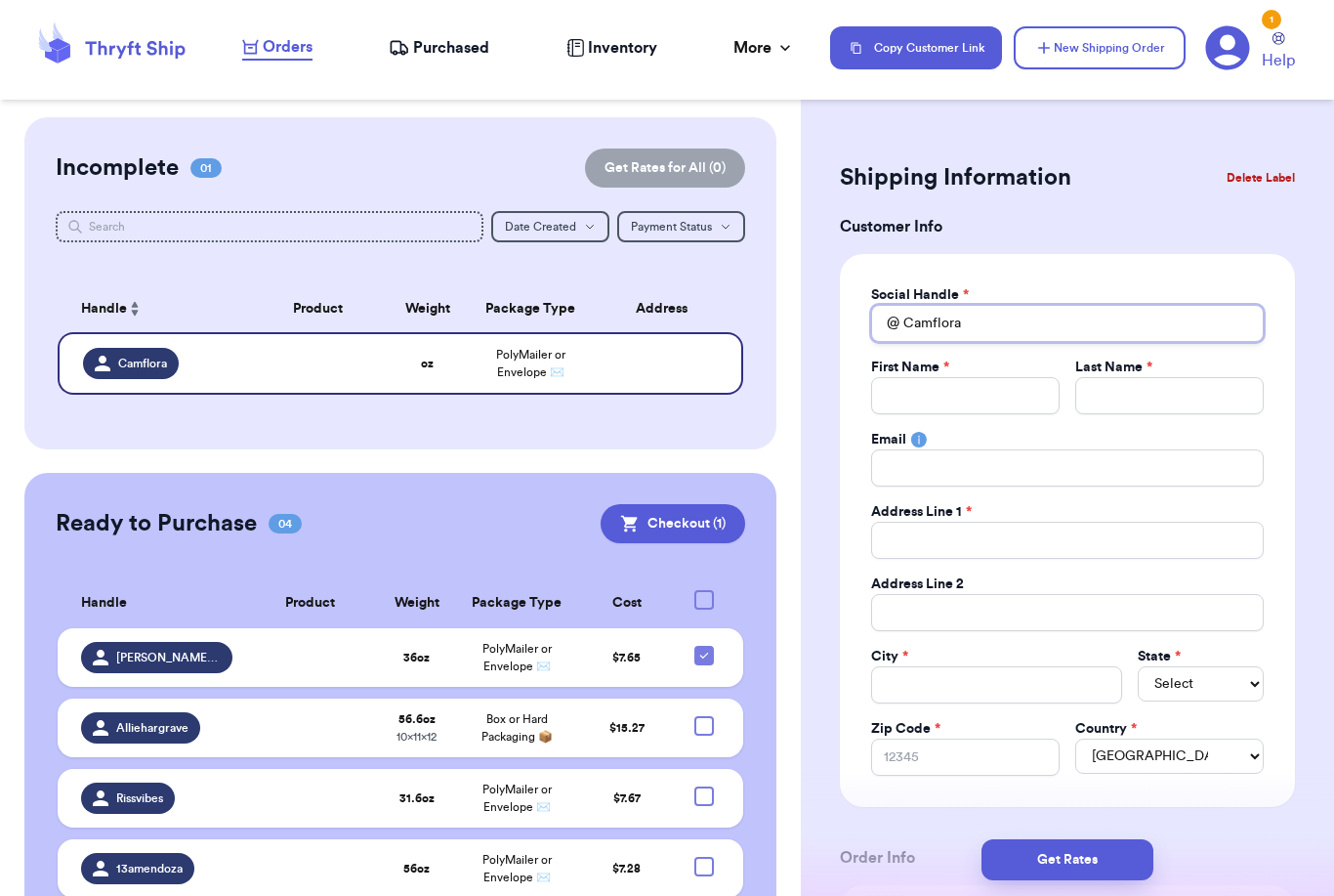
type input "Camflora_"
type input "C"
type input "Ca"
type input "Cam"
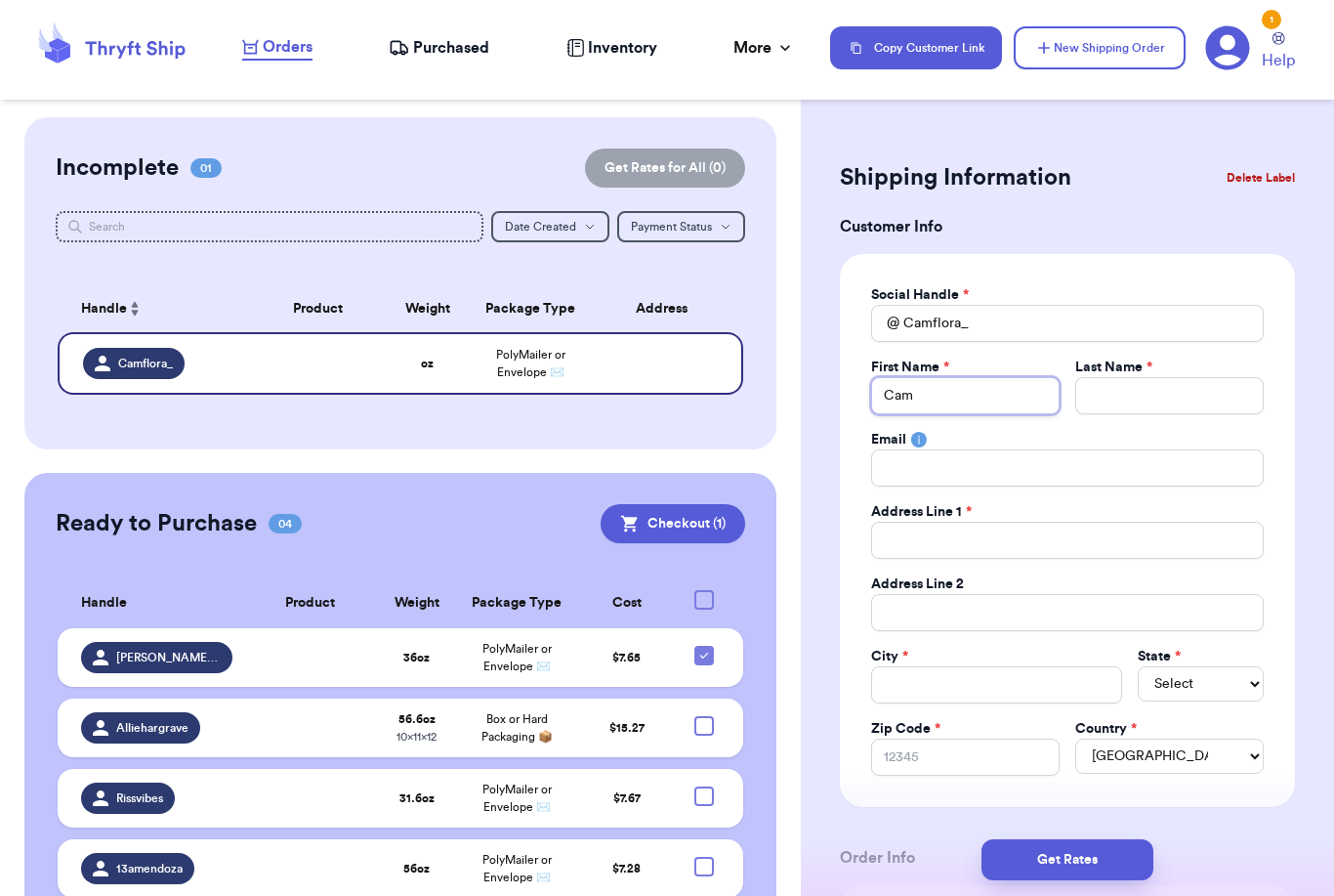
type input "Came"
type input "Camer"
type input "Camero"
type input "Cameron"
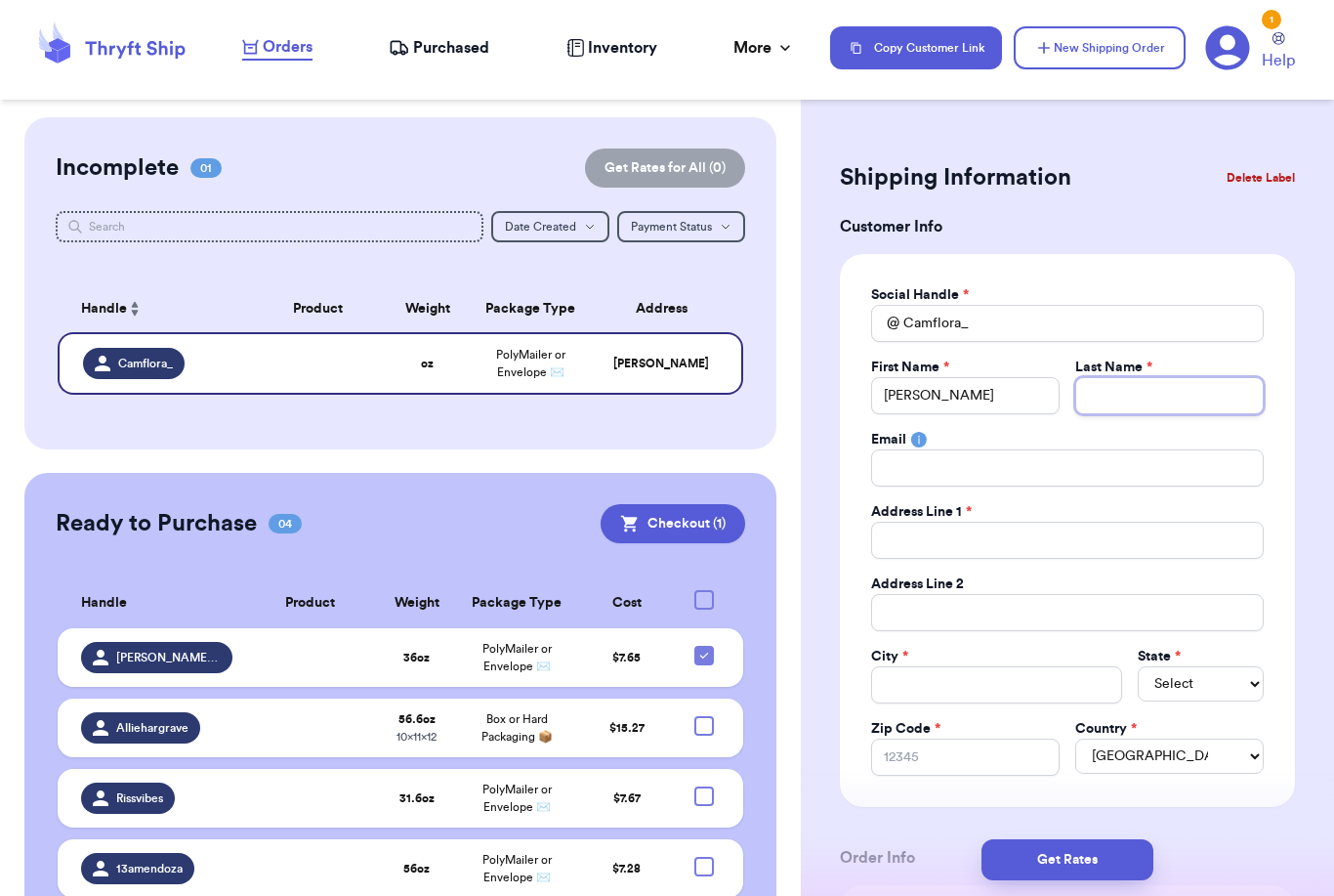
type input "D"
type input "Da"
type input "Dav"
type input "Davi"
type input "Davis"
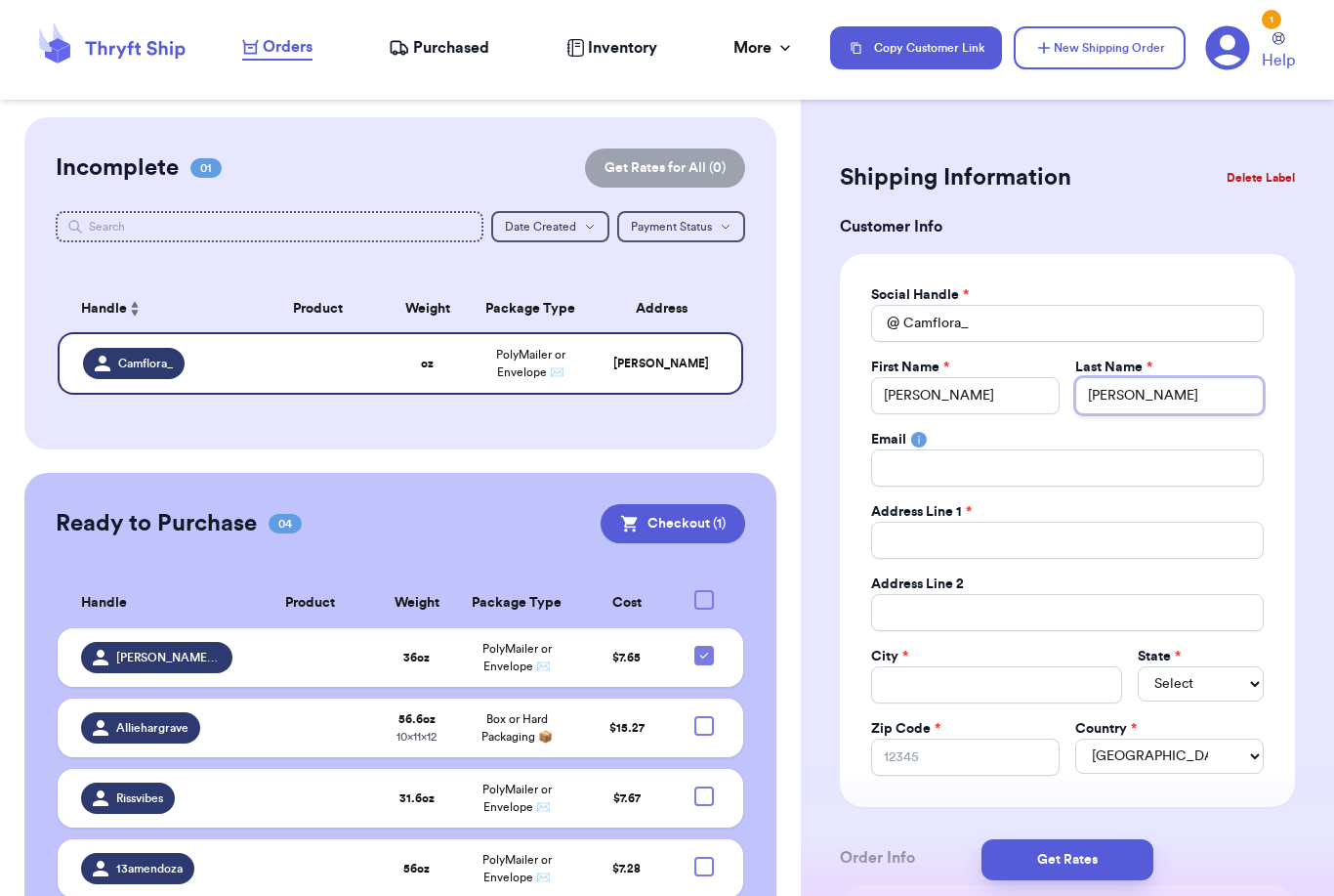
type input "Davis"
type input "1"
type input "14"
type input "140"
type input "1403"
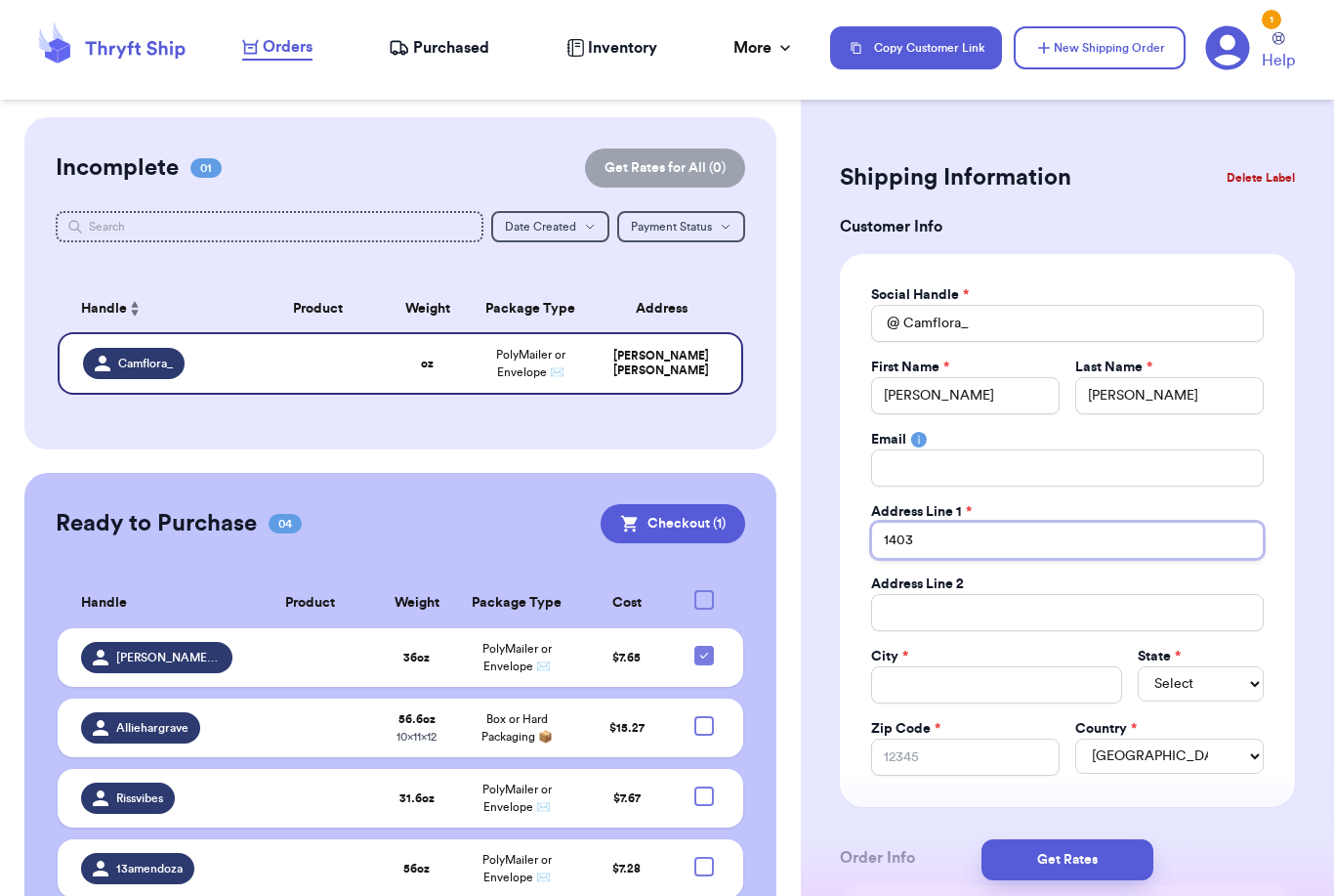
type input "1403"
type input "1403 M"
type input "1403 Ma"
type input "1403 Man"
type input "1403 Mani"
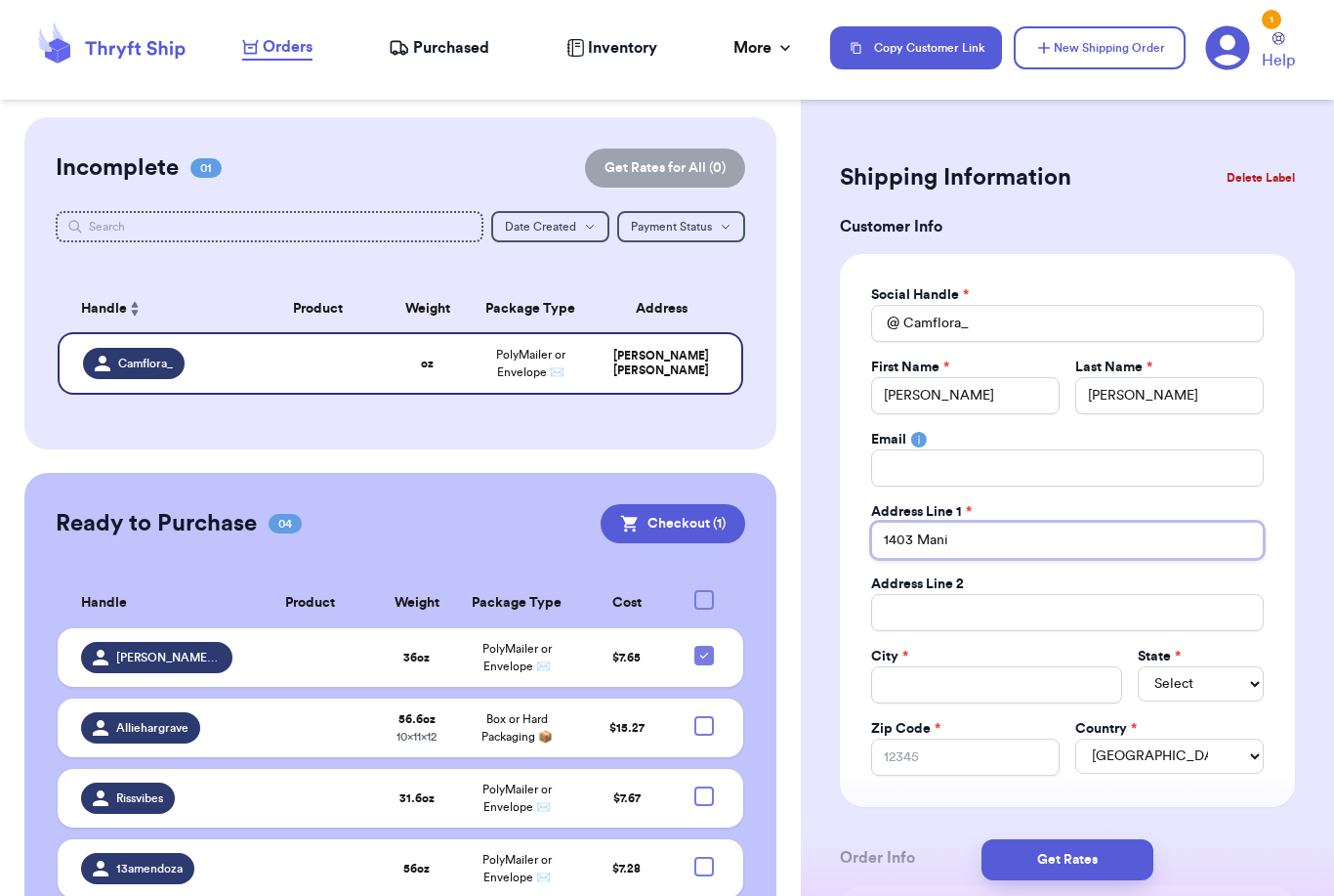
type input "1403 Manit"
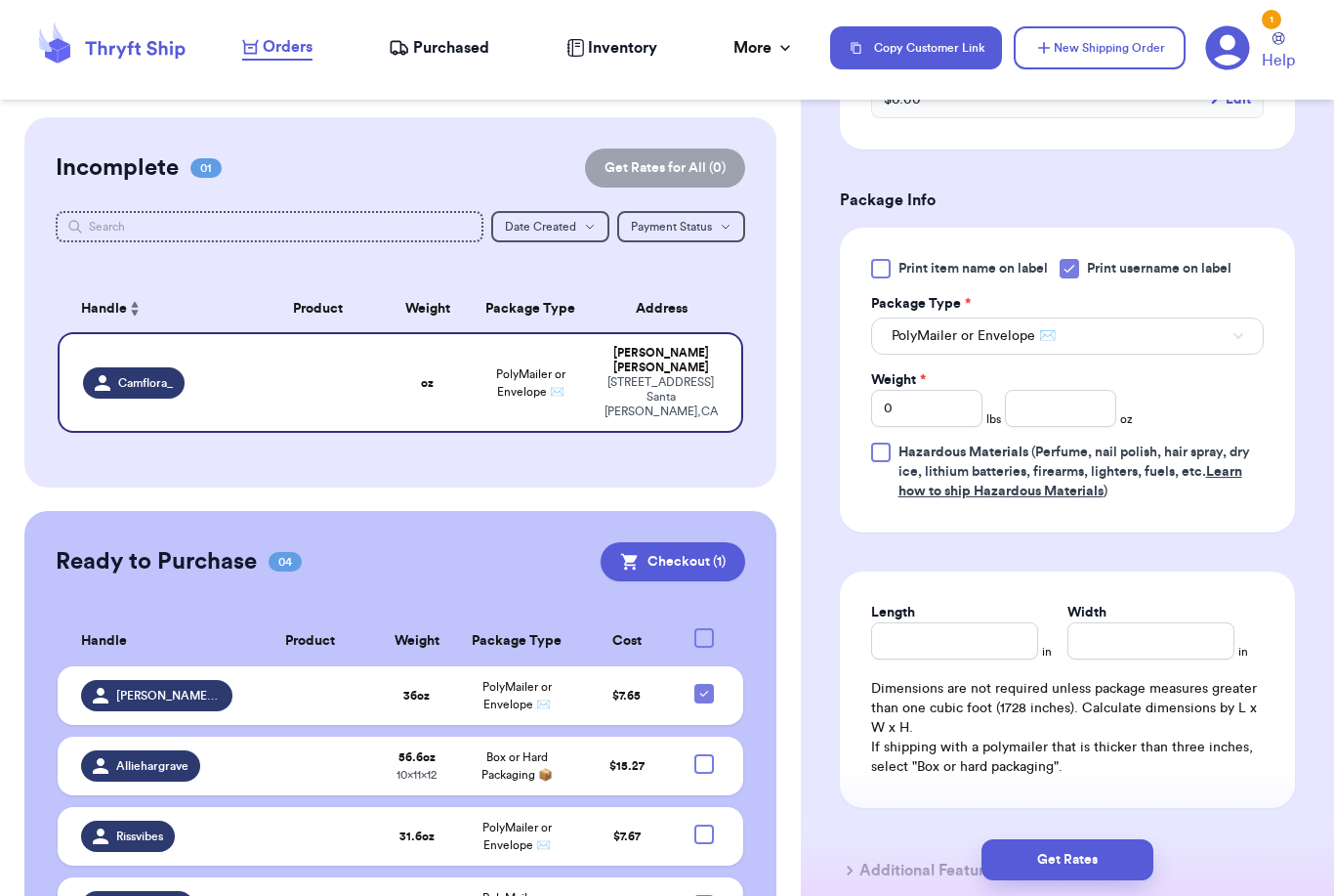
scroll to position [1125, 0]
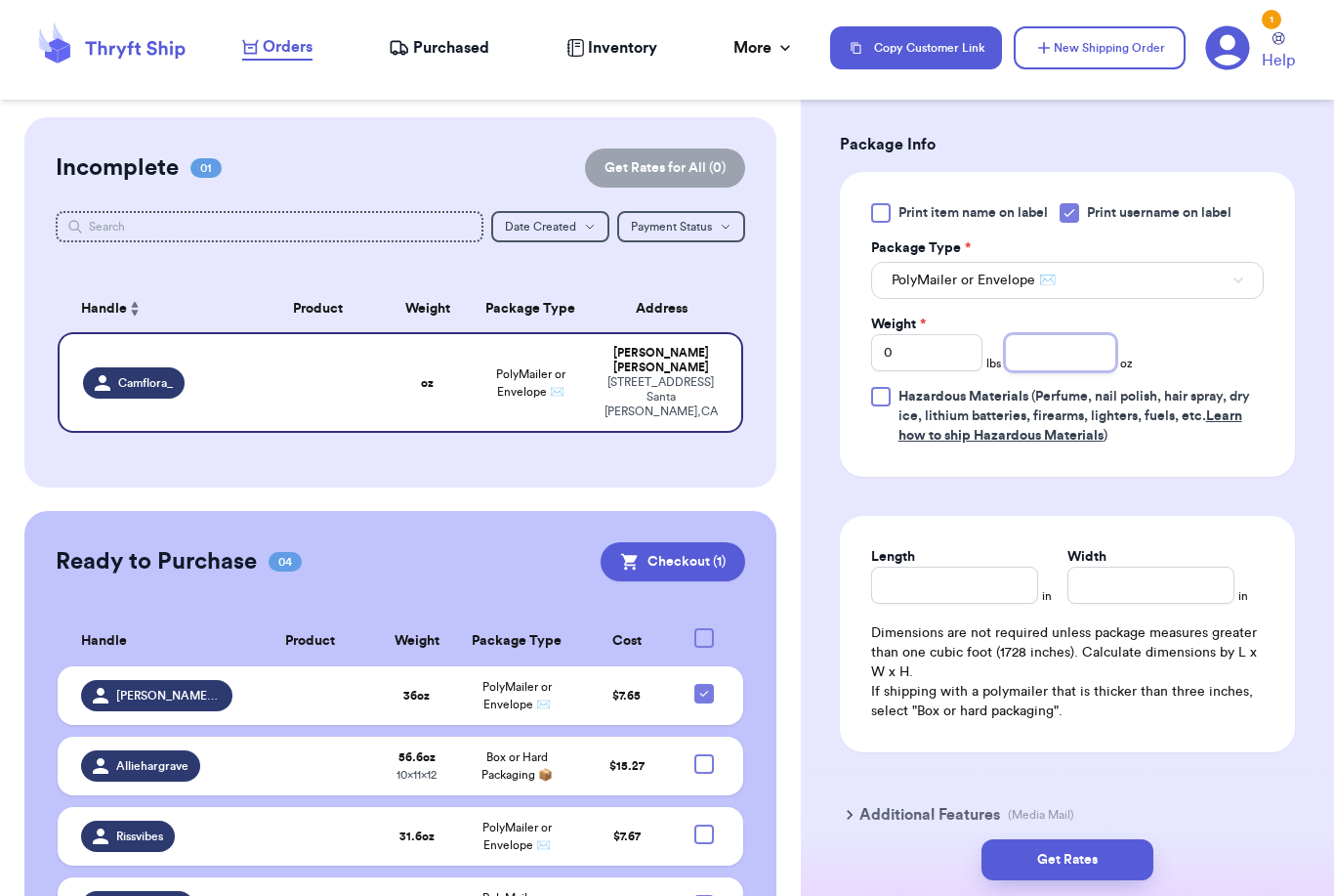
click at [1087, 357] on input "number" at bounding box center [1061, 351] width 111 height 37
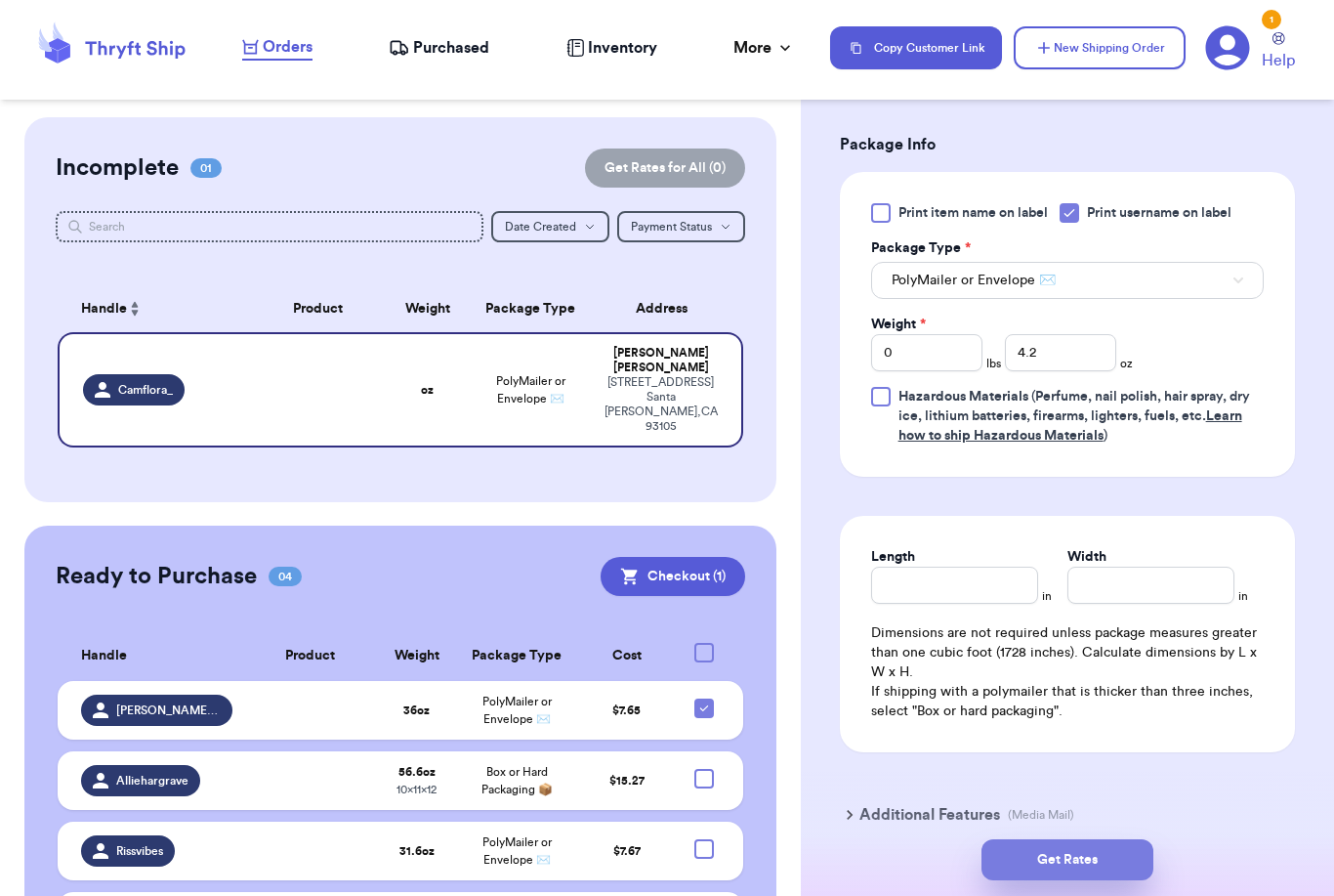
click at [1122, 841] on button "Get Rates" at bounding box center [1068, 858] width 172 height 41
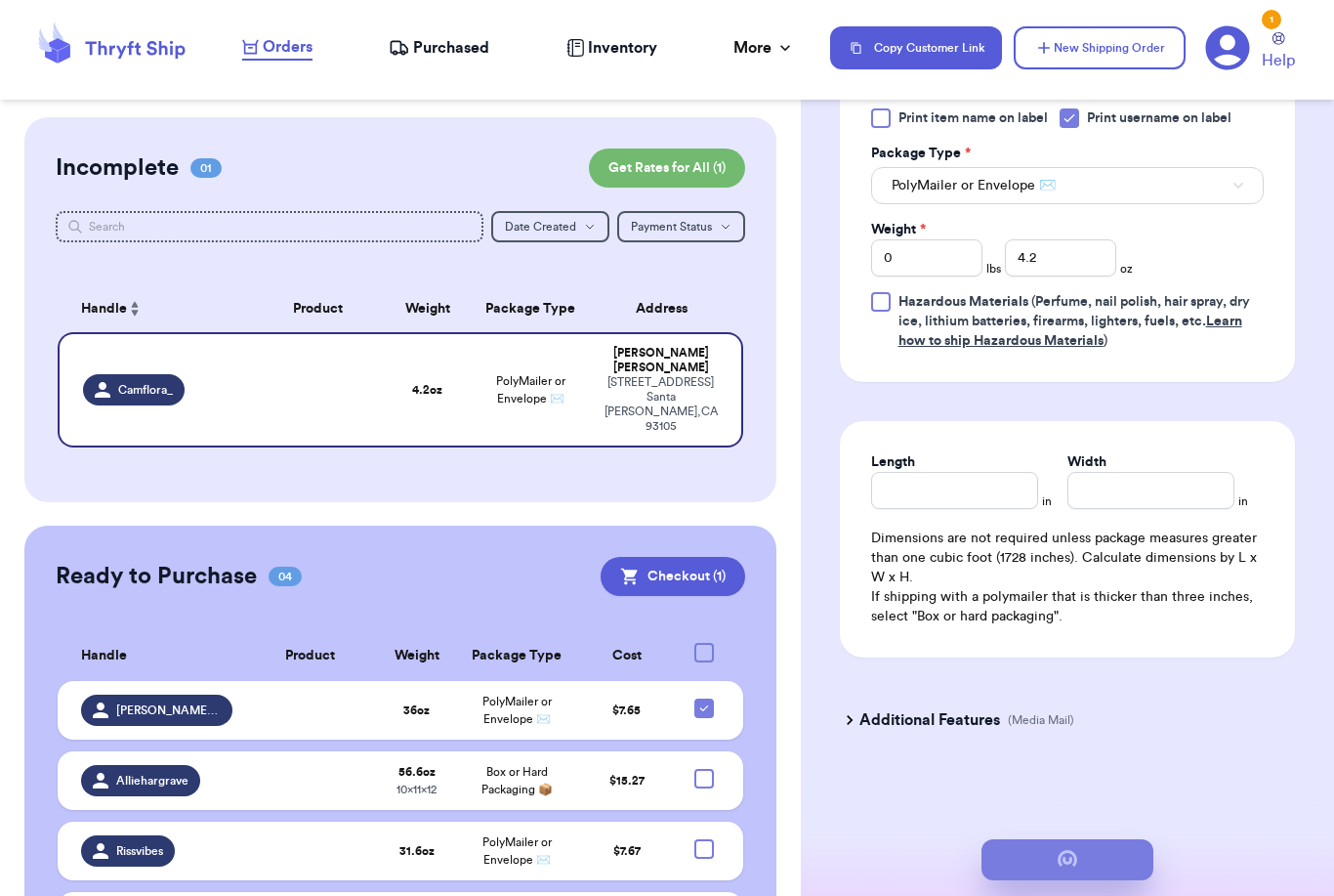
scroll to position [0, 0]
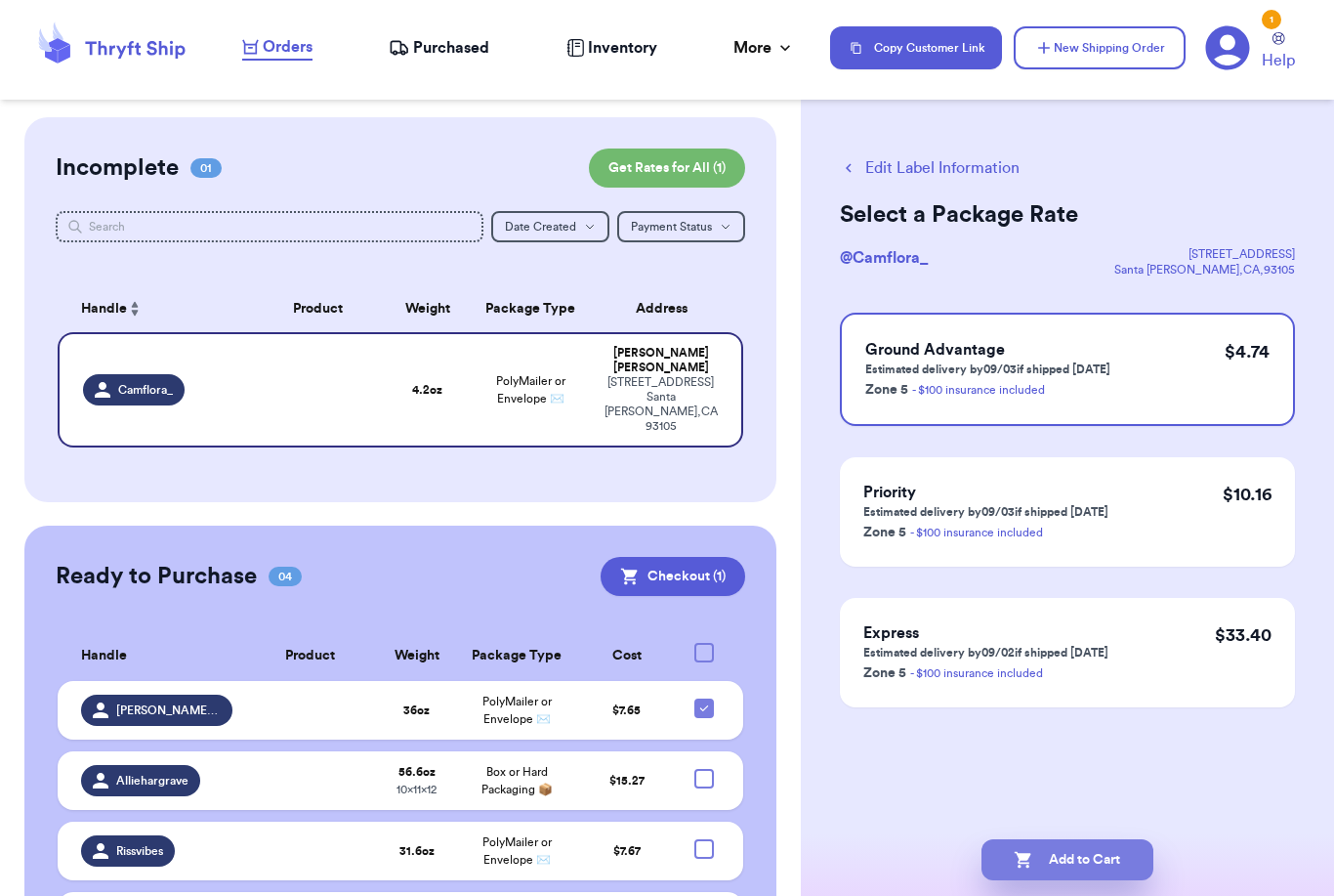
click at [1103, 839] on button "Add to Cart" at bounding box center [1068, 858] width 172 height 41
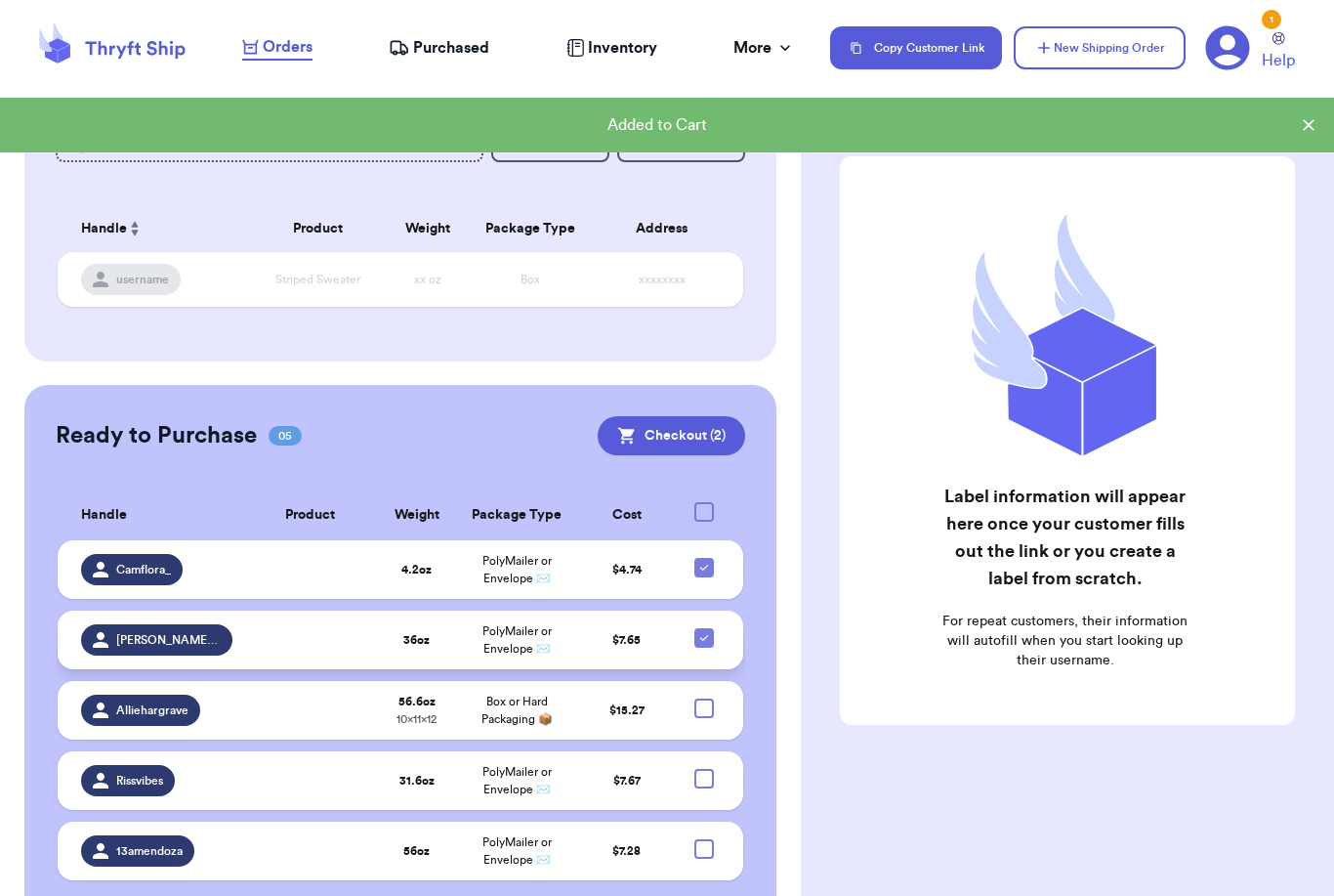
scroll to position [79, 0]
click at [707, 589] on td at bounding box center [710, 569] width 66 height 58
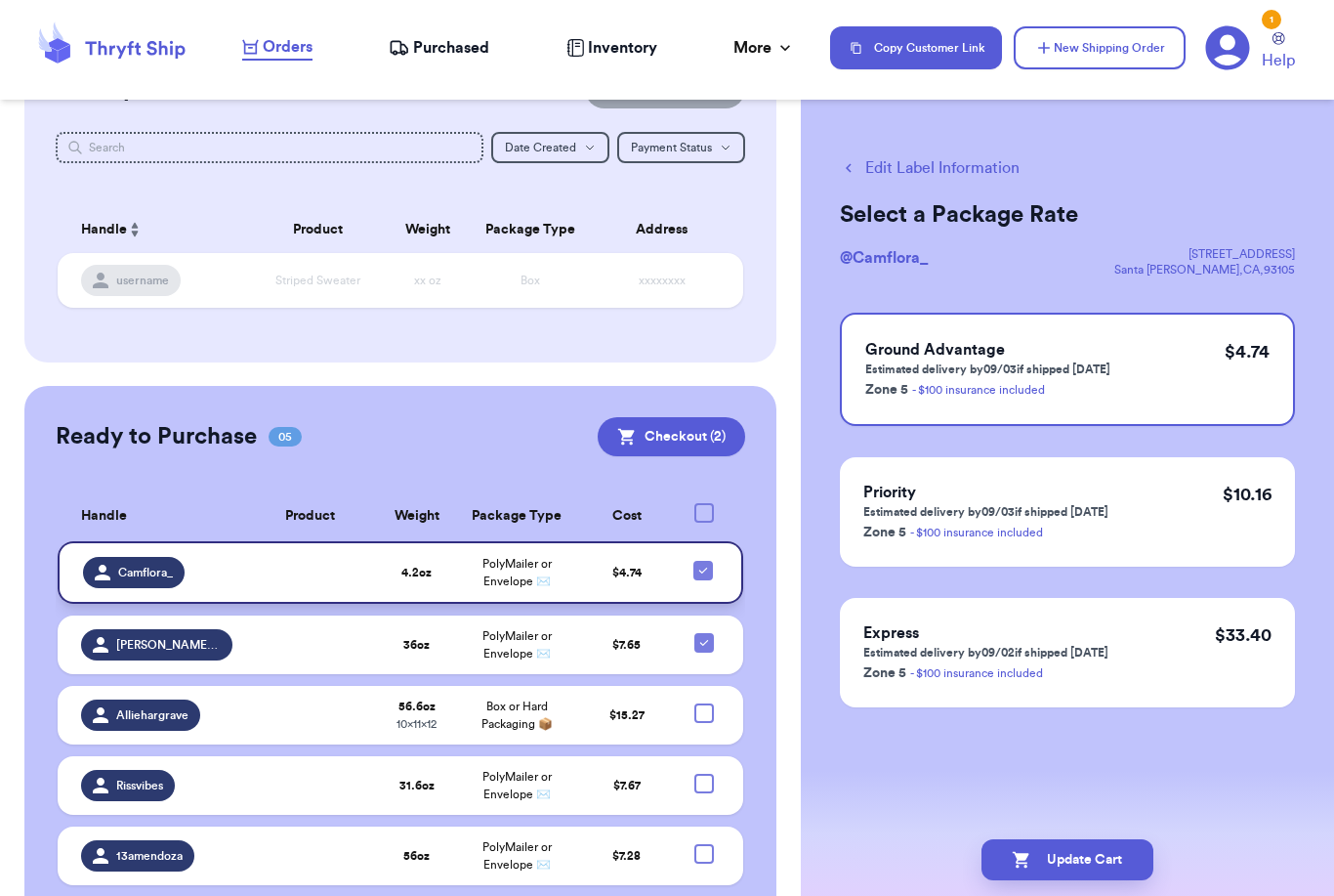
click at [0, 0] on html "Orders Purchased Inventory More Stats Completed Orders Copy Customer Link New S…" at bounding box center [667, 448] width 1334 height 896
click at [705, 573] on icon at bounding box center [703, 570] width 8 height 6
click at [703, 560] on input "checkbox" at bounding box center [702, 559] width 1 height 1
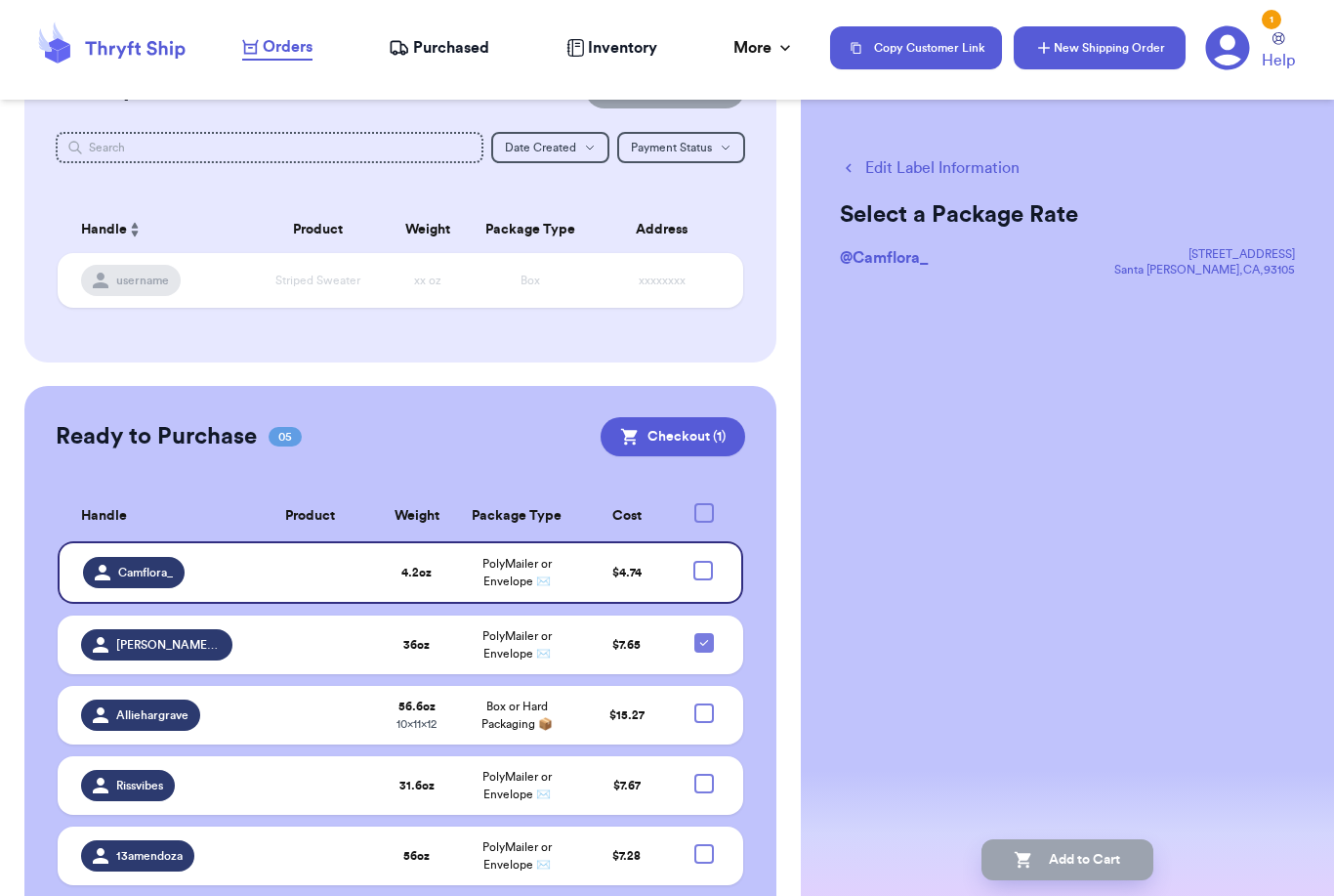
click at [1130, 42] on button "New Shipping Order" at bounding box center [1100, 48] width 172 height 43
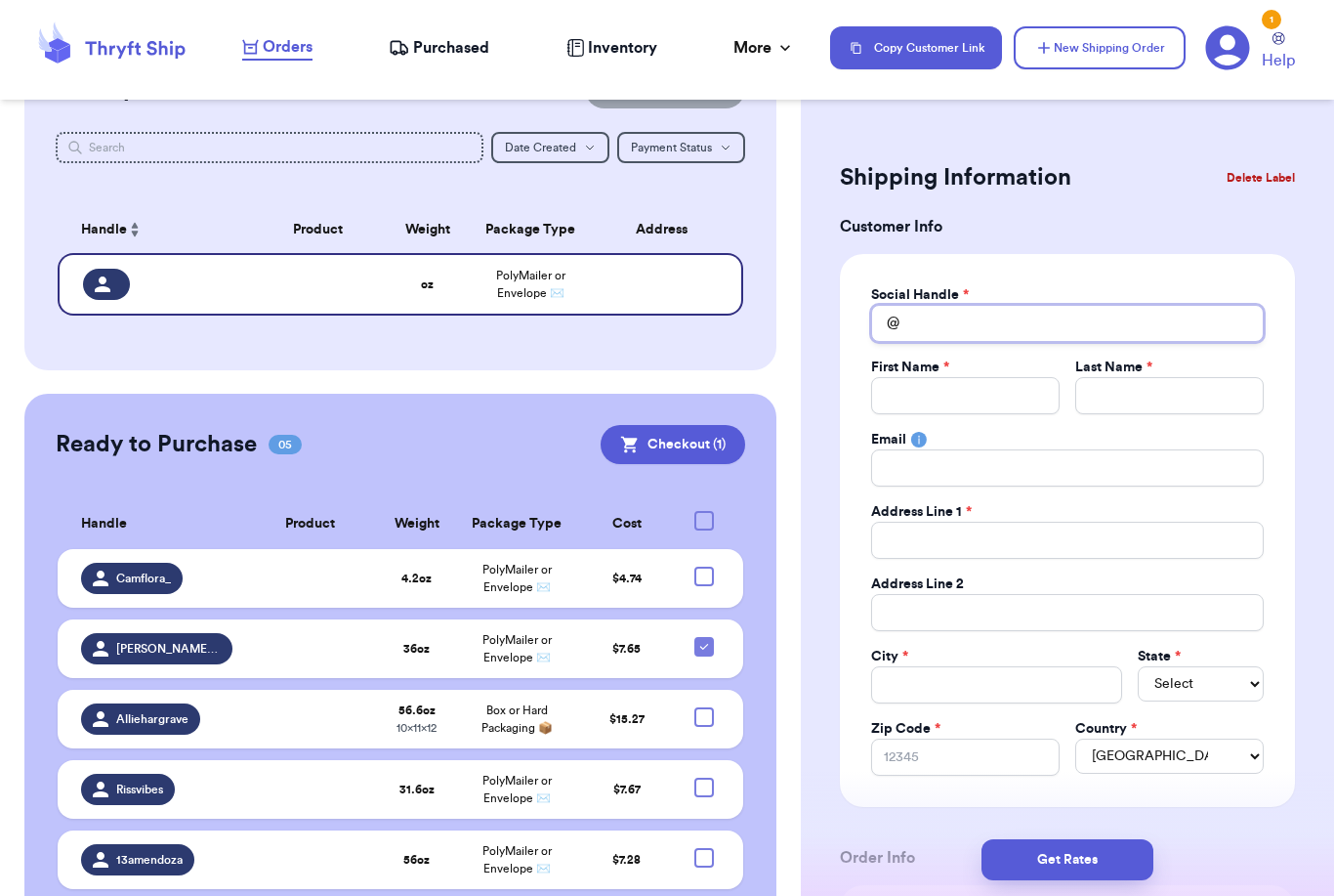
click at [1018, 321] on input "Total Amount Paid" at bounding box center [1068, 323] width 393 height 37
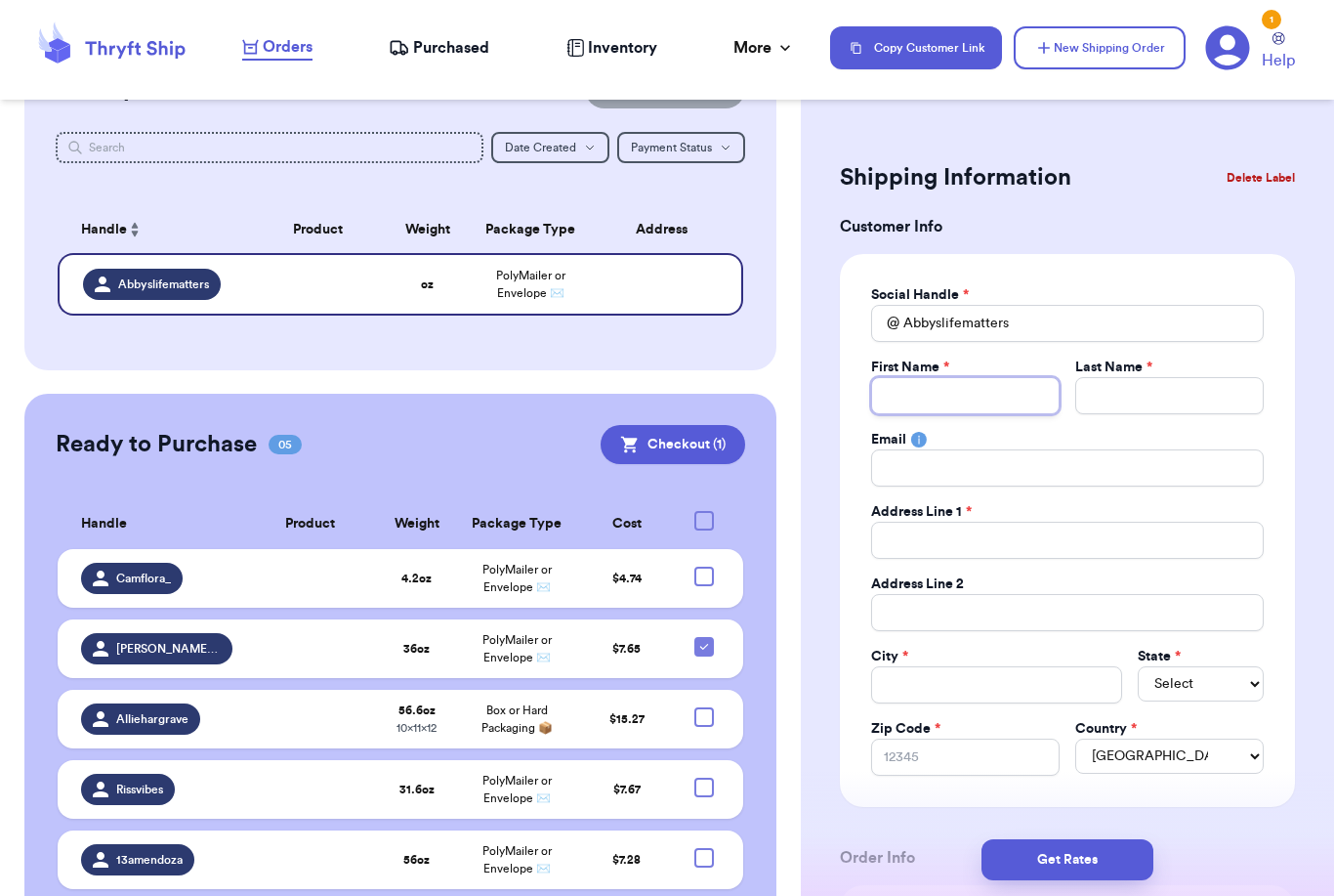
click at [983, 399] on input "Total Amount Paid" at bounding box center [966, 395] width 188 height 37
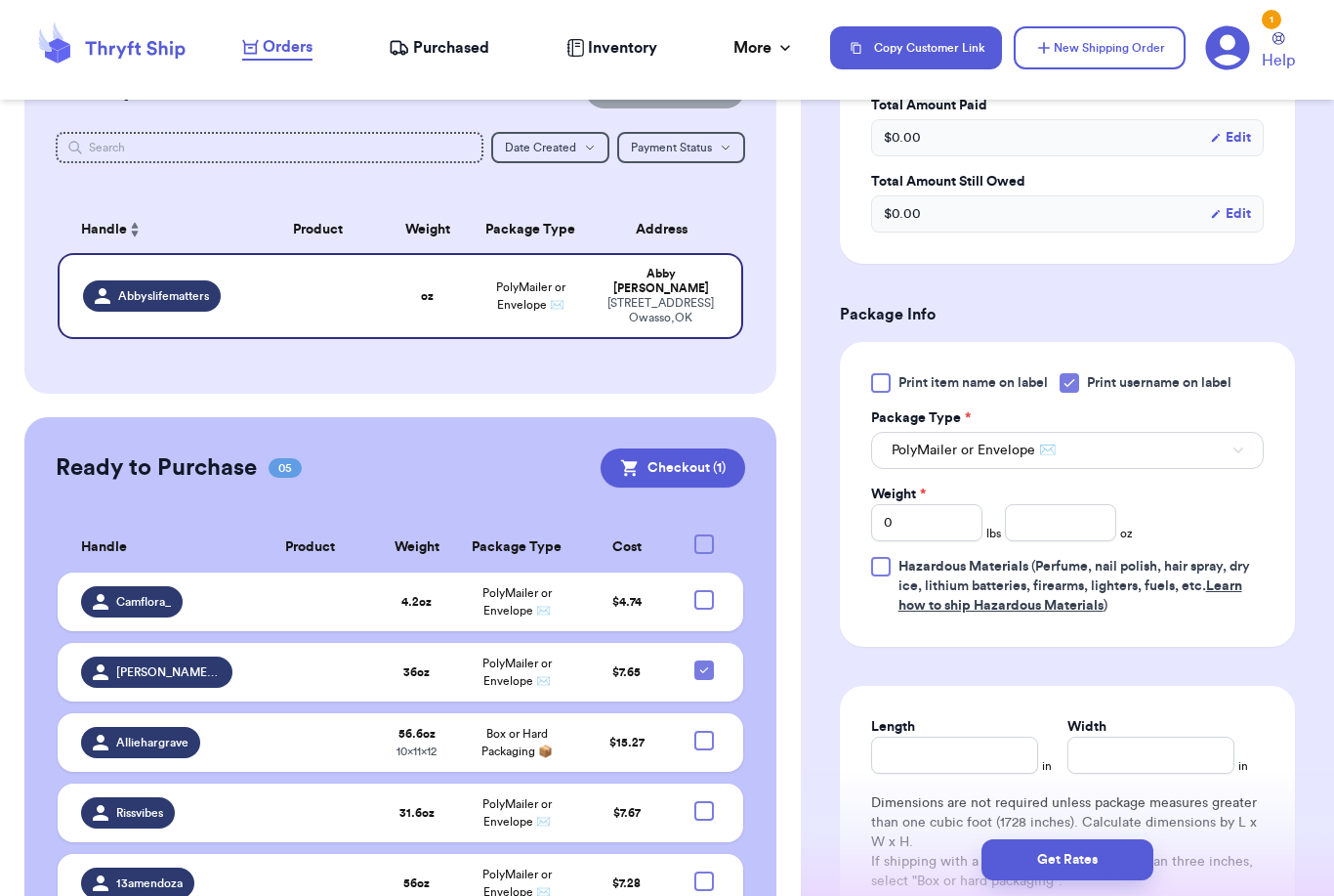
scroll to position [959, 0]
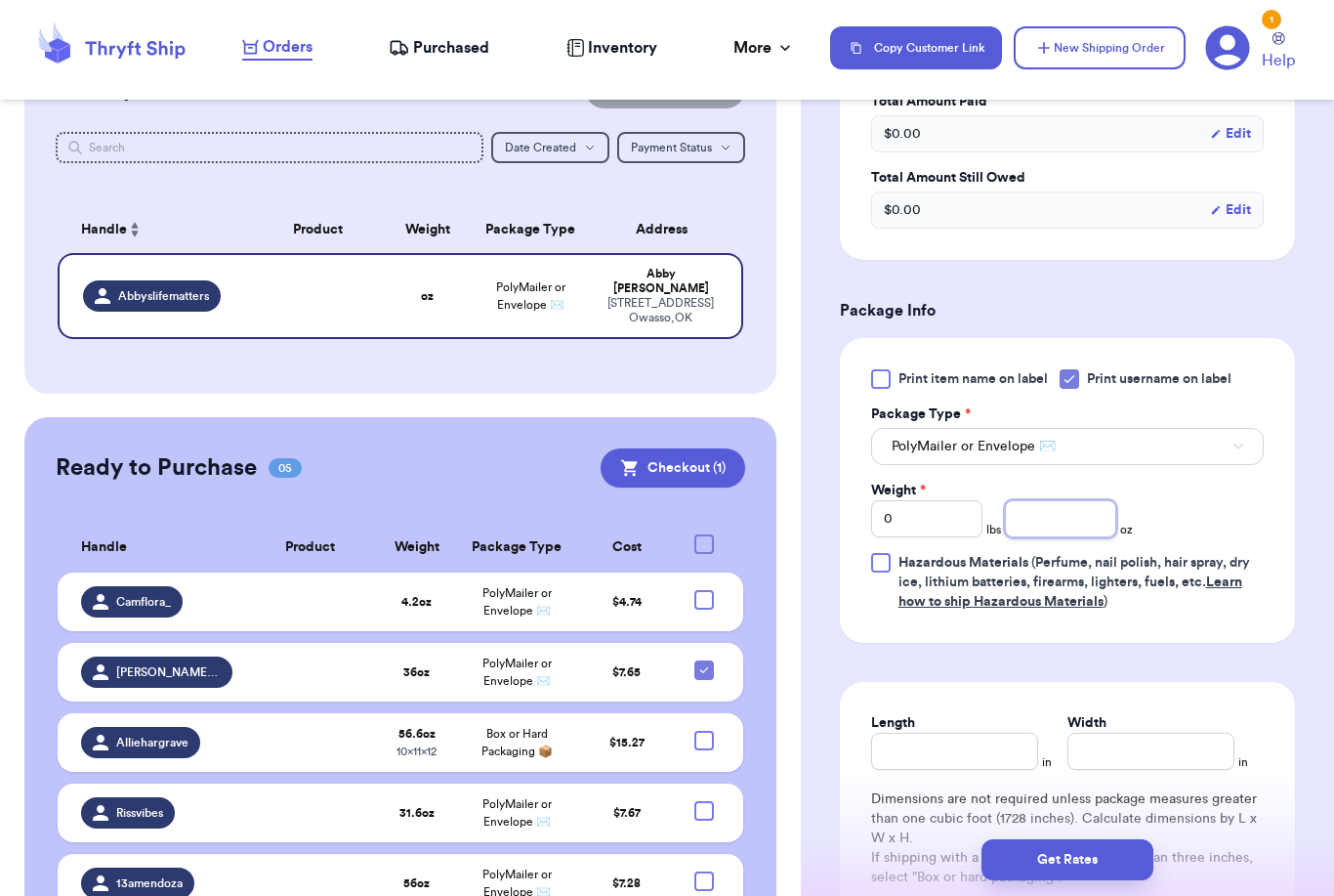
click at [1070, 524] on input "number" at bounding box center [1061, 518] width 111 height 37
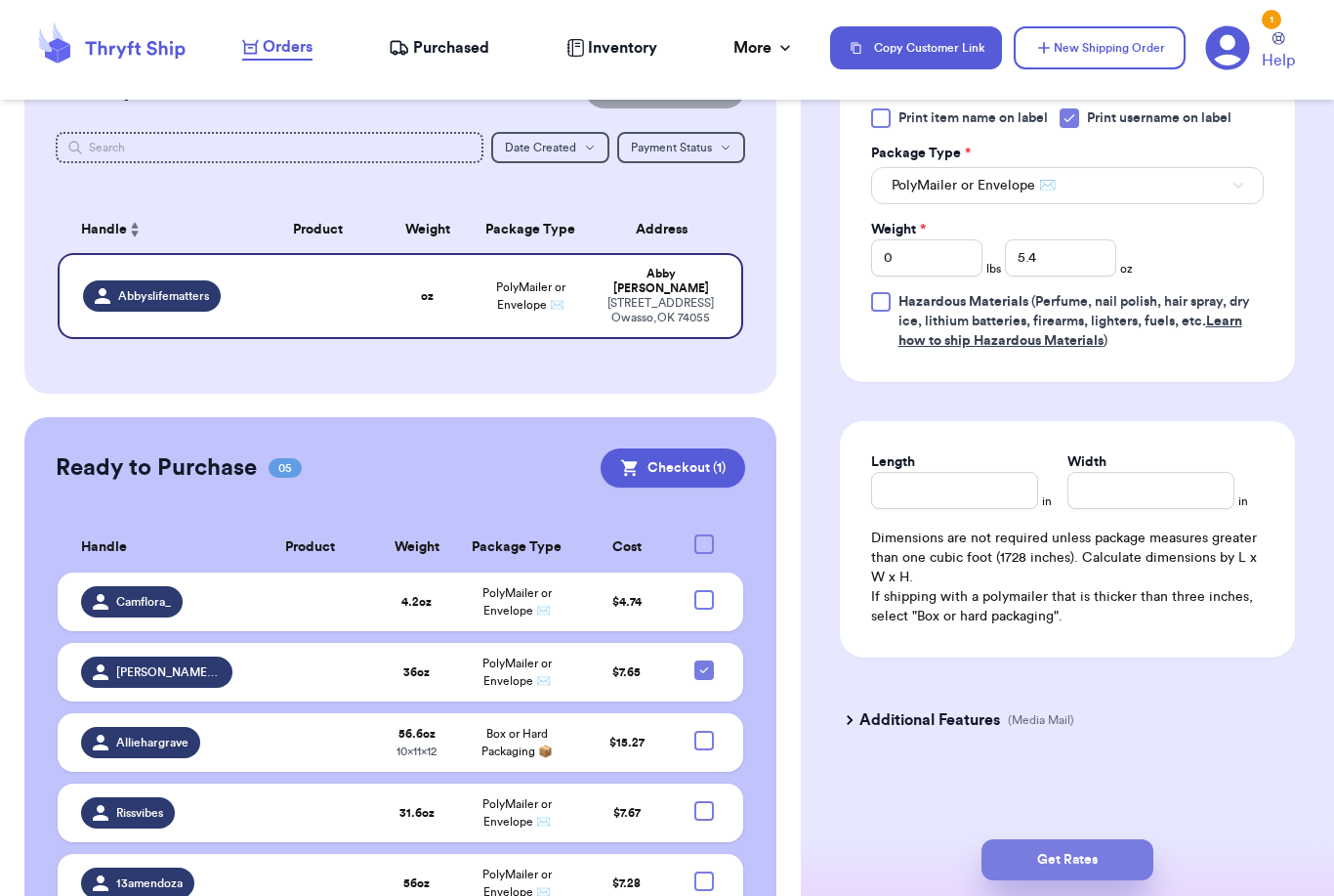
click at [1128, 839] on button "Get Rates" at bounding box center [1068, 858] width 172 height 41
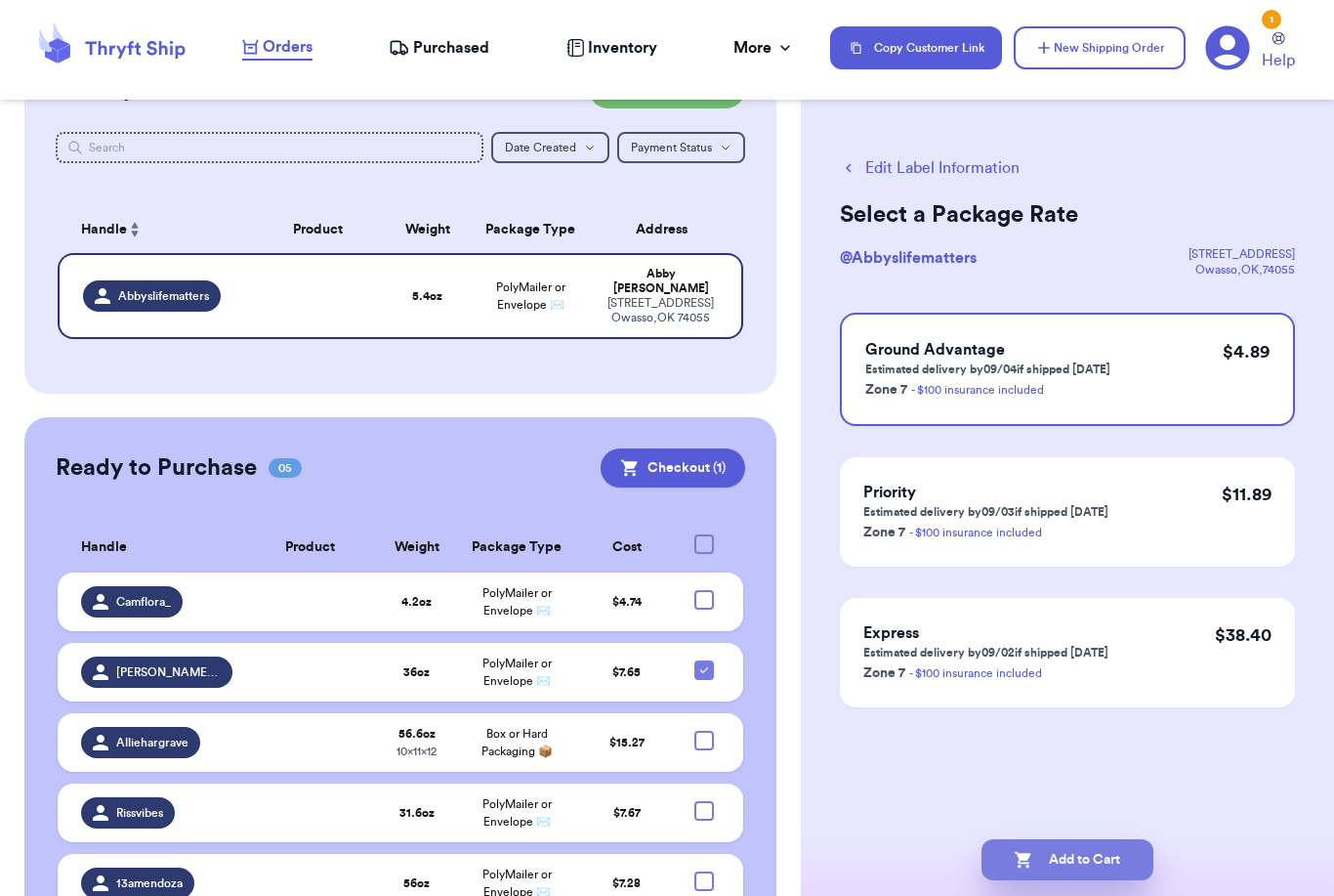
click at [1047, 839] on button "Add to Cart" at bounding box center [1068, 858] width 172 height 41
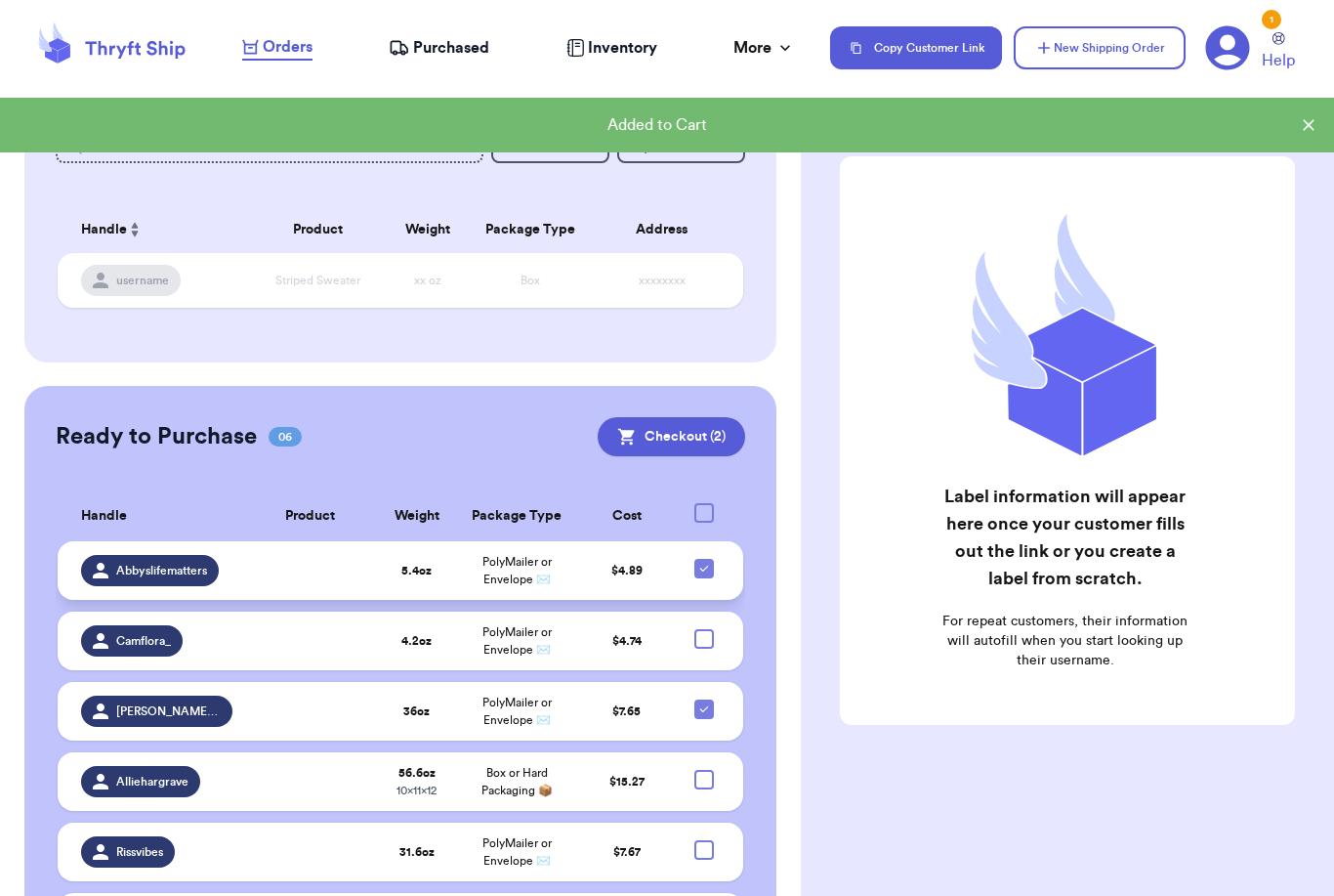
click at [701, 578] on div at bounding box center [704, 568] width 20 height 20
click at [703, 558] on input "checkbox" at bounding box center [703, 557] width 1 height 1
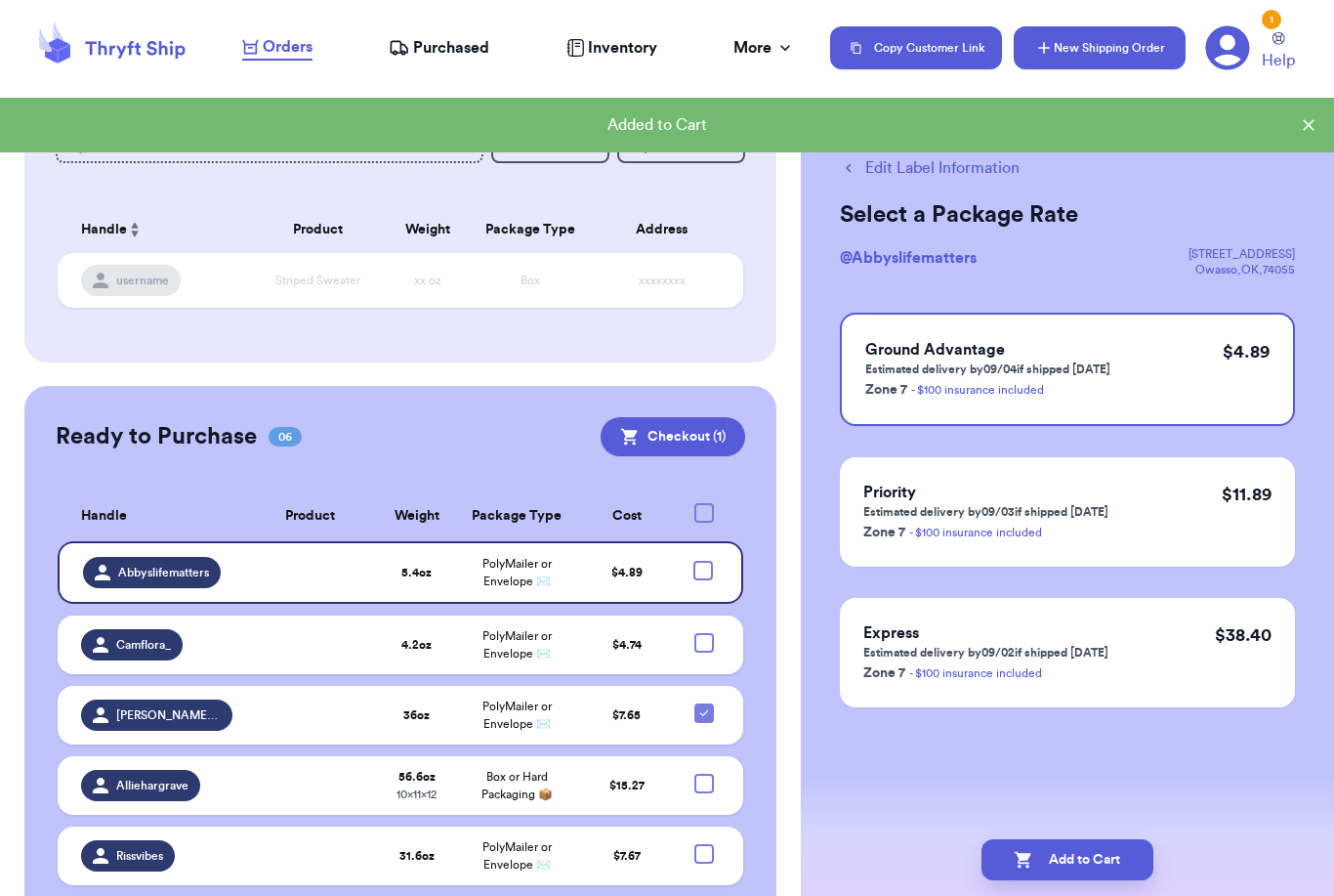
click at [1062, 51] on button "New Shipping Order" at bounding box center [1100, 48] width 172 height 43
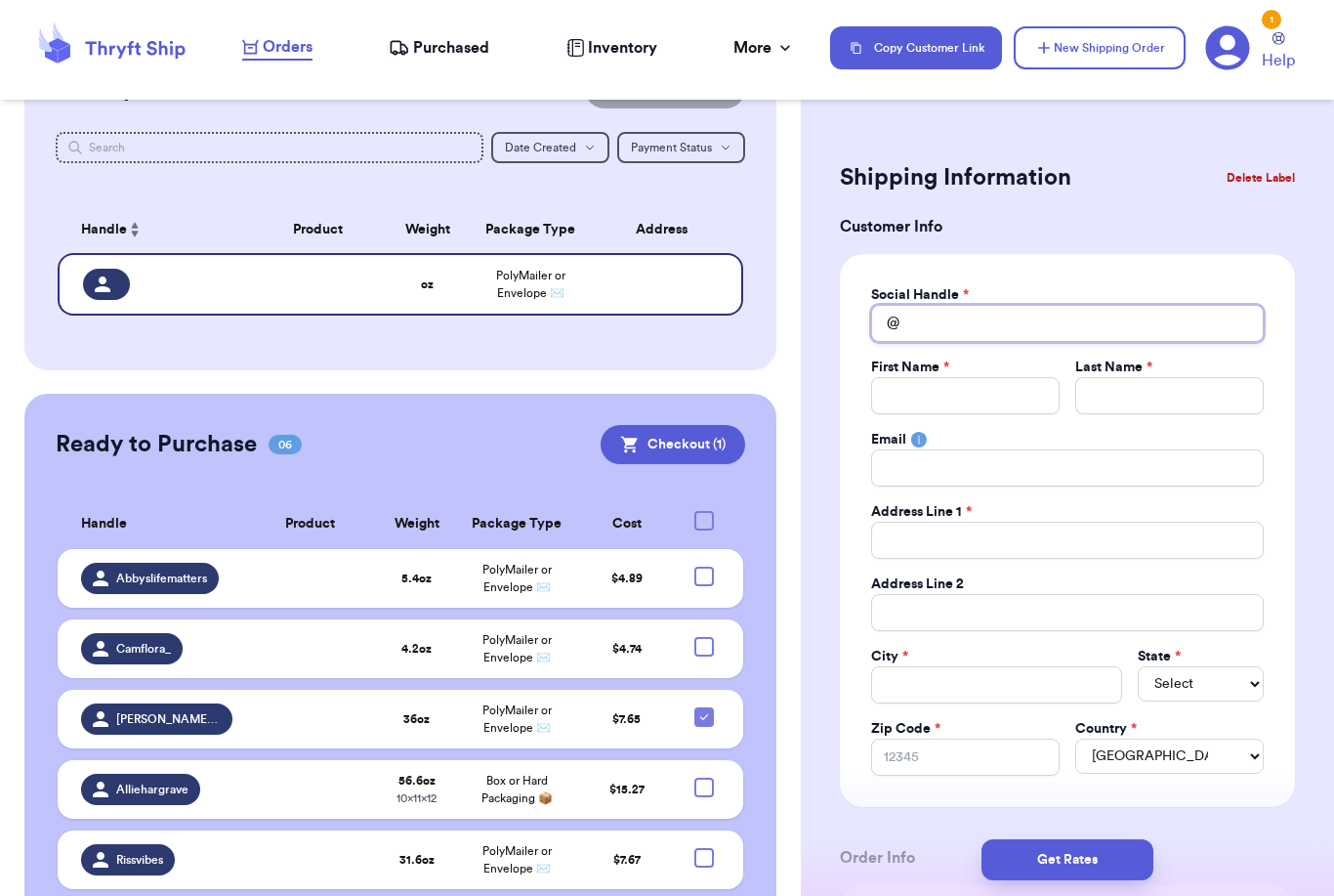
click at [970, 328] on input "Total Amount Paid" at bounding box center [1068, 323] width 393 height 37
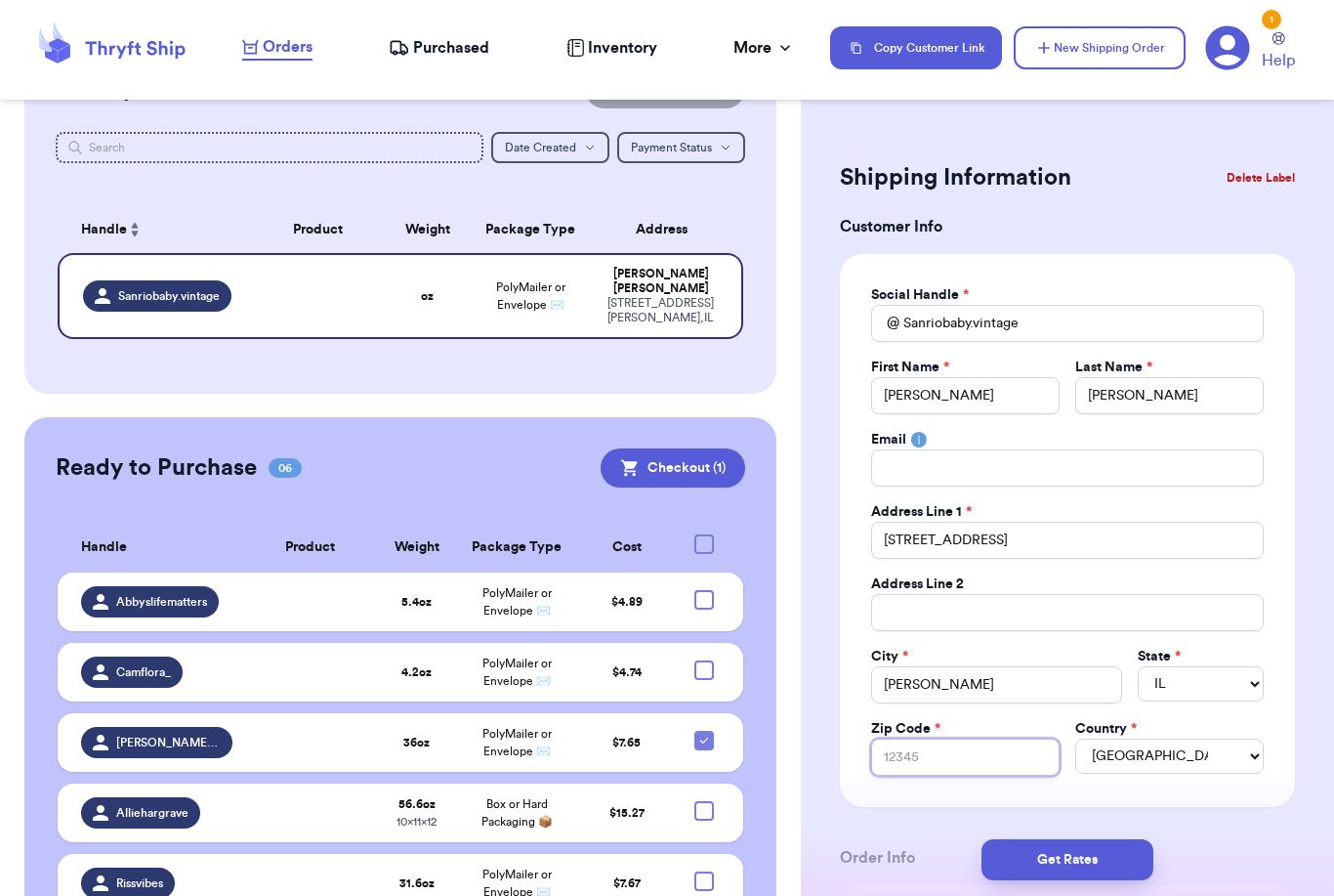
click at [1027, 760] on input "Zip Code *" at bounding box center [966, 756] width 188 height 37
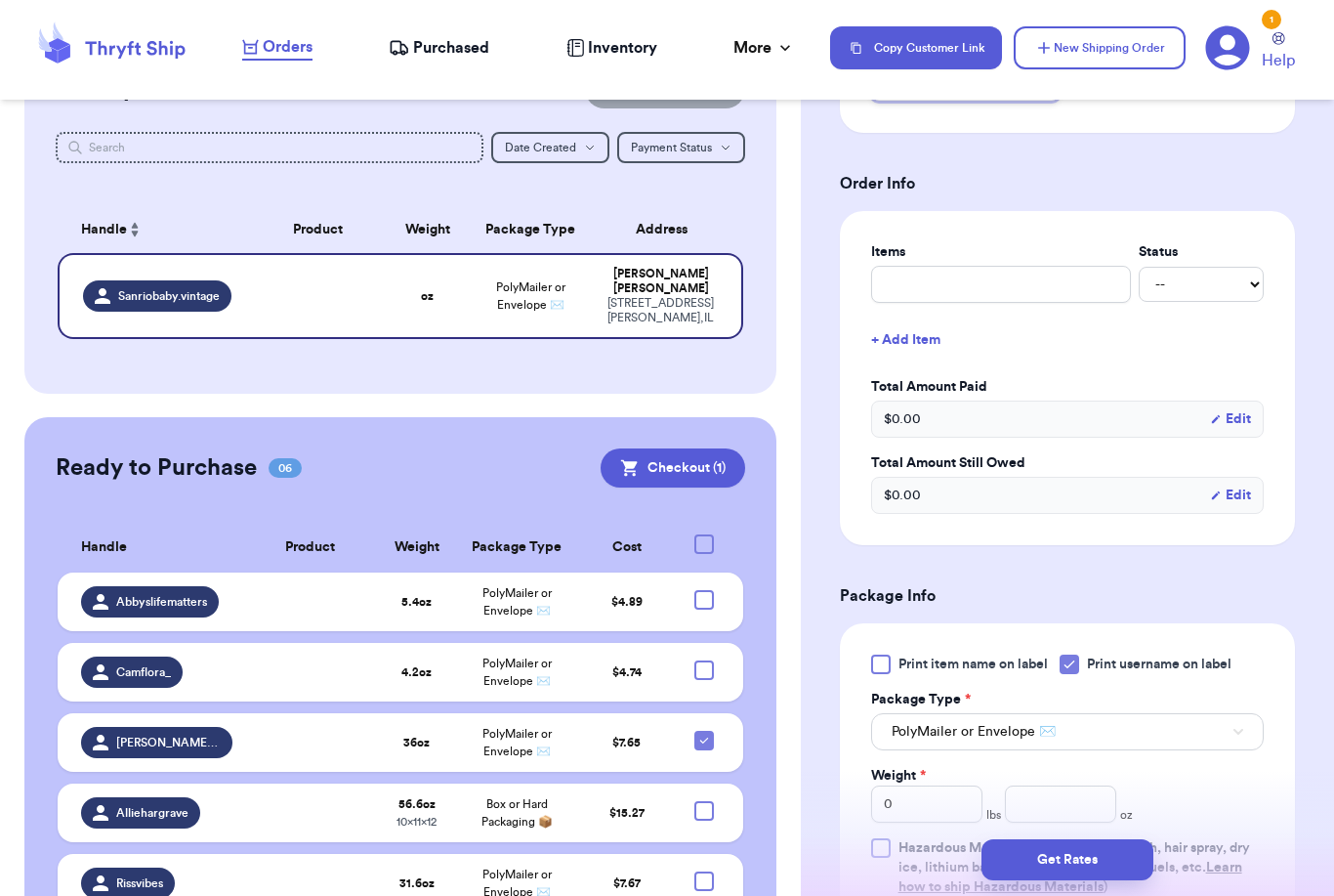
scroll to position [943, 0]
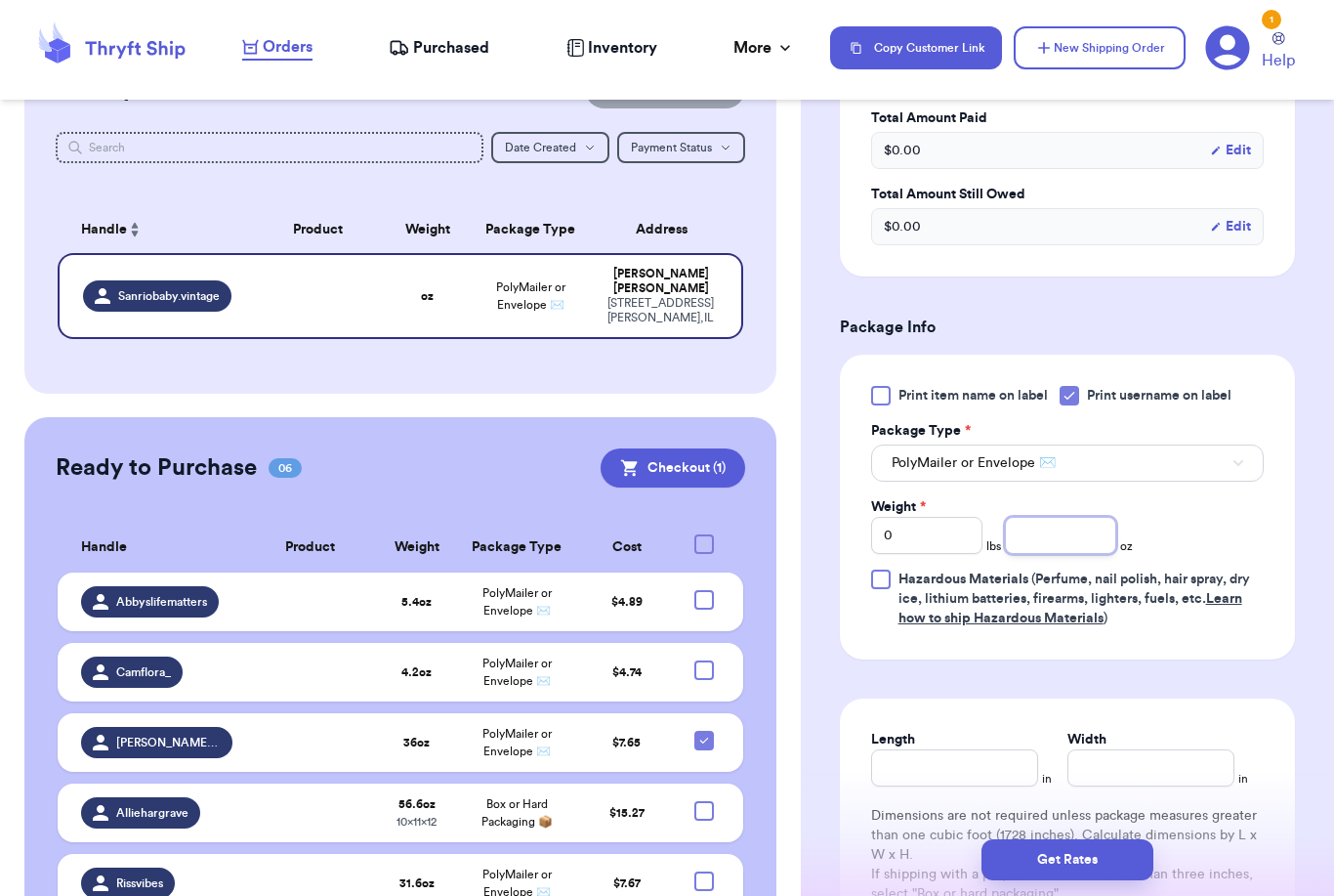
click at [1057, 543] on input "number" at bounding box center [1061, 535] width 111 height 37
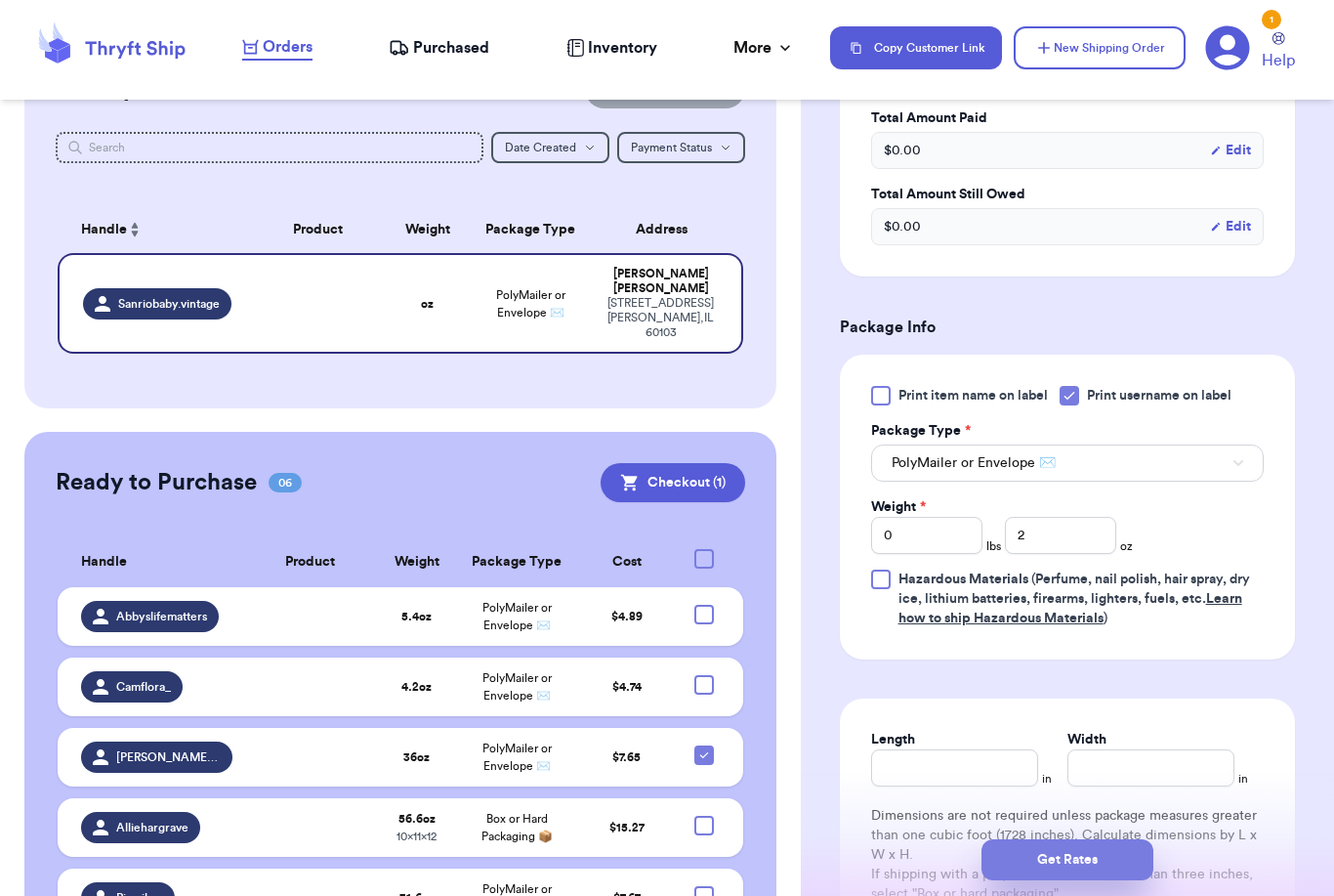
click at [1141, 839] on button "Get Rates" at bounding box center [1068, 858] width 172 height 41
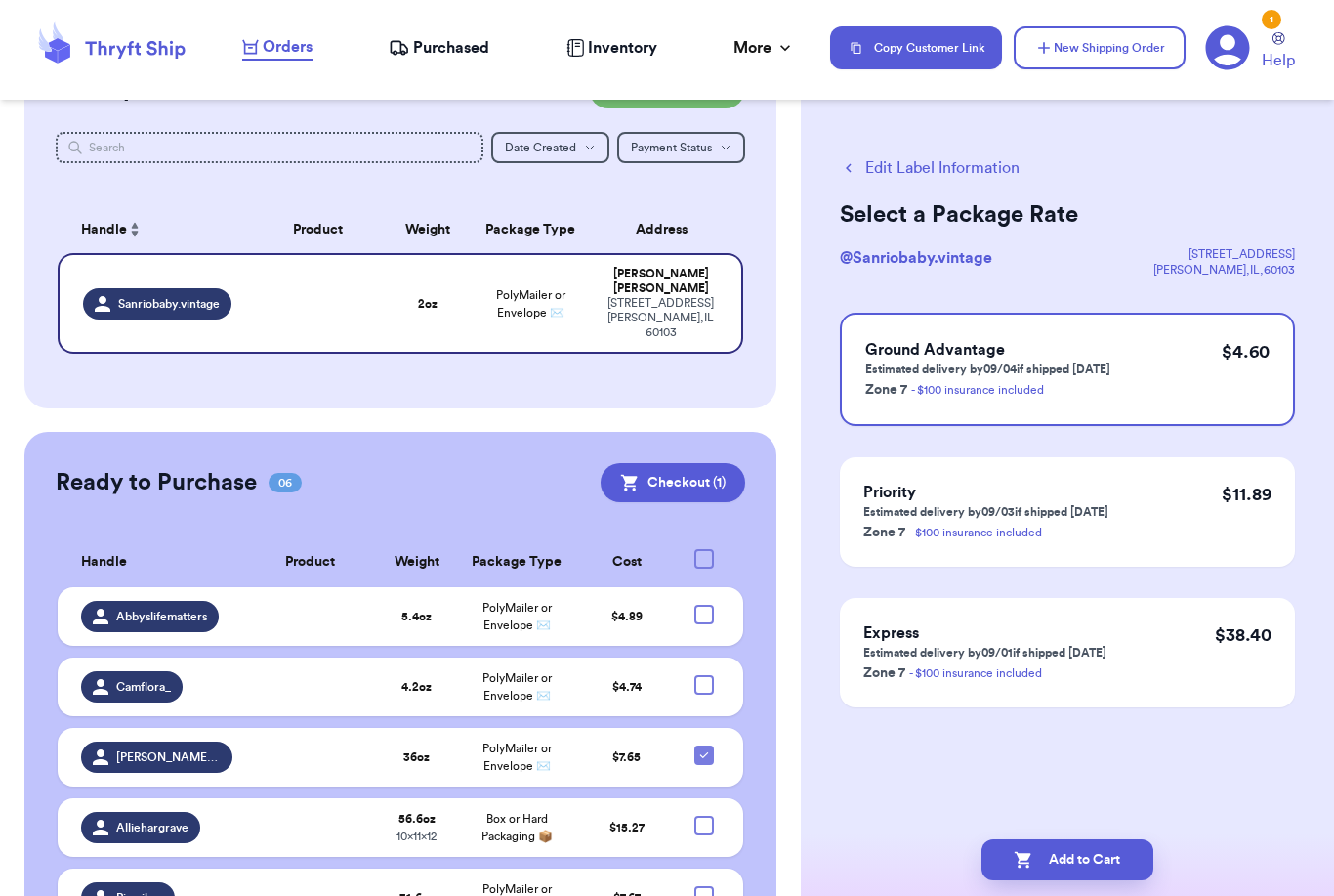
scroll to position [0, 0]
click at [1103, 839] on button "Add to Cart" at bounding box center [1068, 858] width 172 height 41
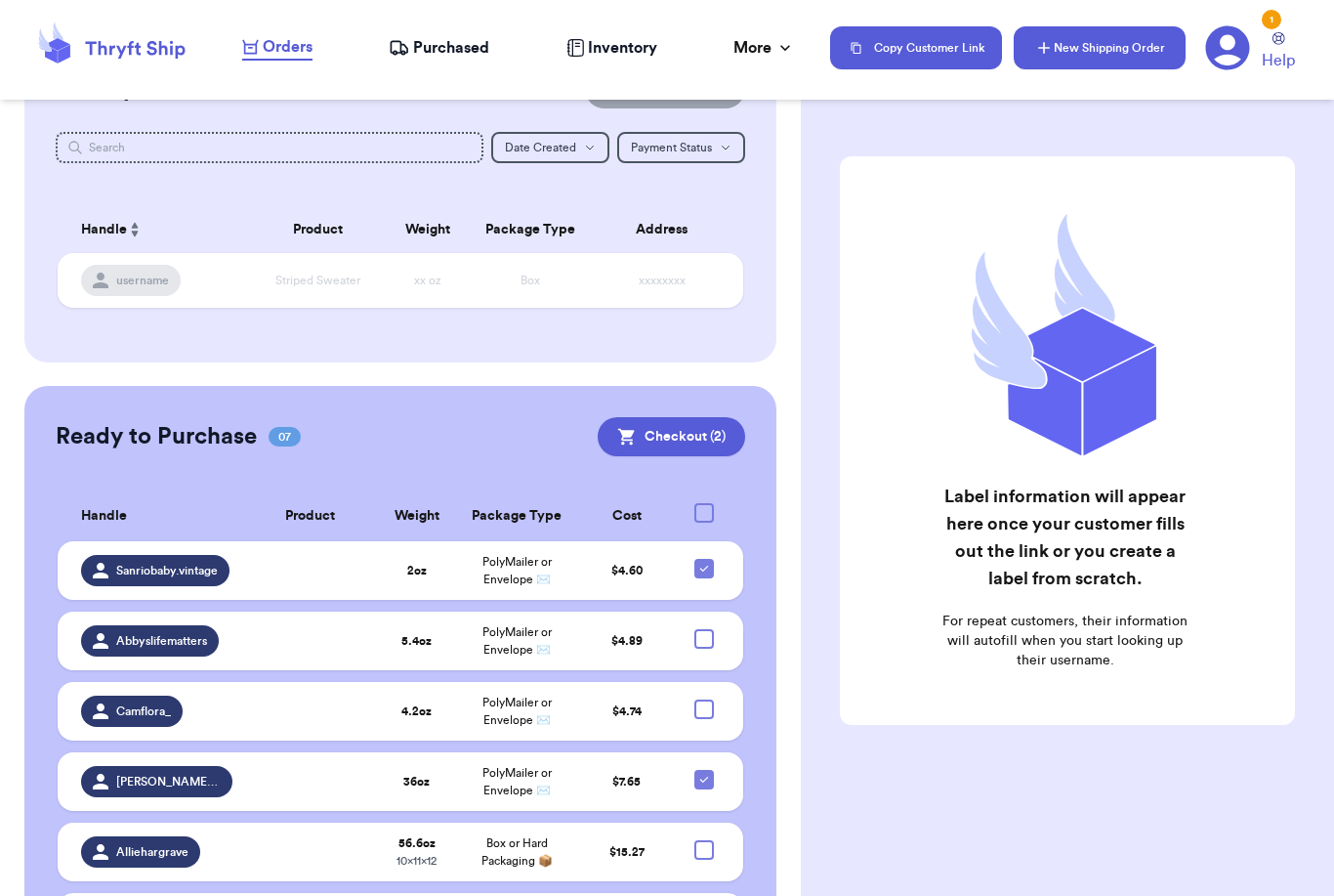
click at [1122, 39] on button "New Shipping Order" at bounding box center [1100, 48] width 172 height 43
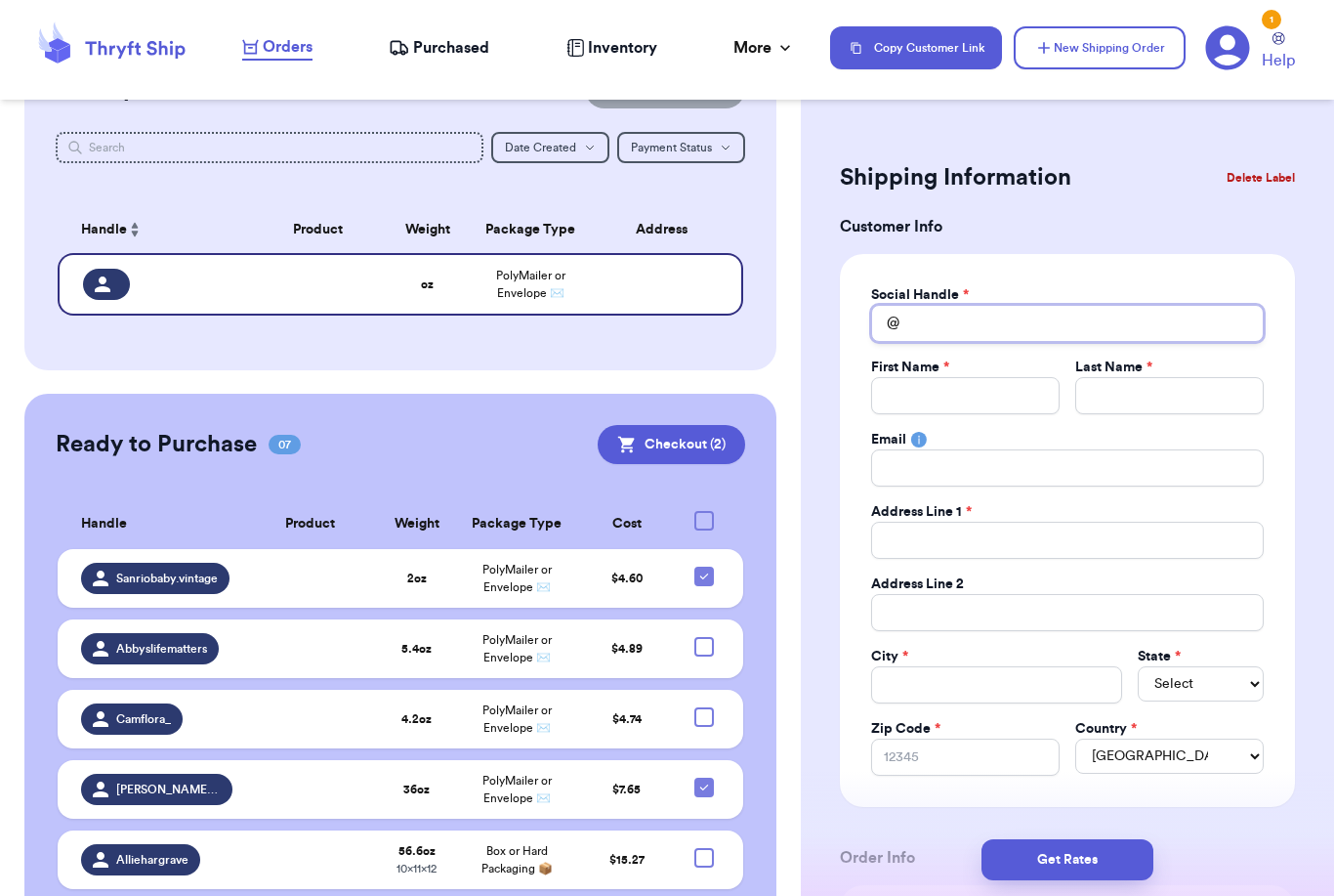
click at [1006, 332] on input "Total Amount Paid" at bounding box center [1068, 323] width 393 height 37
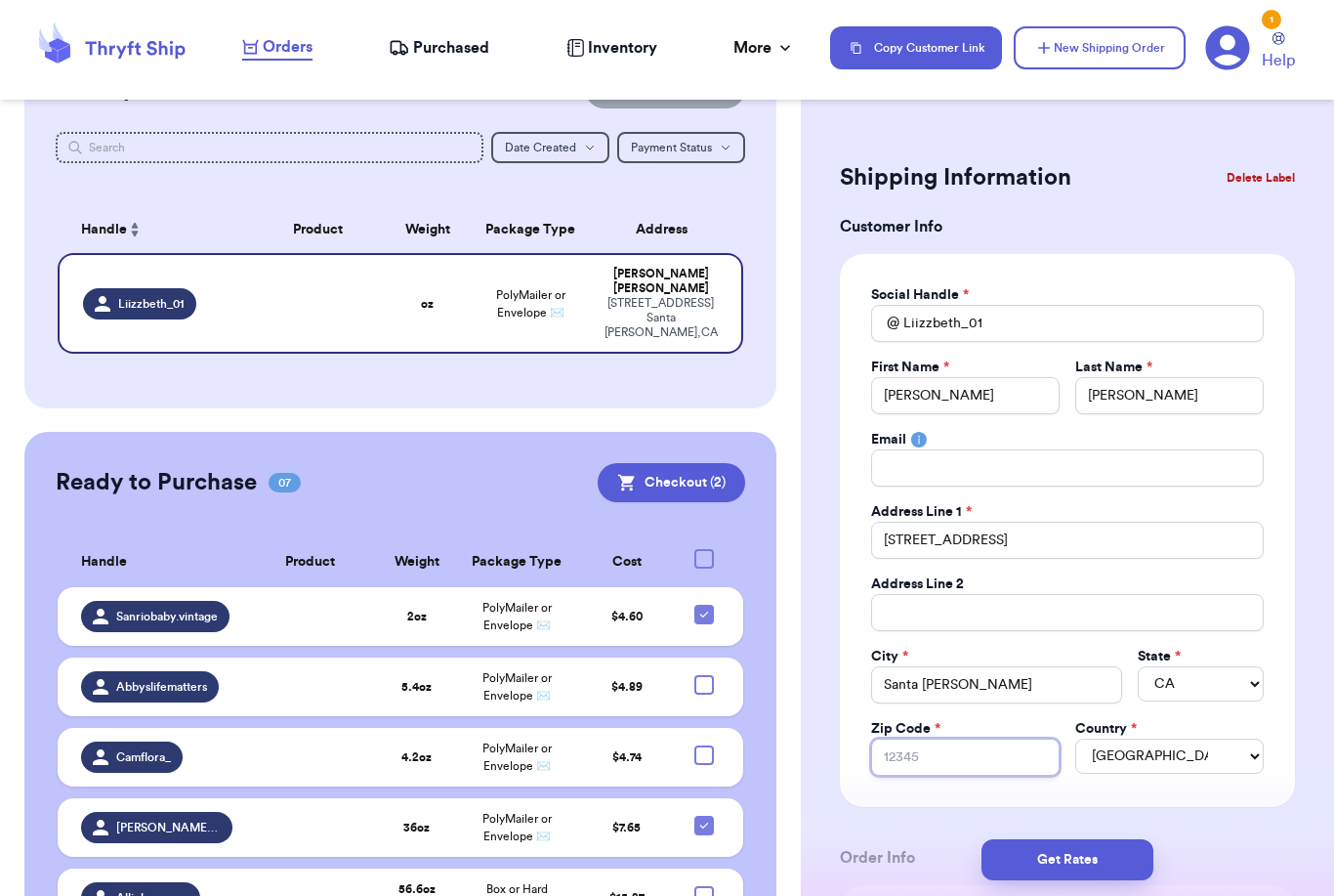
click at [981, 748] on input "Zip Code *" at bounding box center [966, 756] width 188 height 37
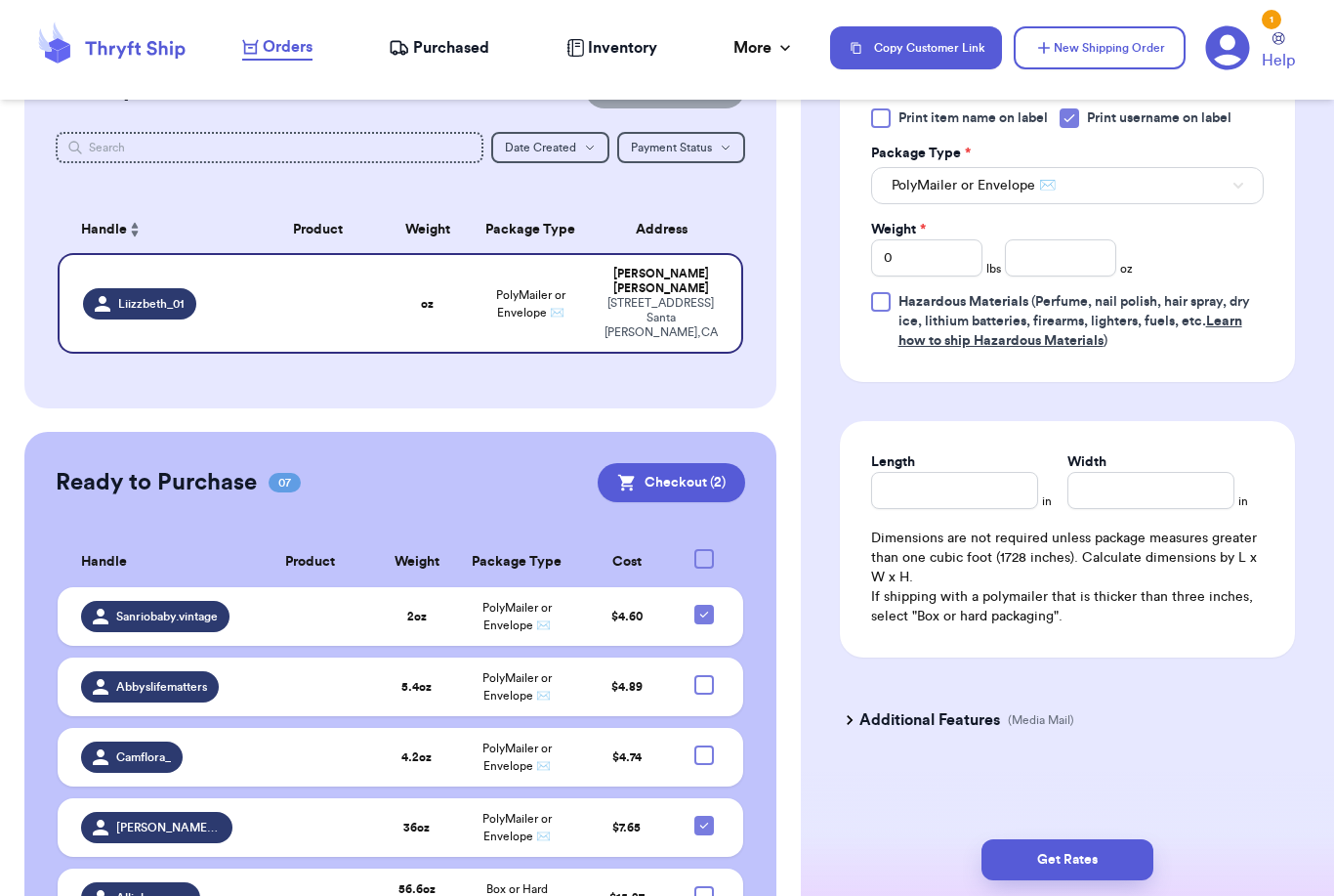
scroll to position [1220, 0]
click at [1058, 249] on input "number" at bounding box center [1061, 257] width 111 height 37
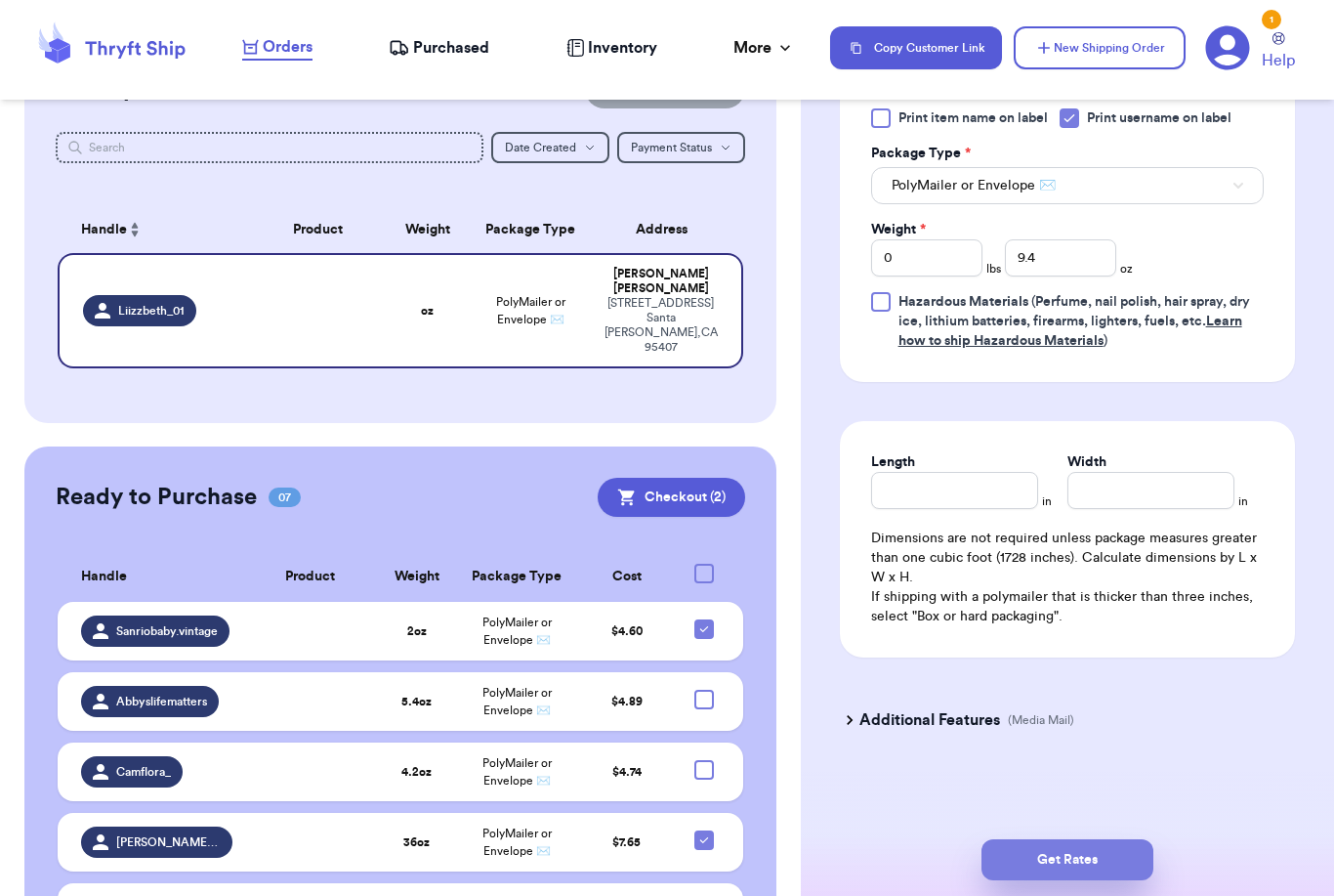
click at [1134, 843] on button "Get Rates" at bounding box center [1068, 858] width 172 height 41
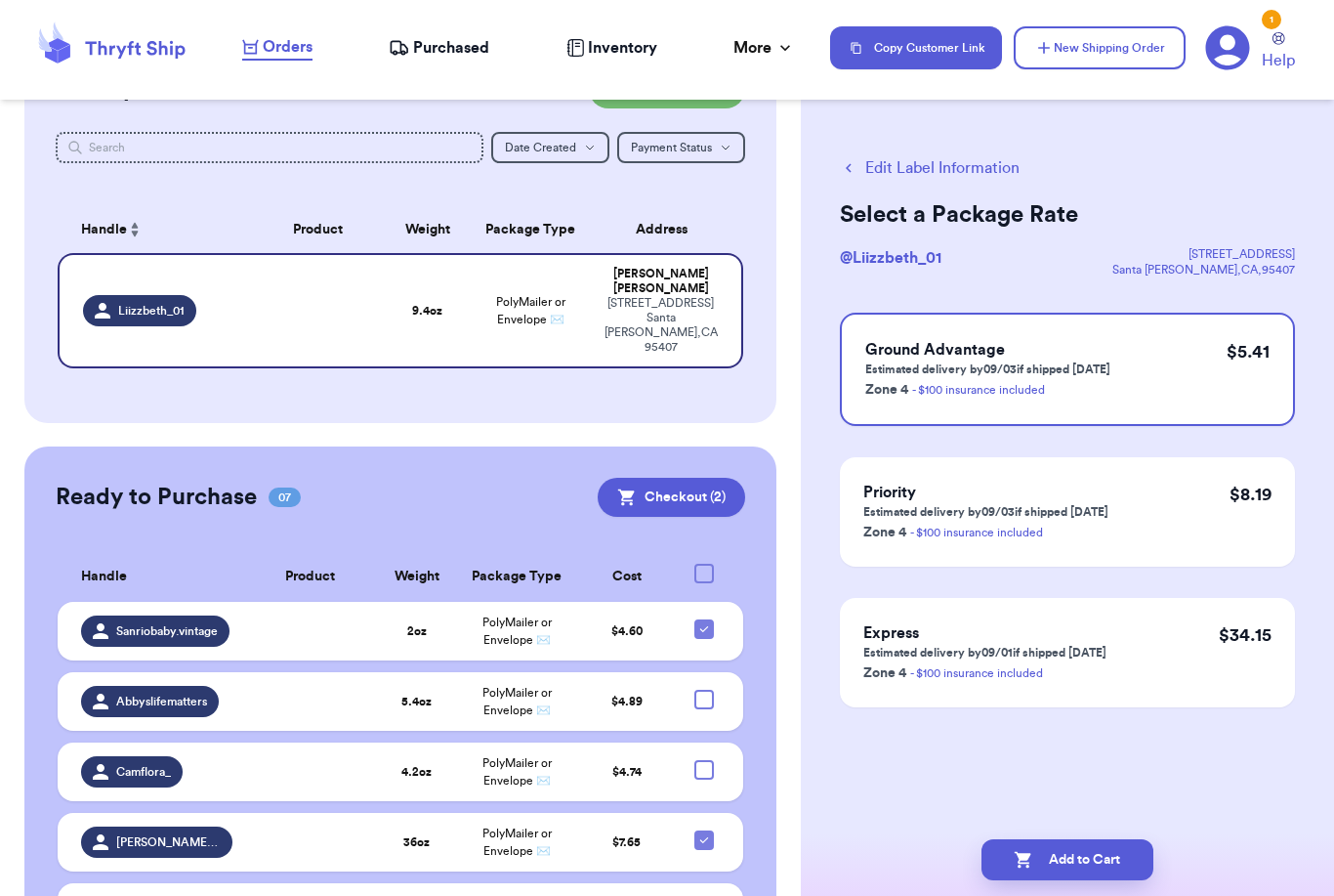
scroll to position [0, 0]
click at [1089, 850] on button "Add to Cart" at bounding box center [1068, 858] width 172 height 41
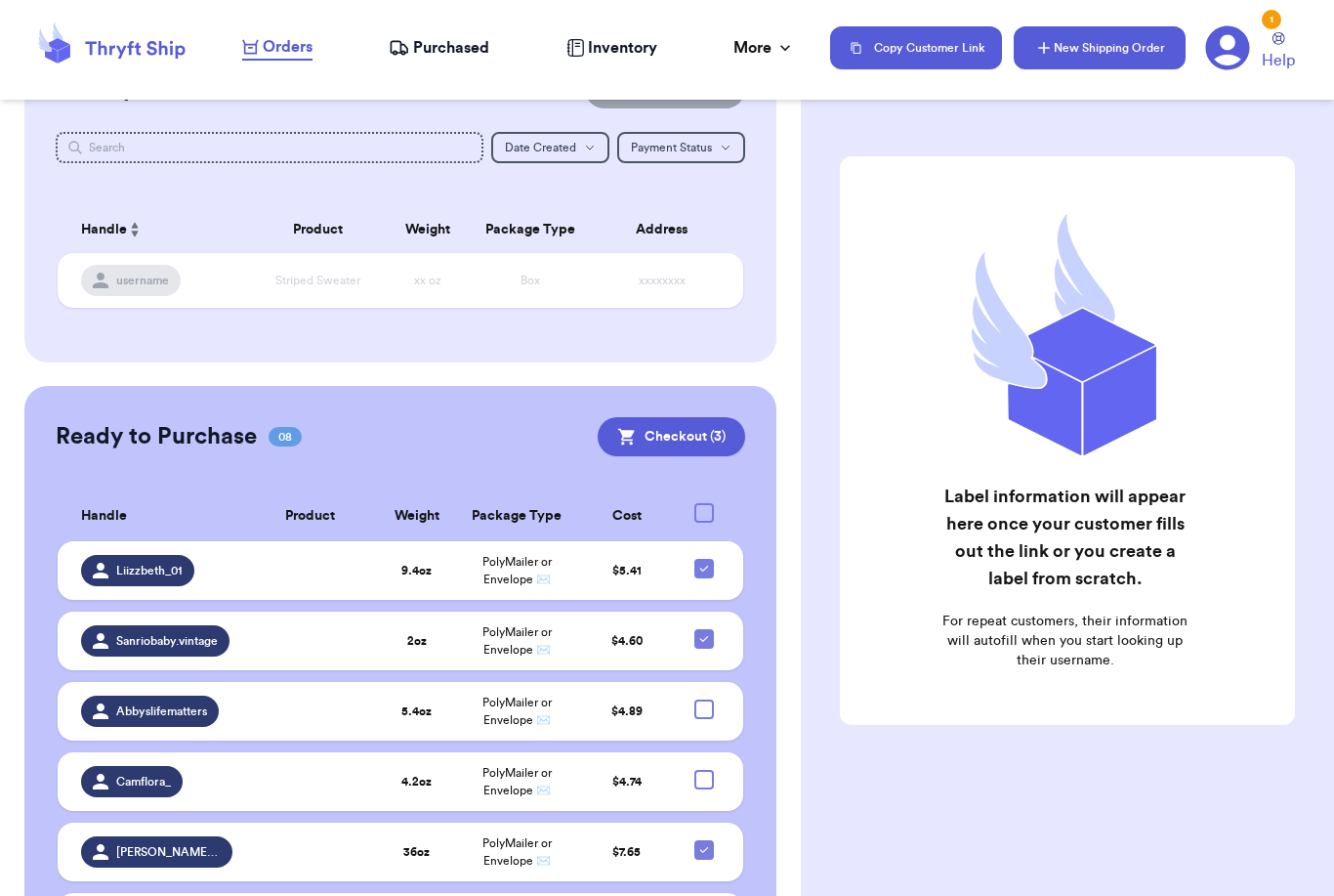
click at [1096, 55] on button "New Shipping Order" at bounding box center [1100, 48] width 172 height 43
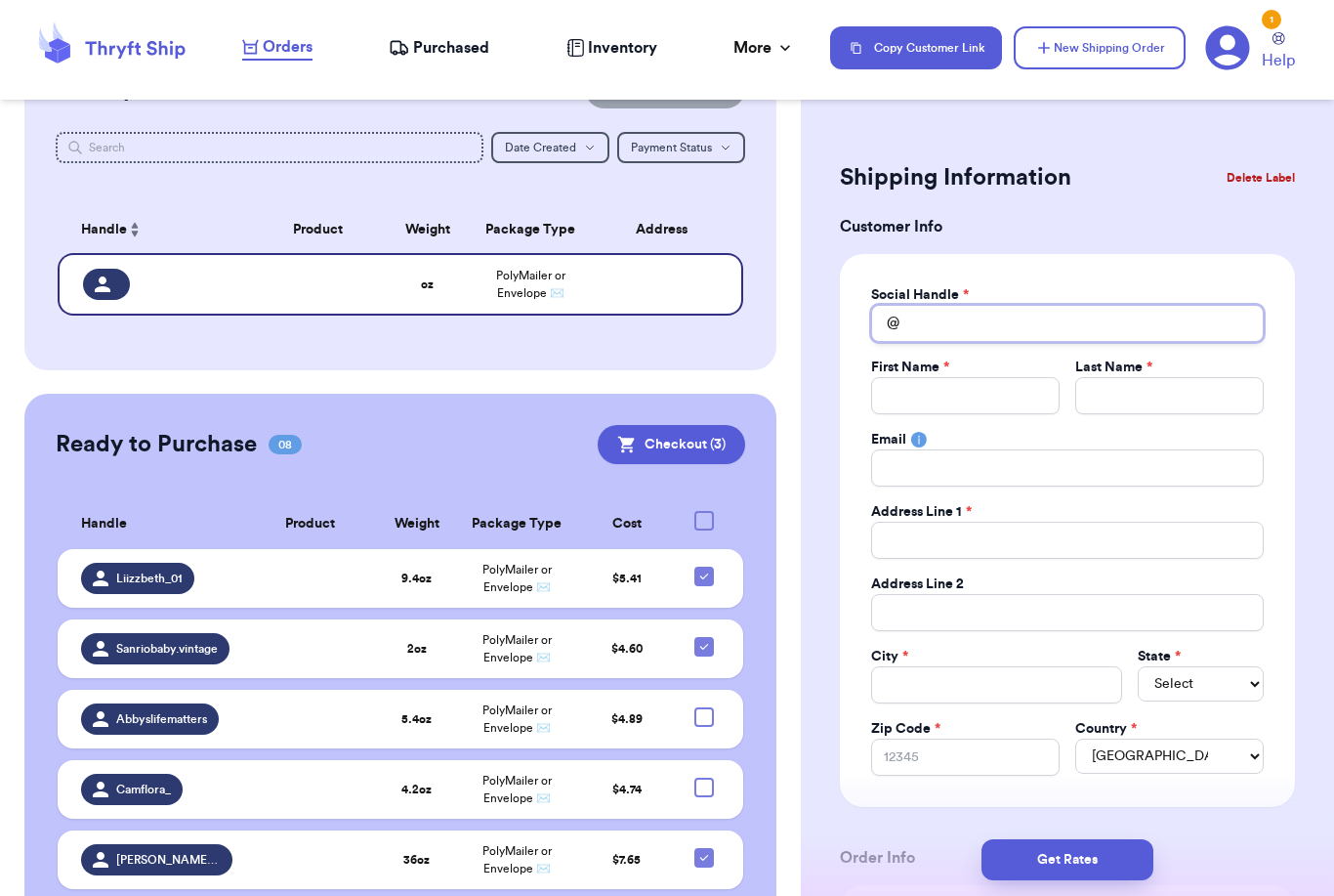
click at [972, 329] on input "Total Amount Paid" at bounding box center [1068, 323] width 393 height 37
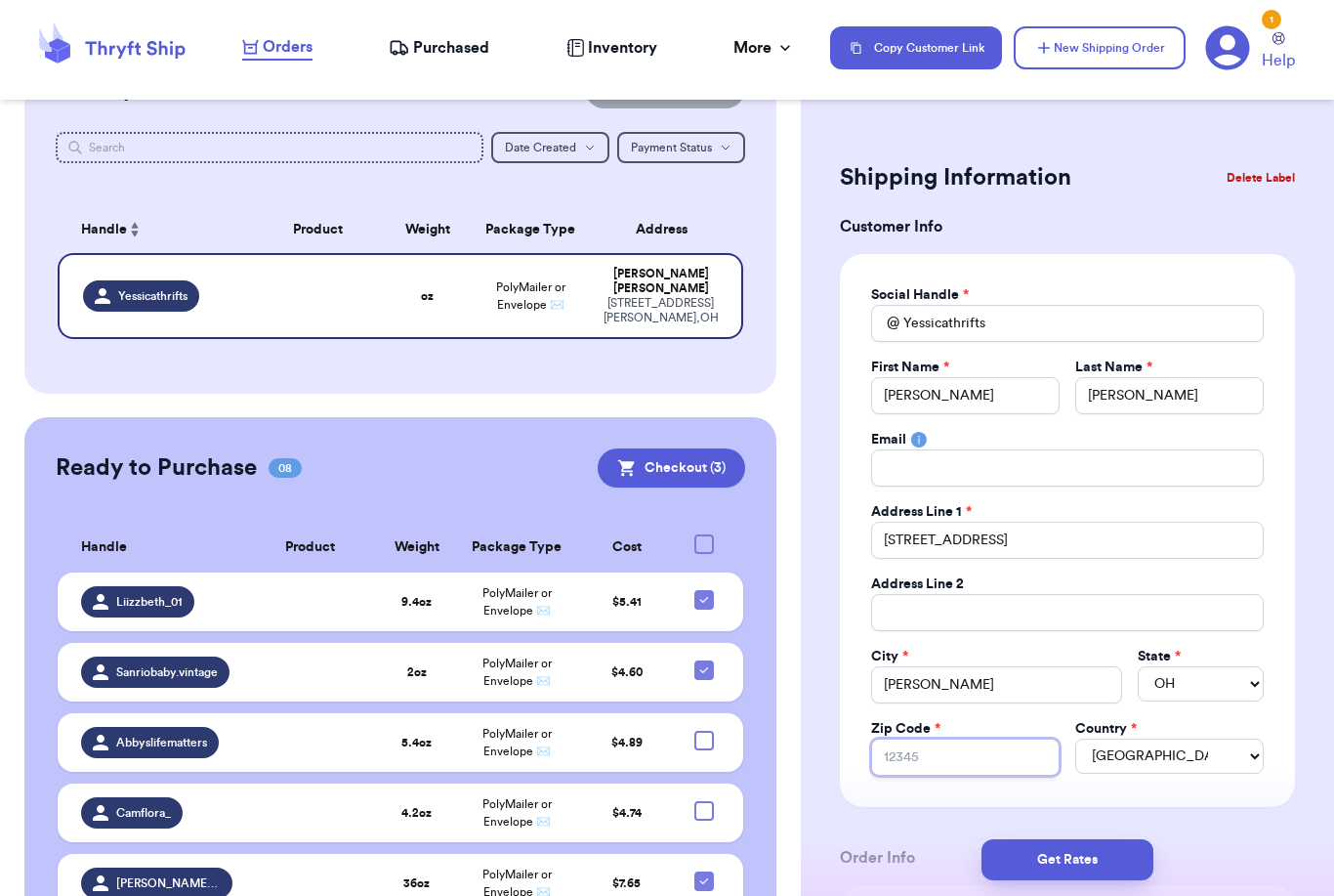
click at [982, 767] on input "Zip Code *" at bounding box center [966, 756] width 188 height 37
click at [1010, 760] on input "Zip Code *" at bounding box center [966, 756] width 188 height 37
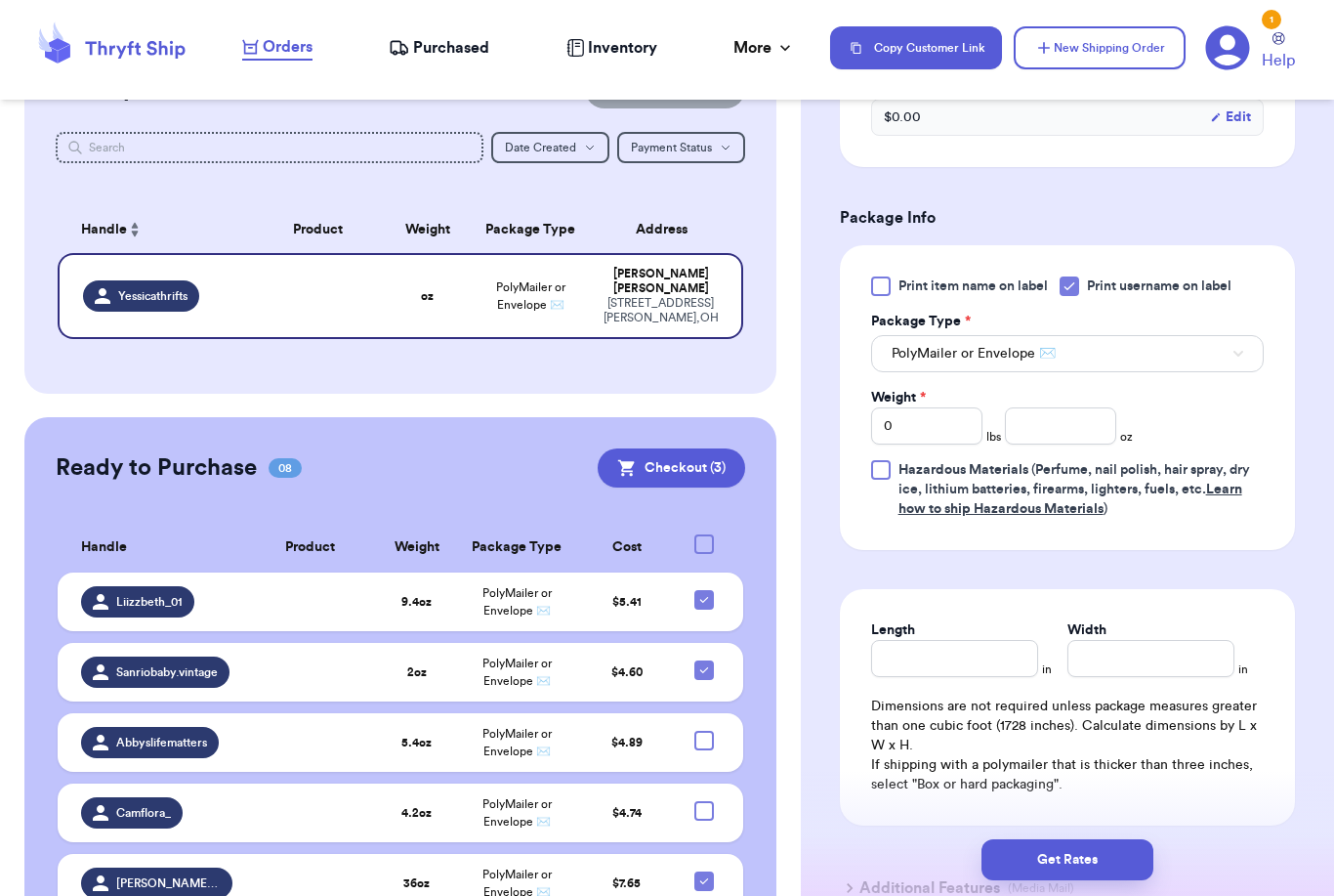
scroll to position [1066, 0]
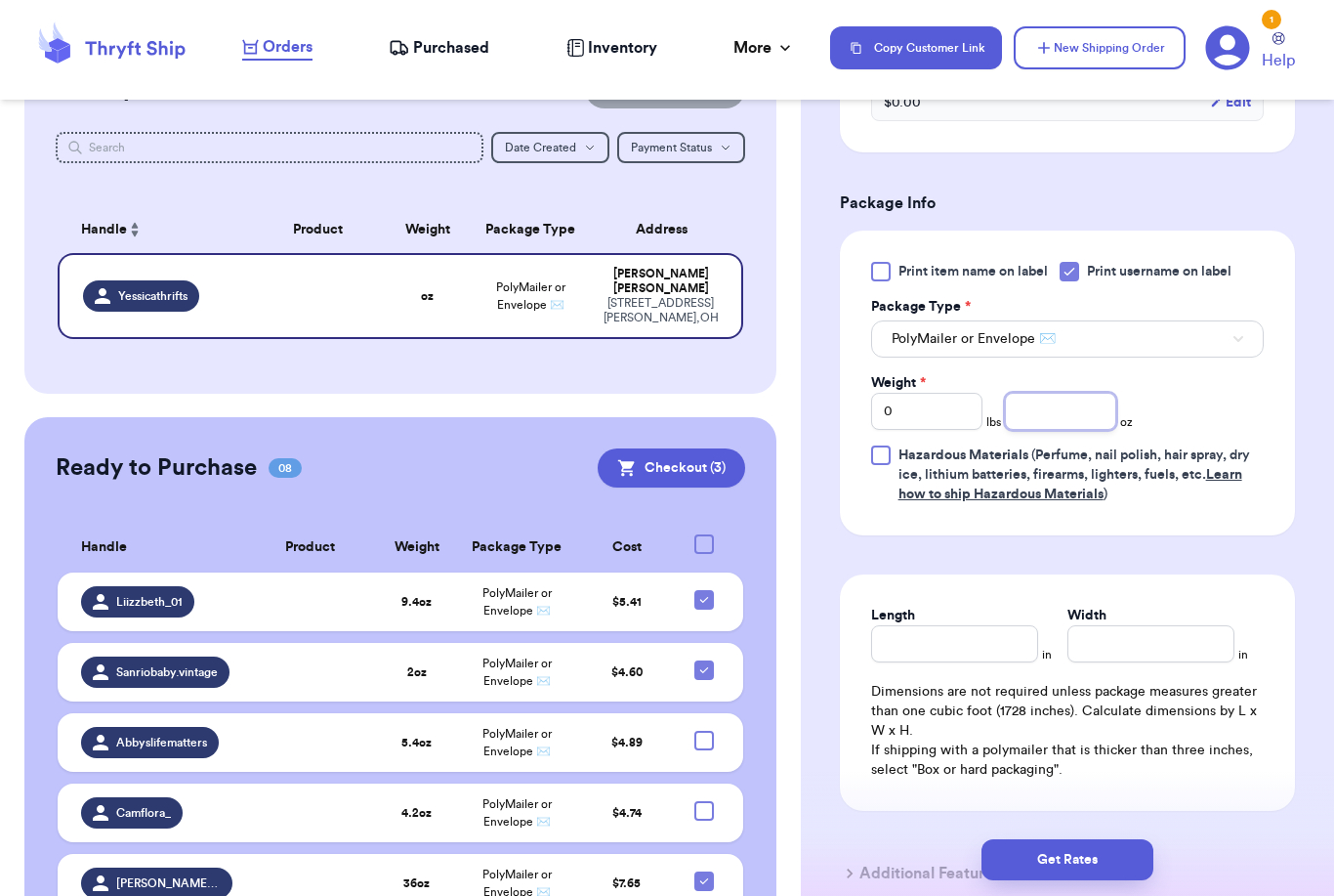
click at [1078, 409] on input "number" at bounding box center [1061, 411] width 111 height 37
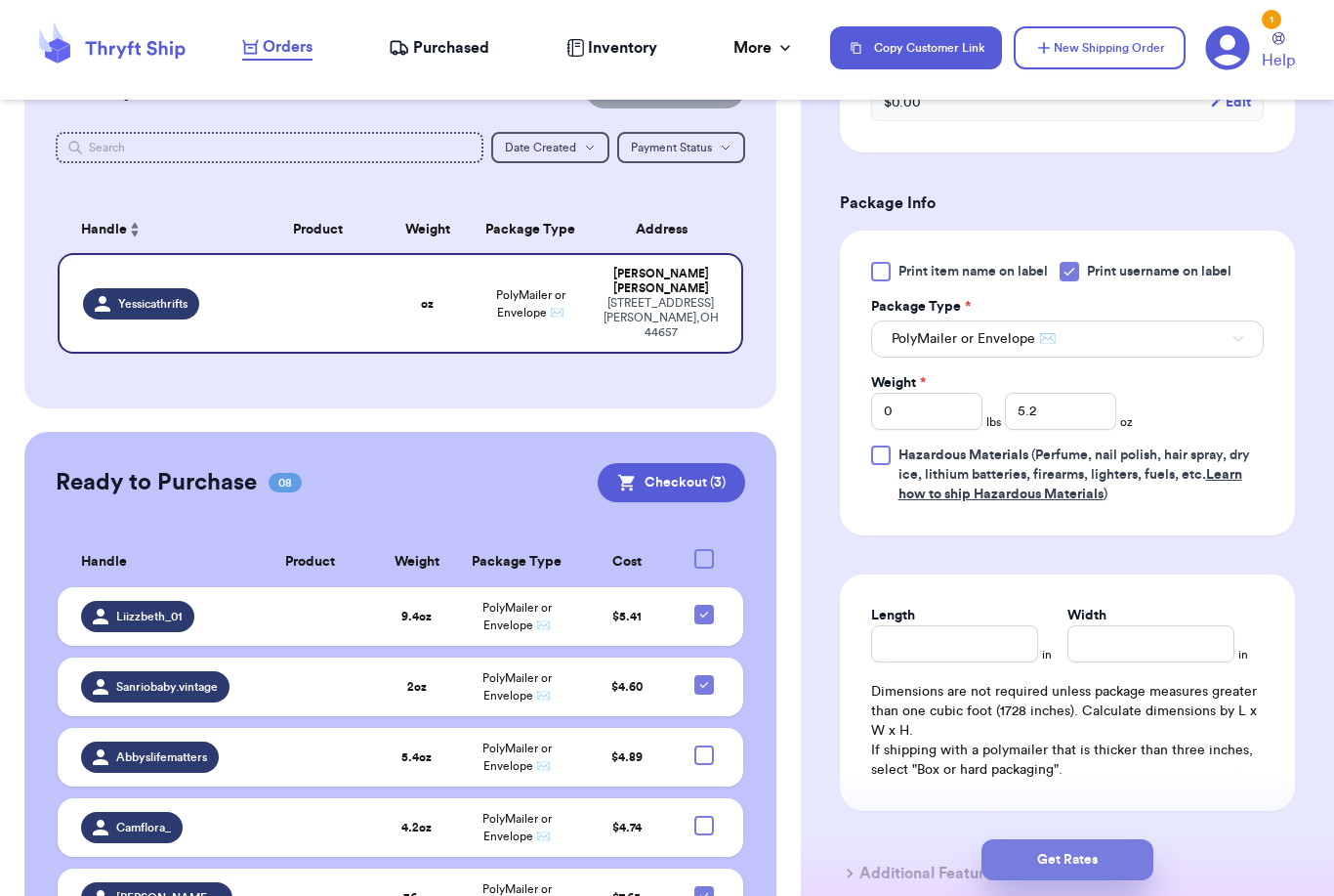
click at [1149, 839] on button "Get Rates" at bounding box center [1068, 858] width 172 height 41
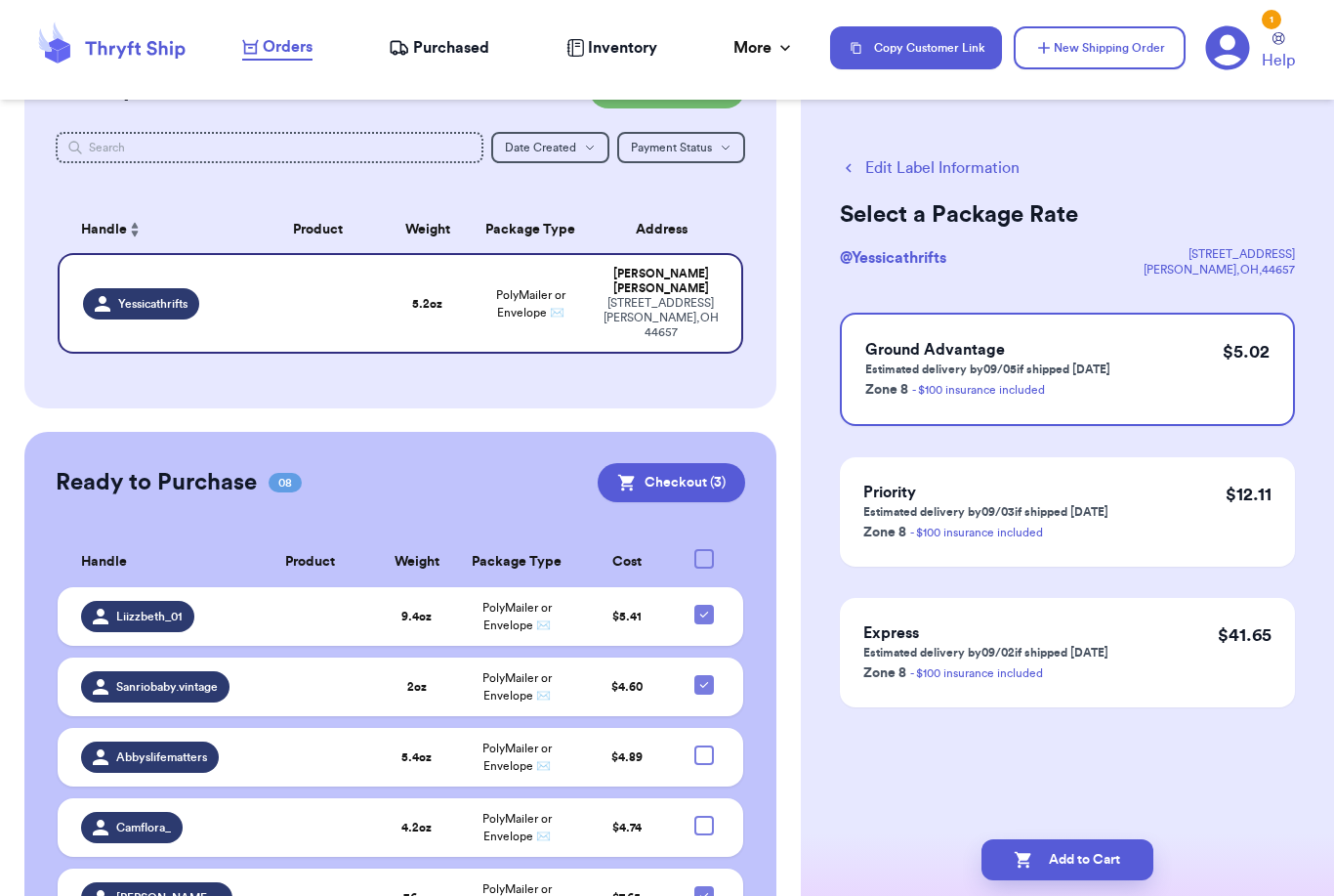
scroll to position [0, 0]
click at [1121, 843] on button "Add to Cart" at bounding box center [1068, 858] width 172 height 41
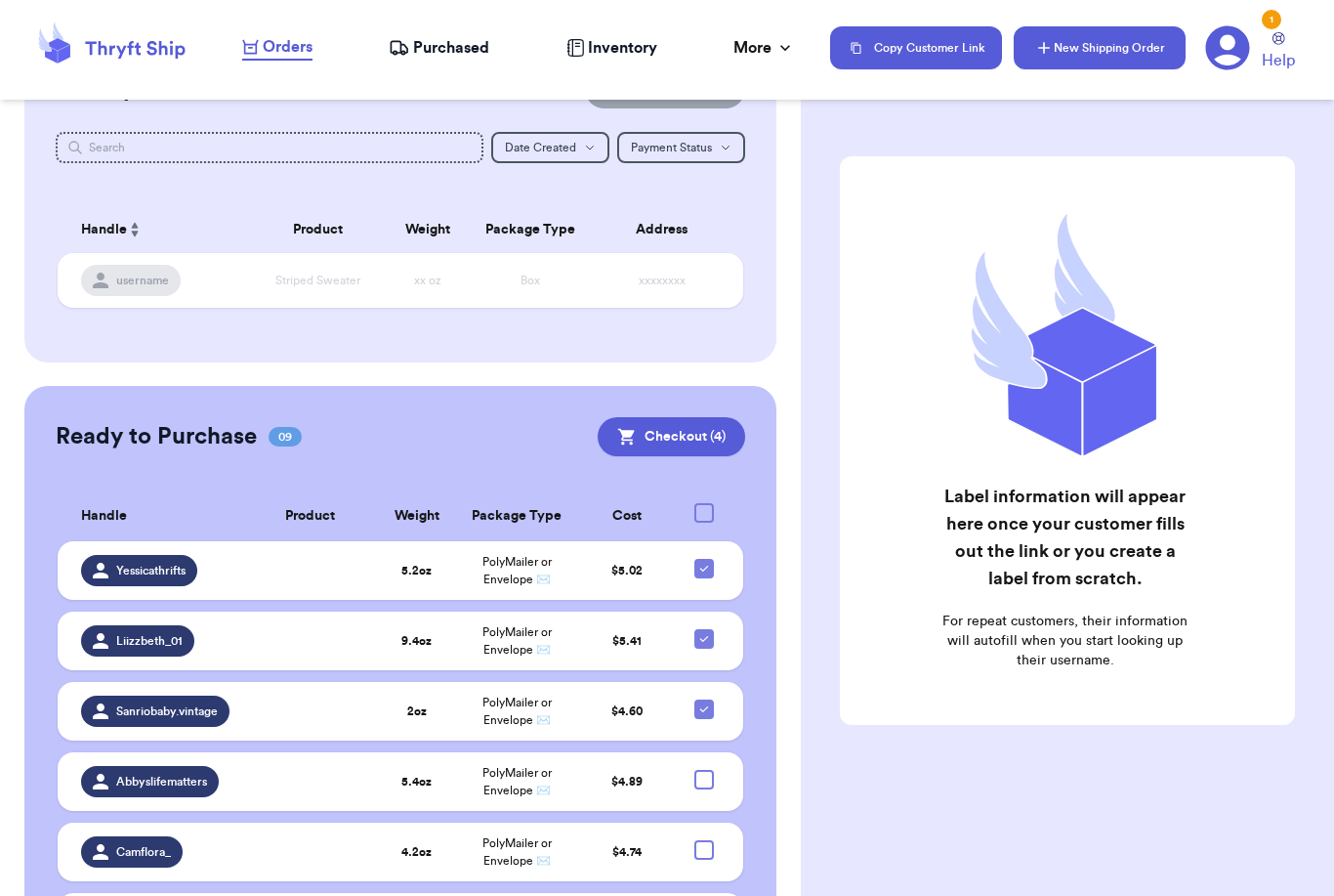
click at [1128, 43] on button "New Shipping Order" at bounding box center [1100, 48] width 172 height 43
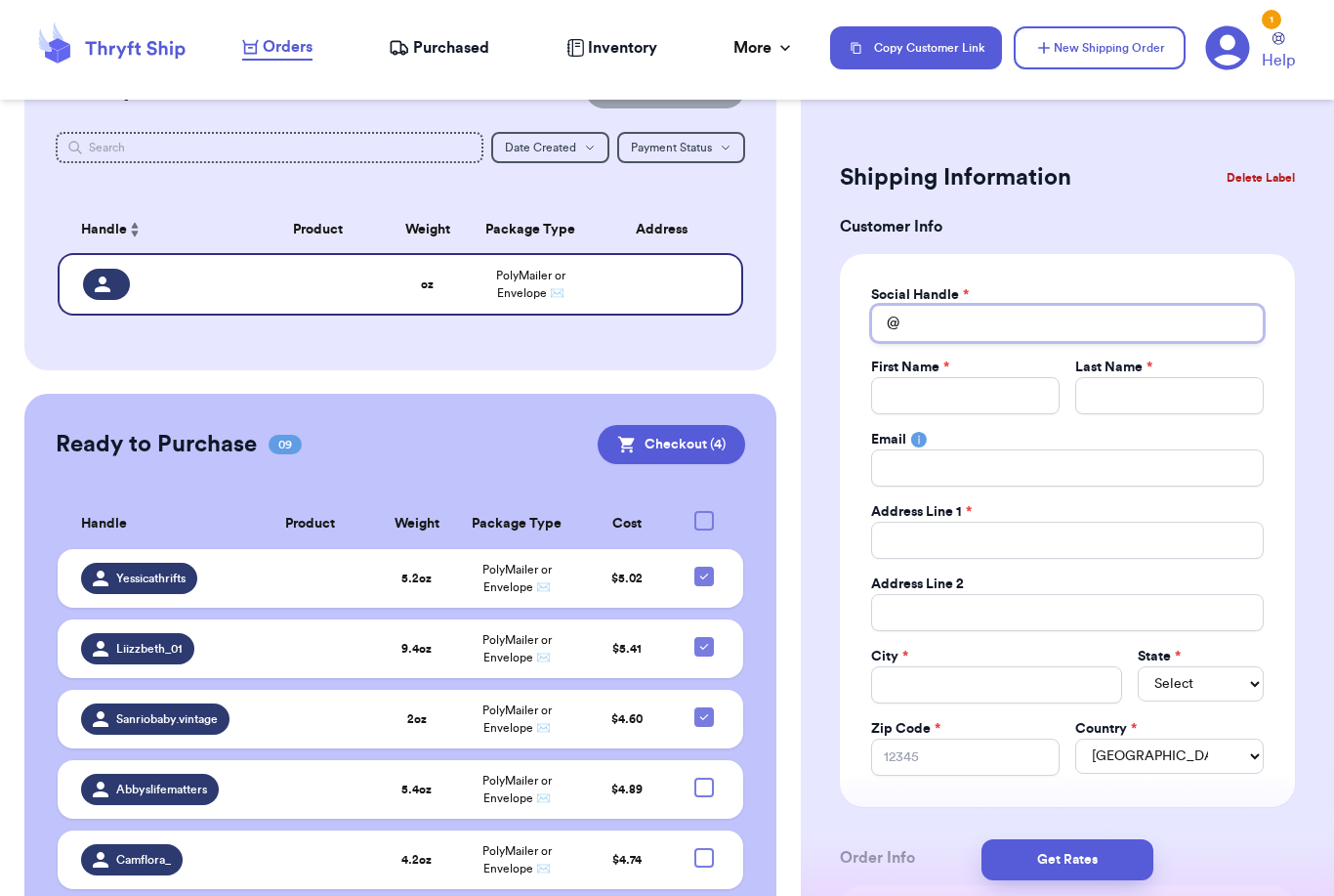
click at [1012, 322] on input "Total Amount Paid" at bounding box center [1068, 323] width 393 height 37
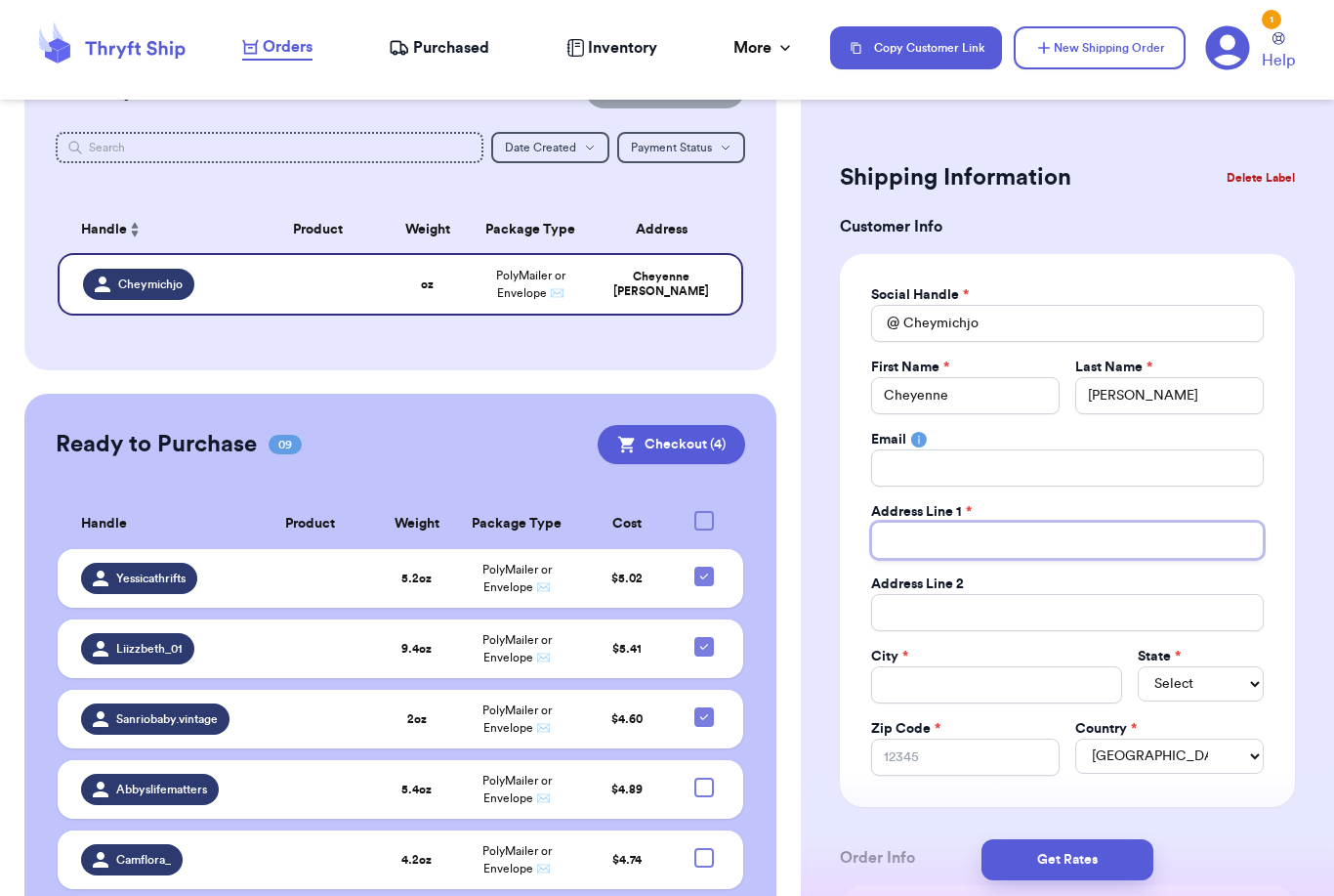
click at [936, 530] on input "Total Amount Paid" at bounding box center [1068, 540] width 393 height 37
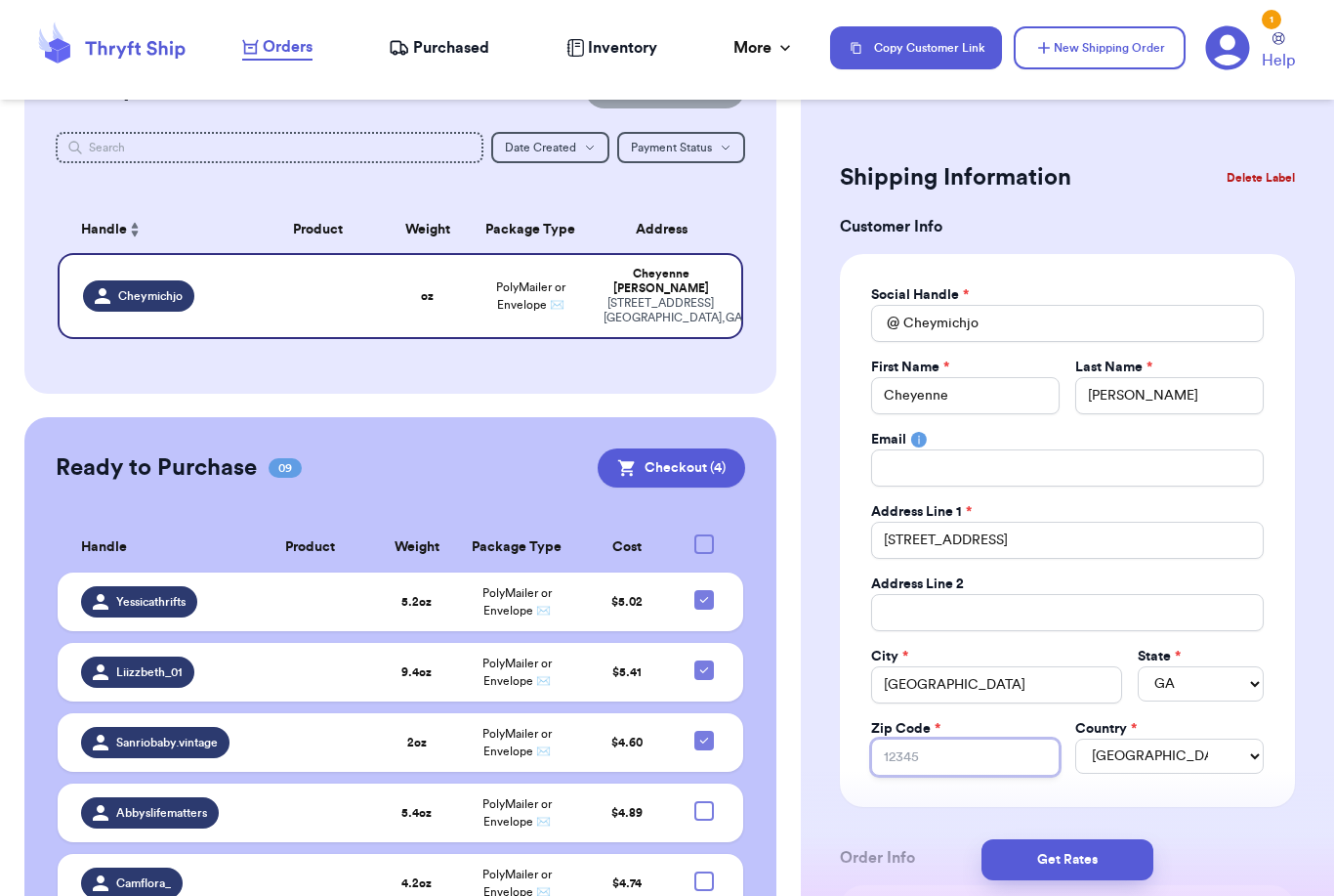
click at [990, 772] on input "Zip Code *" at bounding box center [966, 756] width 188 height 37
click at [989, 772] on input "Zip Code *" at bounding box center [966, 756] width 188 height 37
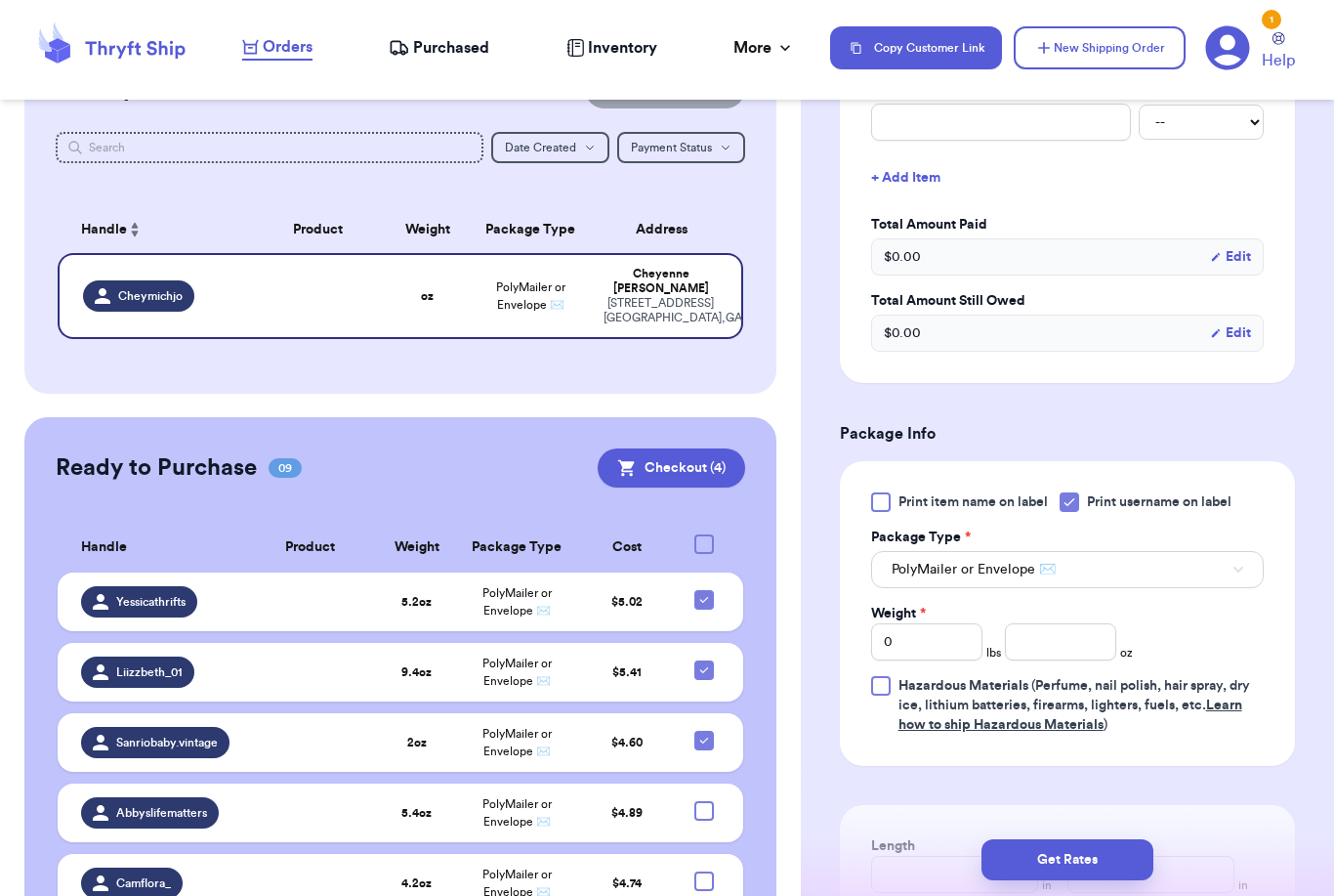
scroll to position [923, 0]
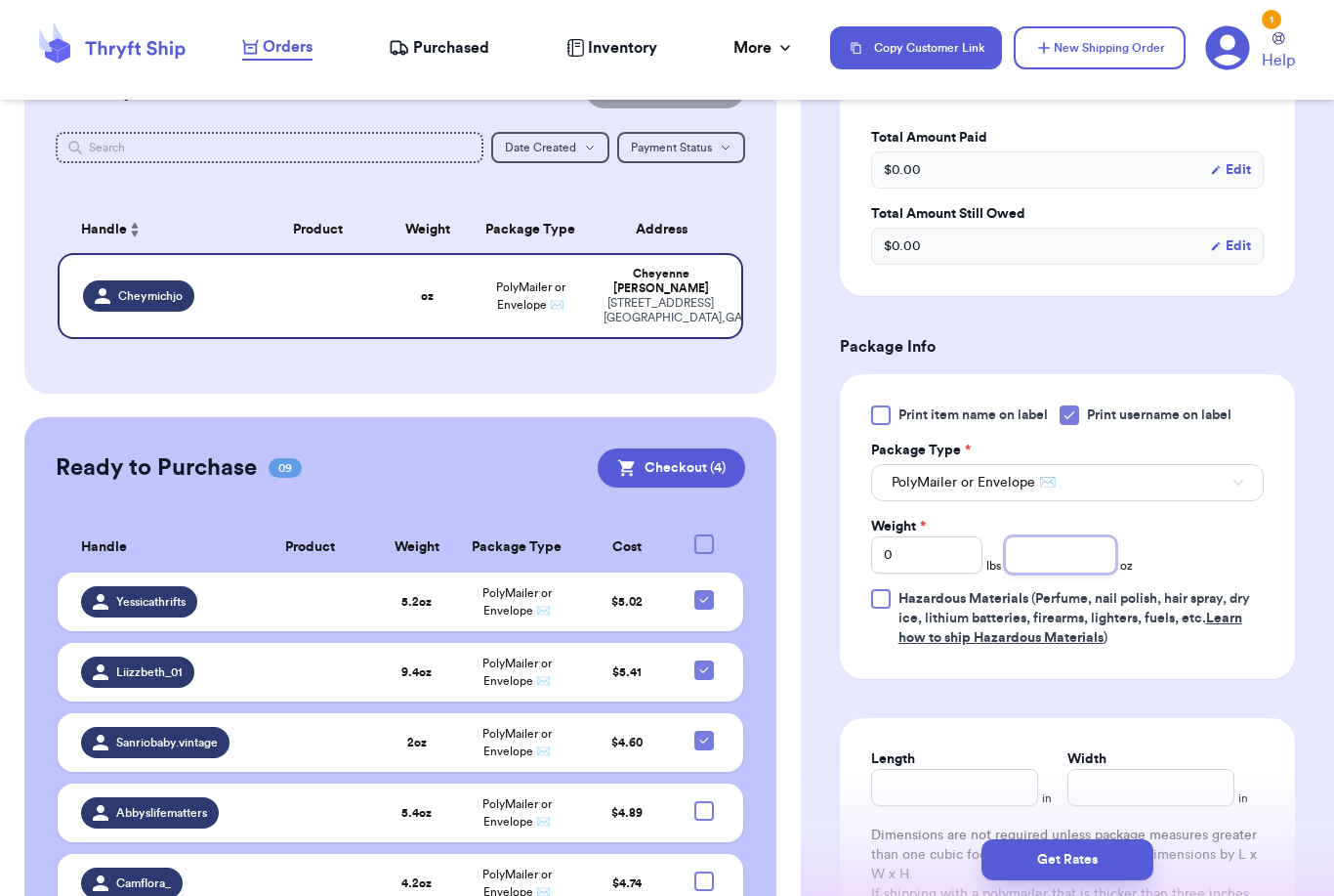
click at [1077, 560] on input "number" at bounding box center [1061, 554] width 111 height 37
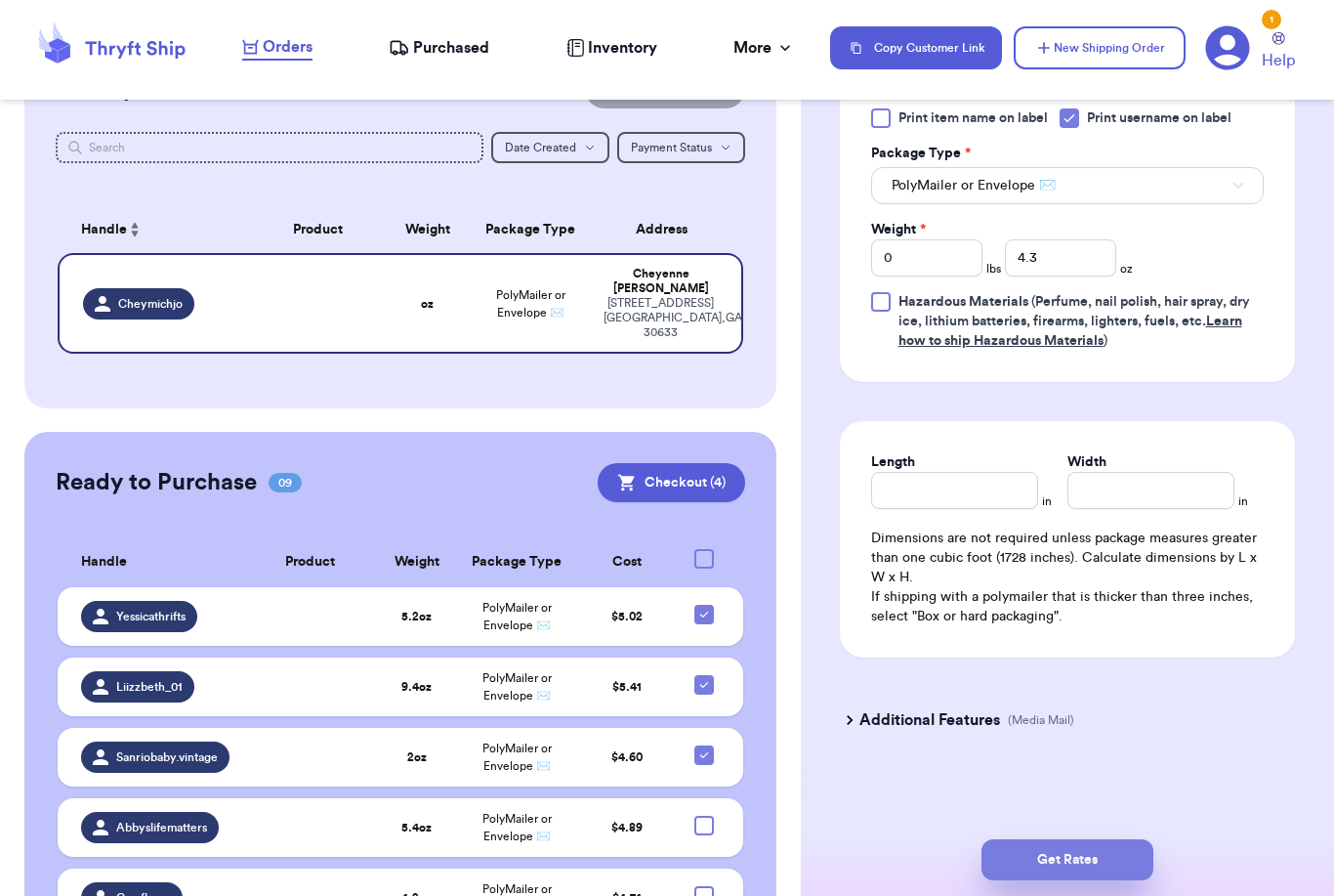
click at [1143, 839] on button "Get Rates" at bounding box center [1068, 858] width 172 height 41
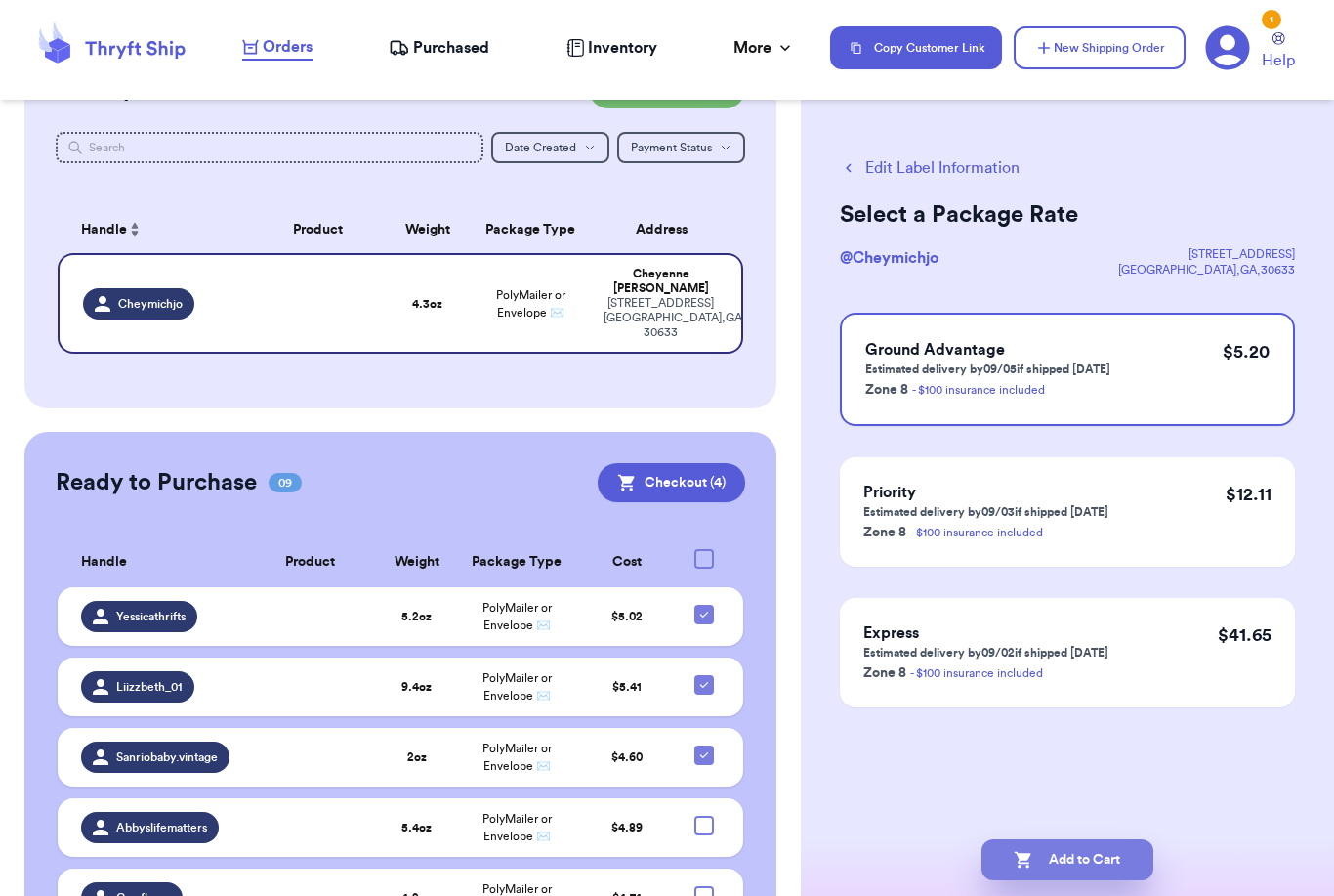
click at [1070, 844] on button "Add to Cart" at bounding box center [1068, 858] width 172 height 41
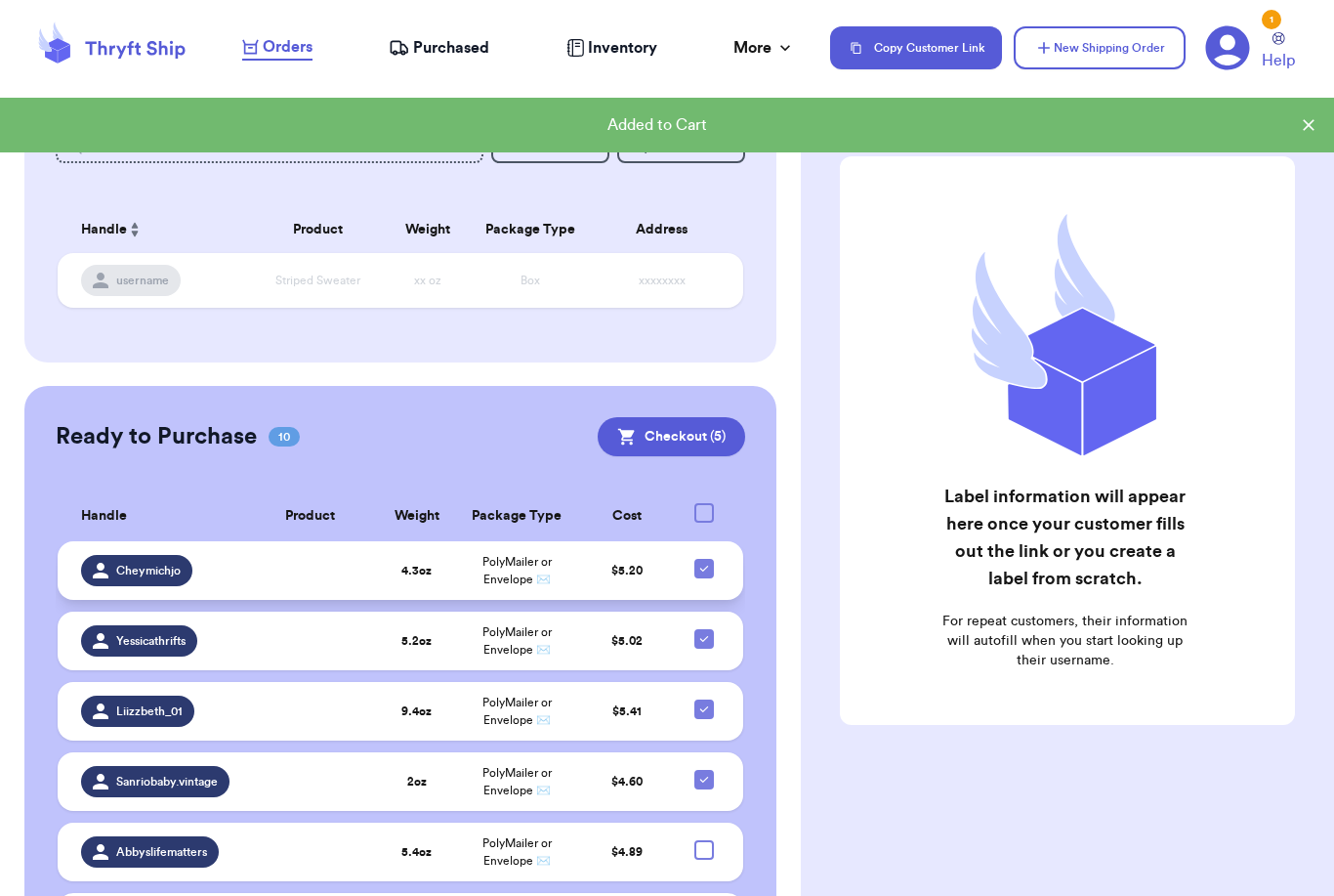
click at [707, 576] on icon at bounding box center [704, 568] width 16 height 16
click at [704, 558] on input "checkbox" at bounding box center [703, 557] width 1 height 1
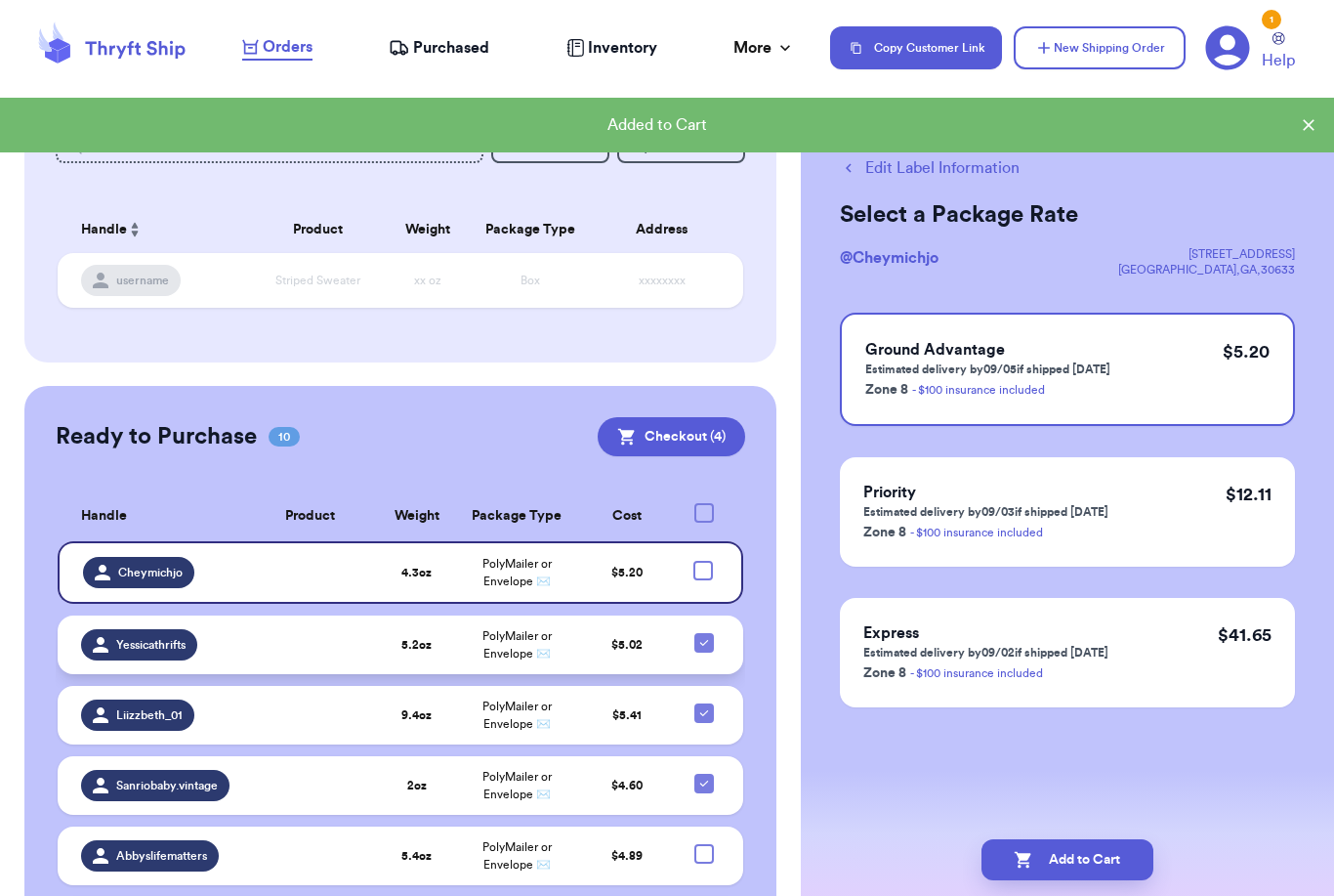
click at [707, 650] on icon at bounding box center [704, 643] width 16 height 16
click at [704, 633] on input "checkbox" at bounding box center [703, 632] width 1 height 1
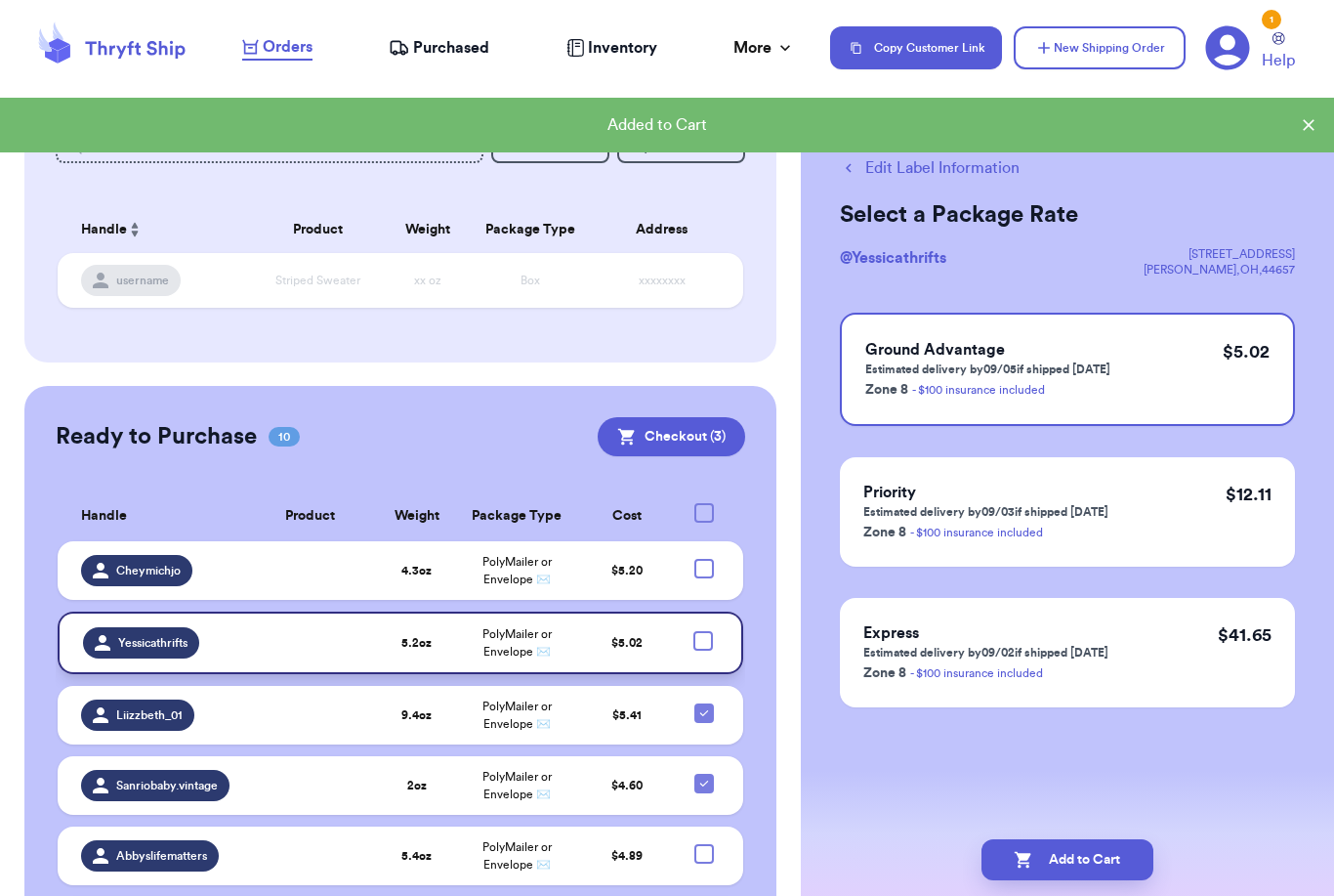
scroll to position [413, 0]
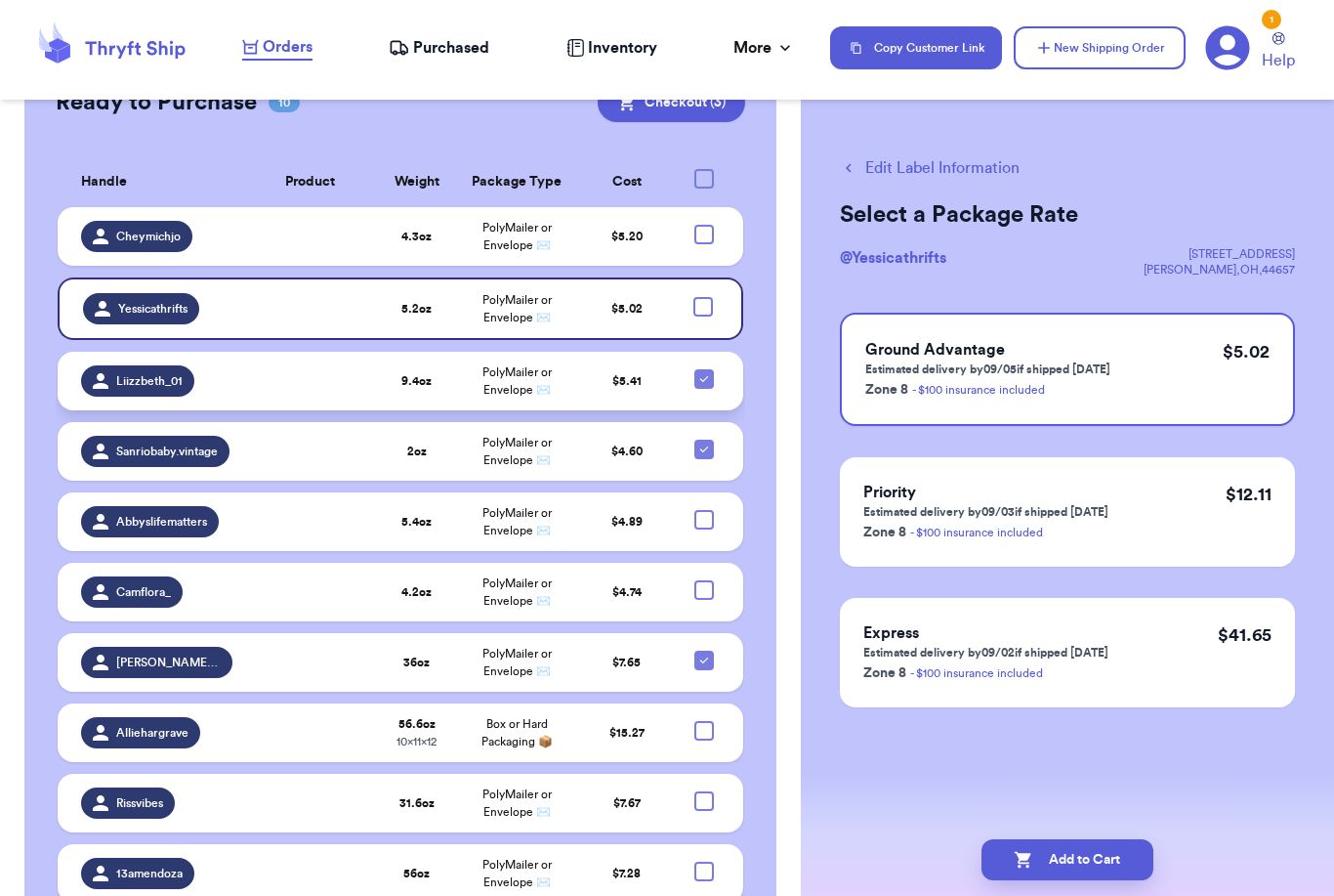
click at [711, 387] on icon at bounding box center [704, 379] width 16 height 16
click at [704, 369] on input "checkbox" at bounding box center [703, 368] width 1 height 1
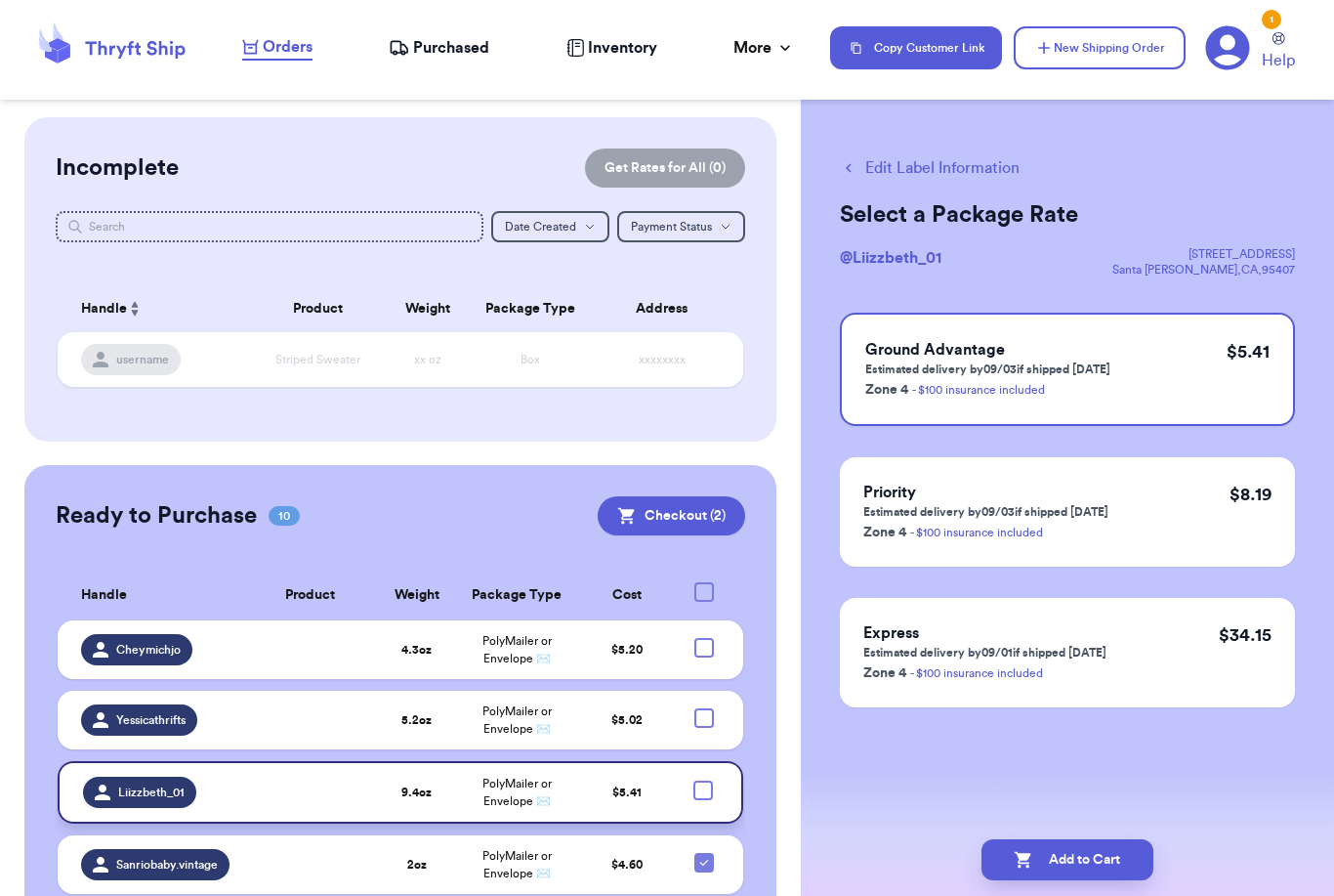
scroll to position [0, 0]
click at [1070, 65] on button "New Shipping Order" at bounding box center [1100, 48] width 172 height 43
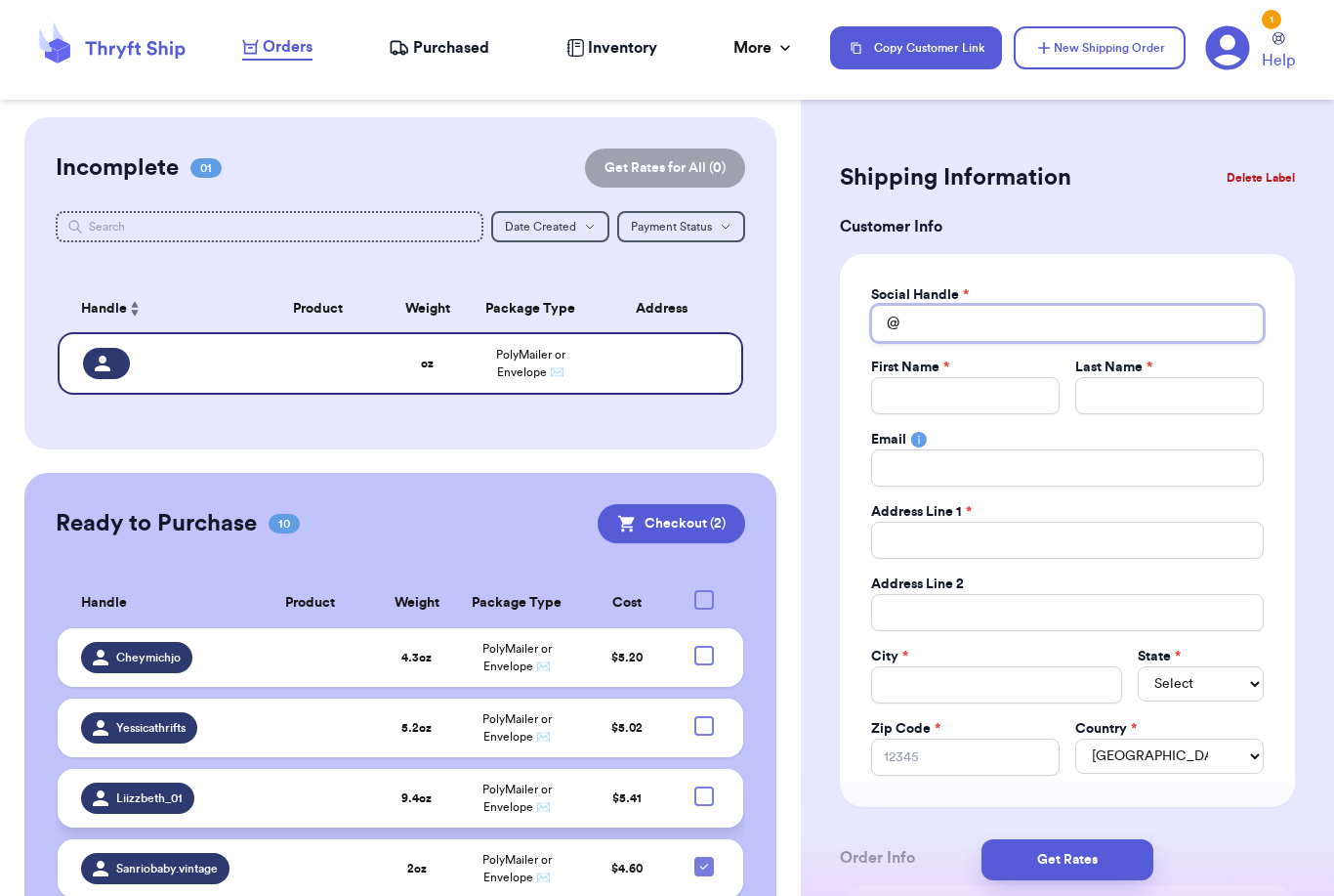
click at [1000, 309] on input "Total Amount Paid" at bounding box center [1068, 323] width 393 height 37
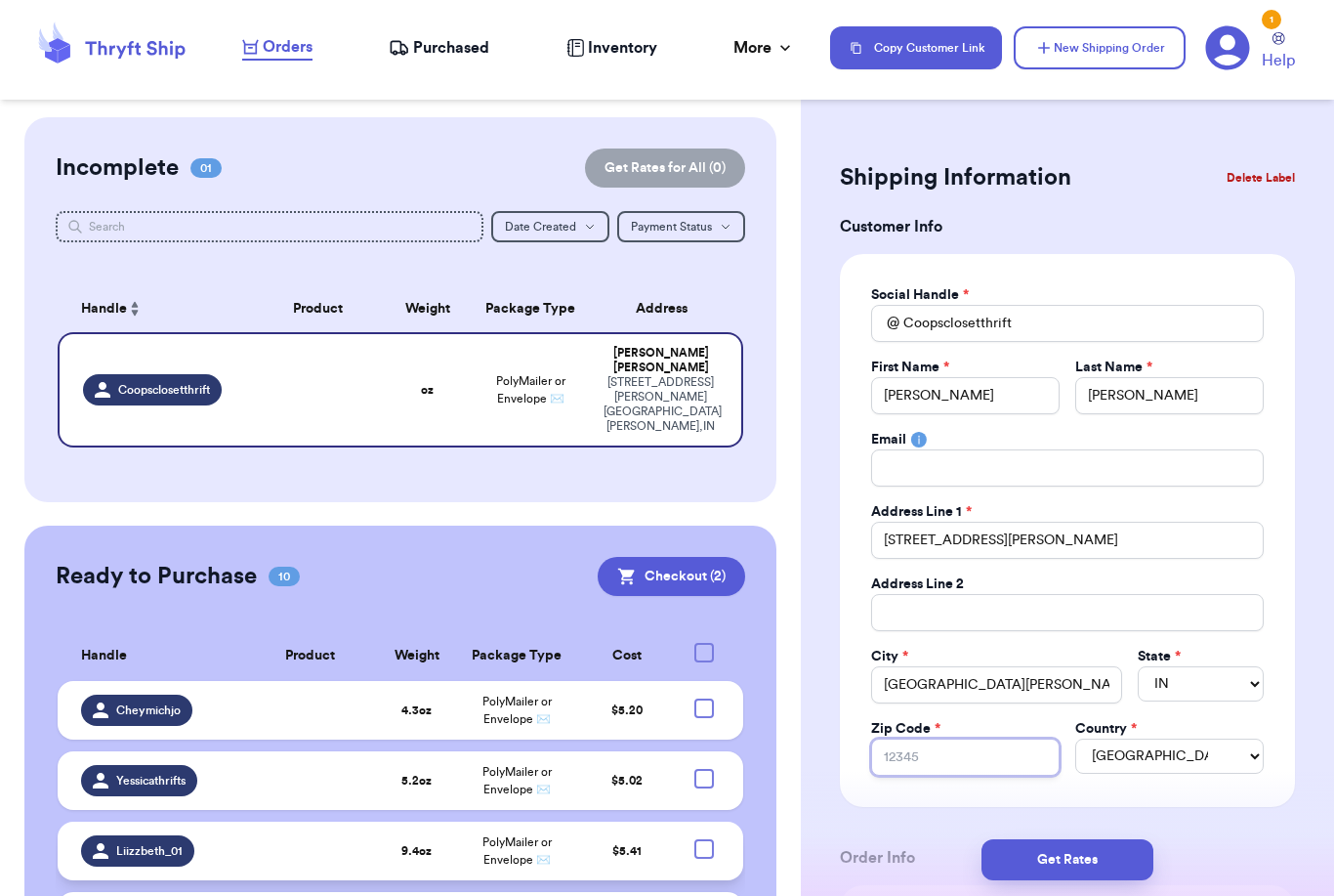
click at [993, 754] on input "Zip Code *" at bounding box center [966, 756] width 188 height 37
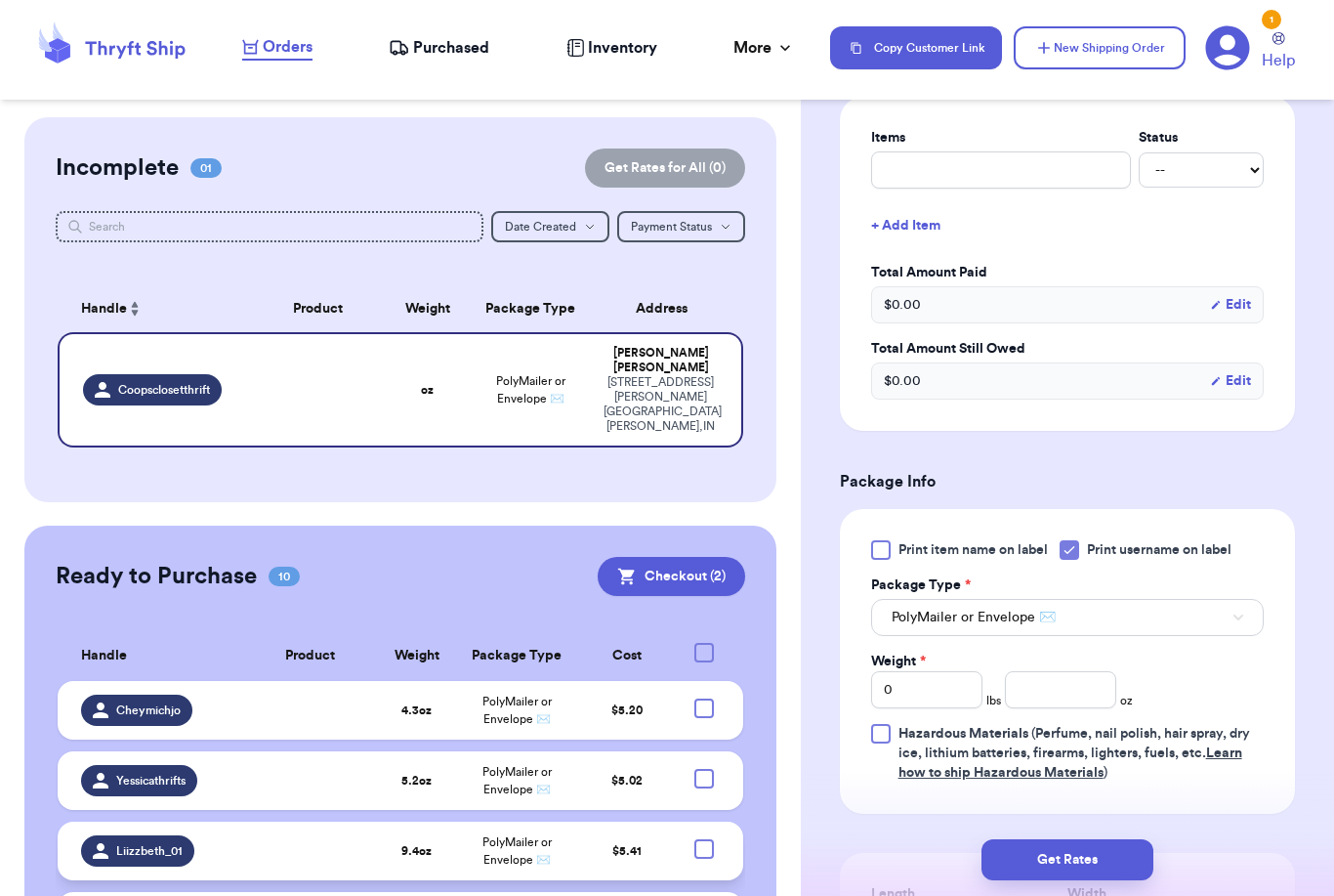
scroll to position [794, 0]
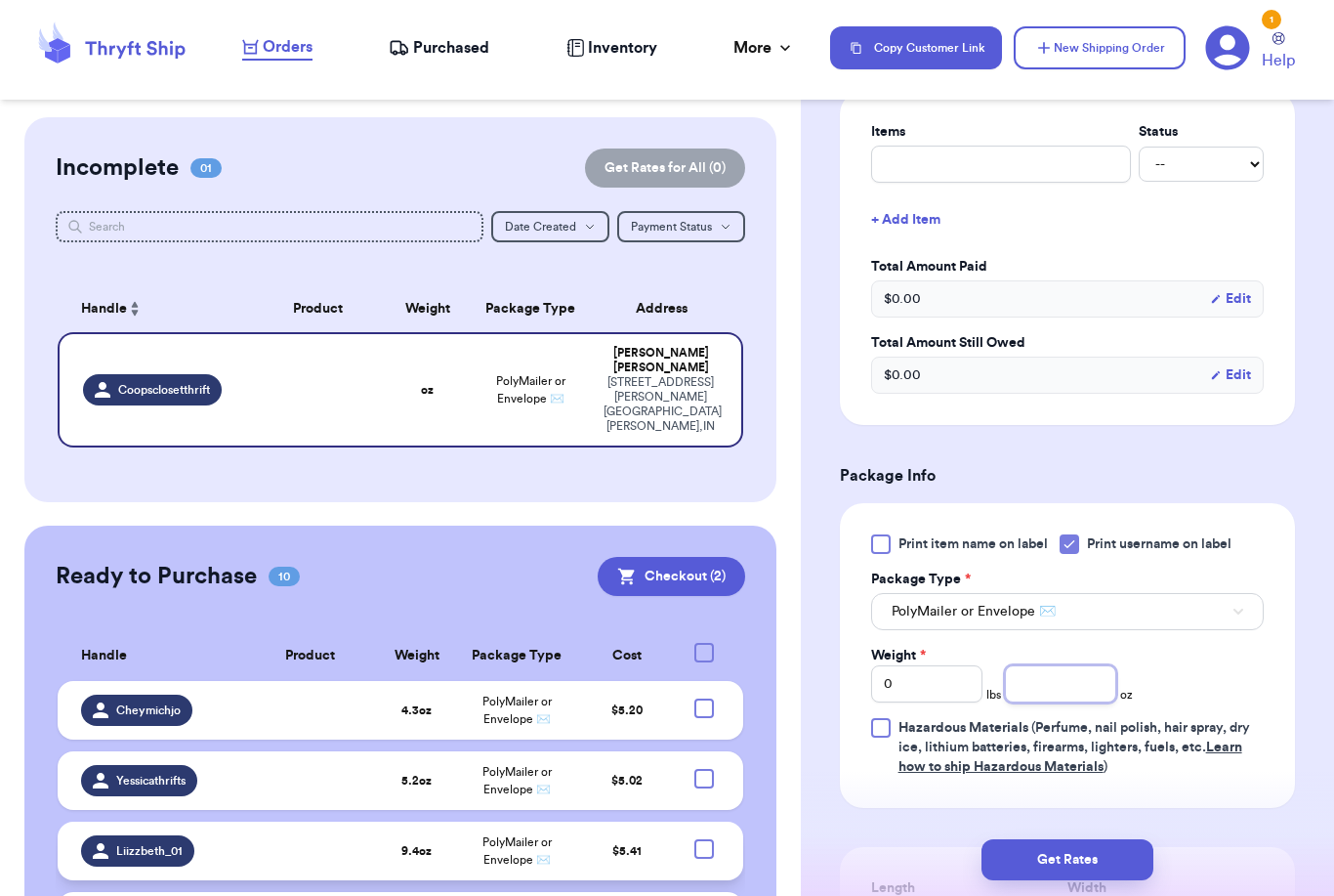
click at [1022, 692] on input "number" at bounding box center [1061, 683] width 111 height 37
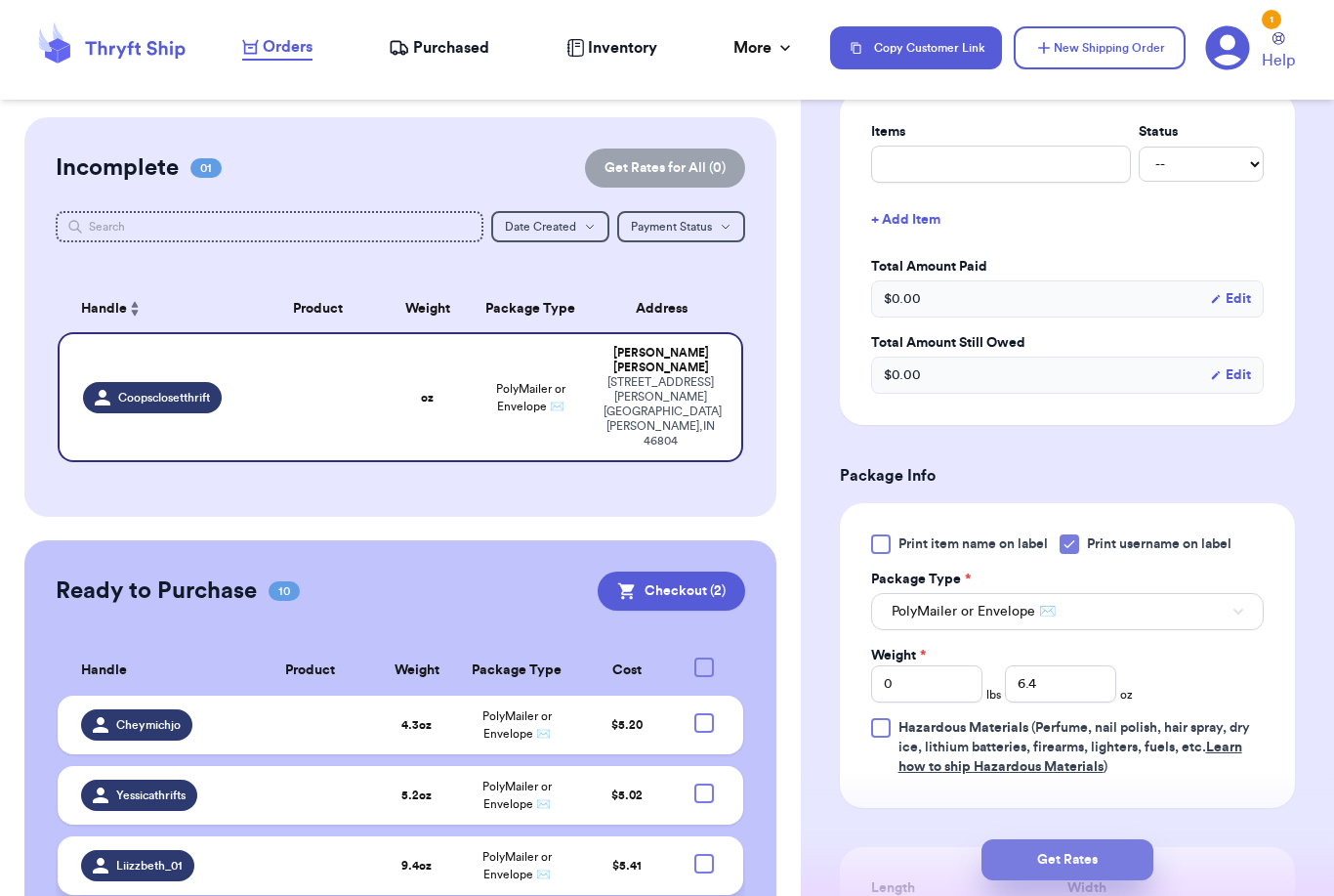
click at [1138, 839] on button "Get Rates" at bounding box center [1068, 858] width 172 height 41
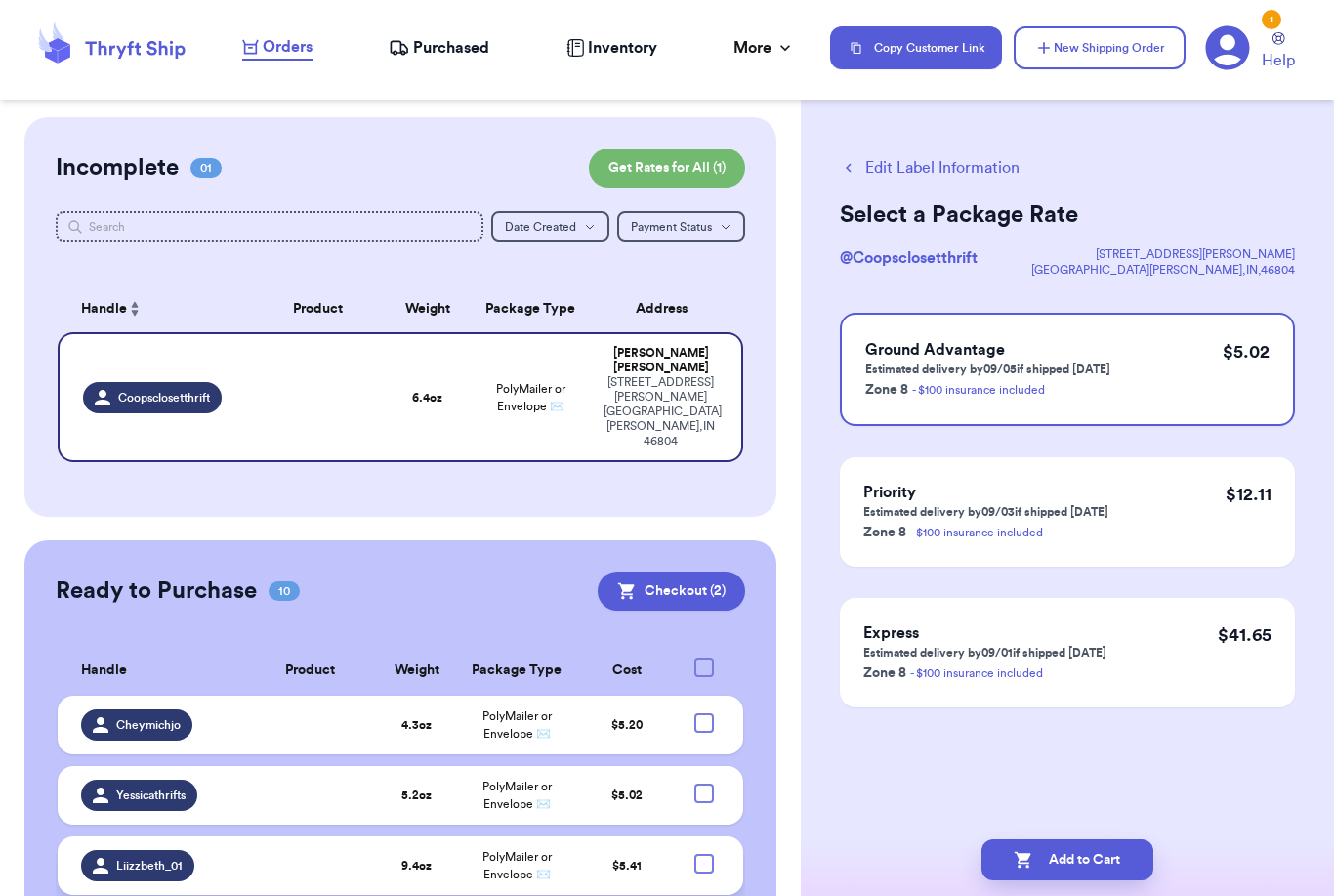
scroll to position [0, 0]
click at [1104, 839] on button "Add to Cart" at bounding box center [1068, 858] width 172 height 41
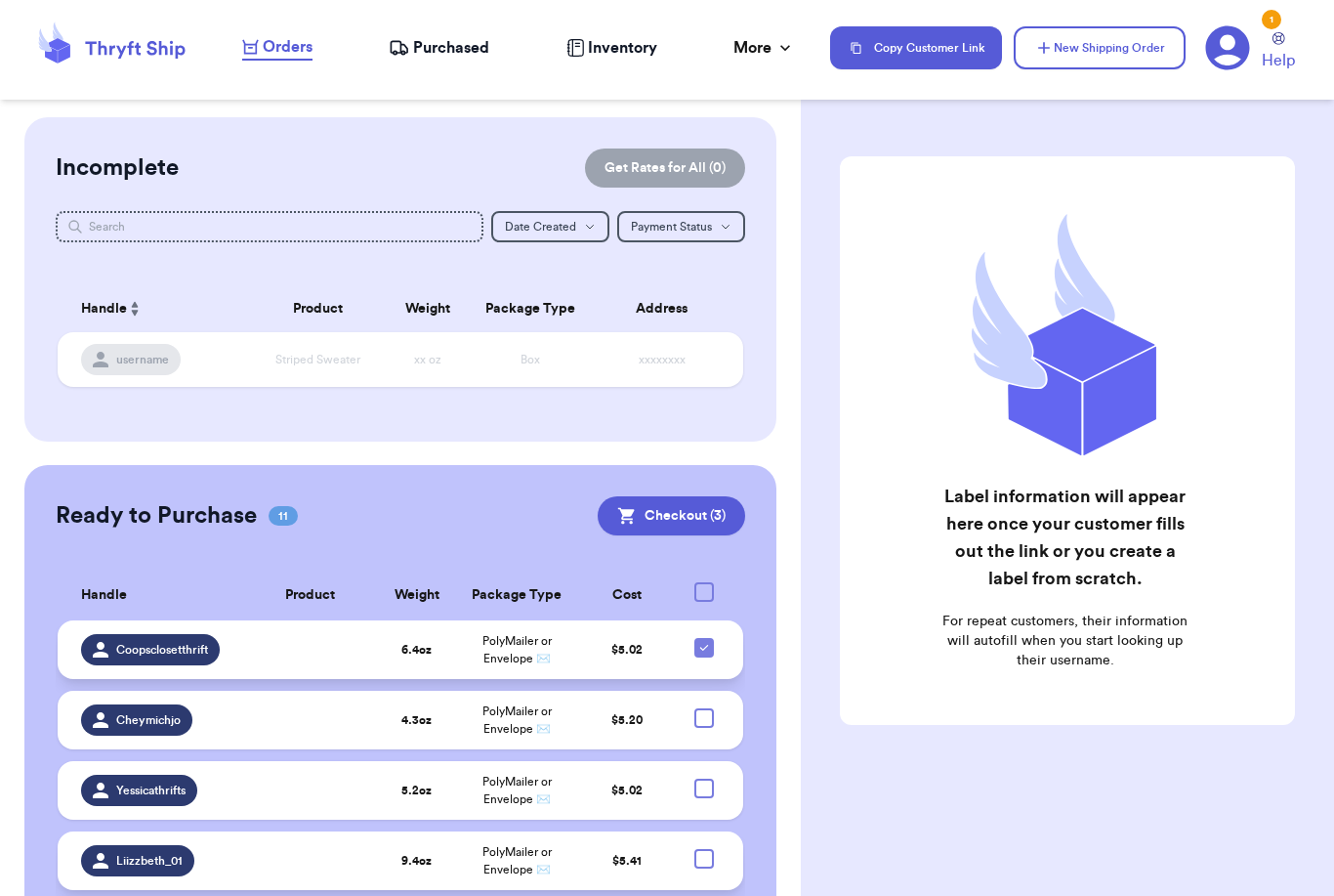
click at [702, 650] on icon at bounding box center [704, 647] width 8 height 6
click at [703, 638] on input "checkbox" at bounding box center [703, 637] width 1 height 1
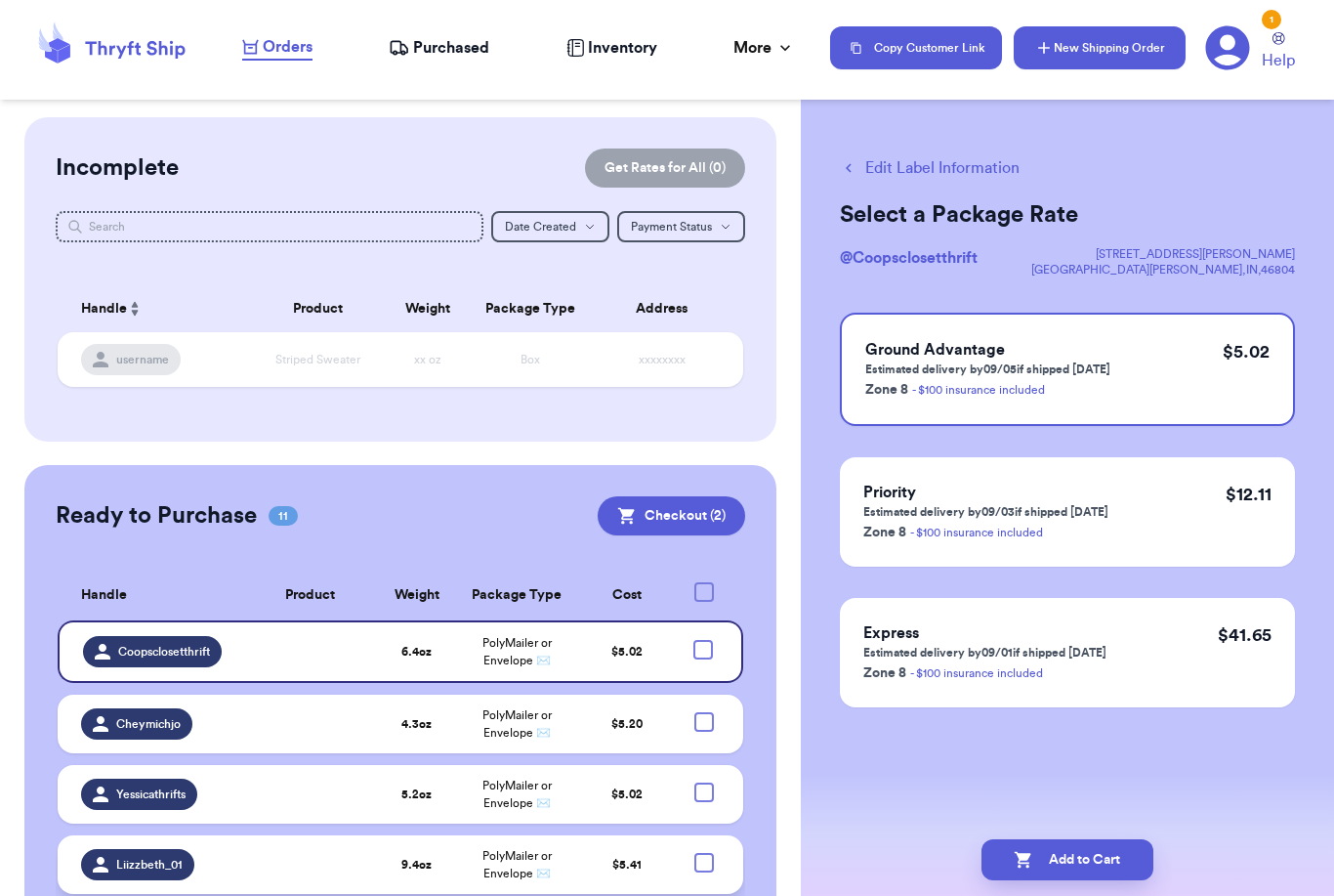
click at [1060, 51] on button "New Shipping Order" at bounding box center [1100, 48] width 172 height 43
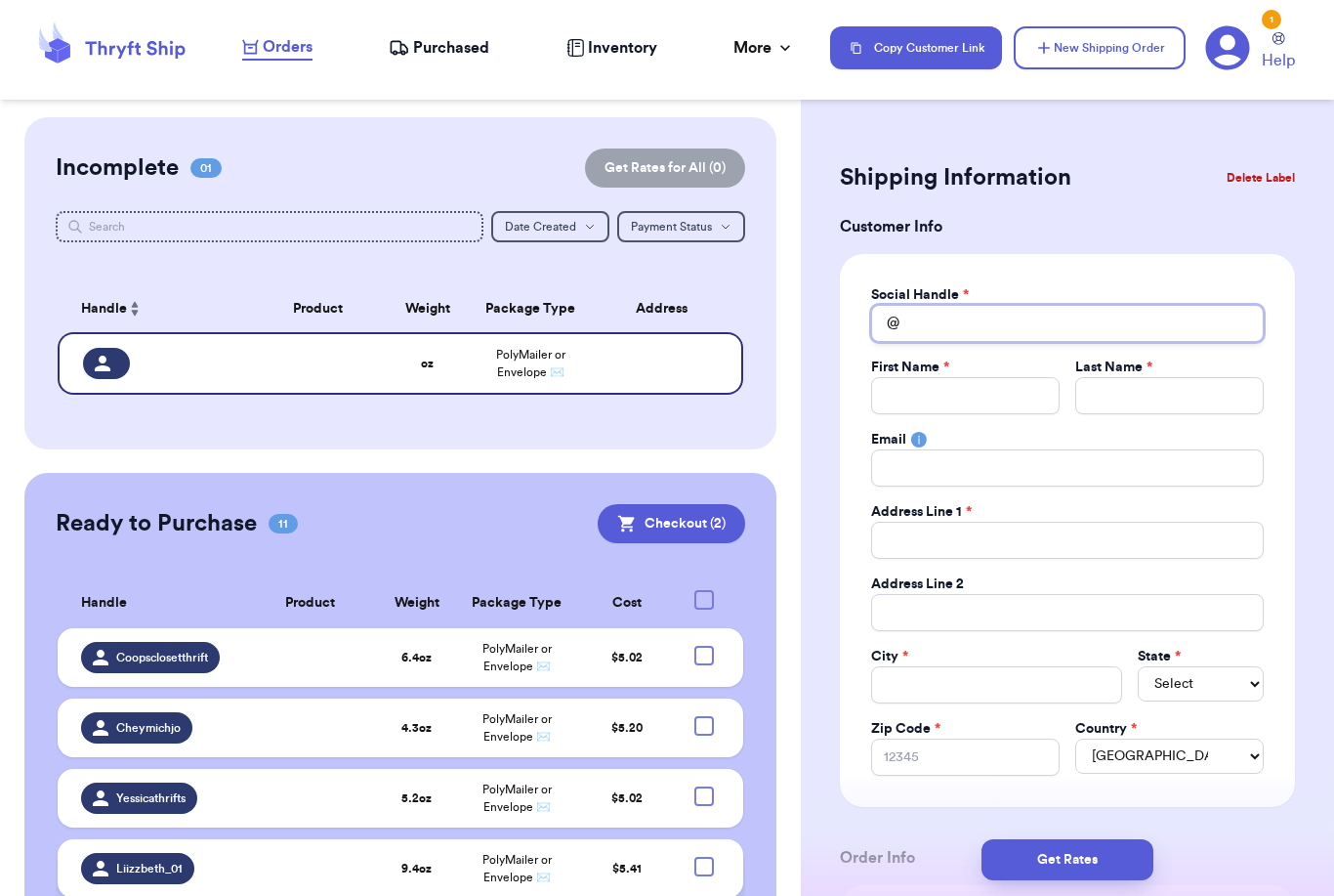
click at [968, 323] on input "Total Amount Paid" at bounding box center [1068, 323] width 393 height 37
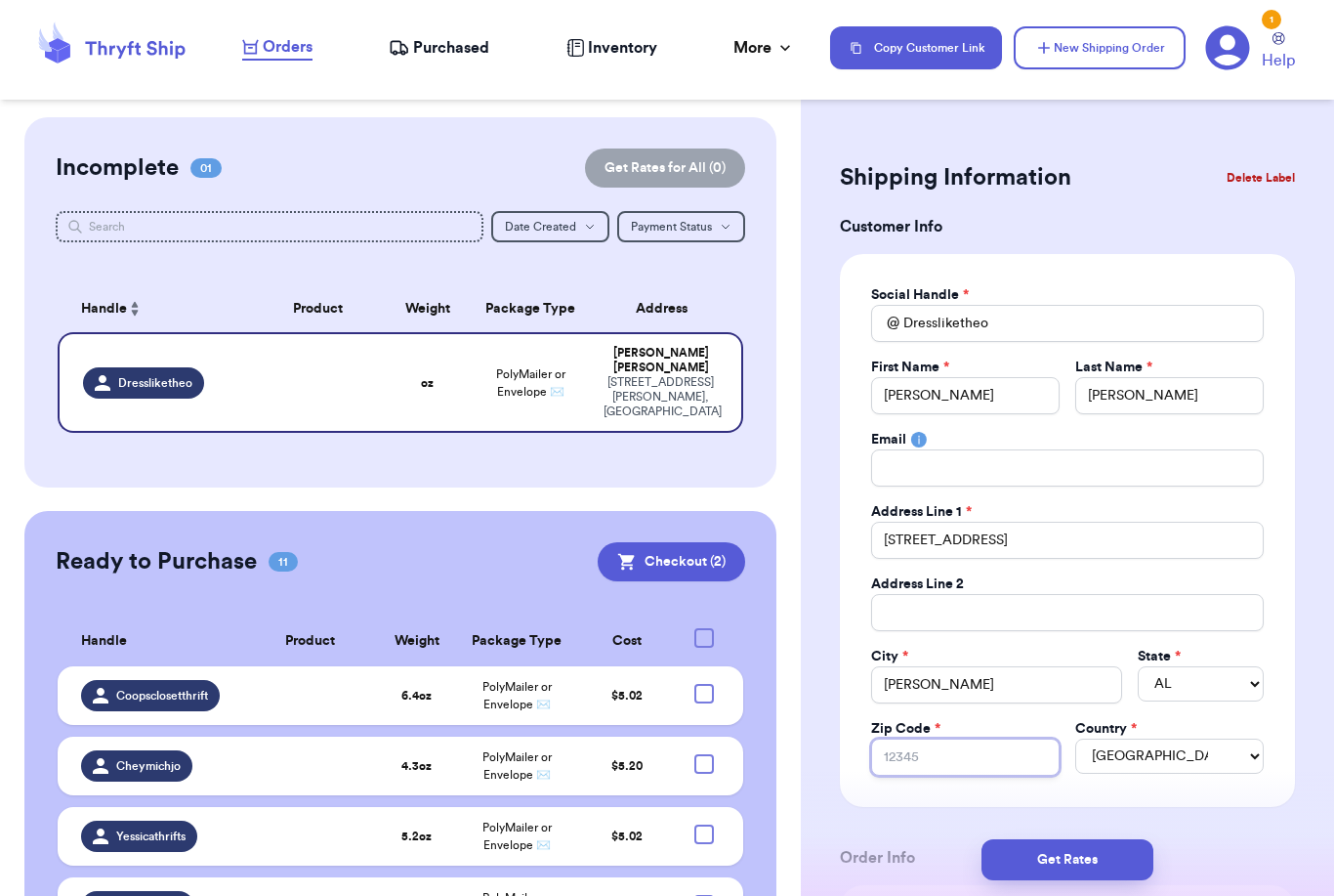
click at [976, 753] on input "Zip Code *" at bounding box center [966, 756] width 188 height 37
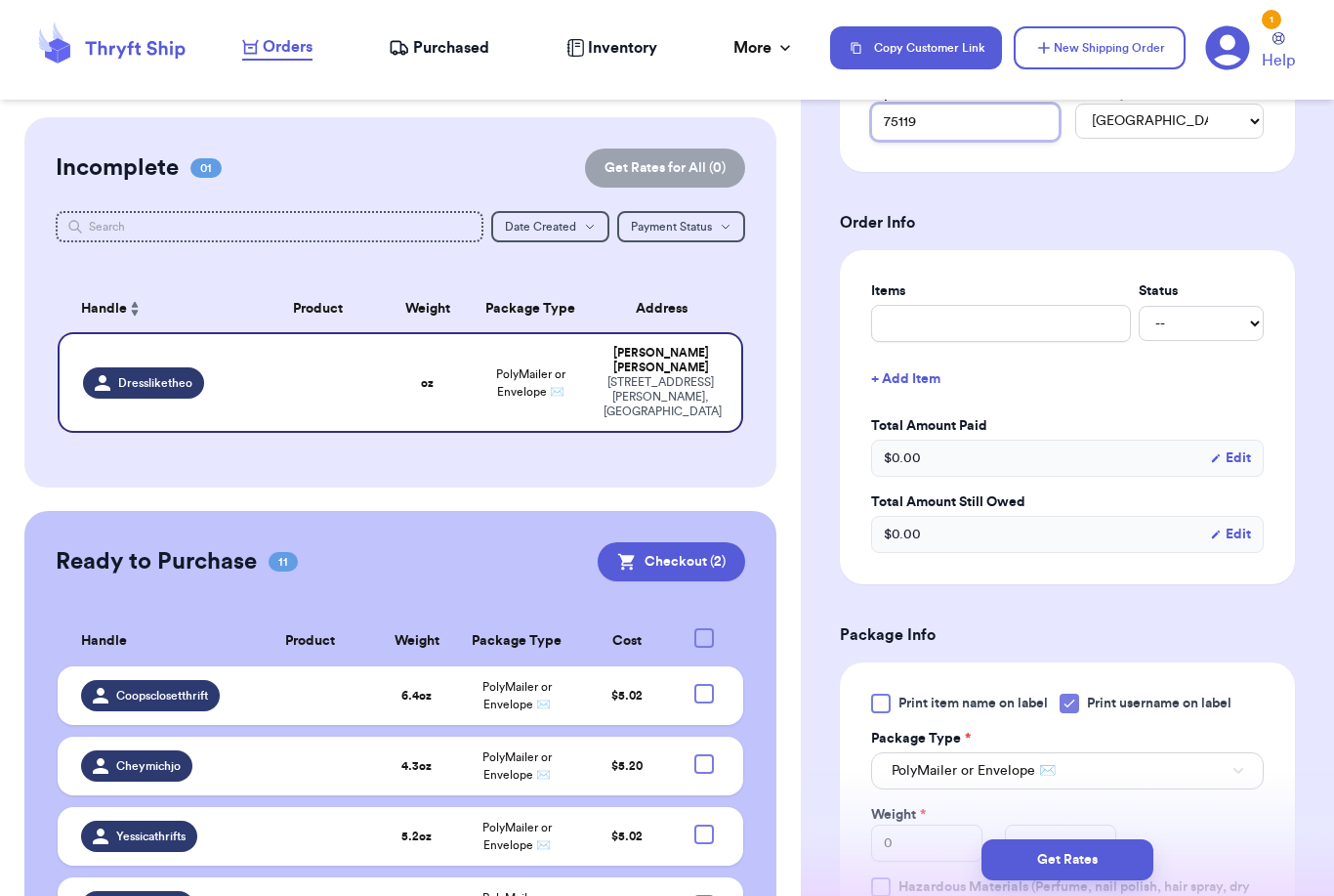
scroll to position [812, 0]
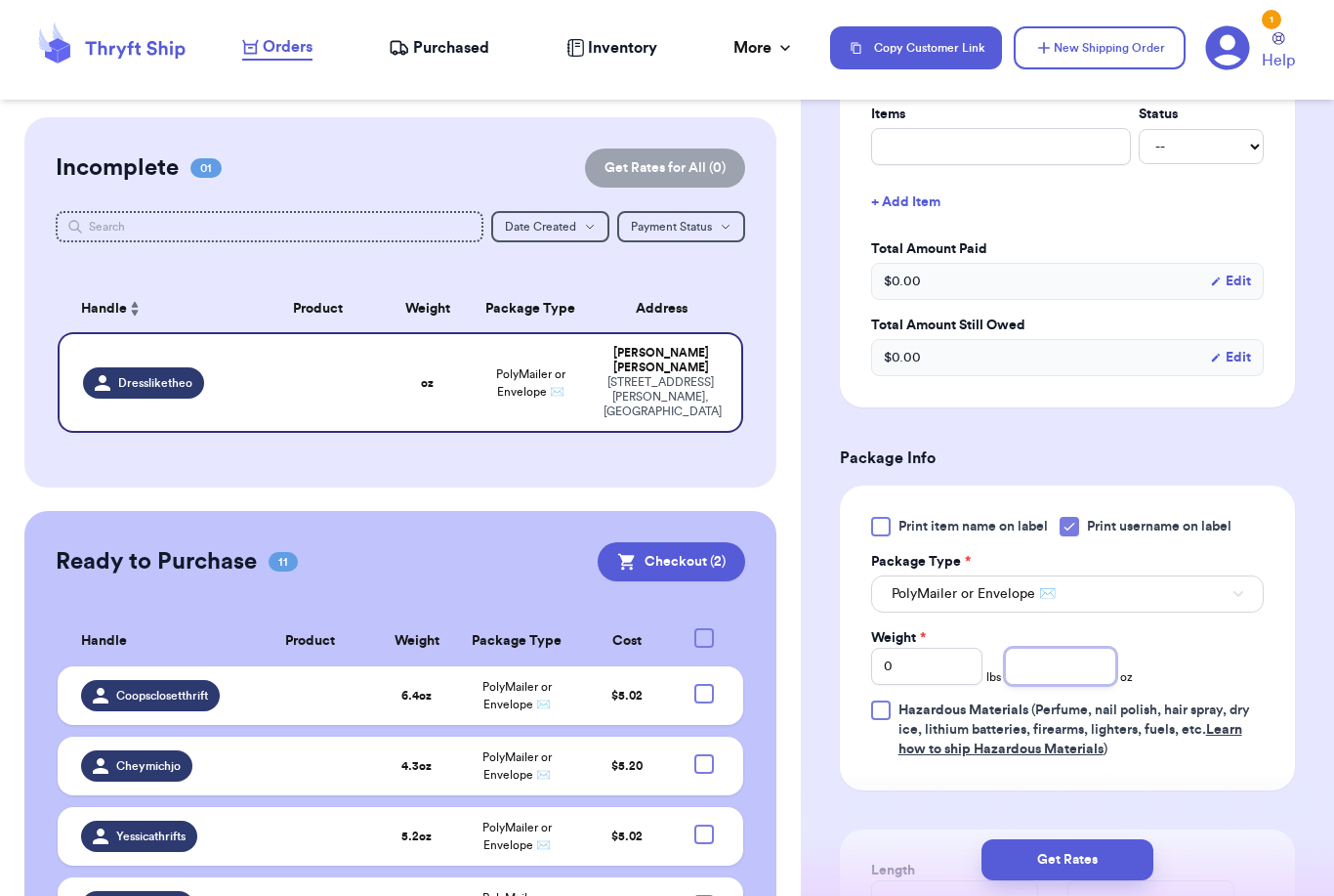
click at [1019, 668] on input "number" at bounding box center [1061, 665] width 111 height 37
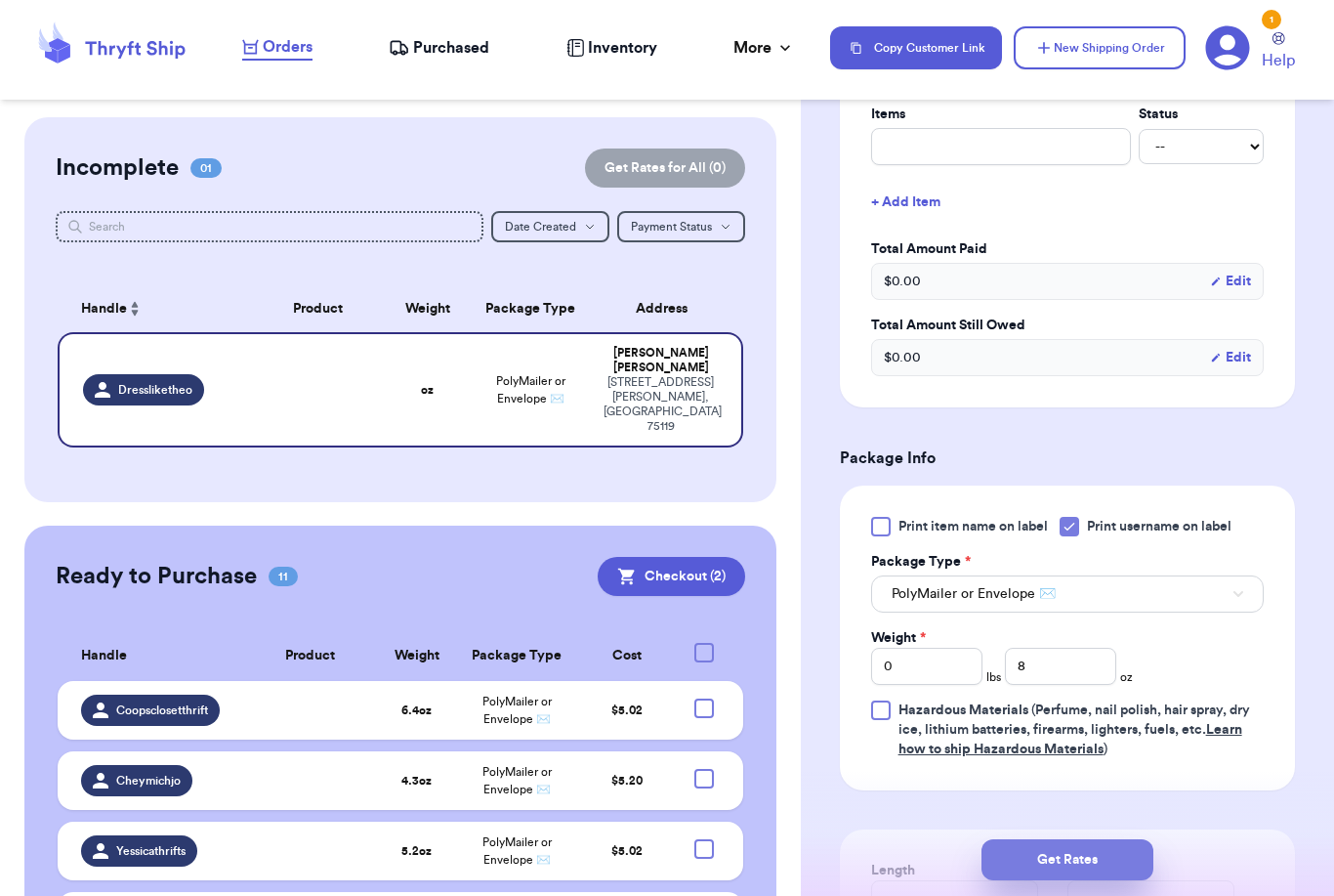
click at [1127, 839] on button "Get Rates" at bounding box center [1068, 858] width 172 height 41
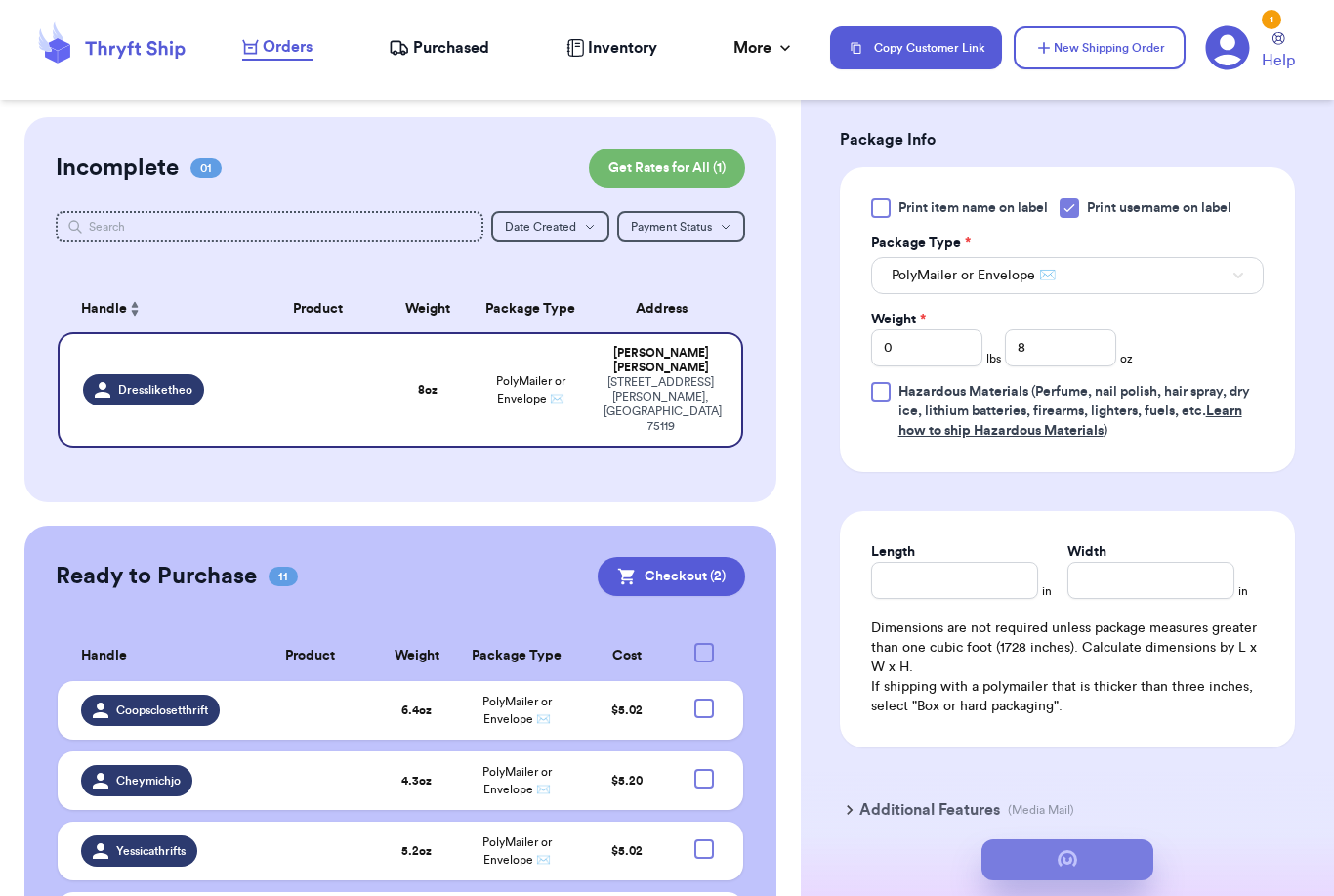
scroll to position [0, 0]
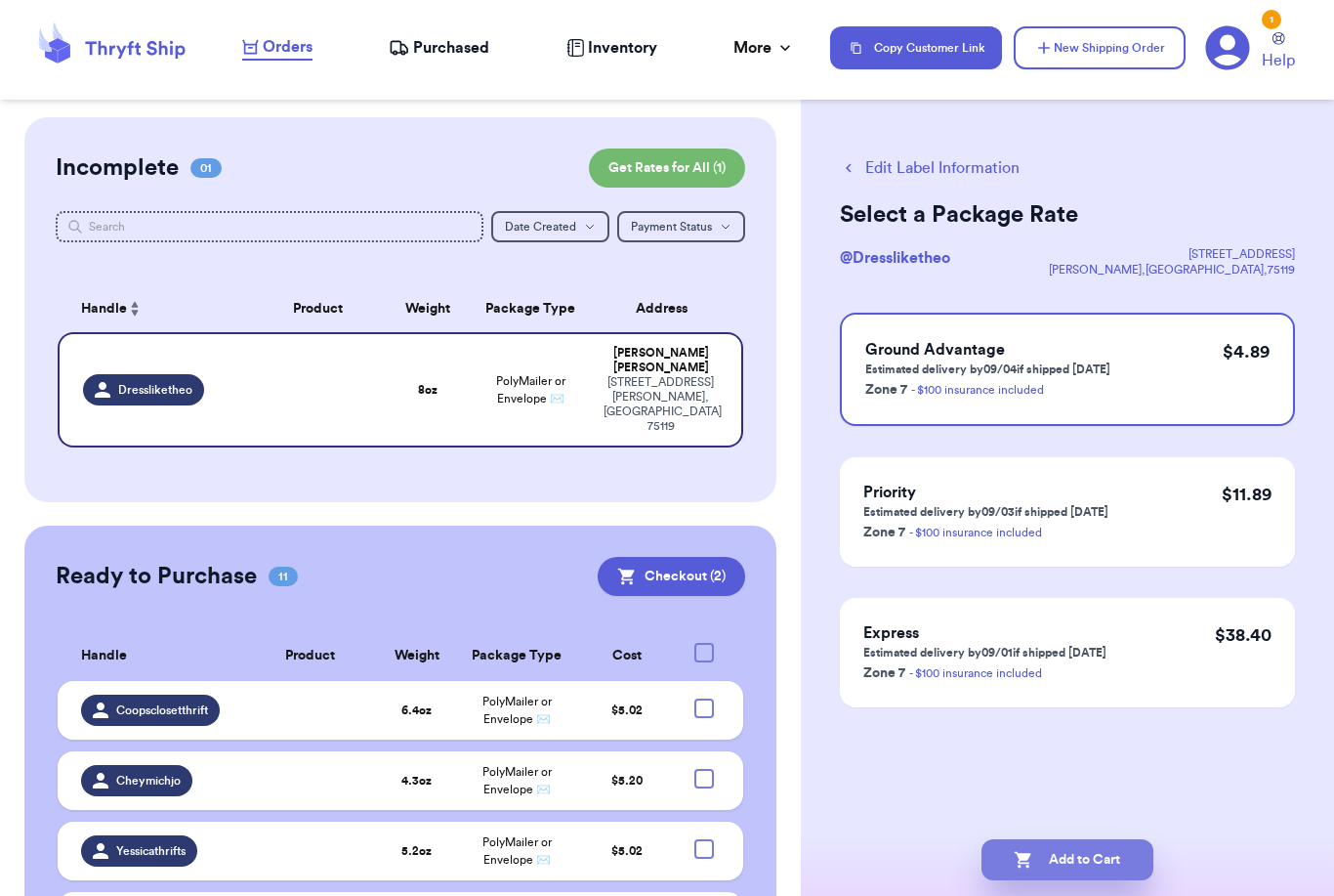
click at [1048, 839] on button "Add to Cart" at bounding box center [1068, 858] width 172 height 41
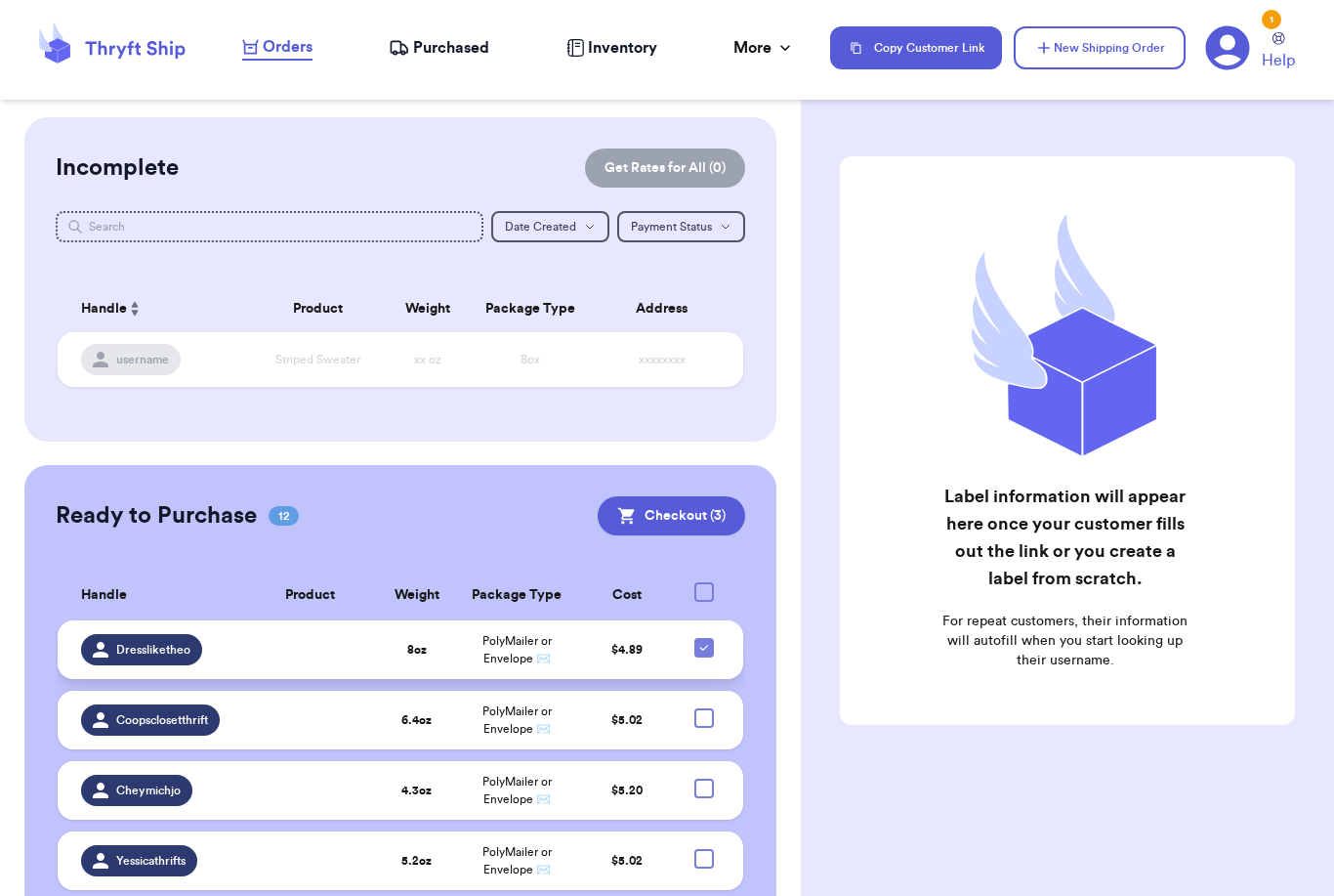
click at [704, 655] on icon at bounding box center [704, 647] width 16 height 16
click at [704, 638] on input "checkbox" at bounding box center [703, 637] width 1 height 1
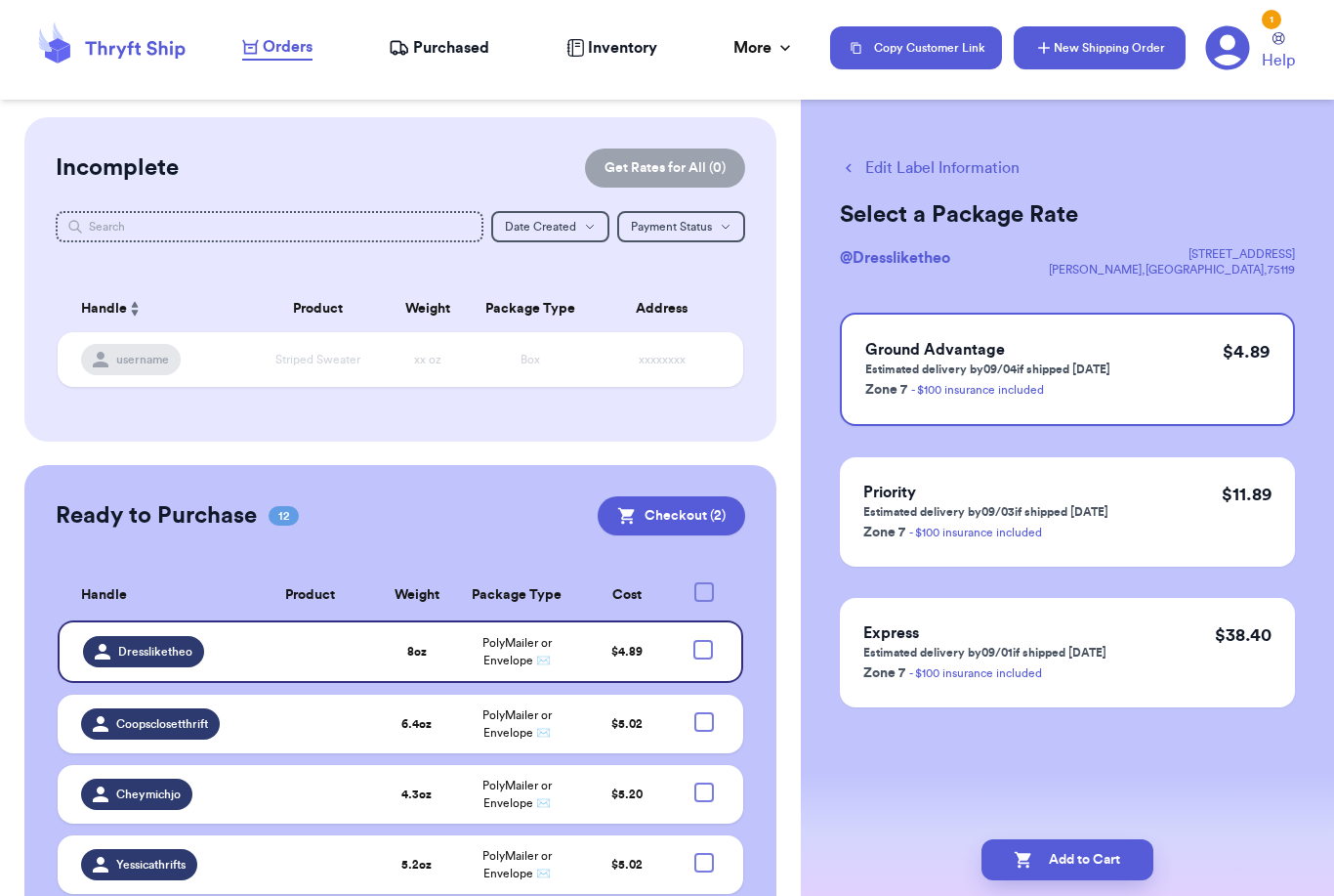
click at [1104, 46] on button "New Shipping Order" at bounding box center [1100, 48] width 172 height 43
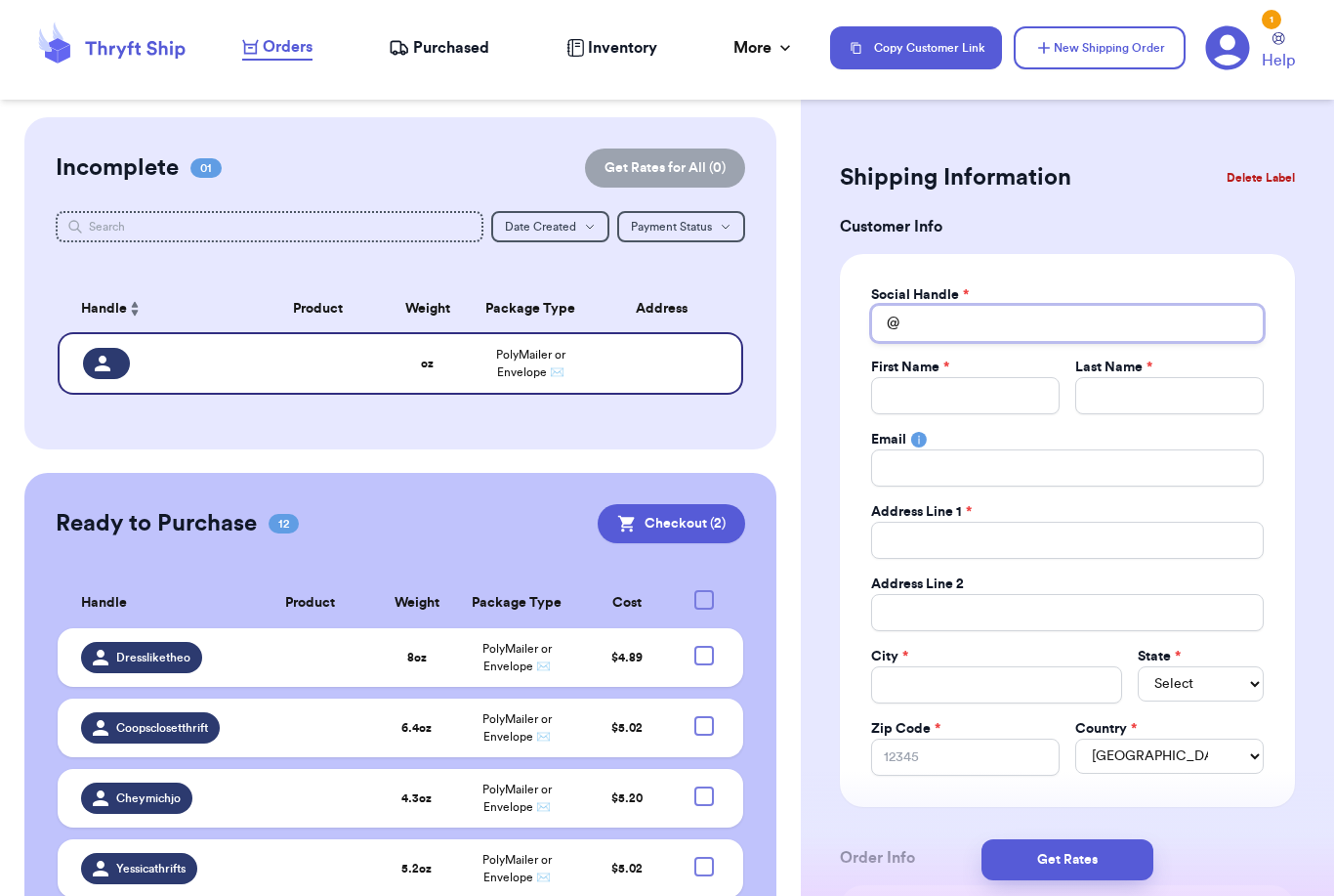
click at [1104, 322] on input "Total Amount Paid" at bounding box center [1068, 323] width 393 height 37
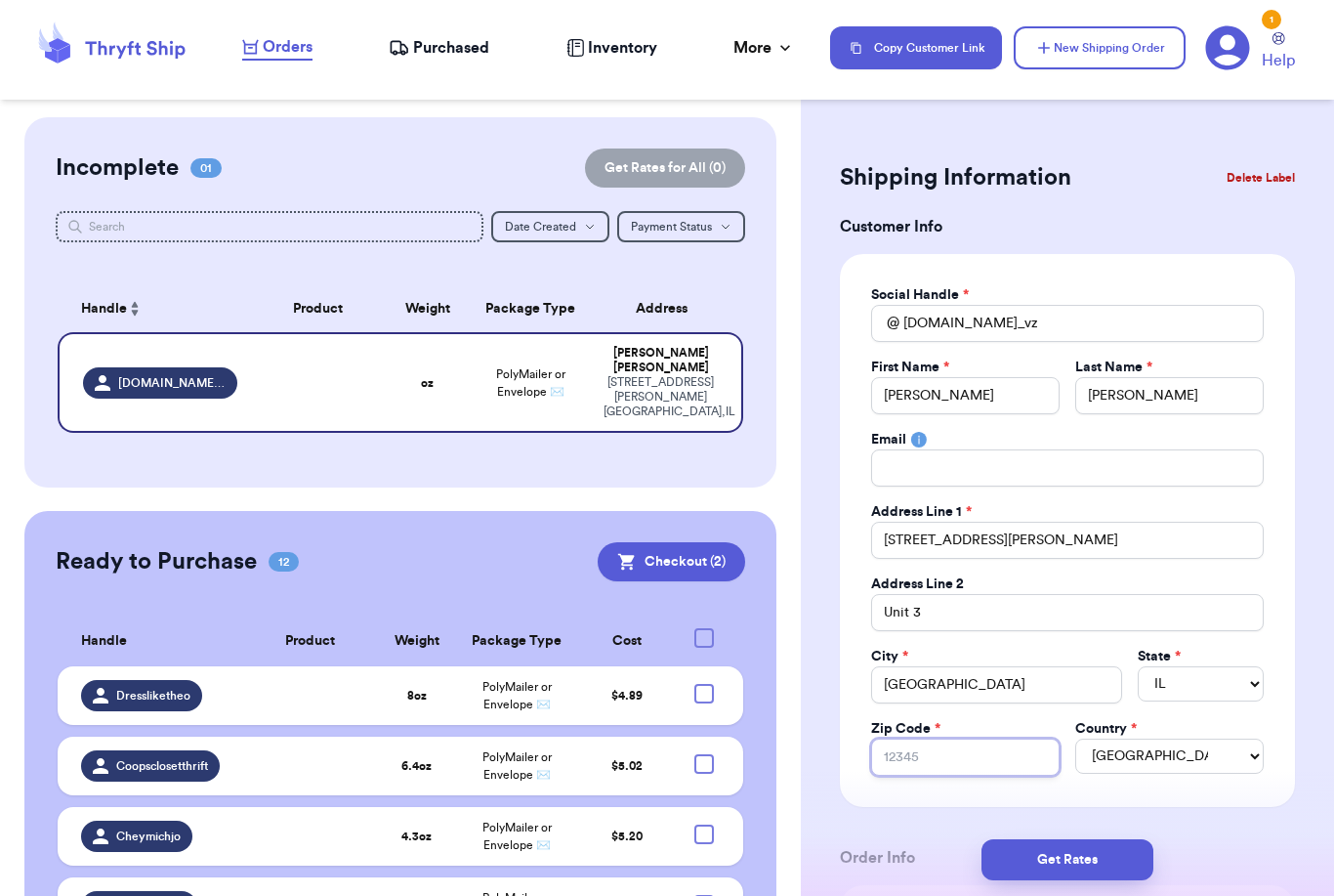
click at [997, 760] on input "Zip Code *" at bounding box center [966, 756] width 188 height 37
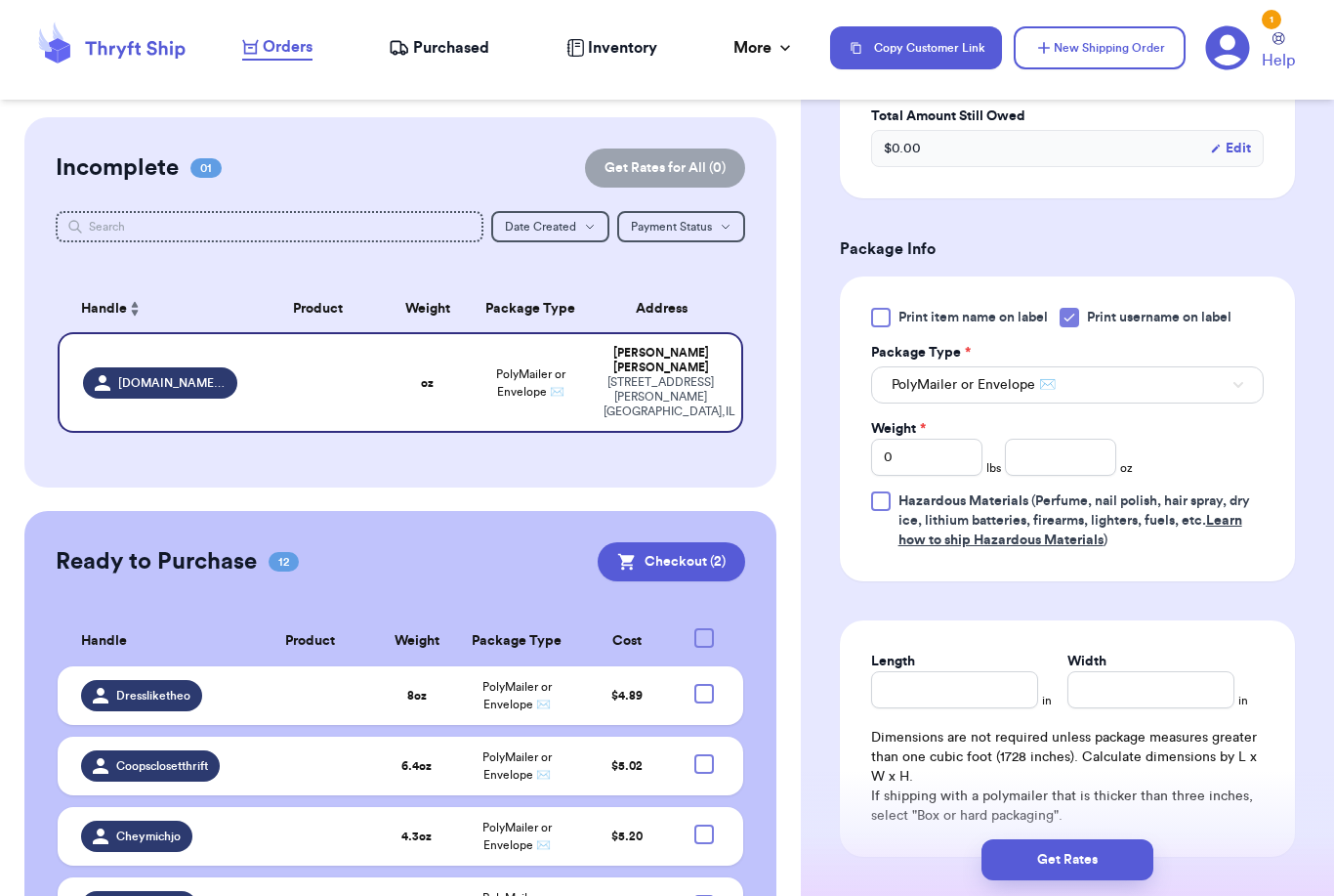
scroll to position [1022, 0]
click at [1047, 461] on input "number" at bounding box center [1061, 455] width 111 height 37
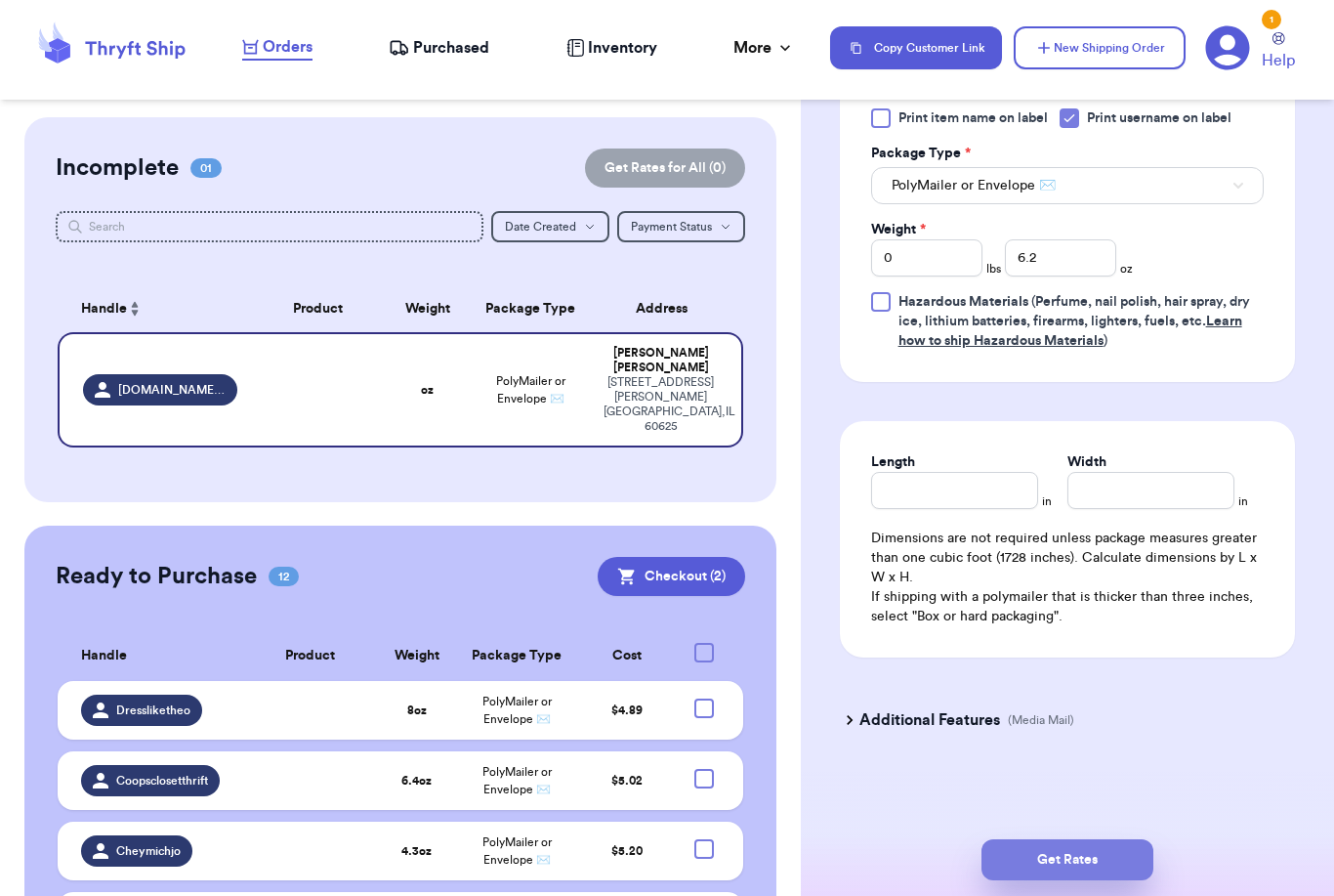
click at [1130, 839] on button "Get Rates" at bounding box center [1068, 858] width 172 height 41
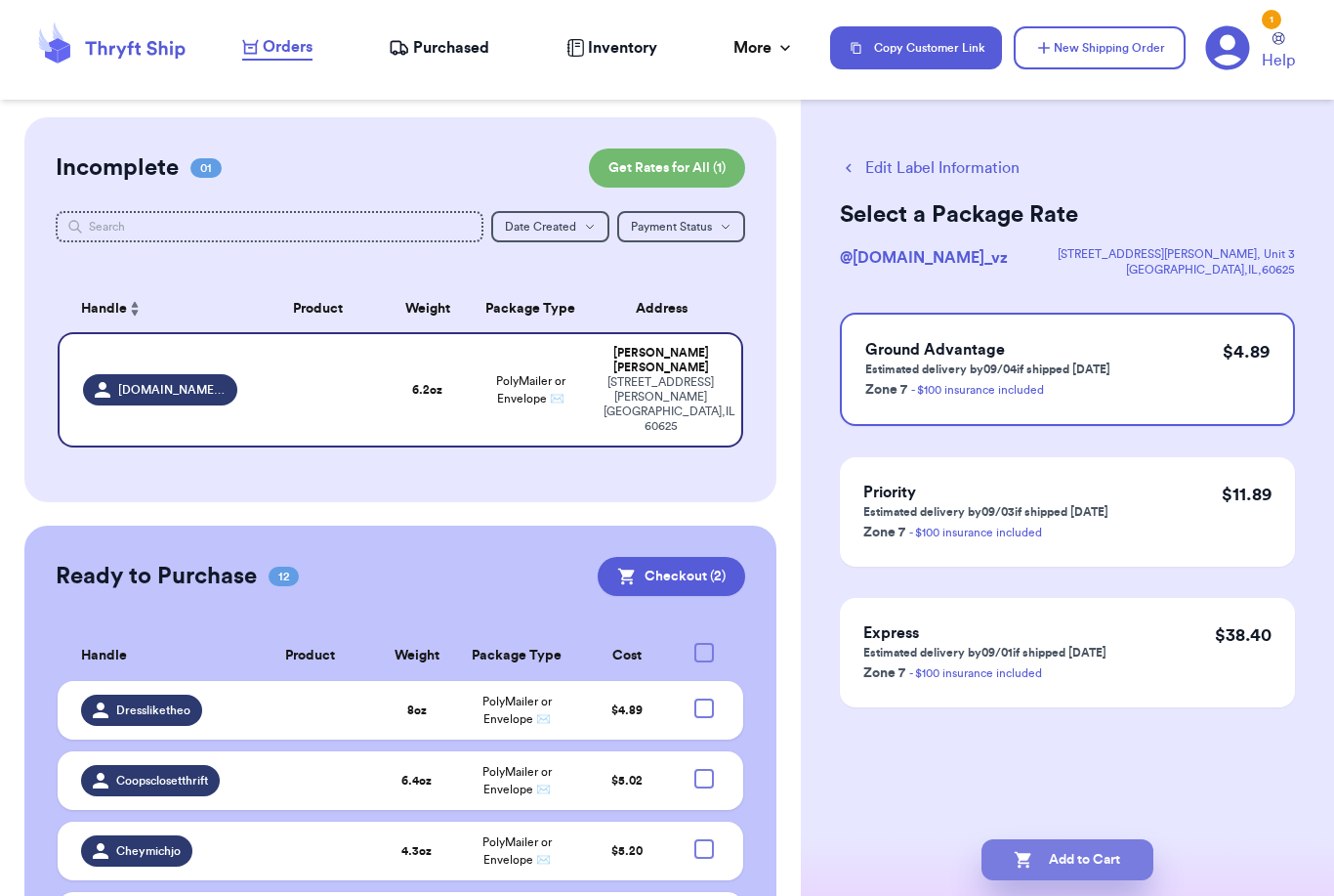
click at [1086, 839] on button "Add to Cart" at bounding box center [1068, 858] width 172 height 41
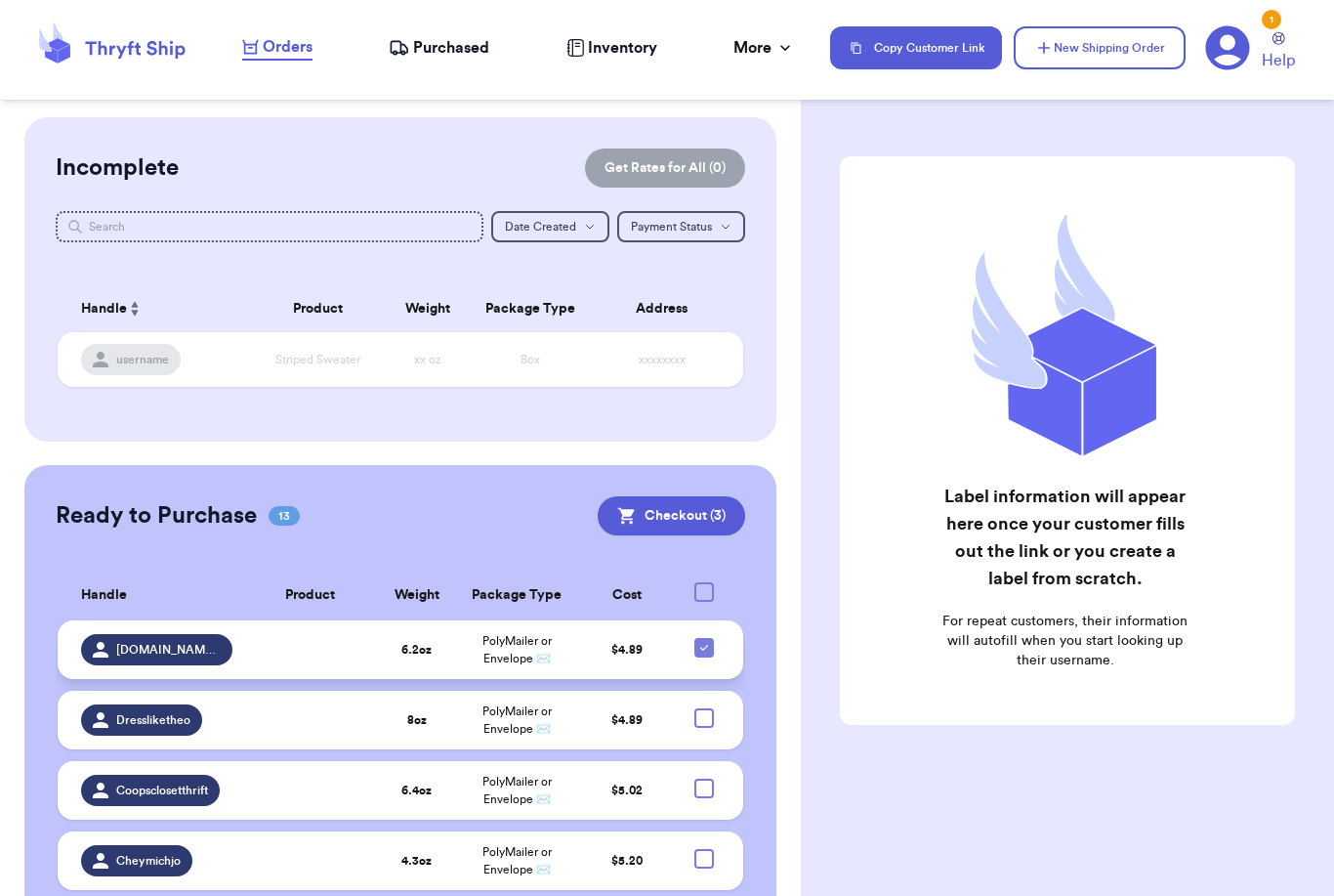
click at [711, 655] on icon at bounding box center [704, 647] width 16 height 16
click at [704, 638] on input "checkbox" at bounding box center [703, 637] width 1 height 1
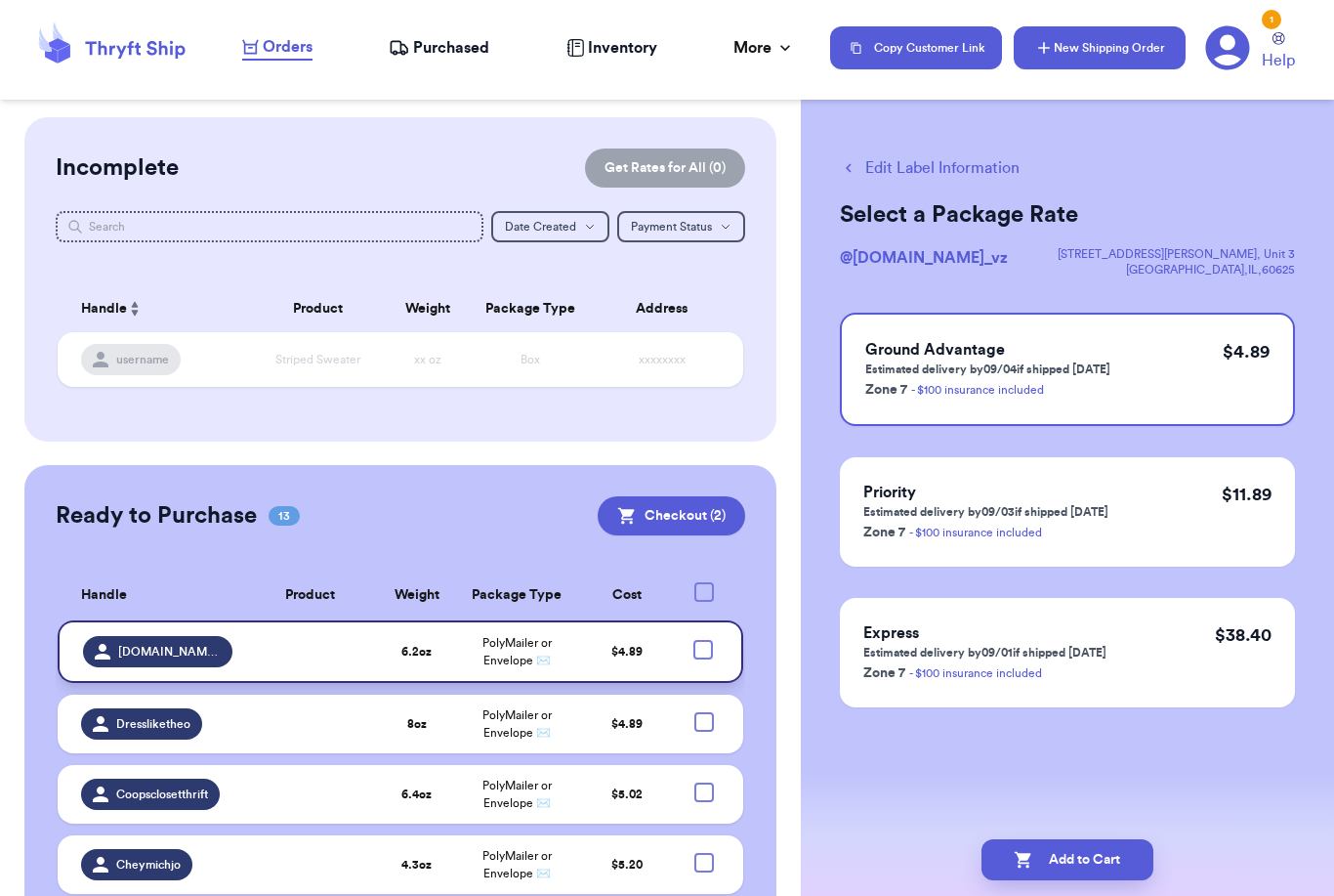
click at [1073, 56] on button "New Shipping Order" at bounding box center [1100, 48] width 172 height 43
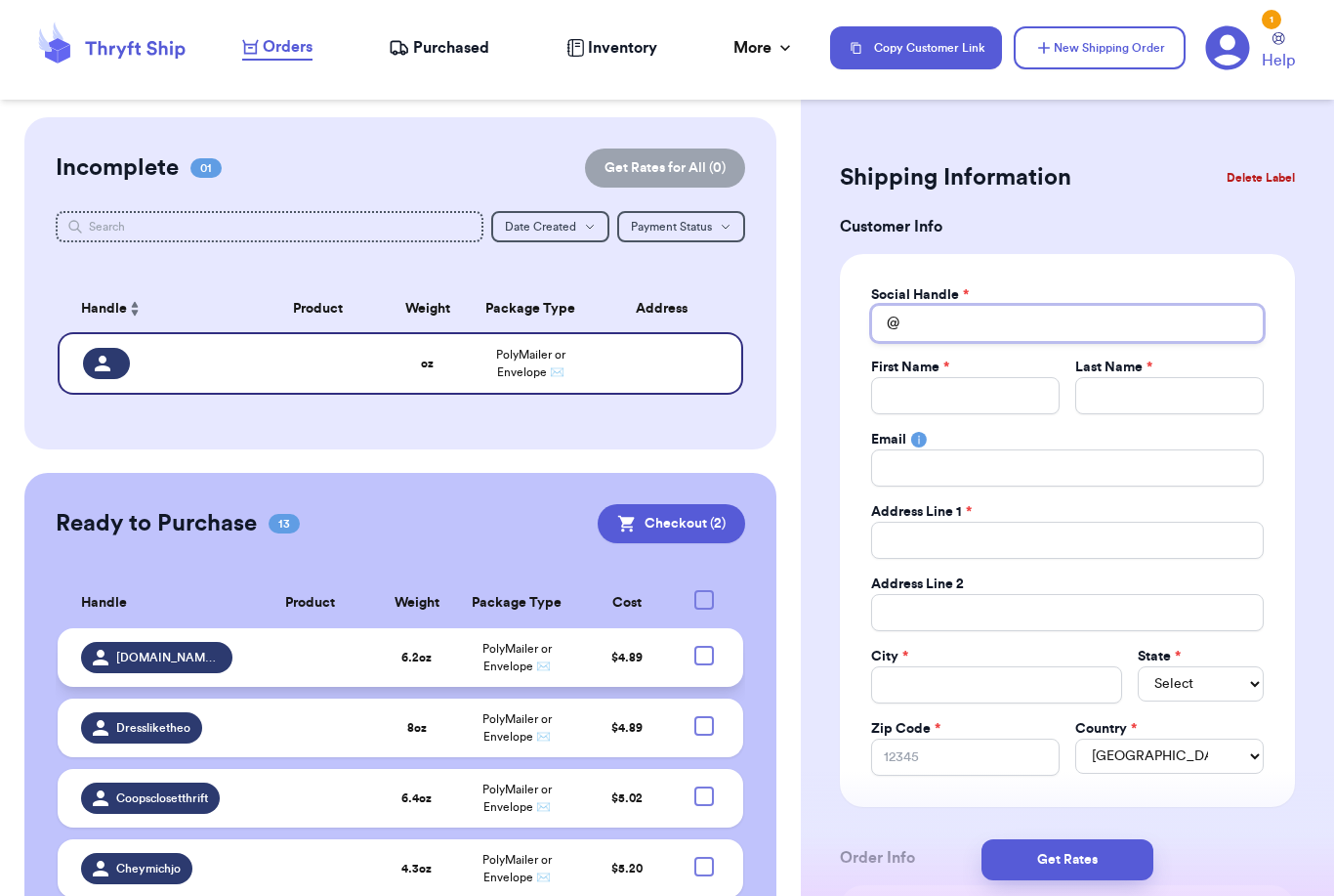
click at [1010, 322] on input "Total Amount Paid" at bounding box center [1068, 323] width 393 height 37
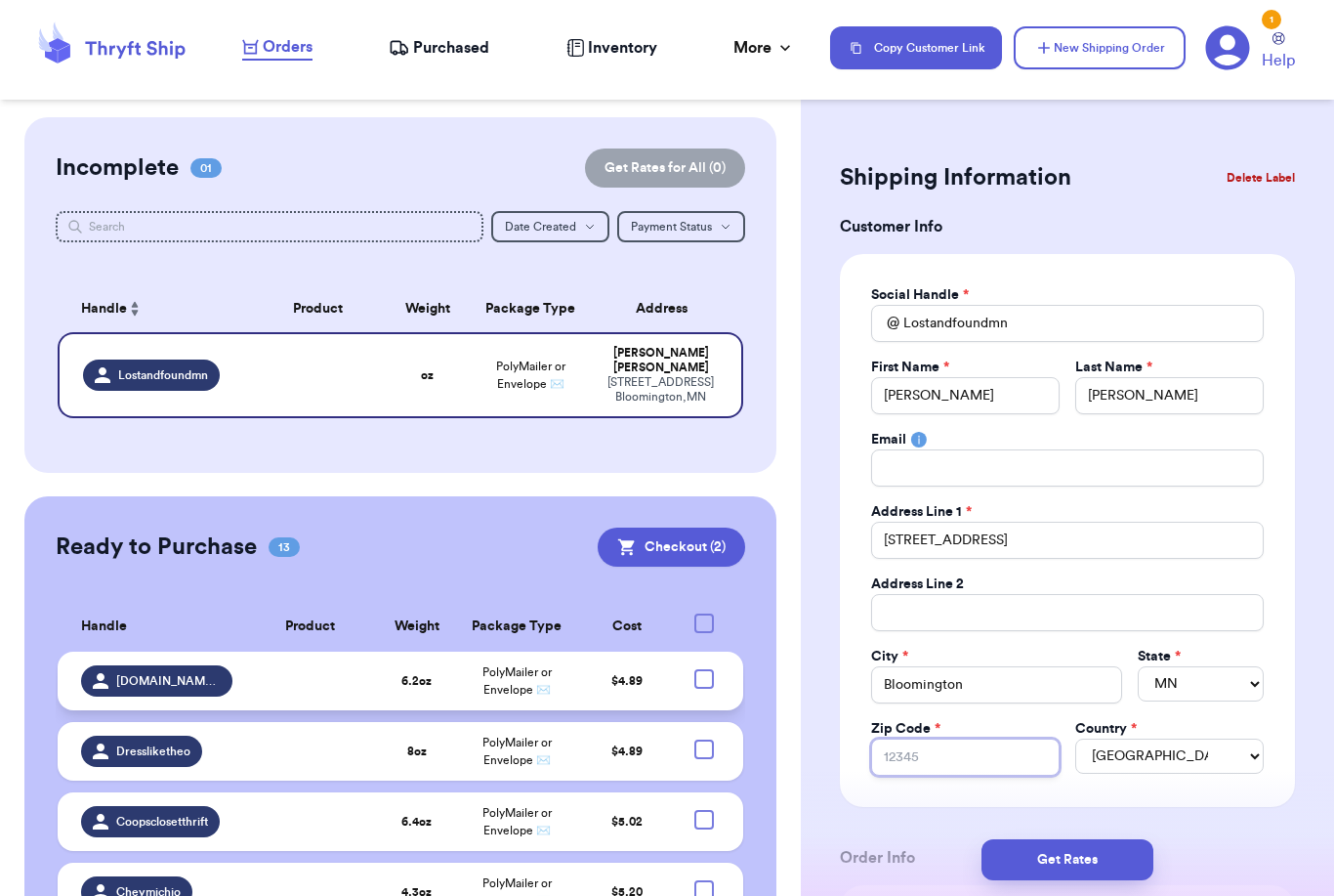
click at [982, 755] on input "Zip Code *" at bounding box center [966, 756] width 188 height 37
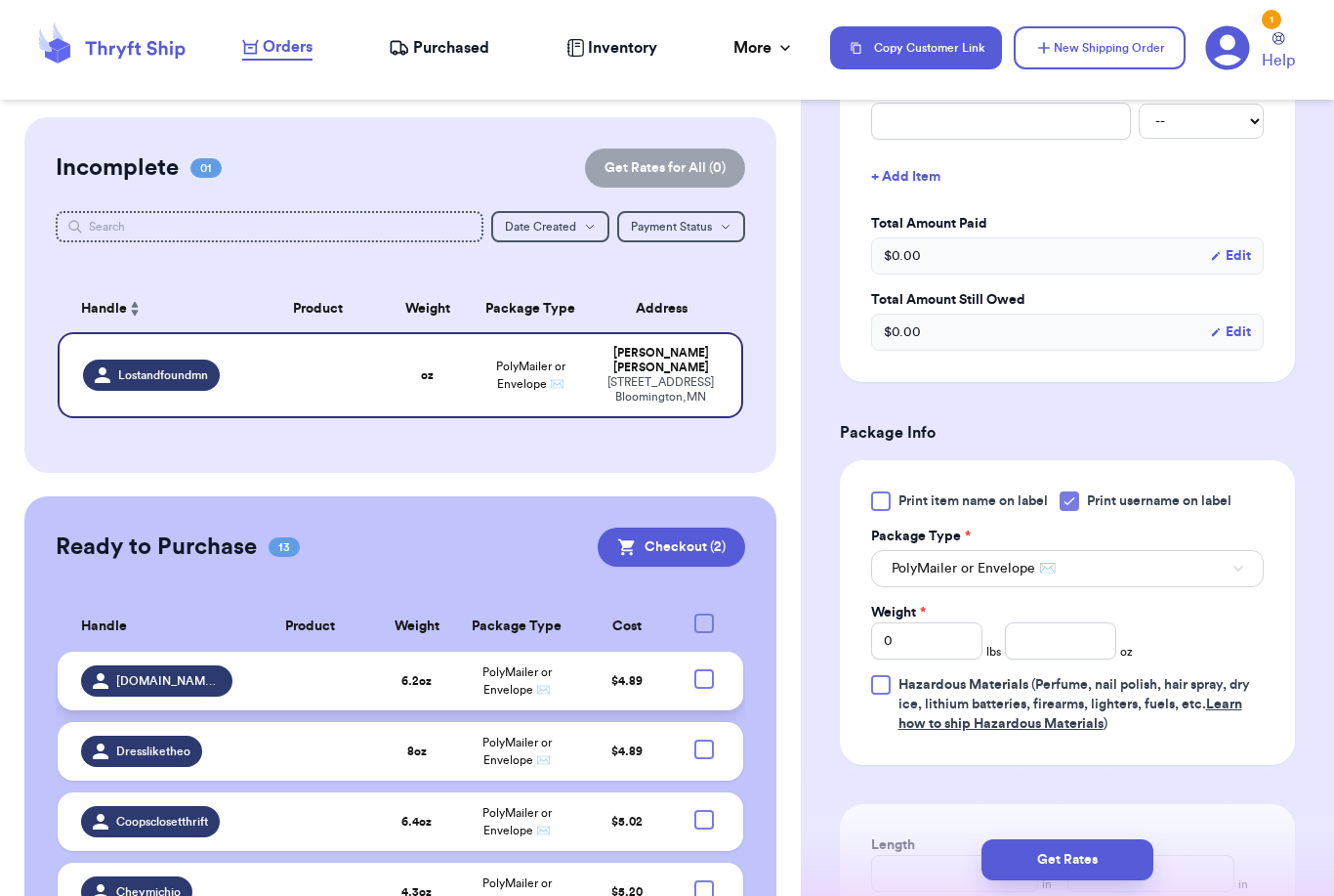
scroll to position [848, 0]
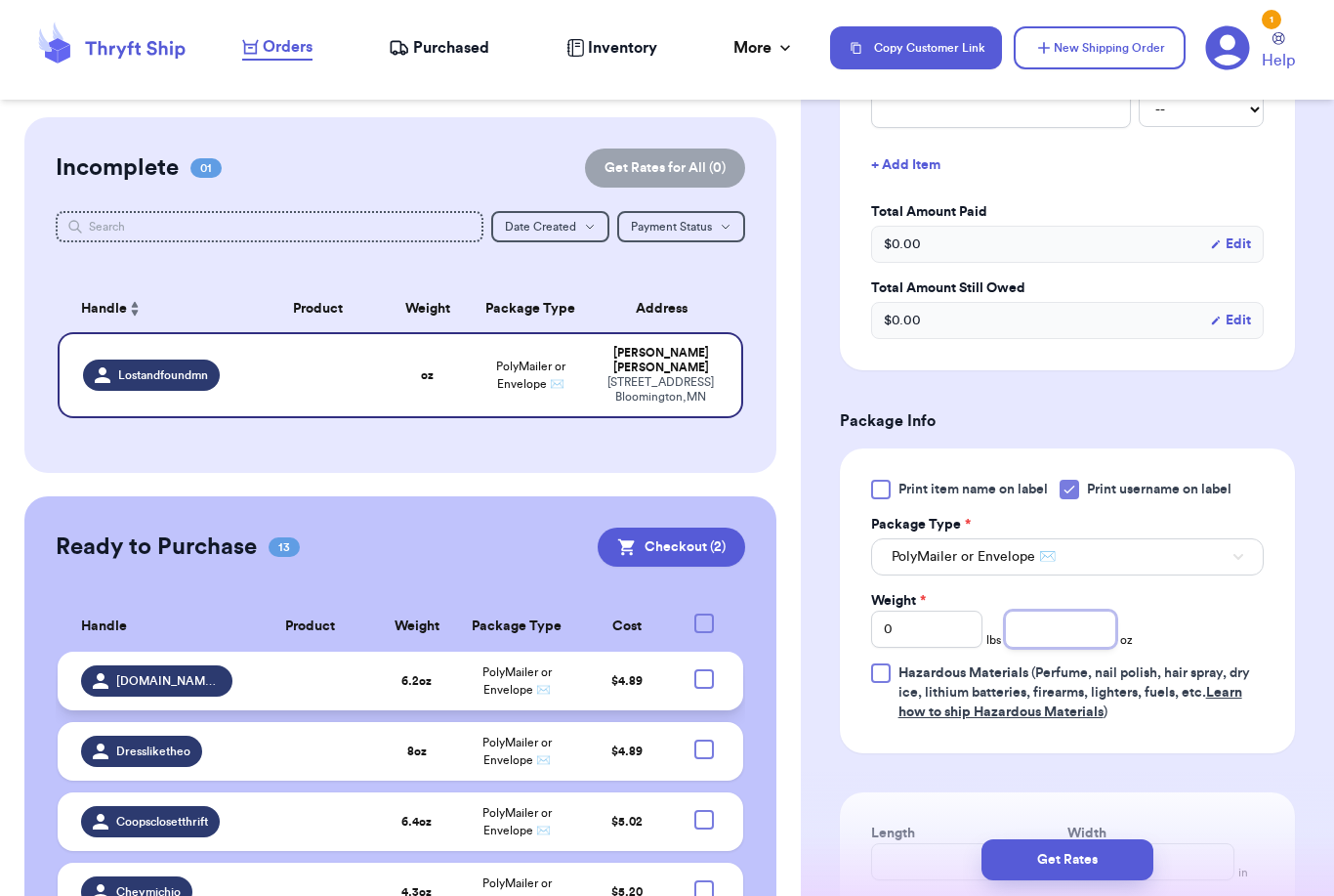
click at [1105, 633] on input "number" at bounding box center [1061, 628] width 111 height 37
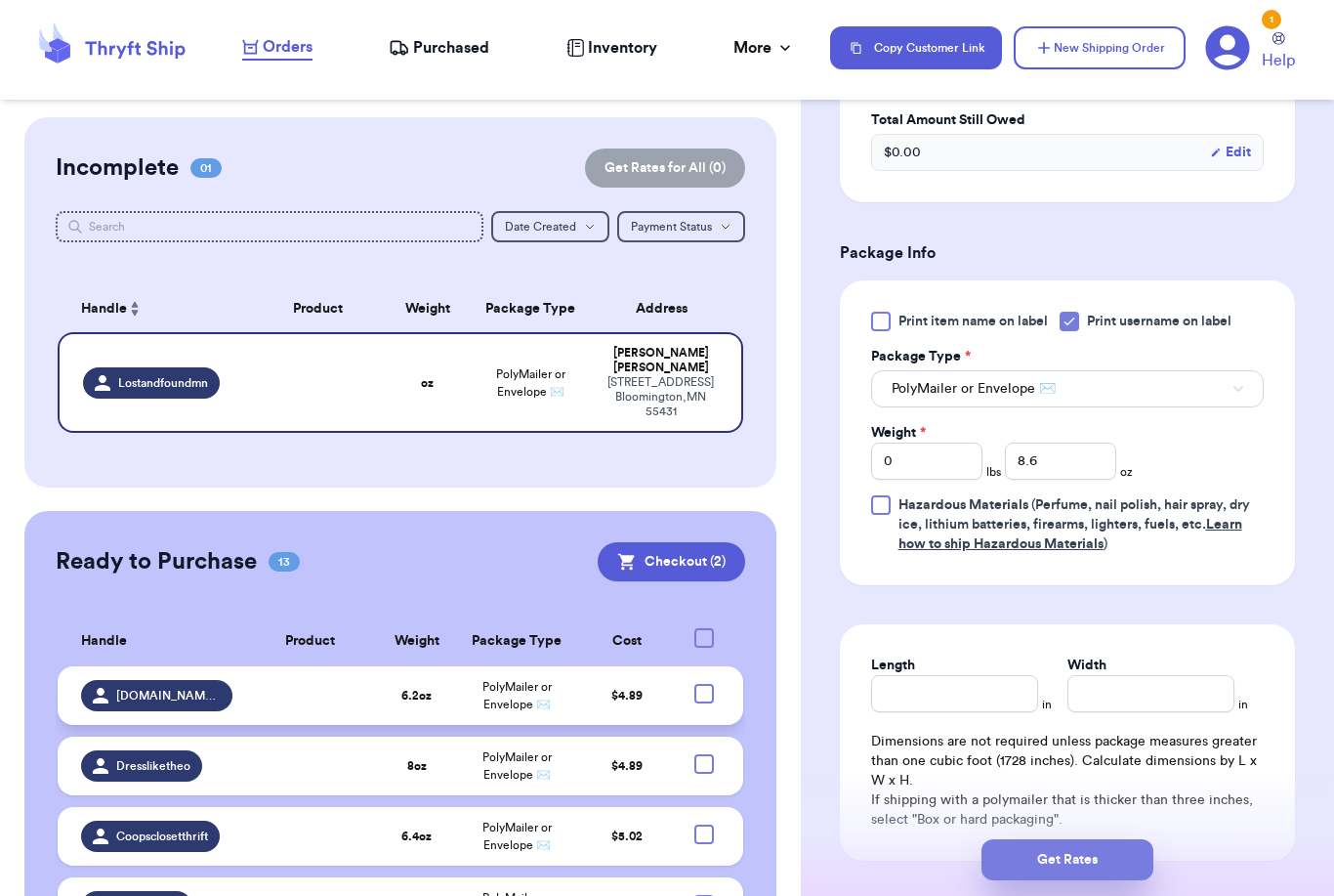
click at [1133, 839] on button "Get Rates" at bounding box center [1068, 858] width 172 height 41
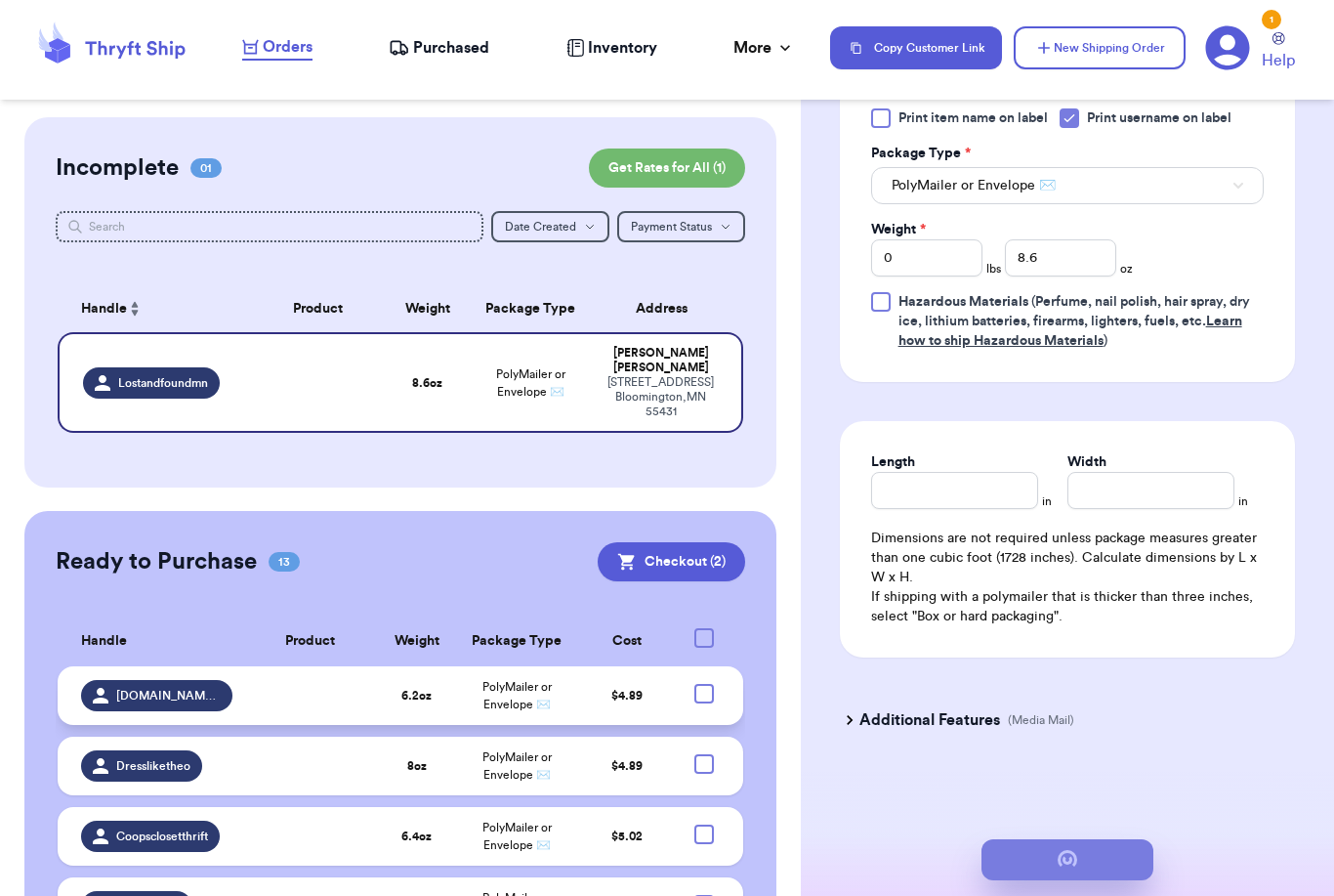
scroll to position [0, 0]
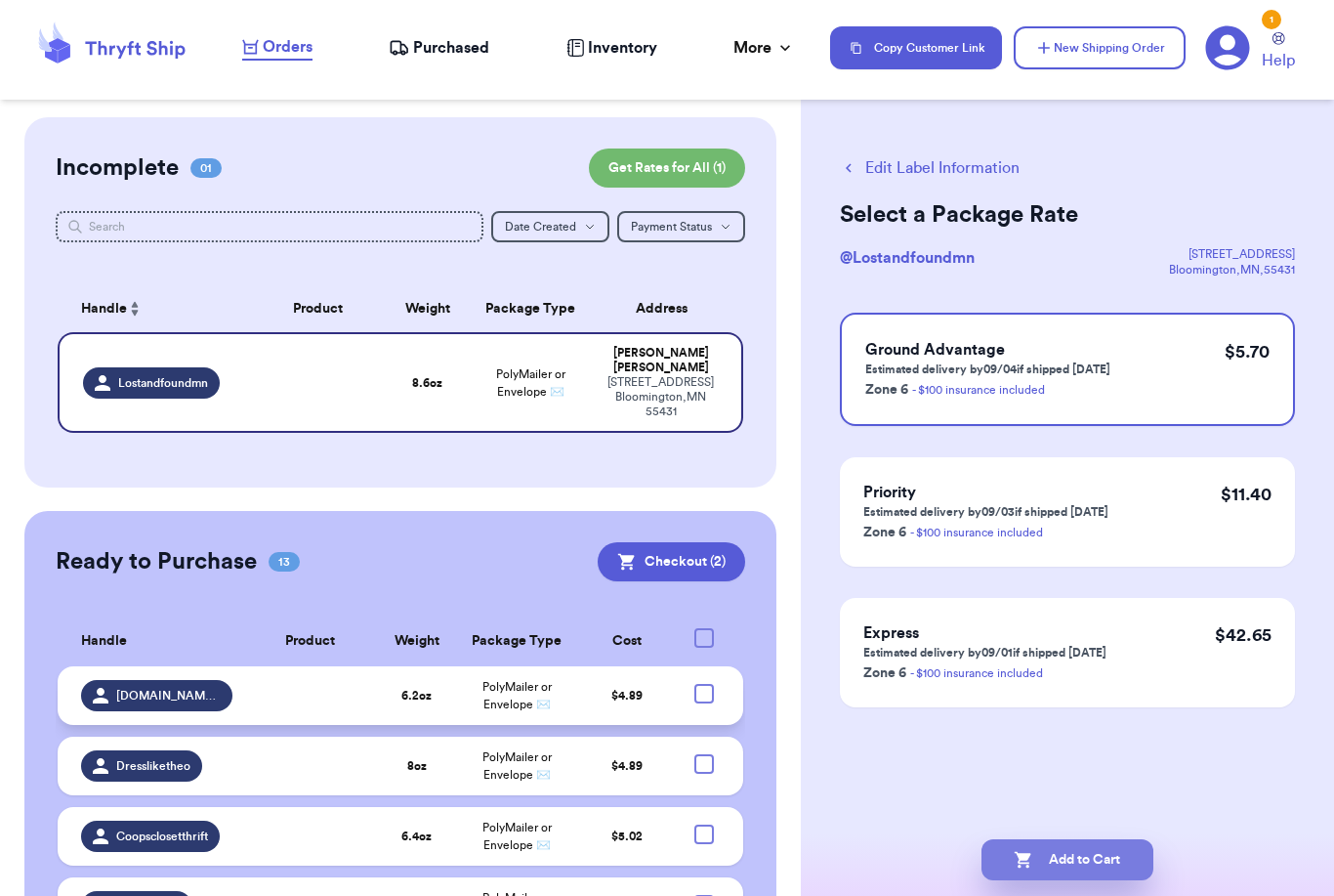
click at [1111, 839] on button "Add to Cart" at bounding box center [1068, 858] width 172 height 41
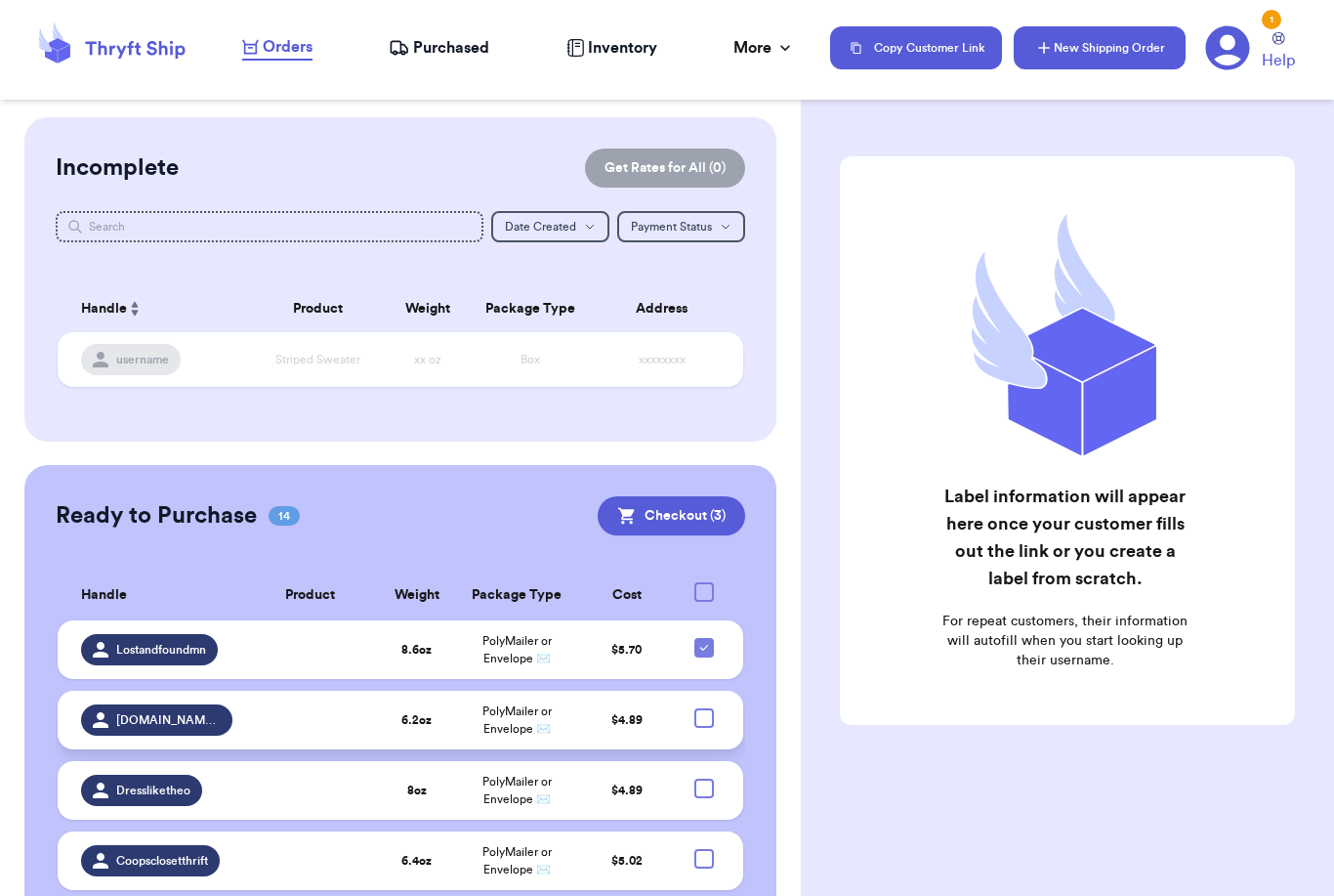
click at [1127, 41] on button "New Shipping Order" at bounding box center [1100, 48] width 172 height 43
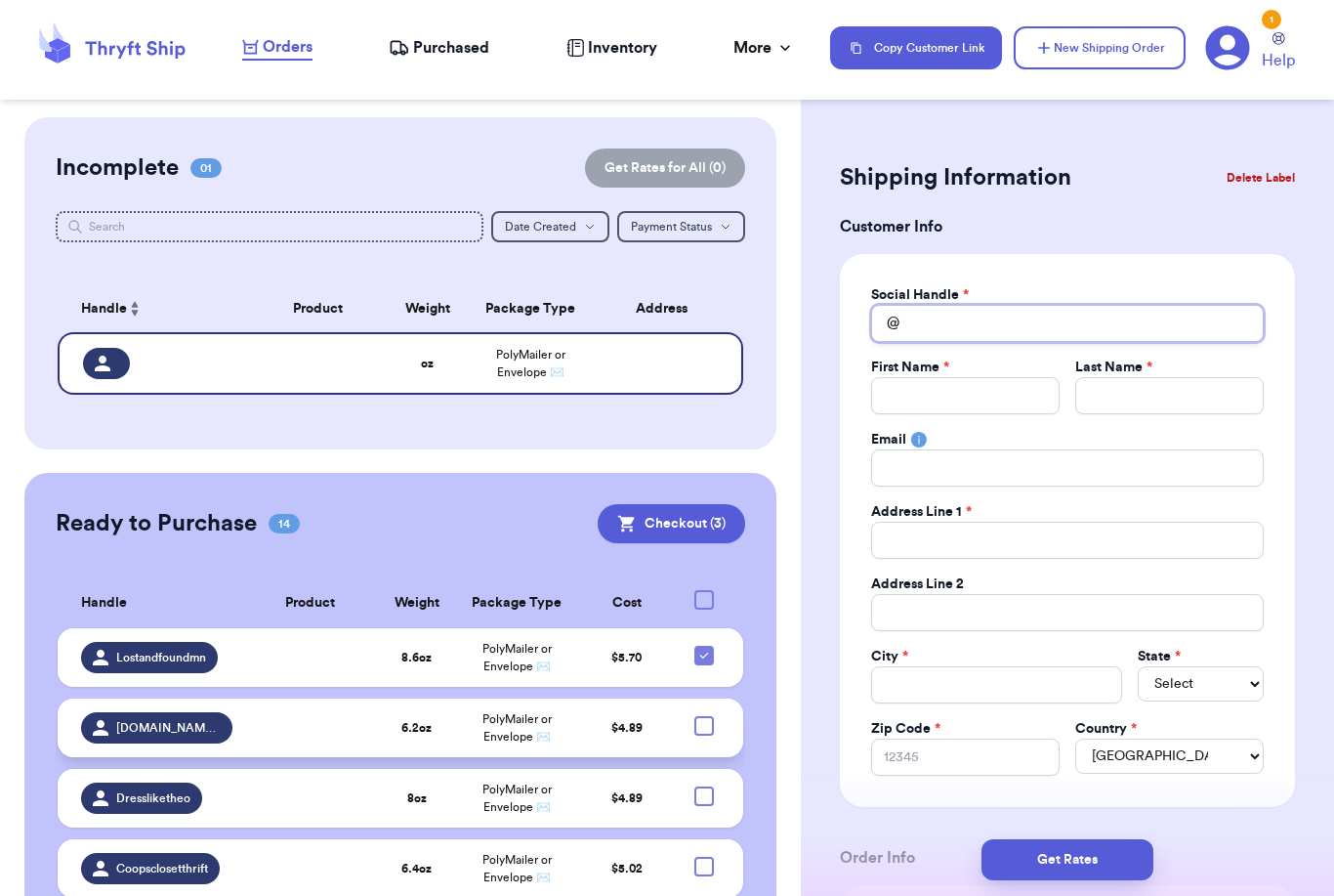
click at [998, 336] on input "Total Amount Paid" at bounding box center [1068, 323] width 393 height 37
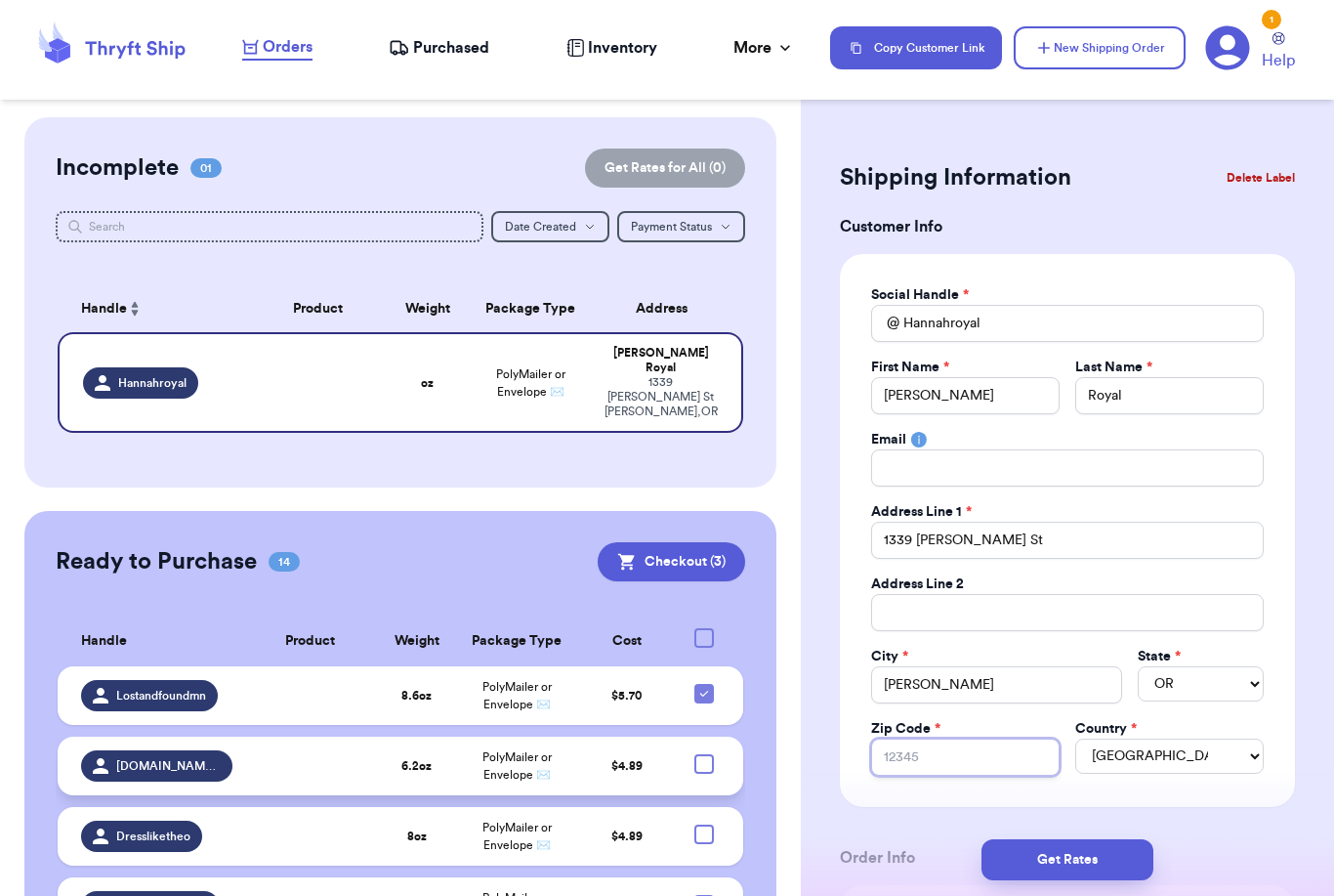
click at [987, 756] on input "Zip Code *" at bounding box center [966, 756] width 188 height 37
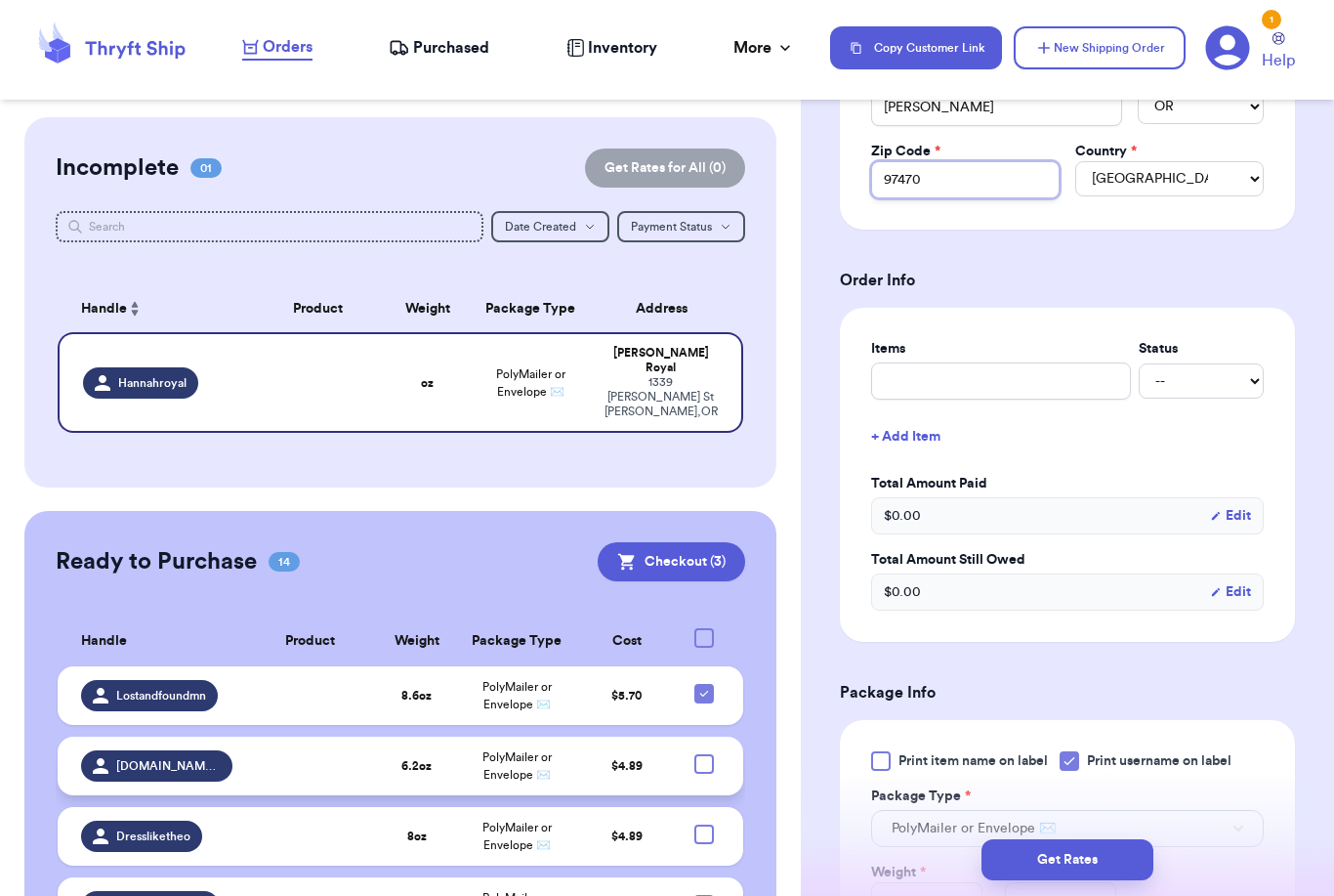
scroll to position [847, 0]
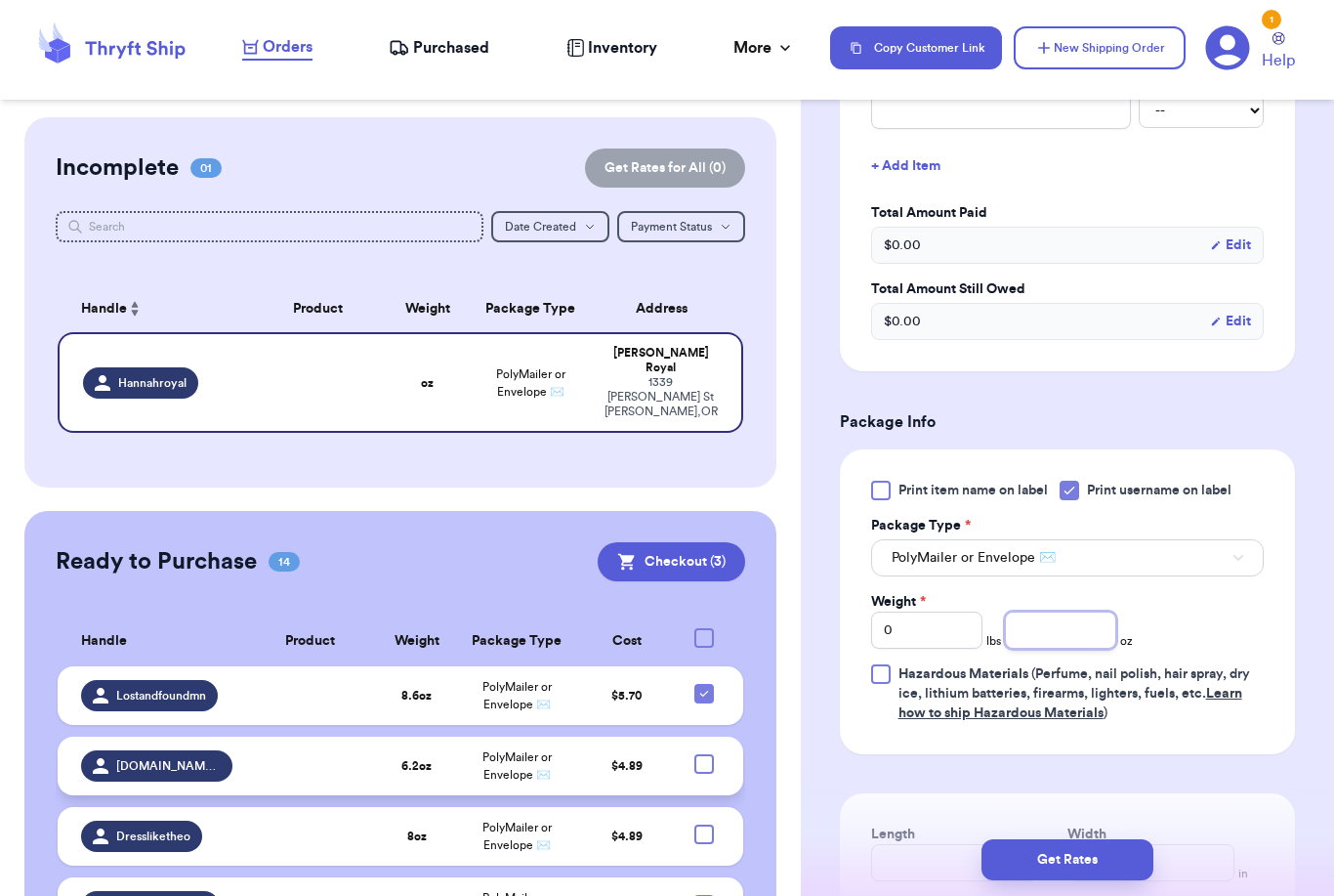
click at [1049, 633] on input "number" at bounding box center [1061, 629] width 111 height 37
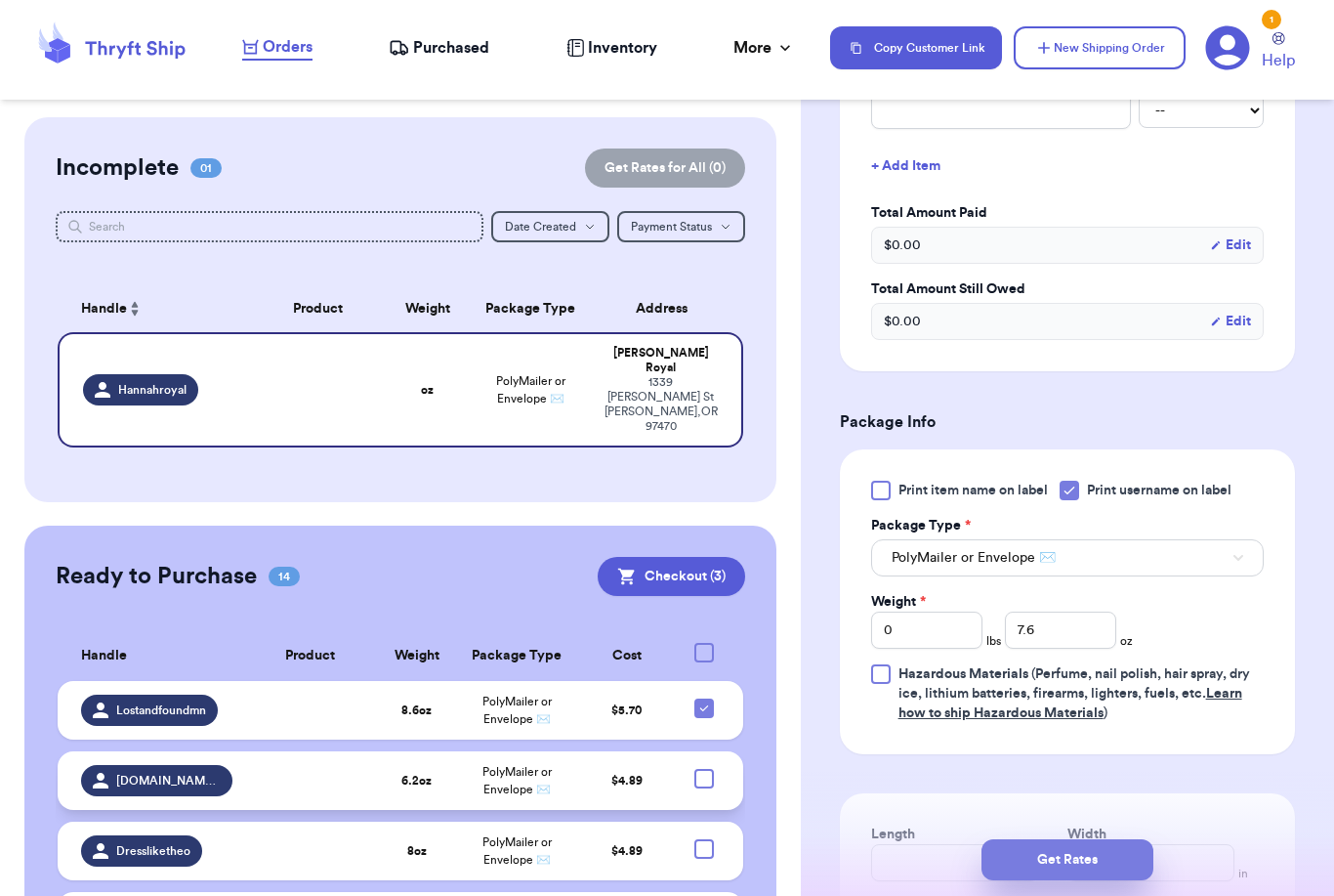
click at [1138, 839] on button "Get Rates" at bounding box center [1068, 858] width 172 height 41
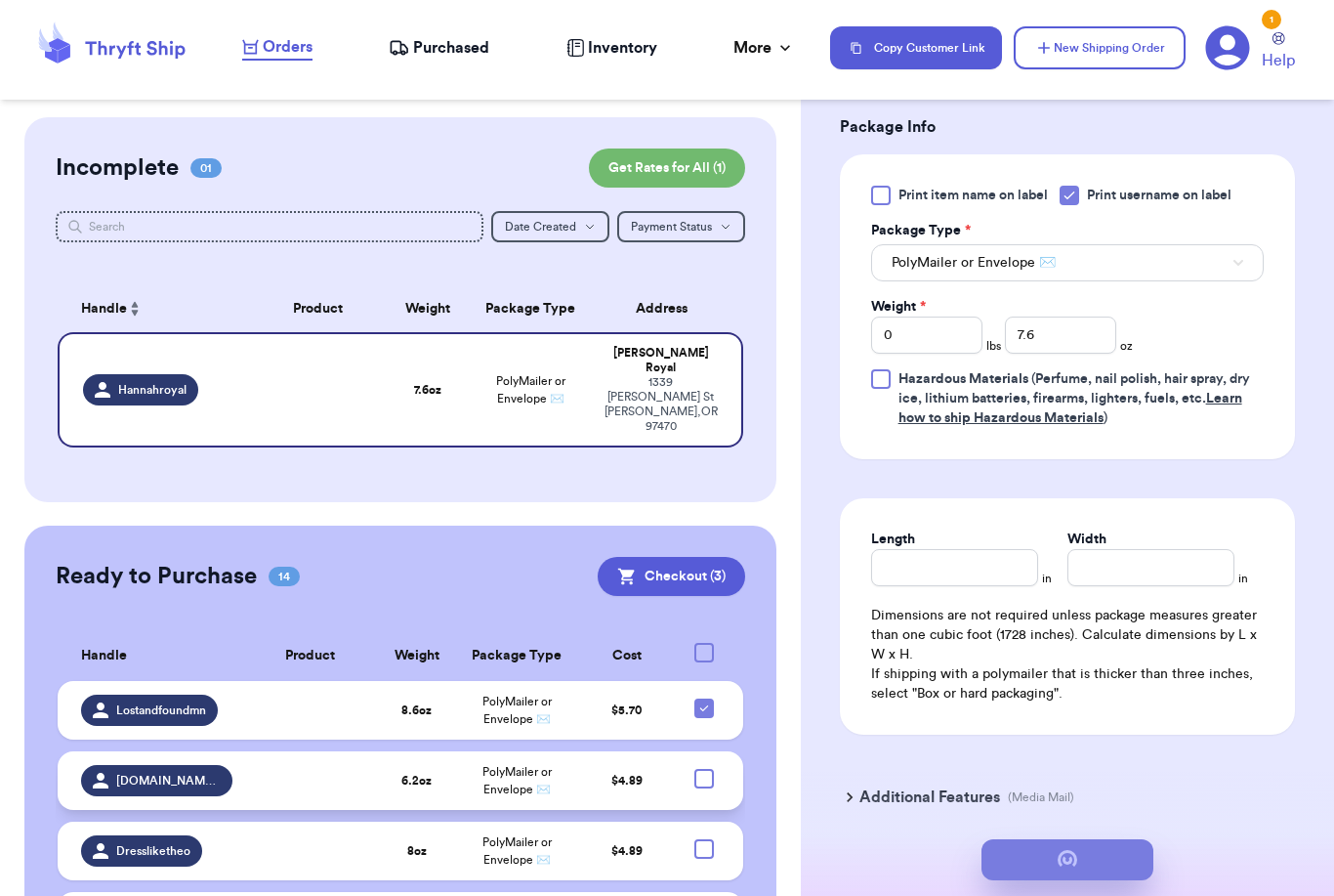
scroll to position [0, 0]
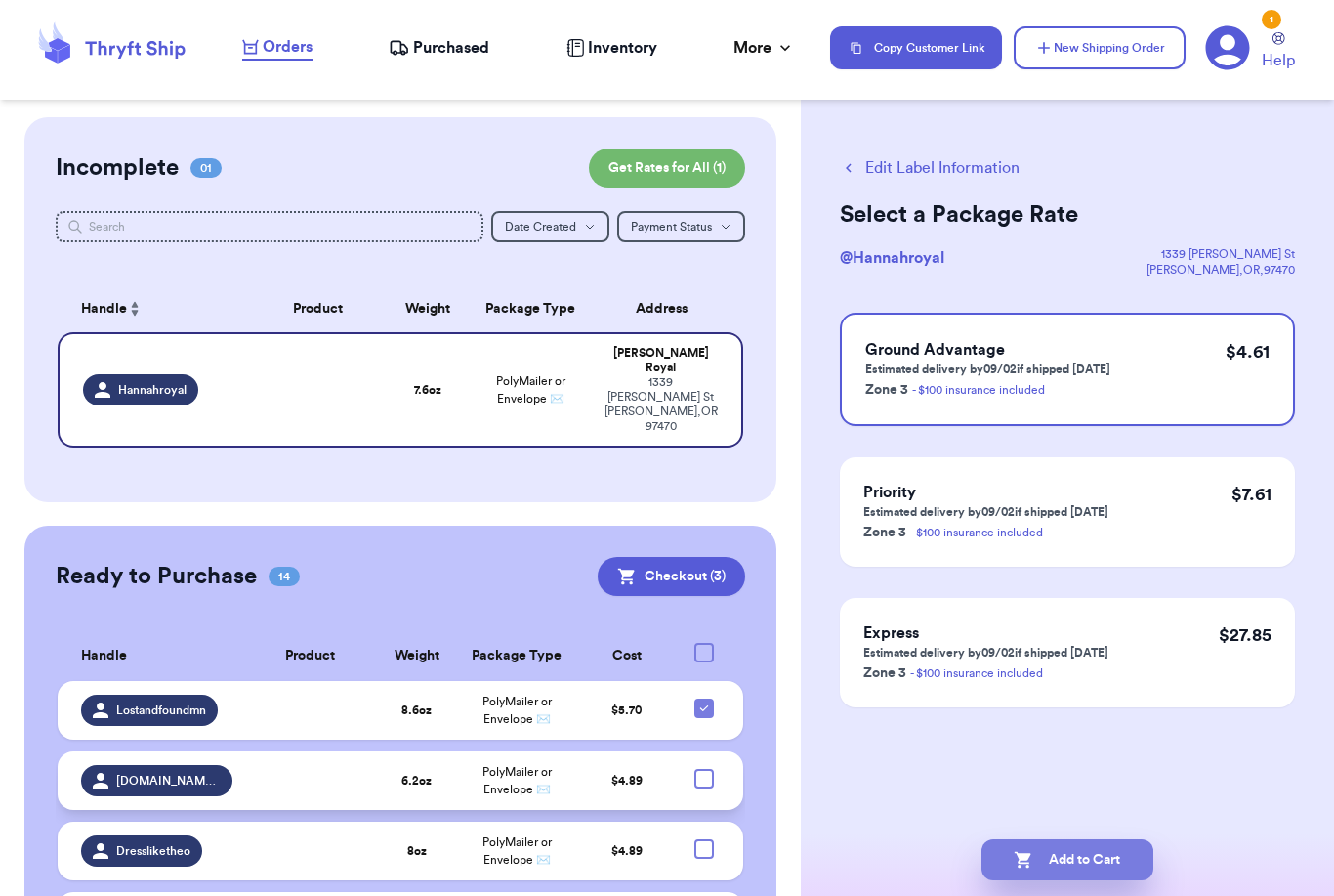
click at [1048, 839] on button "Add to Cart" at bounding box center [1068, 858] width 172 height 41
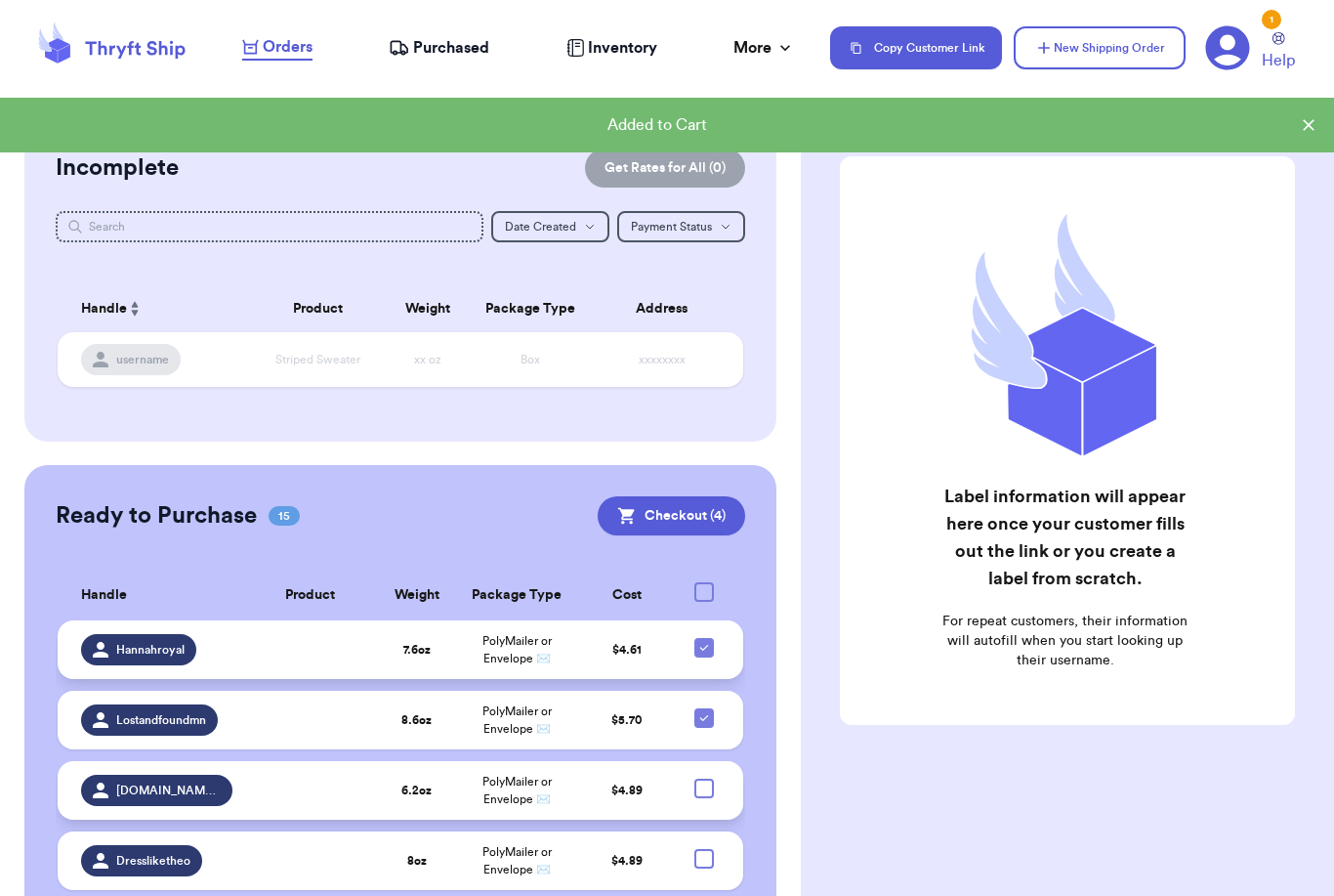
click at [710, 655] on icon at bounding box center [704, 647] width 16 height 16
click at [704, 638] on input "checkbox" at bounding box center [703, 637] width 1 height 1
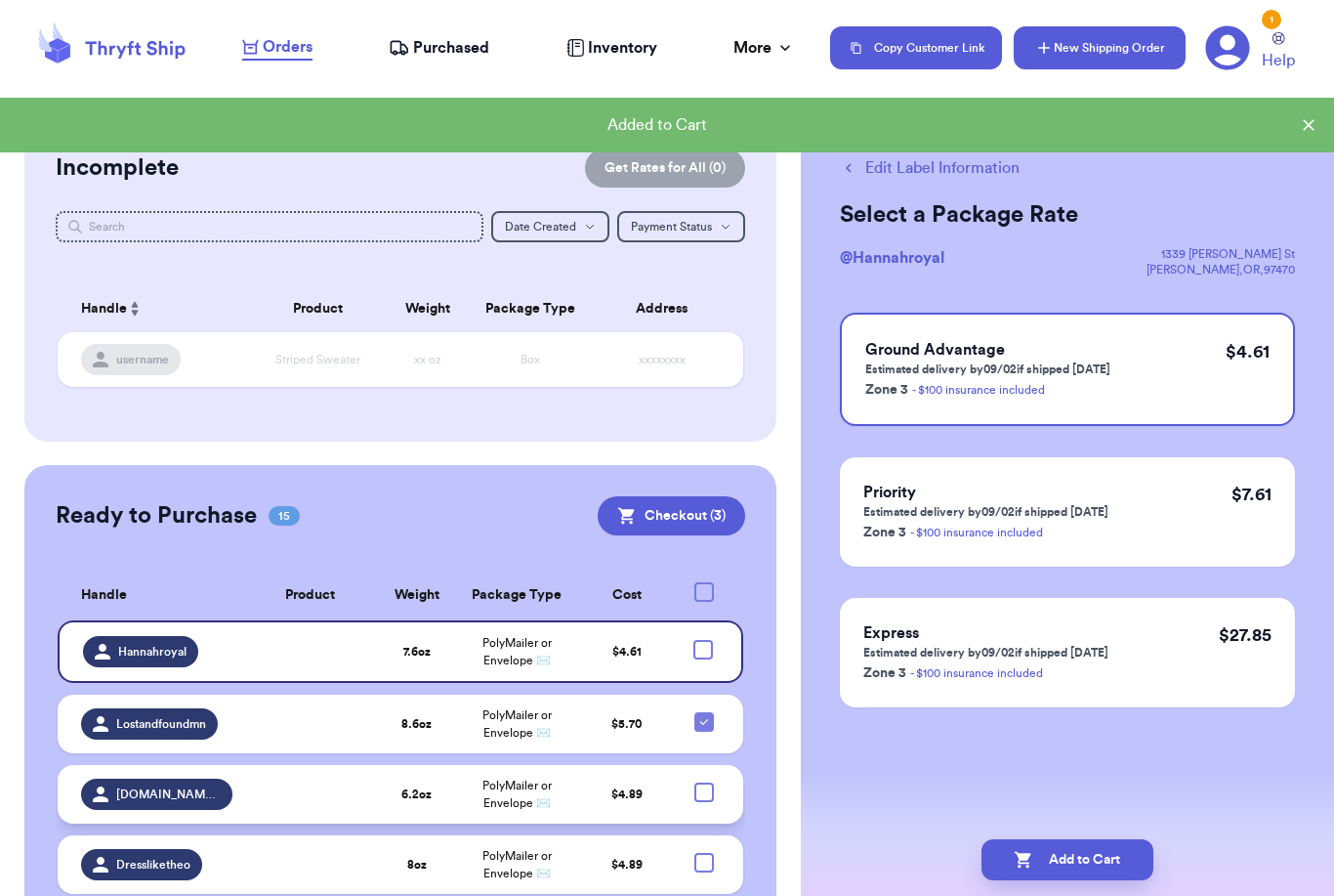
click at [1095, 53] on button "New Shipping Order" at bounding box center [1100, 48] width 172 height 43
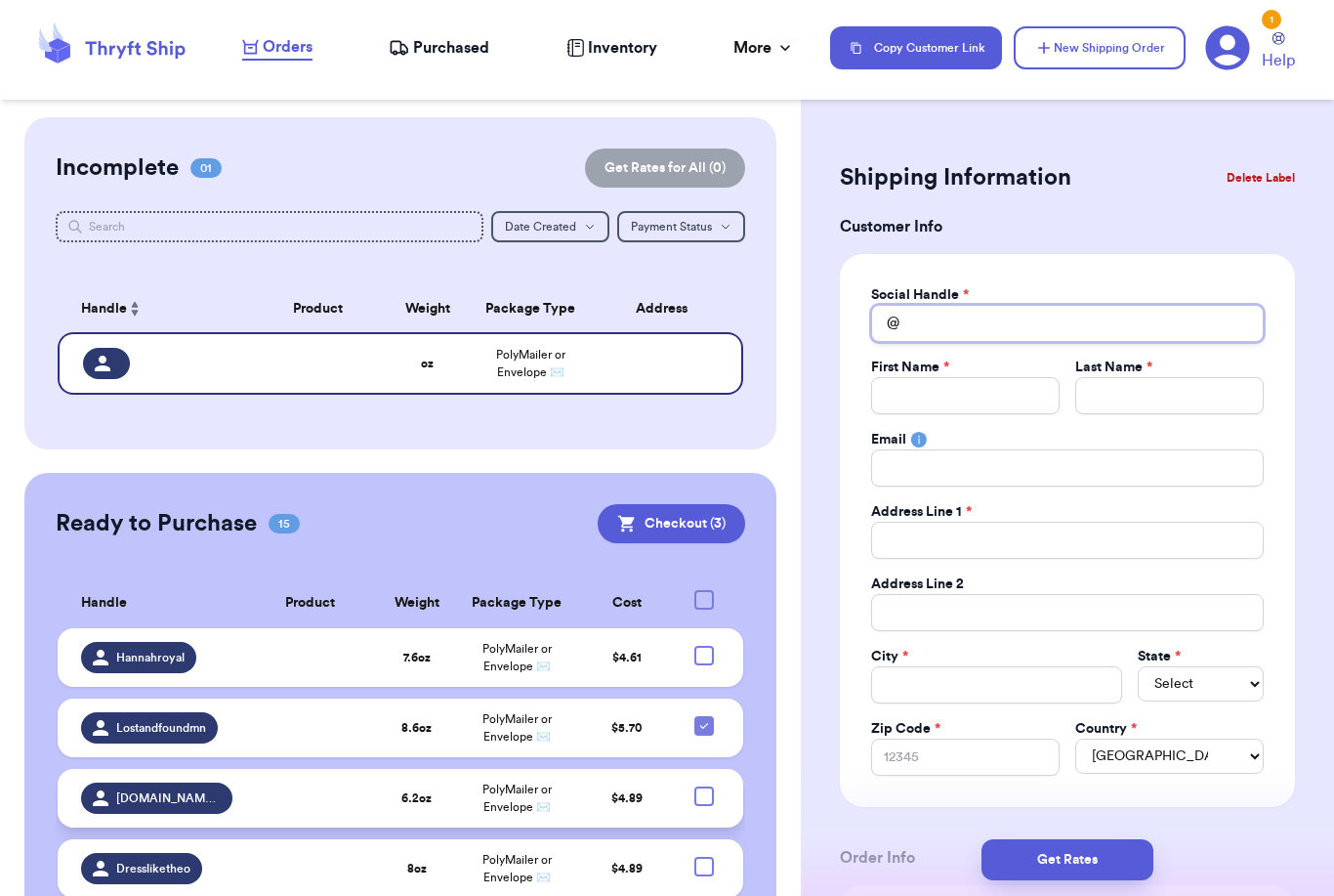
click at [1012, 316] on input "Total Amount Paid" at bounding box center [1068, 323] width 393 height 37
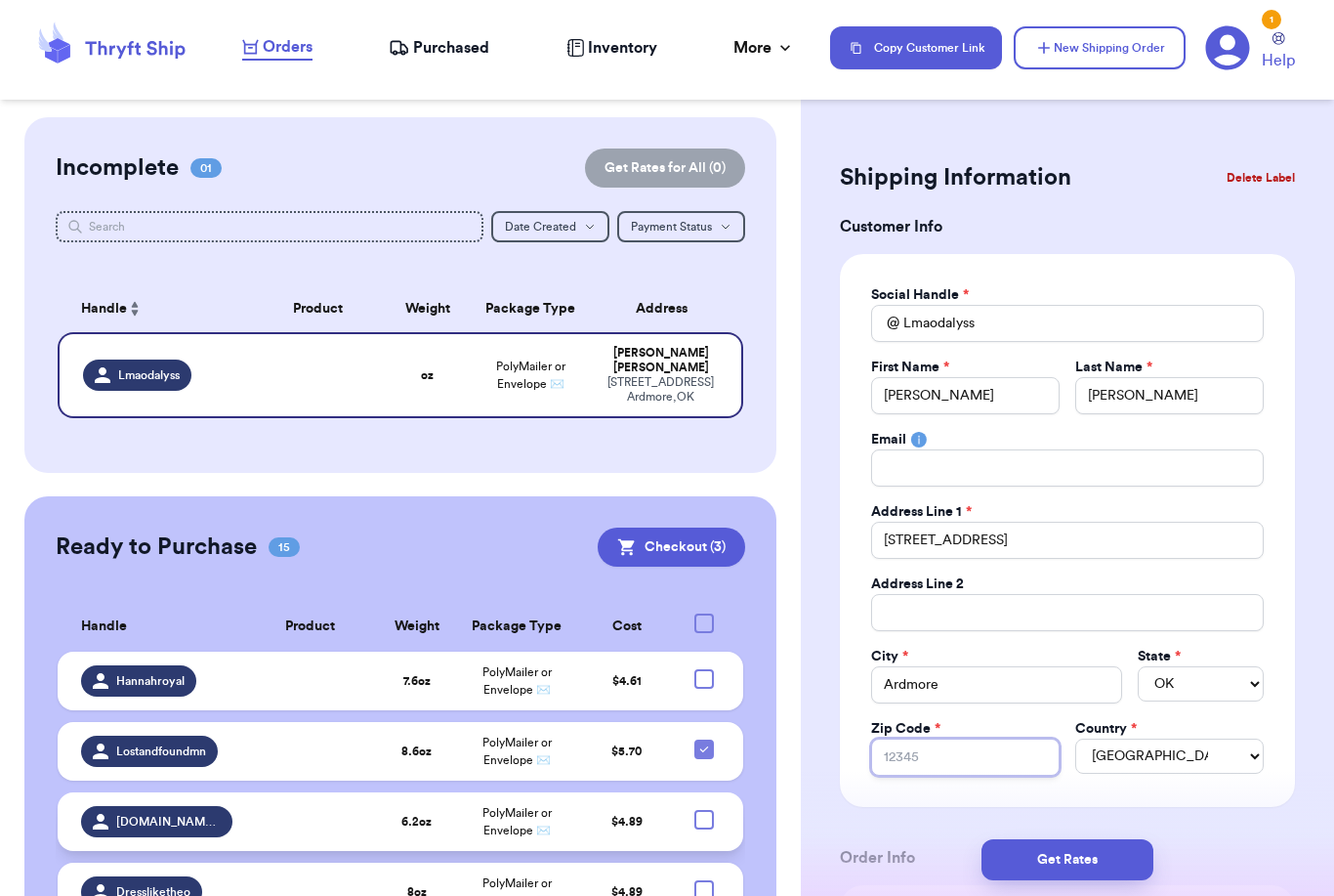
click at [1008, 751] on input "Zip Code *" at bounding box center [966, 756] width 188 height 37
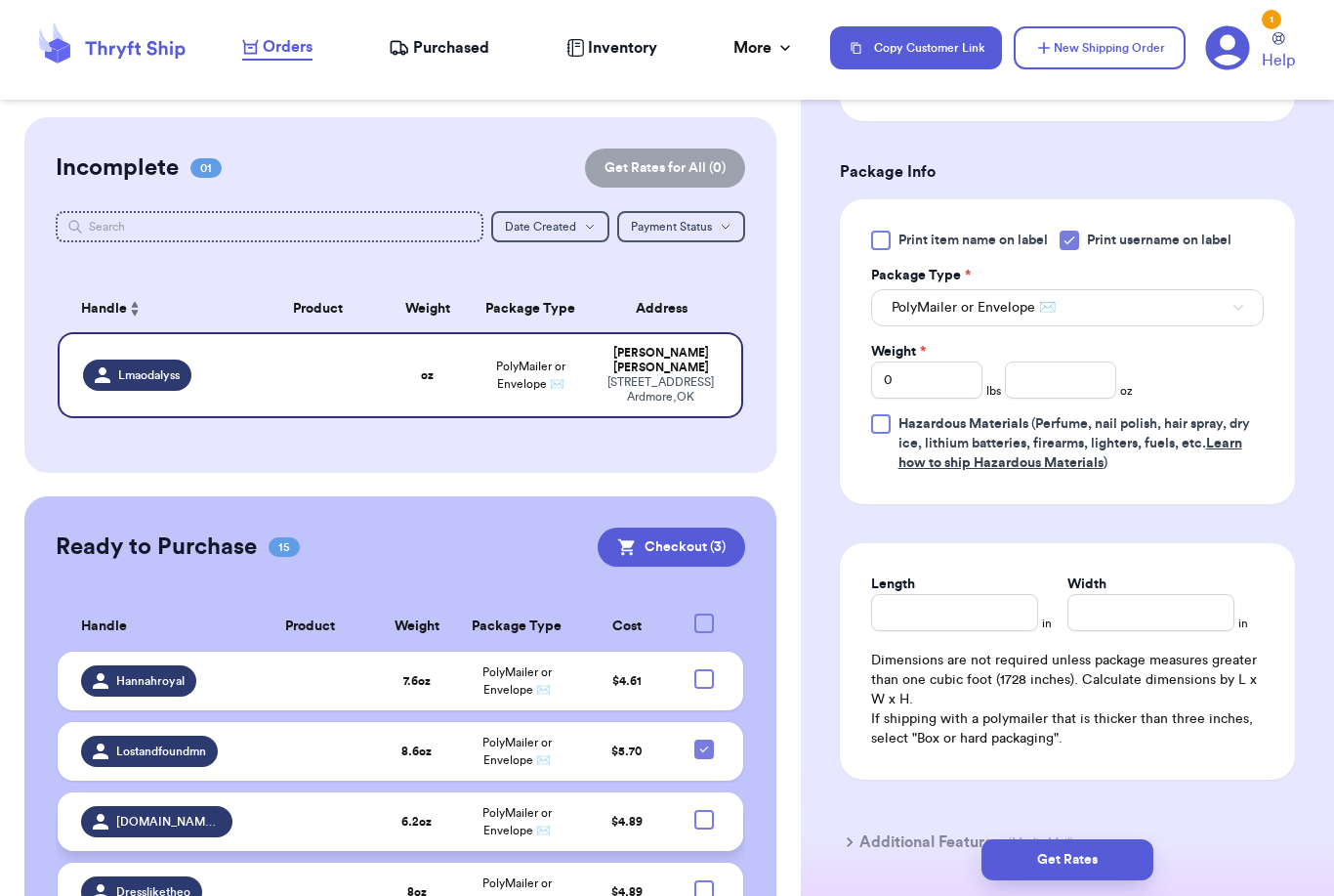
scroll to position [1210, 0]
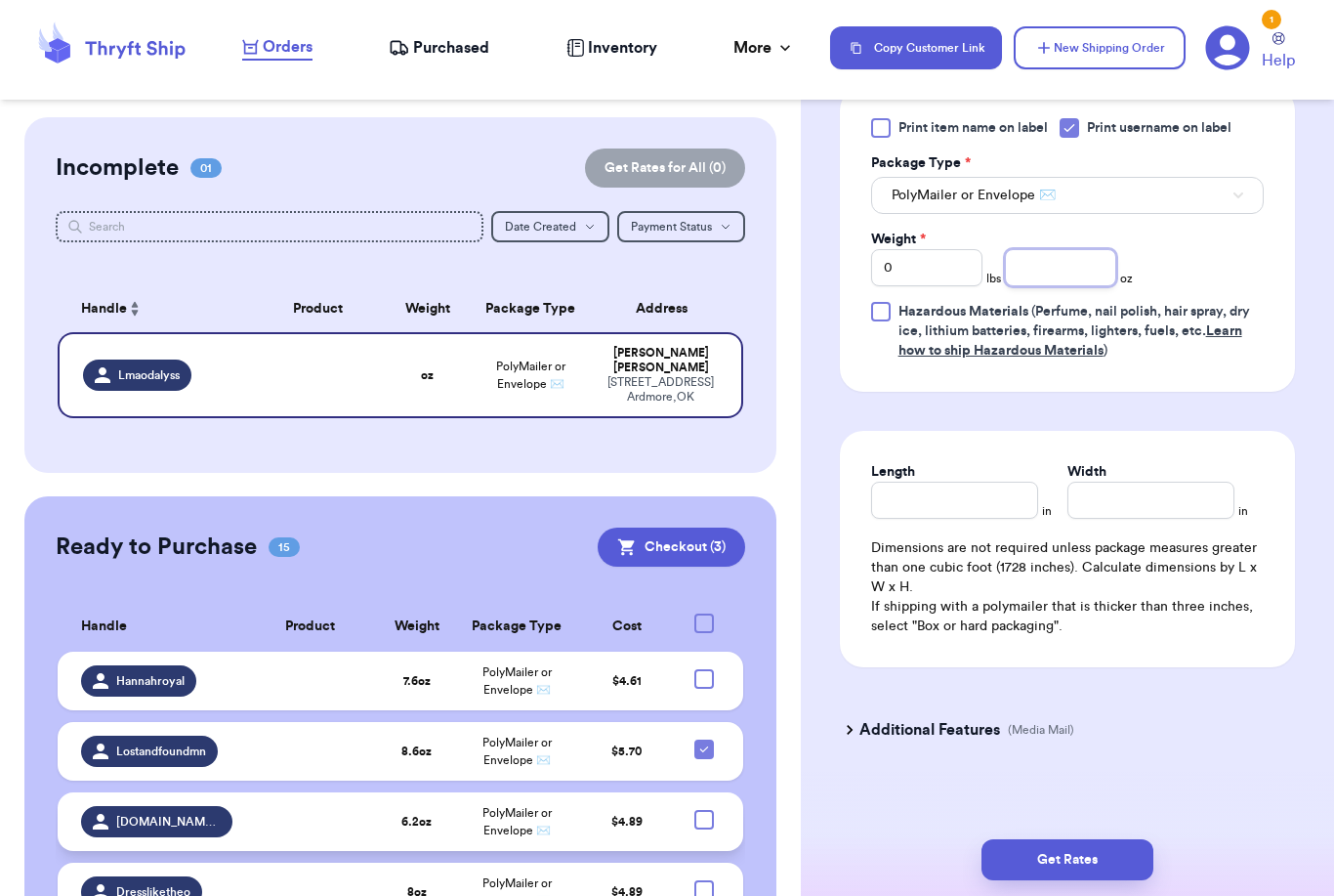
click at [1096, 267] on input "number" at bounding box center [1061, 267] width 111 height 37
click at [1137, 839] on button "Get Rates" at bounding box center [1068, 858] width 172 height 41
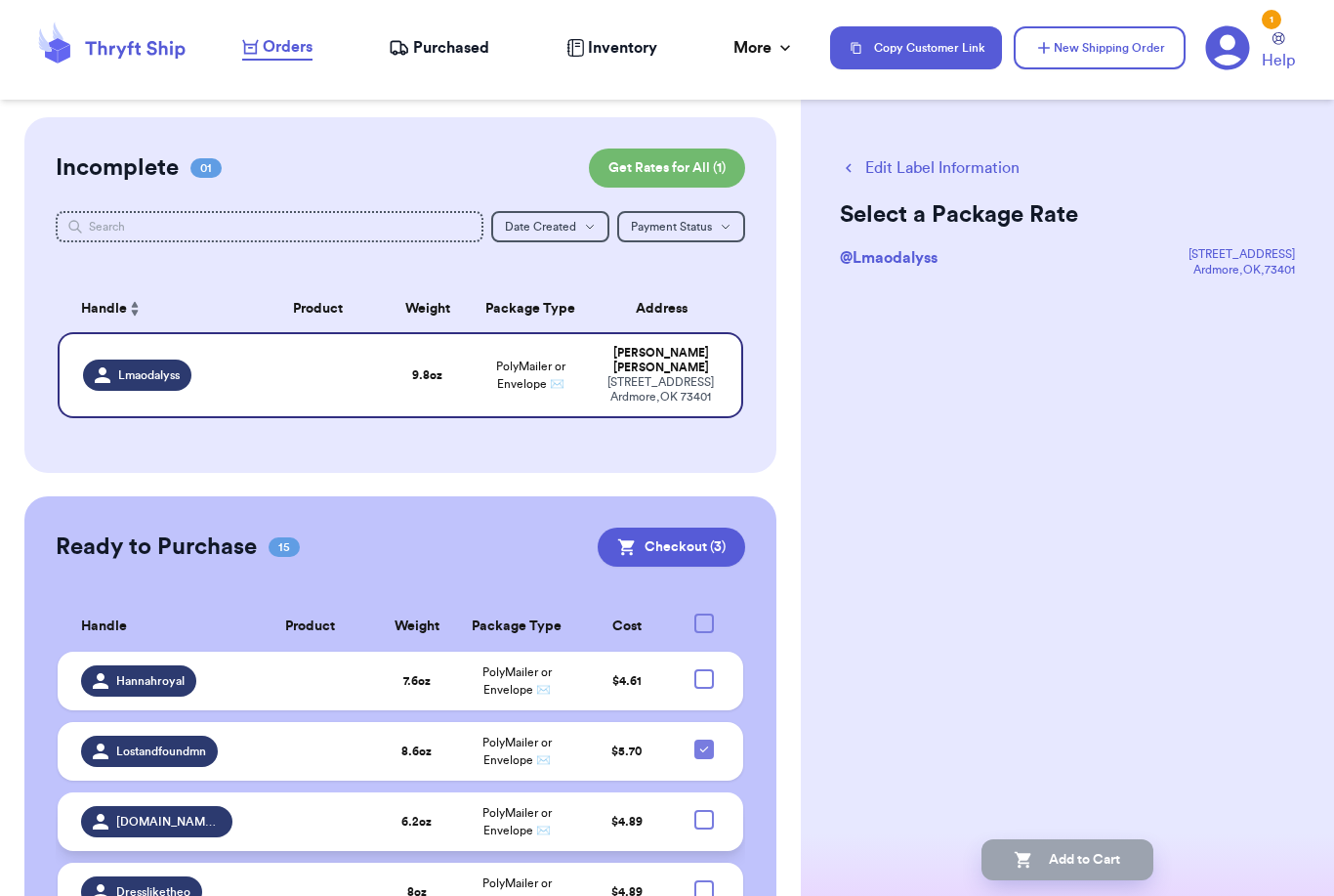
scroll to position [0, 0]
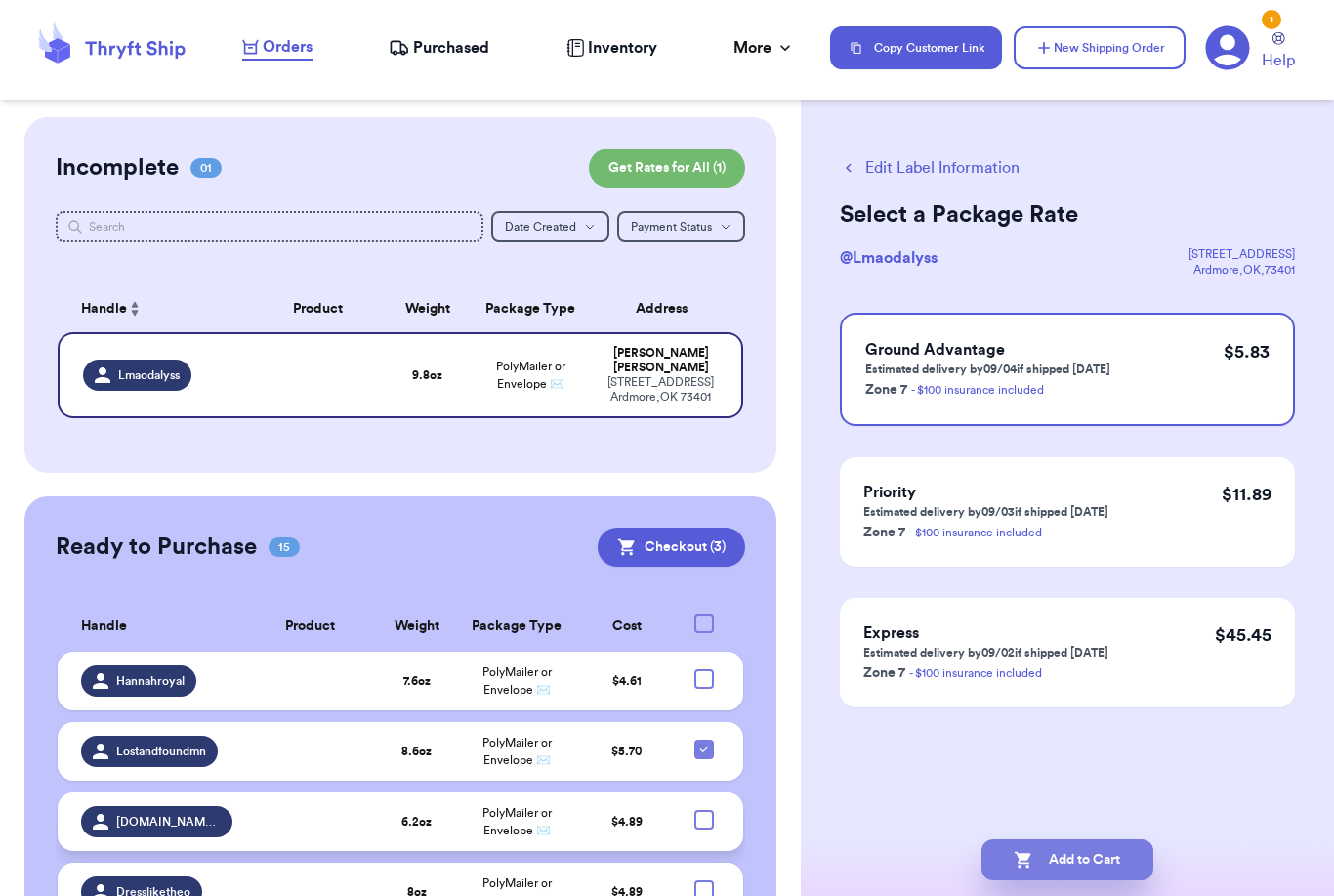
click at [1077, 839] on button "Add to Cart" at bounding box center [1068, 858] width 172 height 41
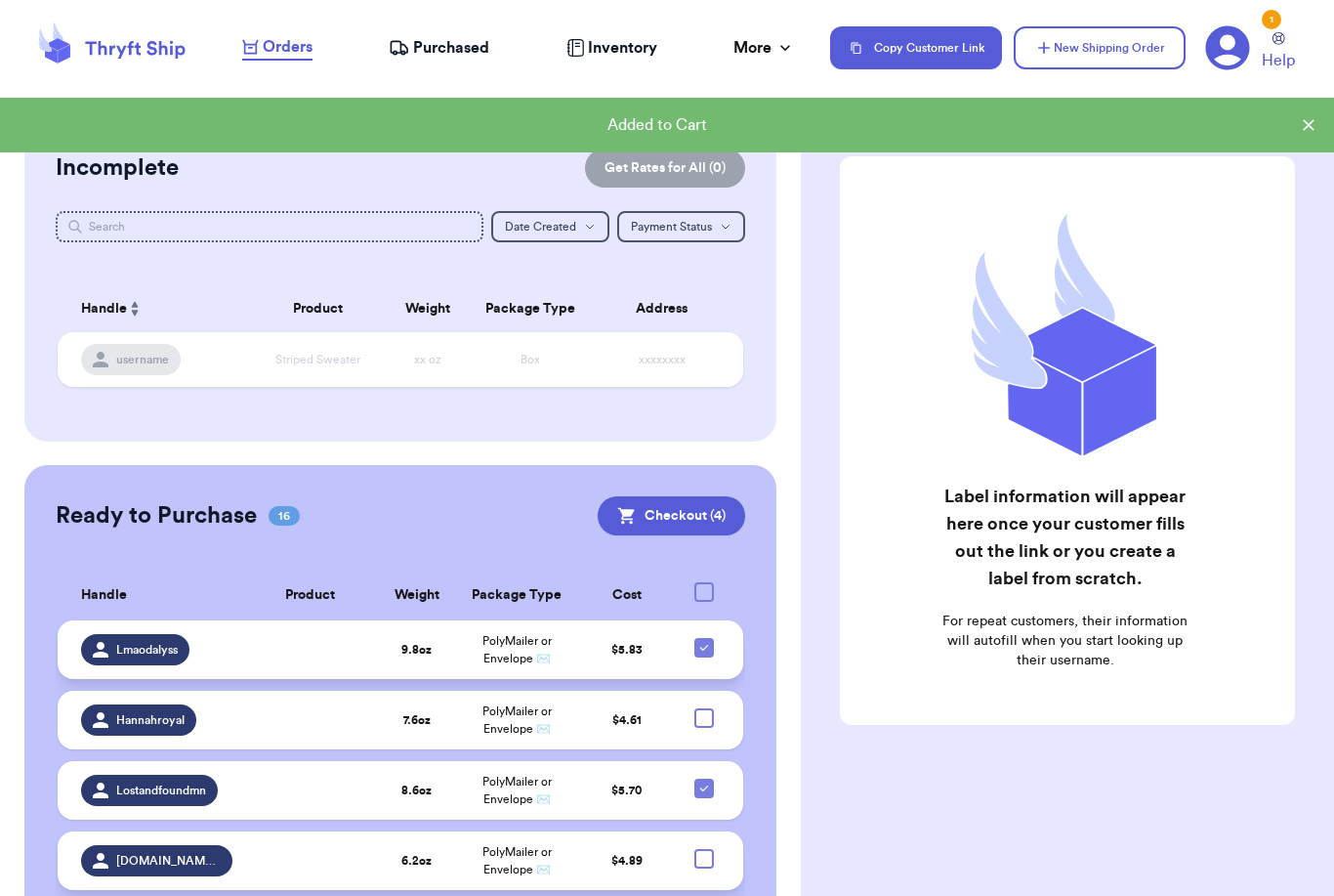
click at [706, 655] on icon at bounding box center [704, 647] width 16 height 16
click at [704, 638] on input "checkbox" at bounding box center [703, 637] width 1 height 1
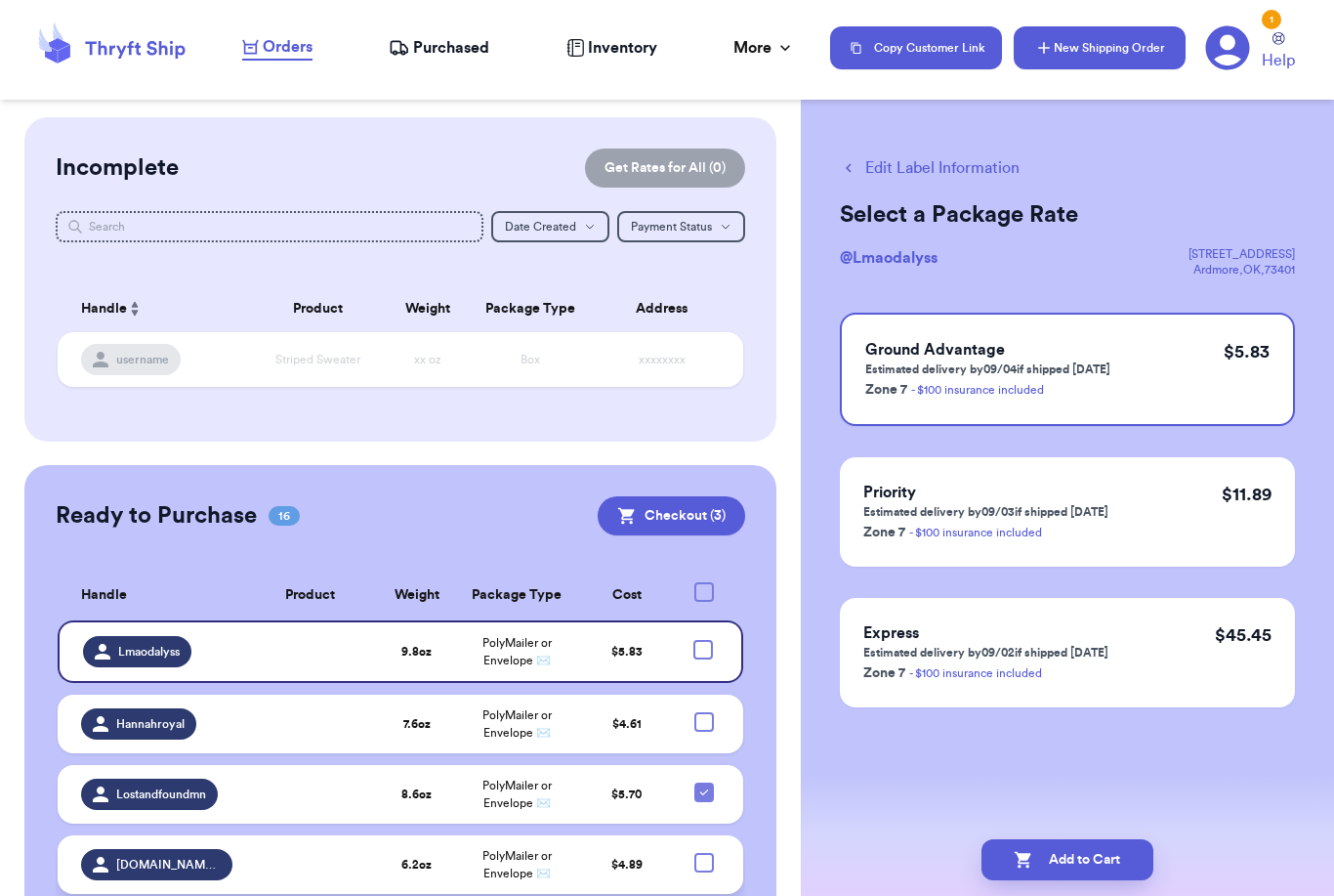
click at [1062, 44] on button "New Shipping Order" at bounding box center [1100, 48] width 172 height 43
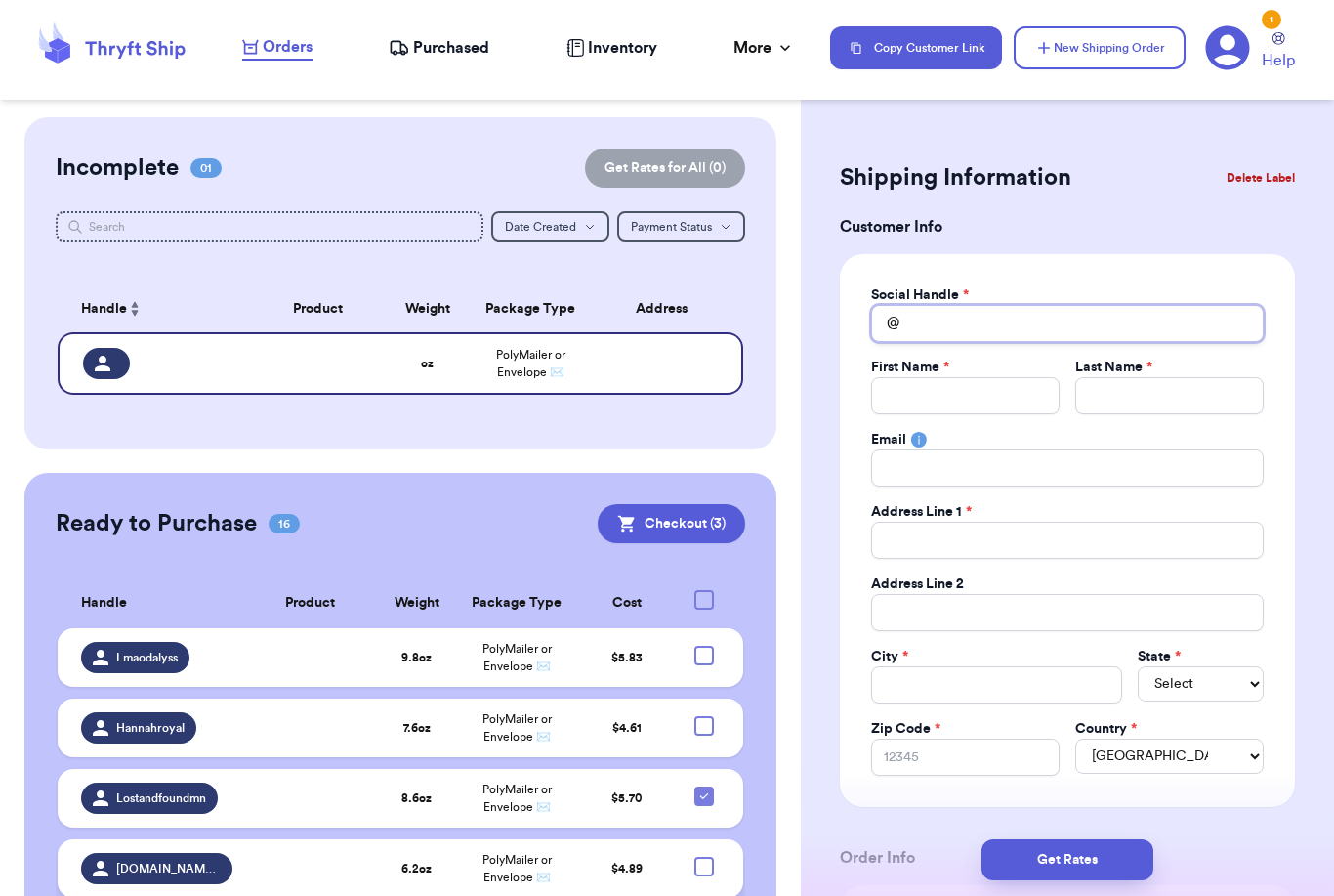
click at [1001, 321] on input "Total Amount Paid" at bounding box center [1068, 323] width 393 height 37
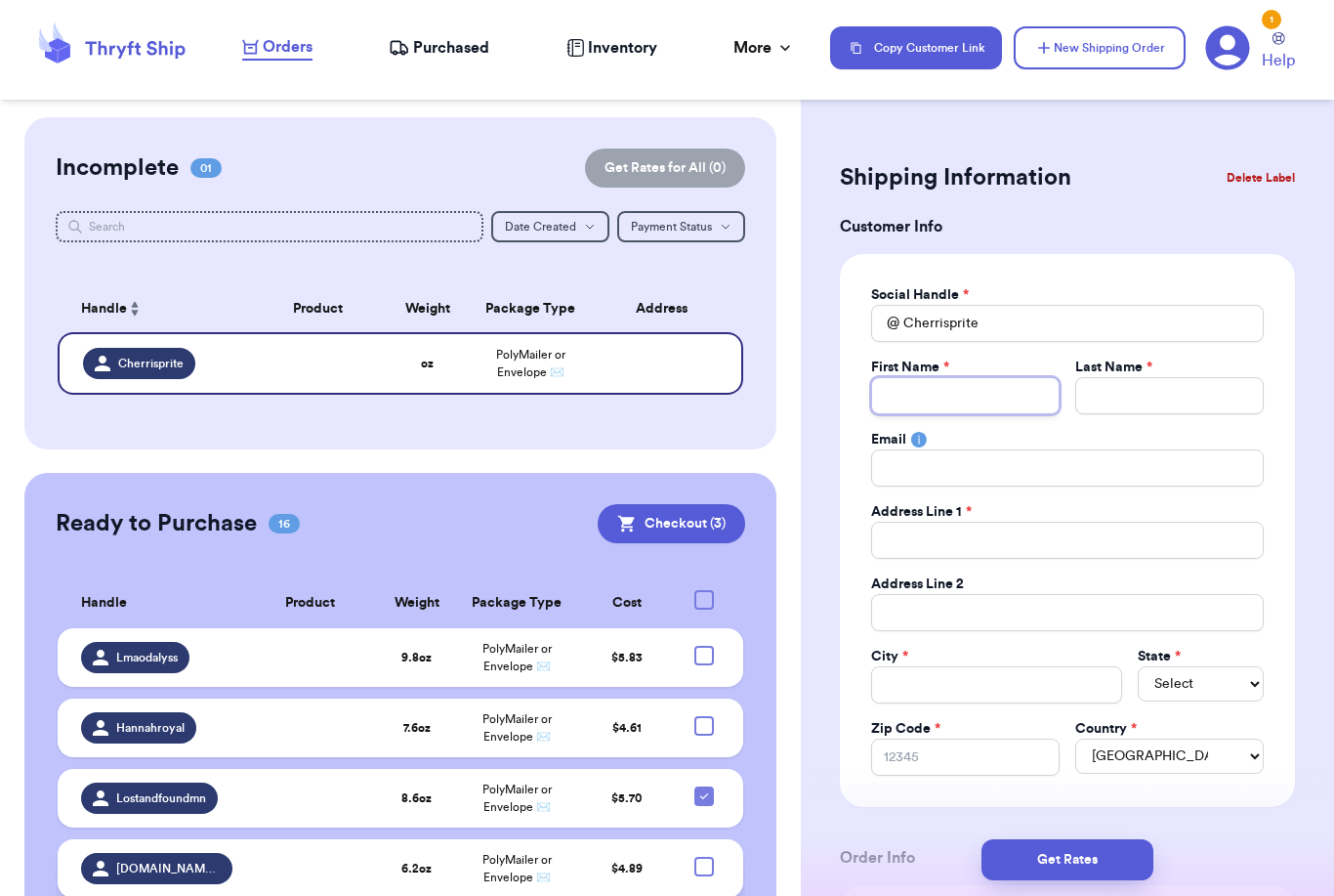
click at [995, 394] on input "Total Amount Paid" at bounding box center [966, 395] width 188 height 37
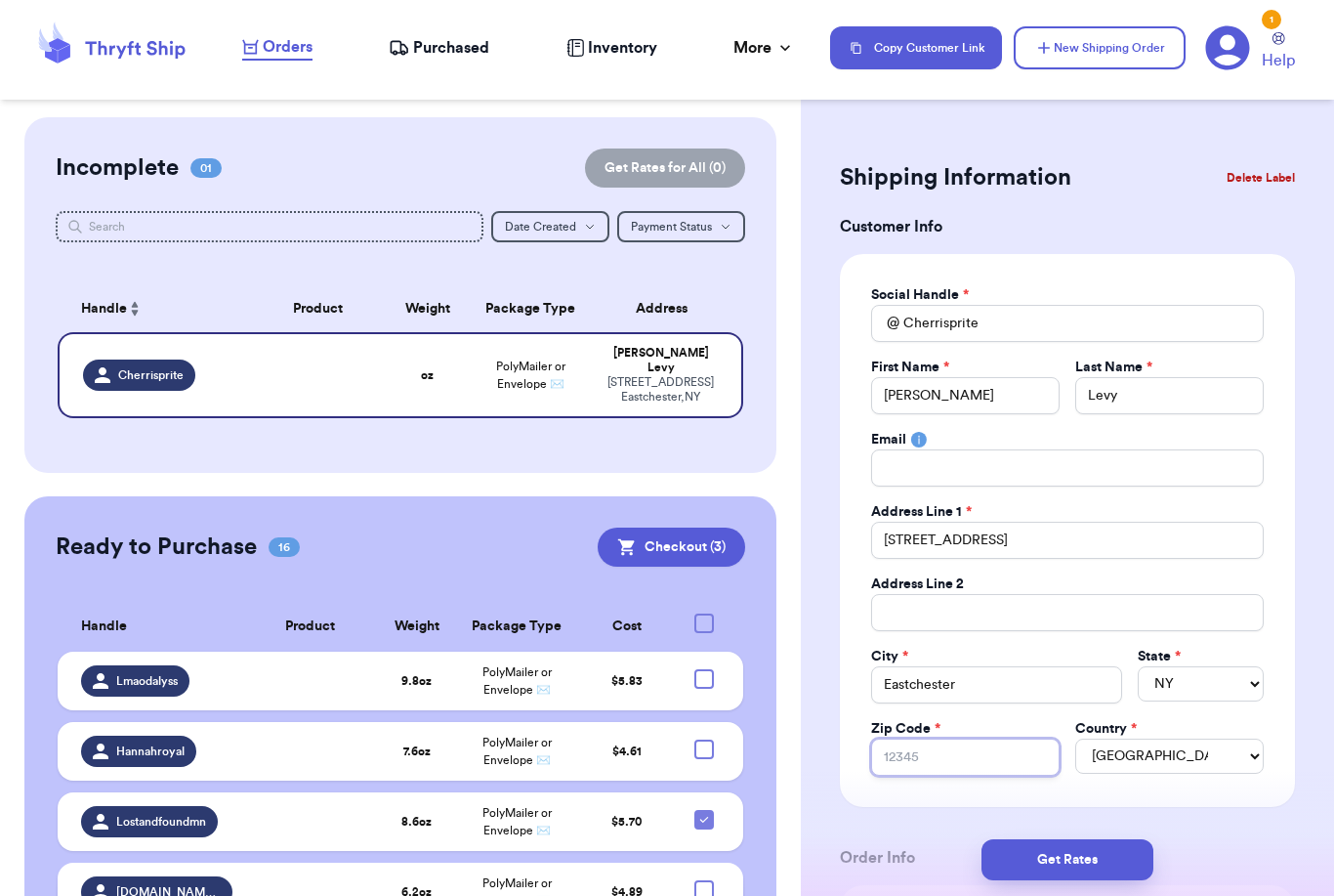
click at [1000, 772] on input "Zip Code *" at bounding box center [966, 756] width 188 height 37
click at [1000, 771] on input "Zip Code *" at bounding box center [966, 756] width 188 height 37
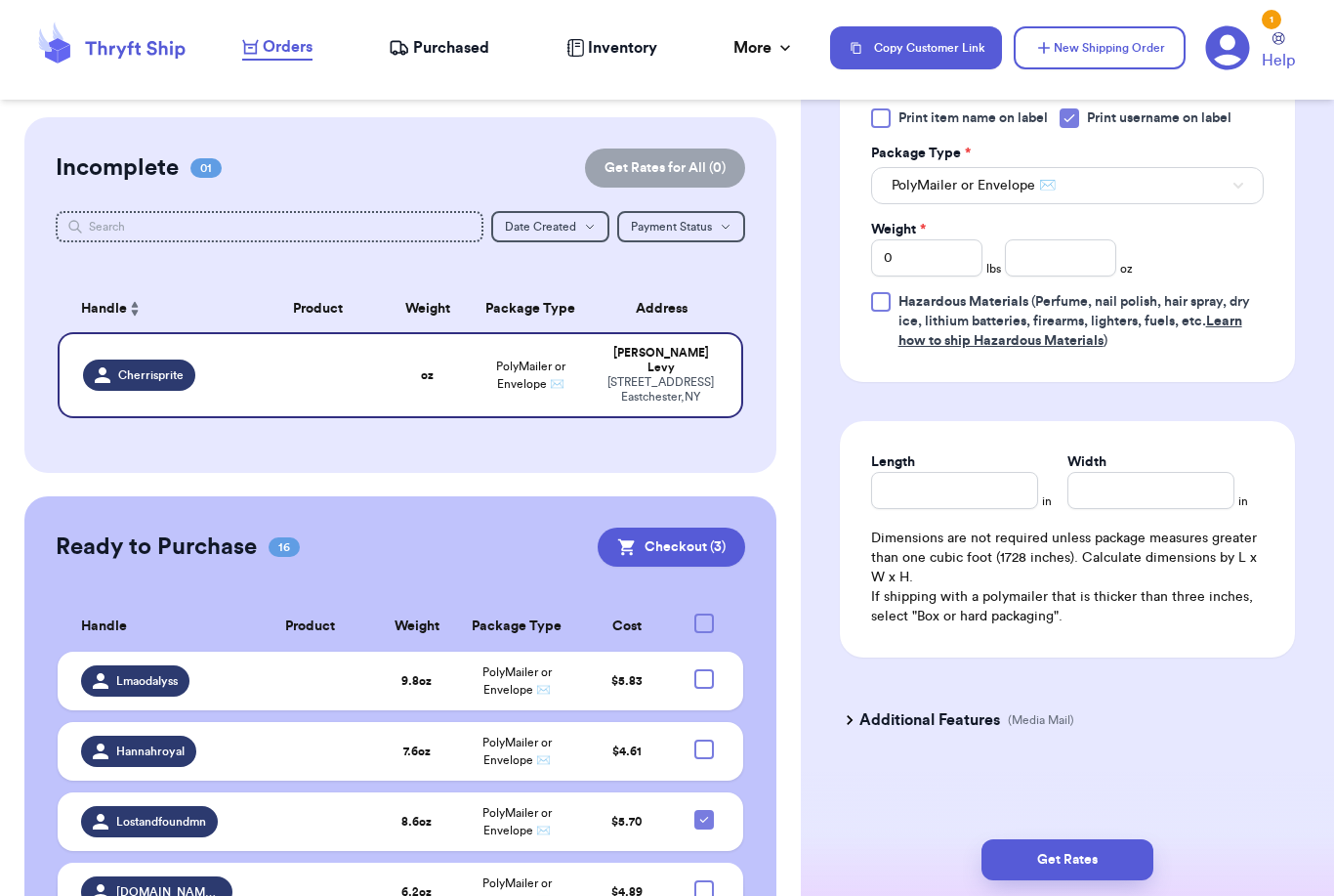
scroll to position [1220, 0]
click at [949, 257] on input "0" at bounding box center [927, 257] width 111 height 37
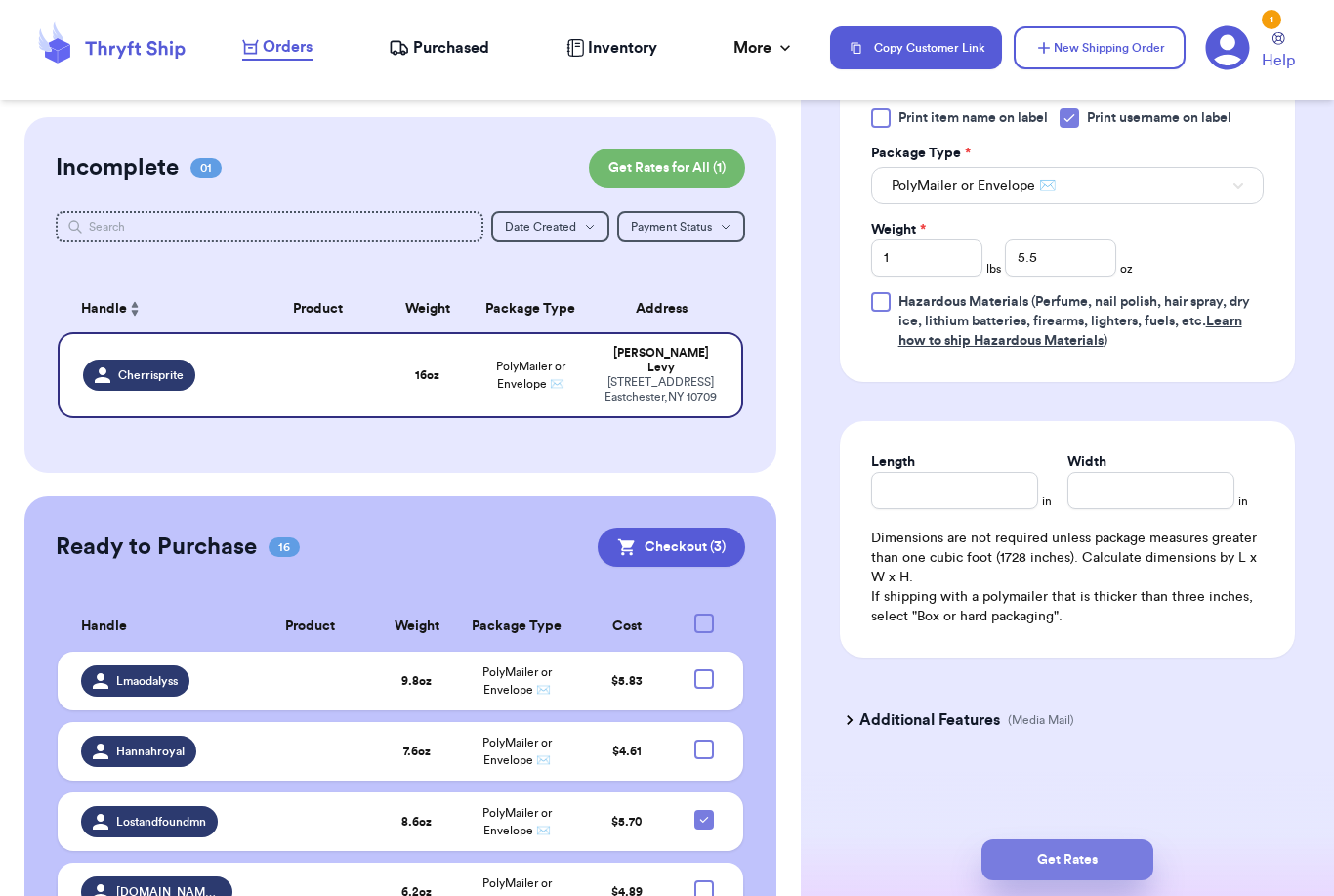
click at [1138, 839] on button "Get Rates" at bounding box center [1068, 858] width 172 height 41
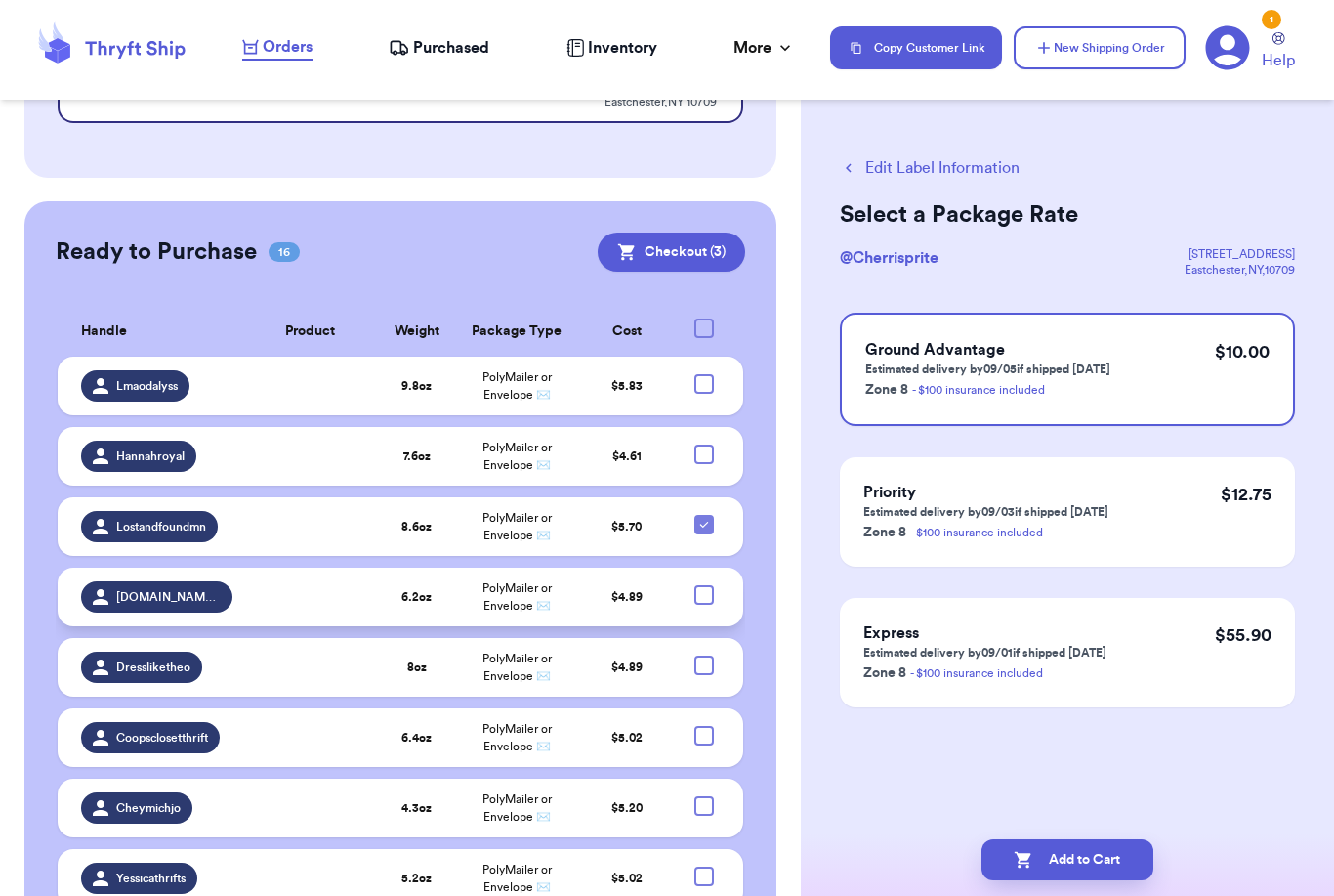
scroll to position [138, 0]
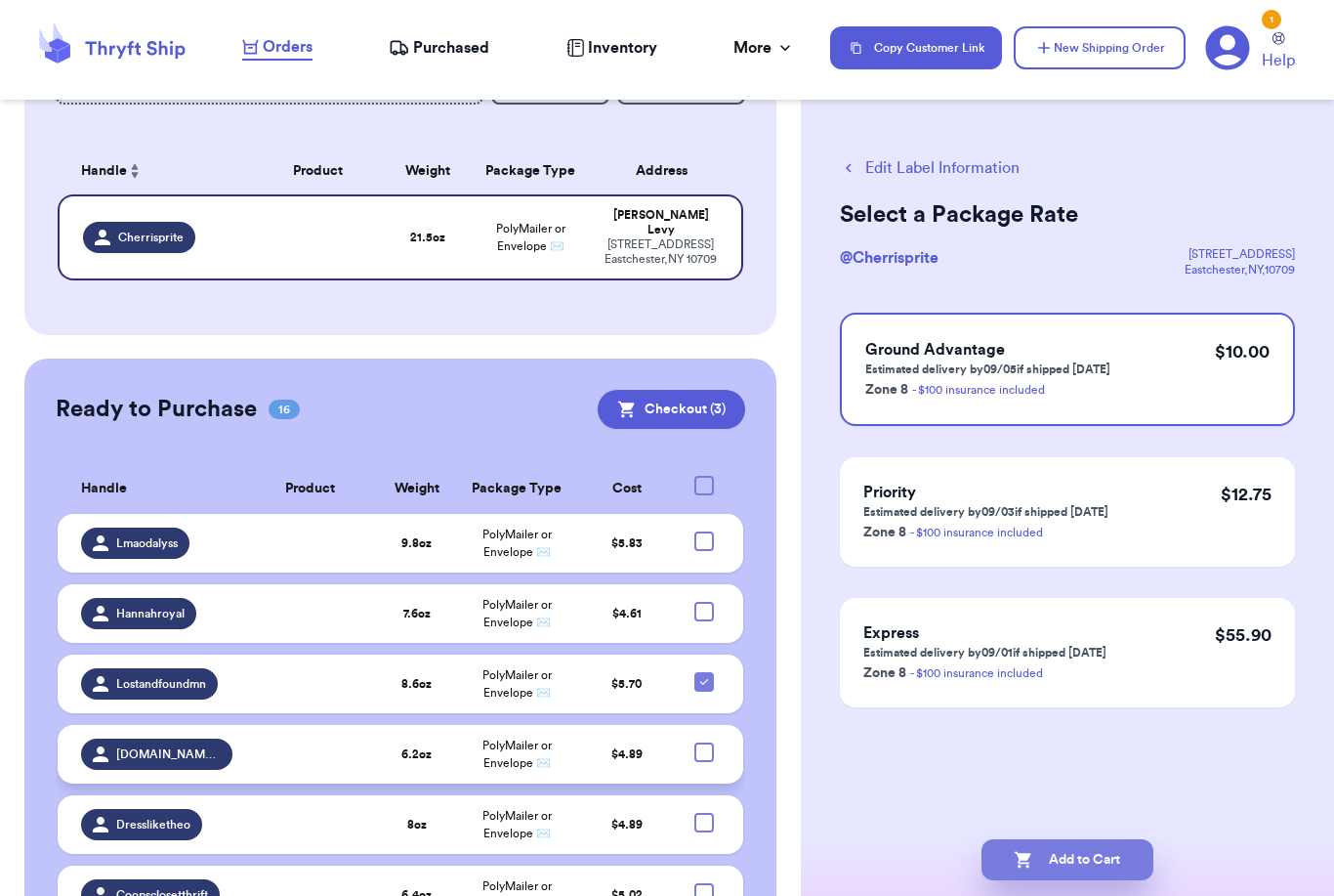
click at [1072, 839] on button "Add to Cart" at bounding box center [1068, 858] width 172 height 41
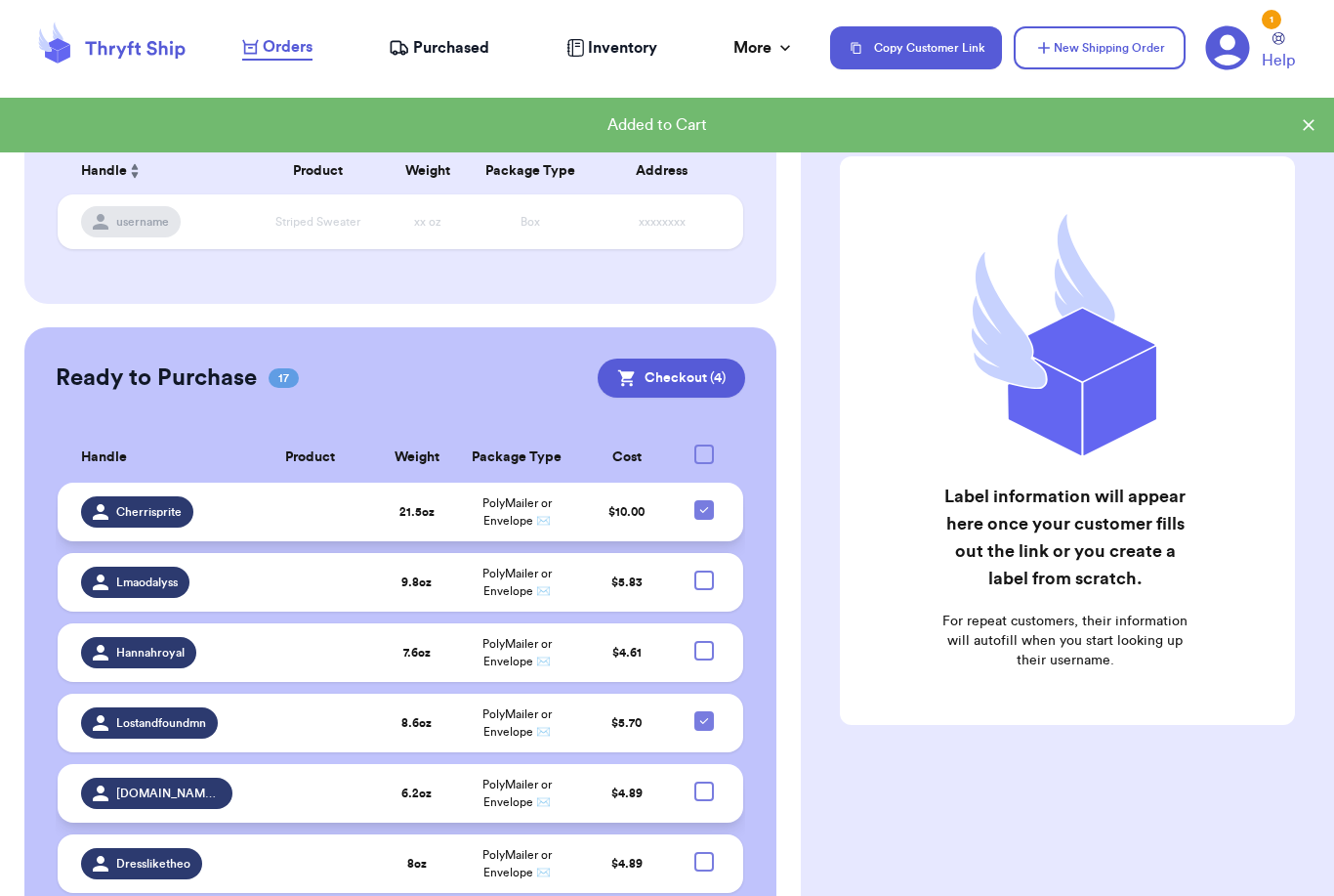
click at [708, 518] on icon at bounding box center [704, 510] width 16 height 16
click at [704, 500] on input "checkbox" at bounding box center [703, 499] width 1 height 1
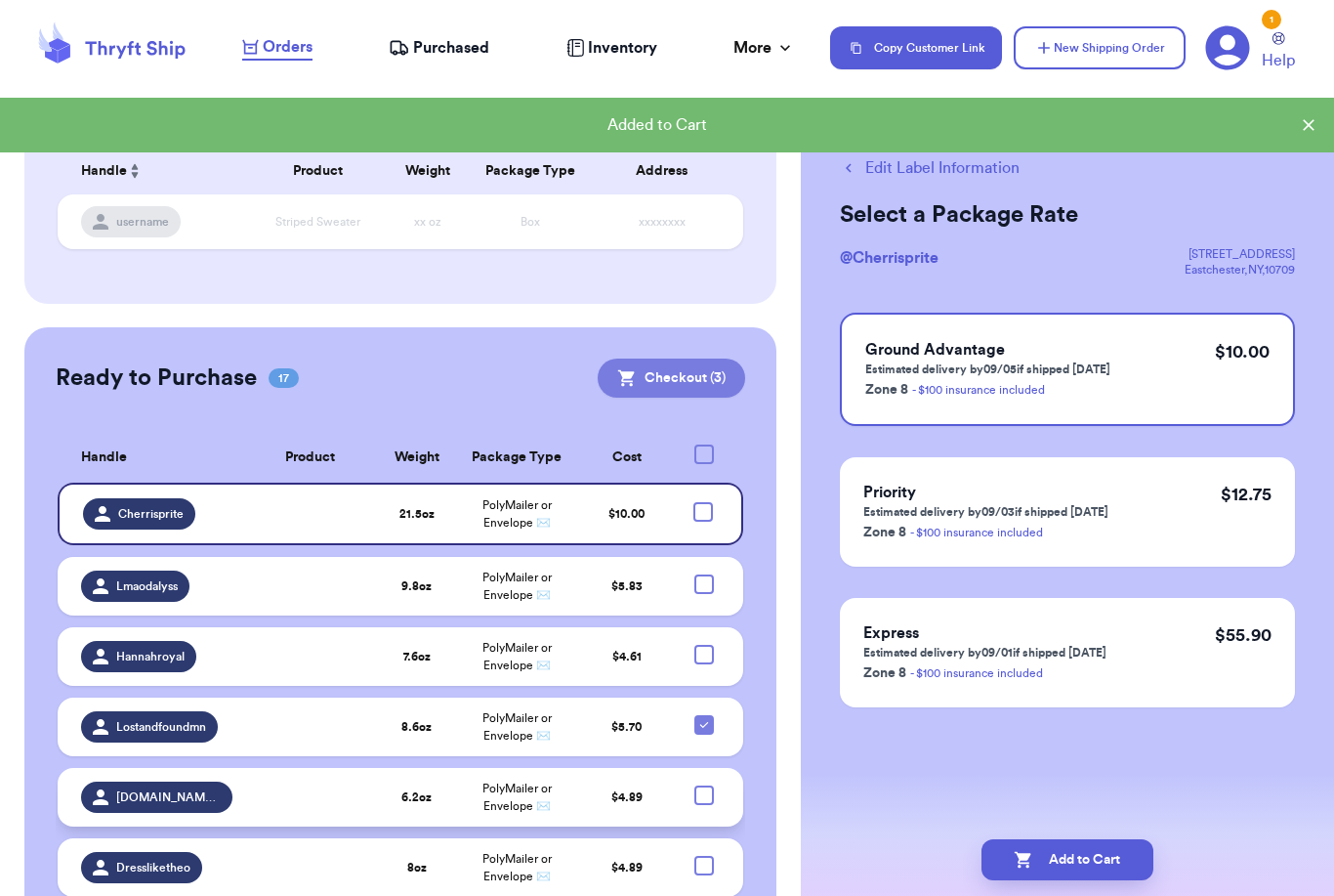
click at [691, 378] on button "Checkout ( 3 )" at bounding box center [671, 377] width 148 height 39
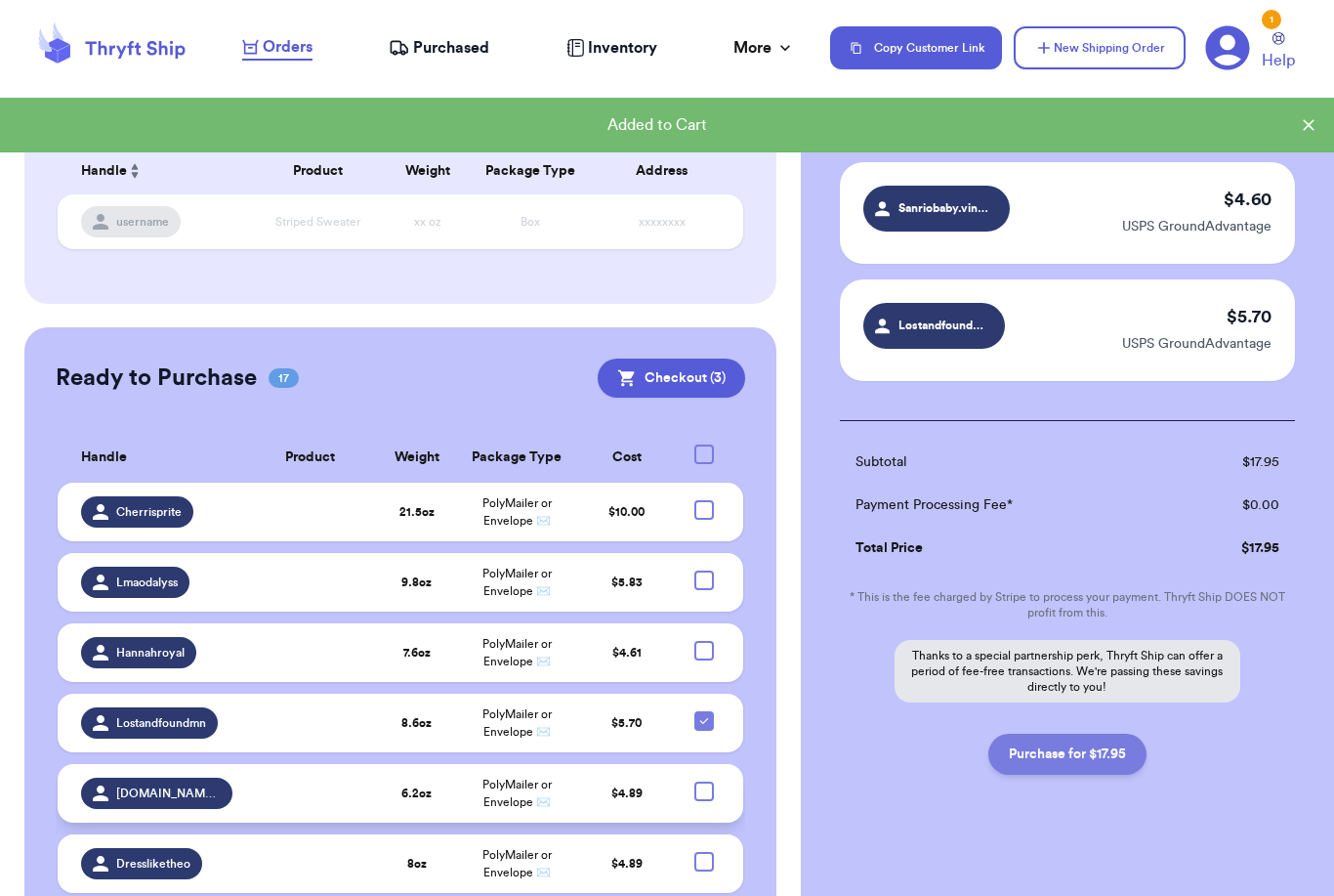
scroll to position [213, 0]
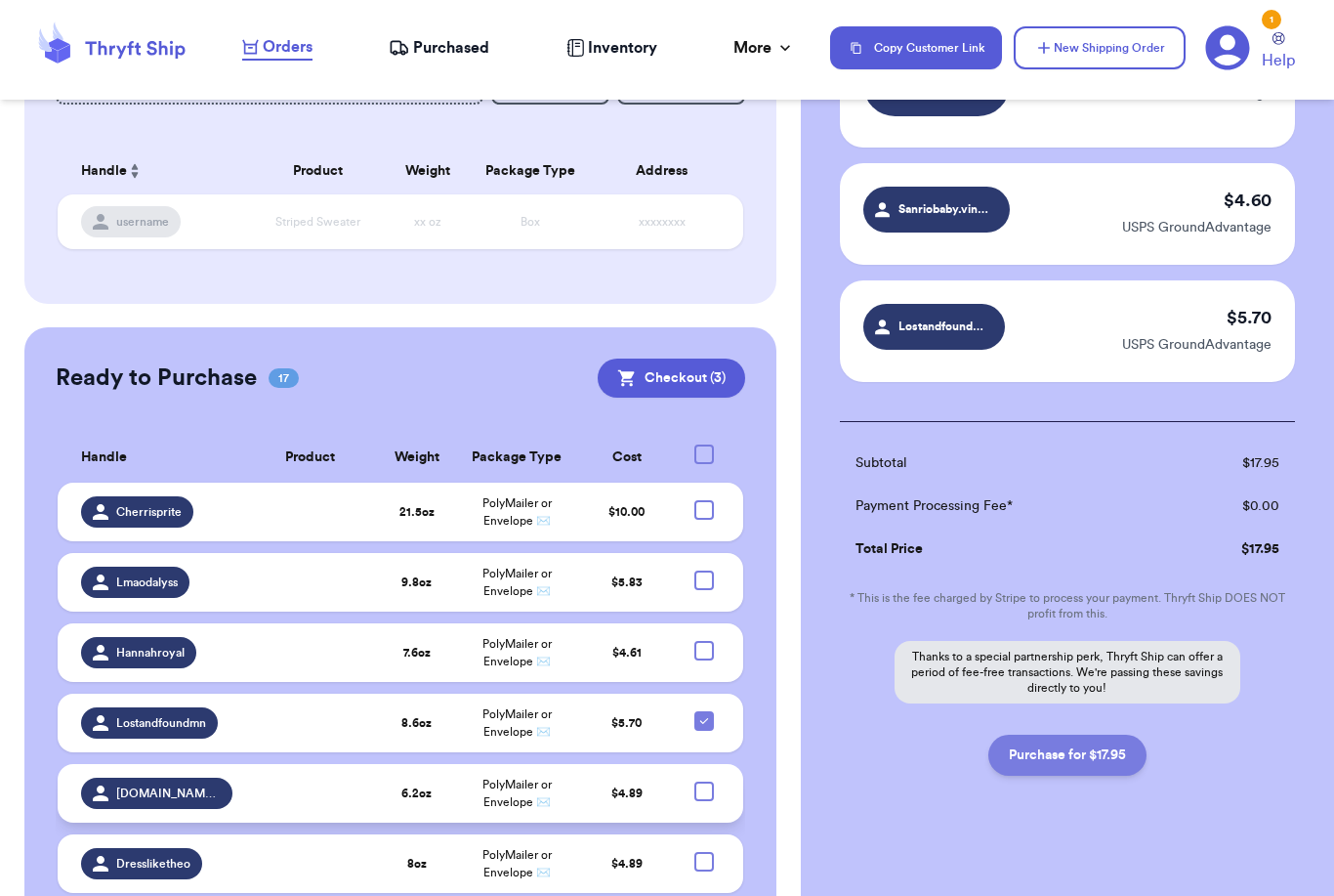
click at [1042, 742] on button "Purchase for $17.95" at bounding box center [1068, 754] width 158 height 41
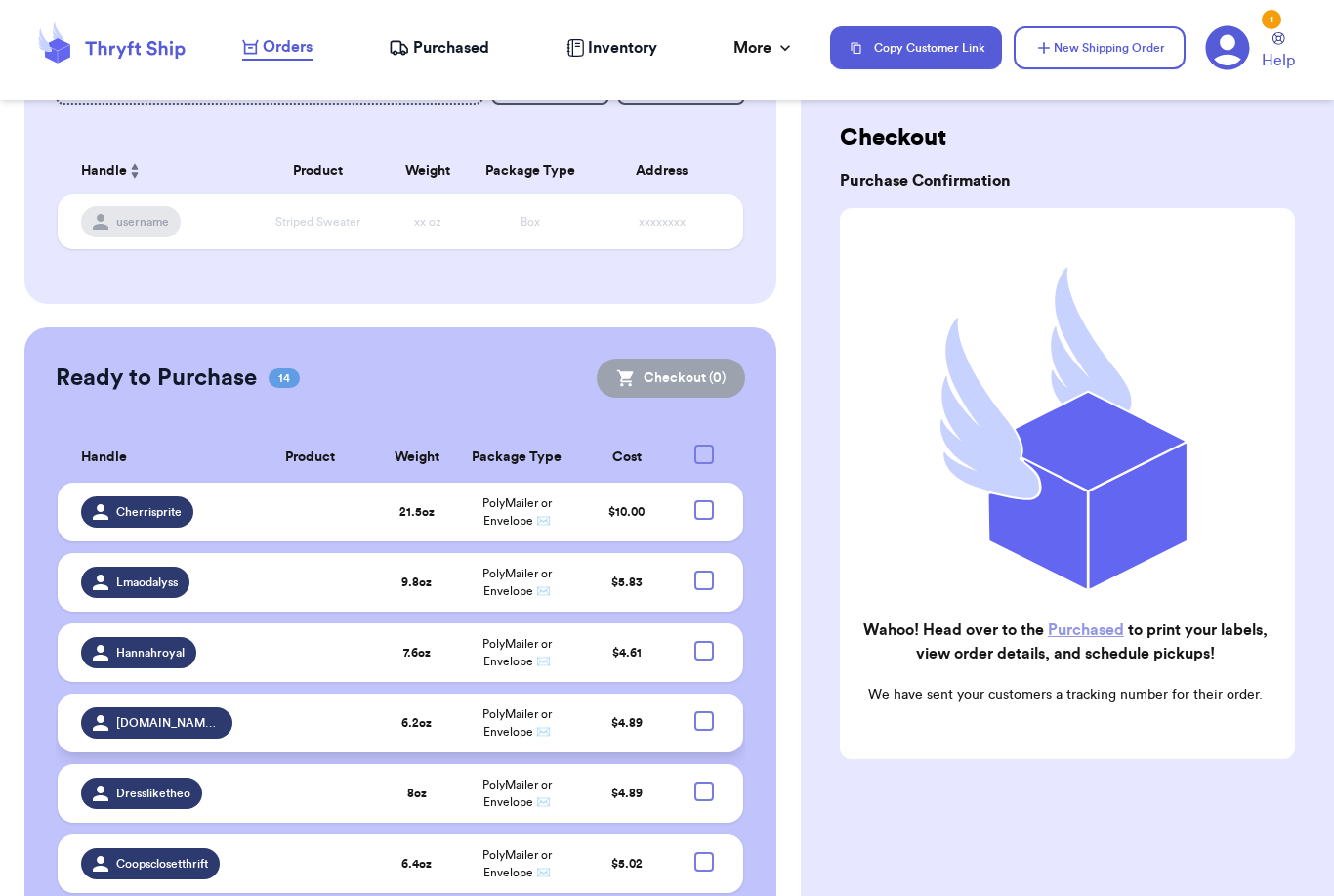
click at [427, 57] on span "Purchased" at bounding box center [451, 48] width 76 height 24
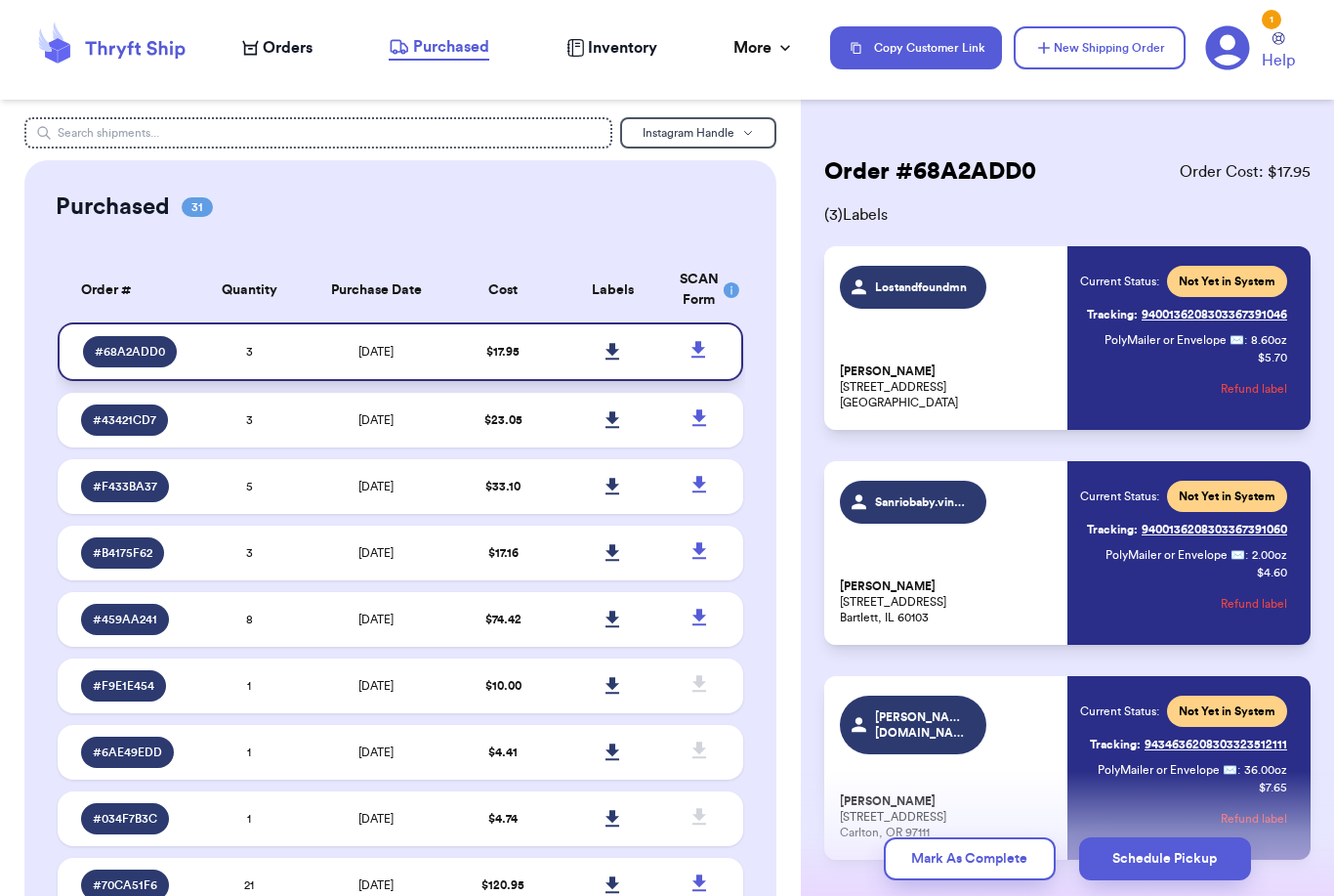
click at [613, 359] on icon at bounding box center [613, 350] width 14 height 17
